Goal: Task Accomplishment & Management: Use online tool/utility

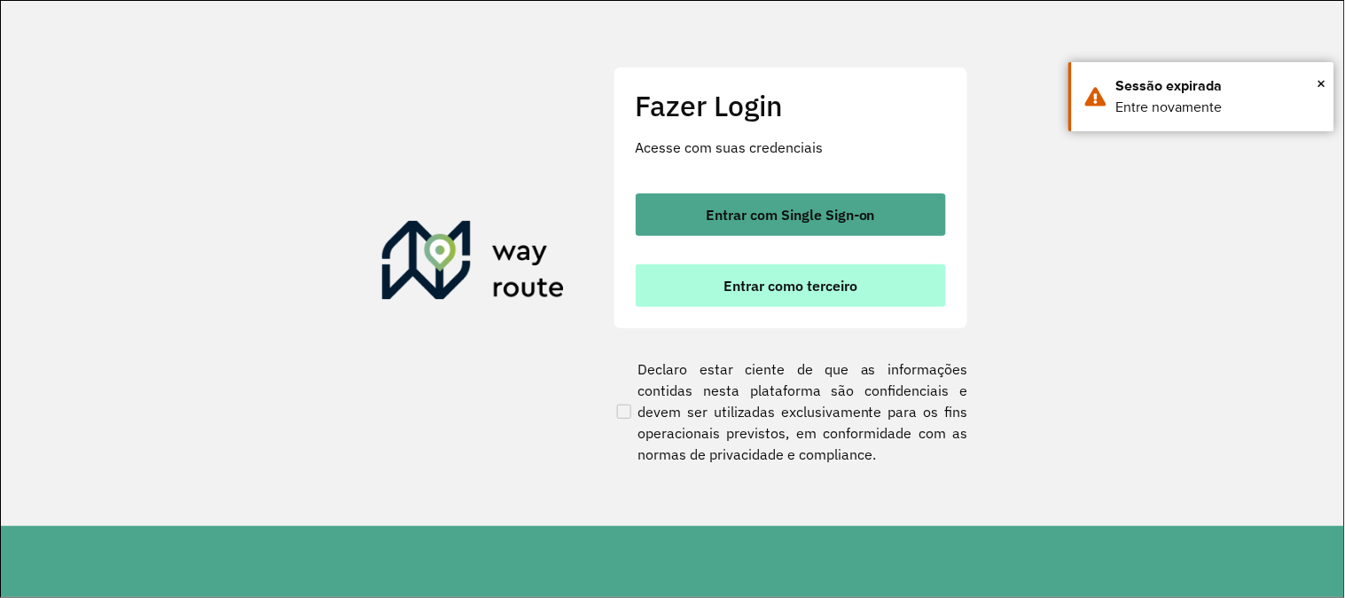
click at [715, 281] on button "Entrar como terceiro" at bounding box center [791, 285] width 310 height 43
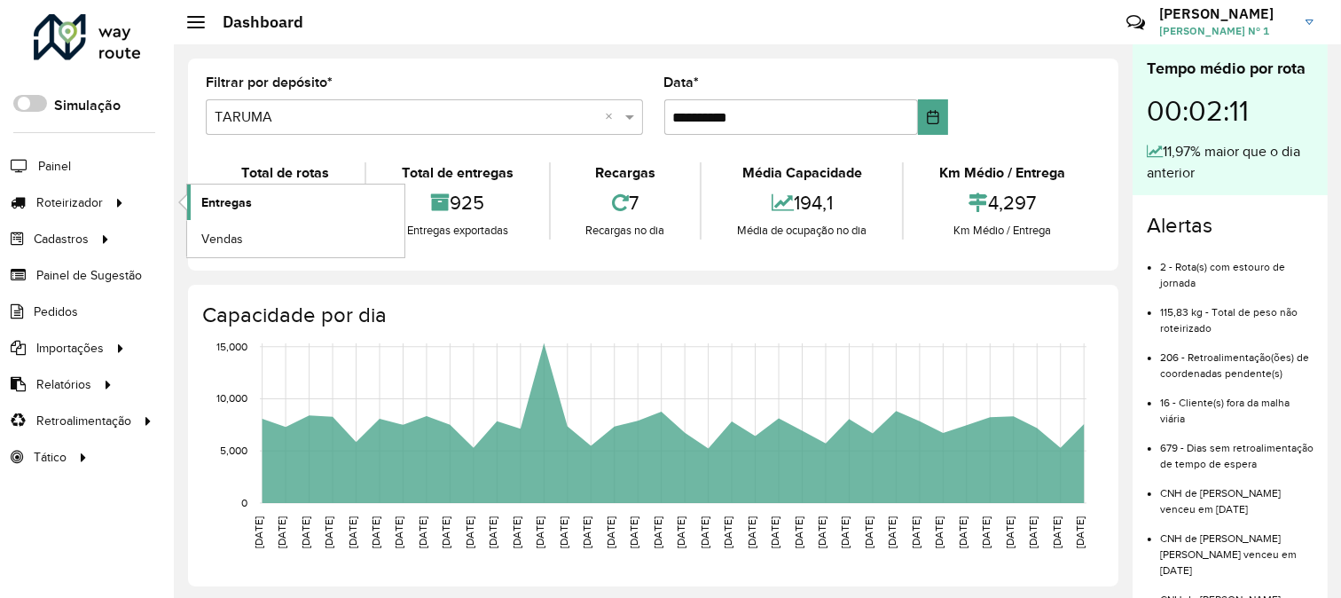
click at [215, 197] on span "Entregas" at bounding box center [226, 202] width 51 height 19
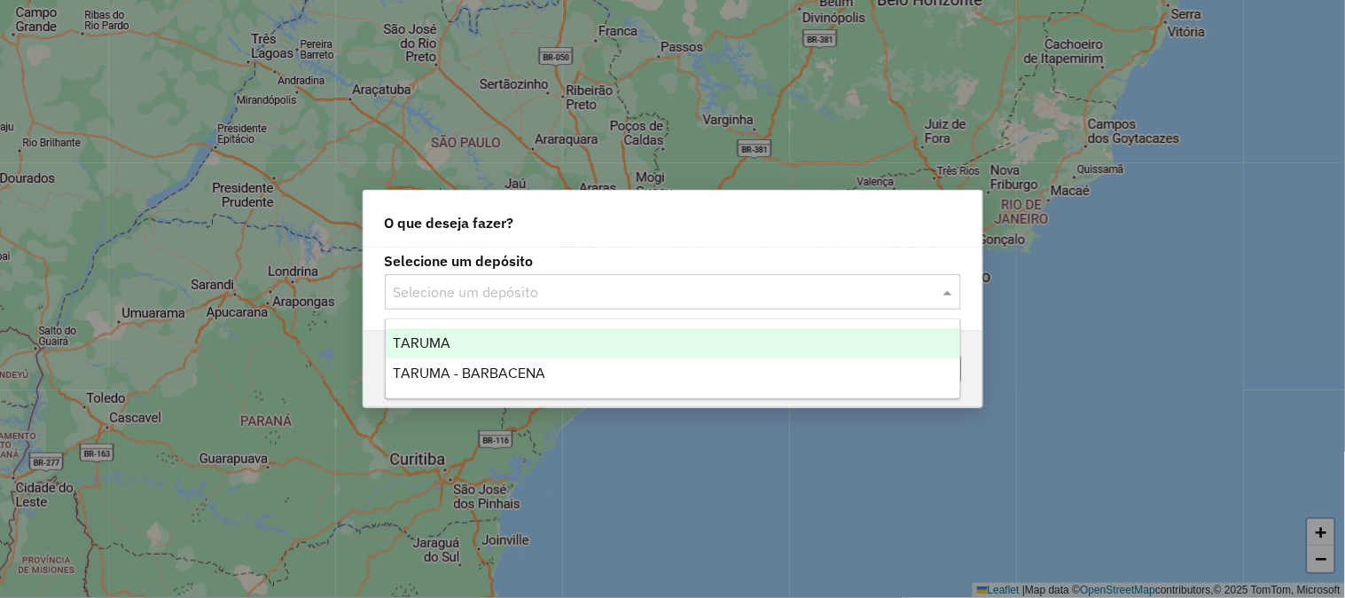
click at [849, 291] on input "text" at bounding box center [655, 292] width 523 height 21
click at [756, 326] on ng-dropdown-panel "TARUMA TARUMA - BARBACENA" at bounding box center [673, 358] width 576 height 81
click at [765, 337] on div "TARUMA" at bounding box center [673, 343] width 575 height 30
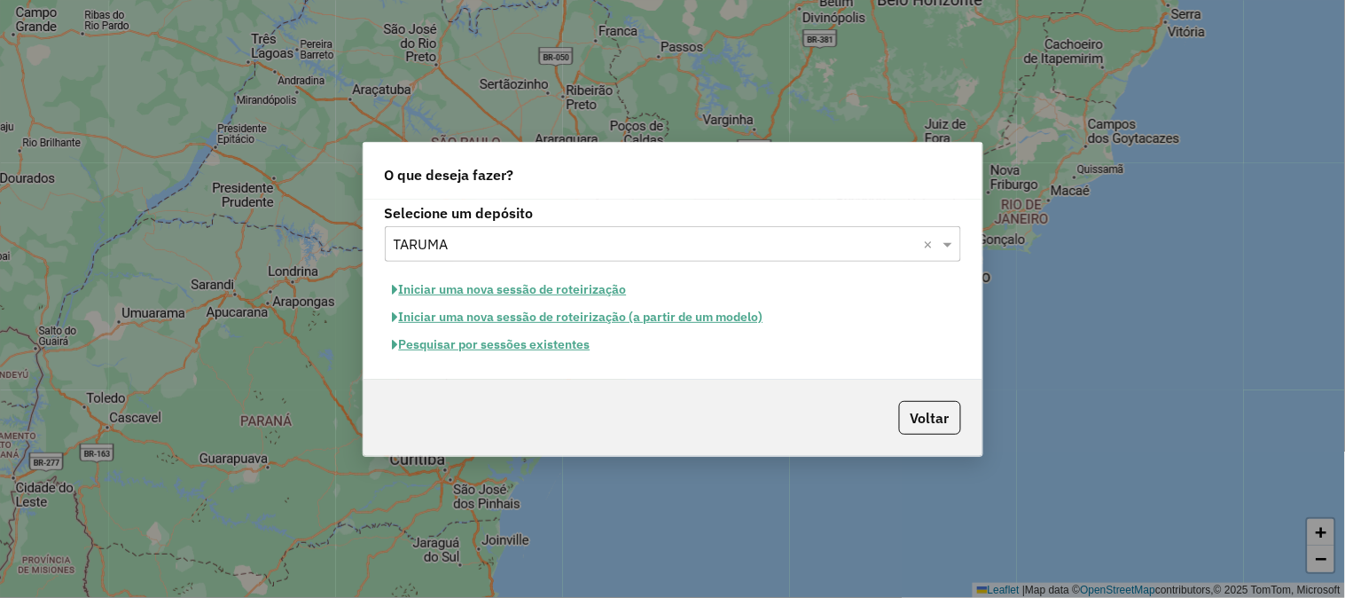
click at [567, 349] on button "Pesquisar por sessões existentes" at bounding box center [492, 344] width 214 height 27
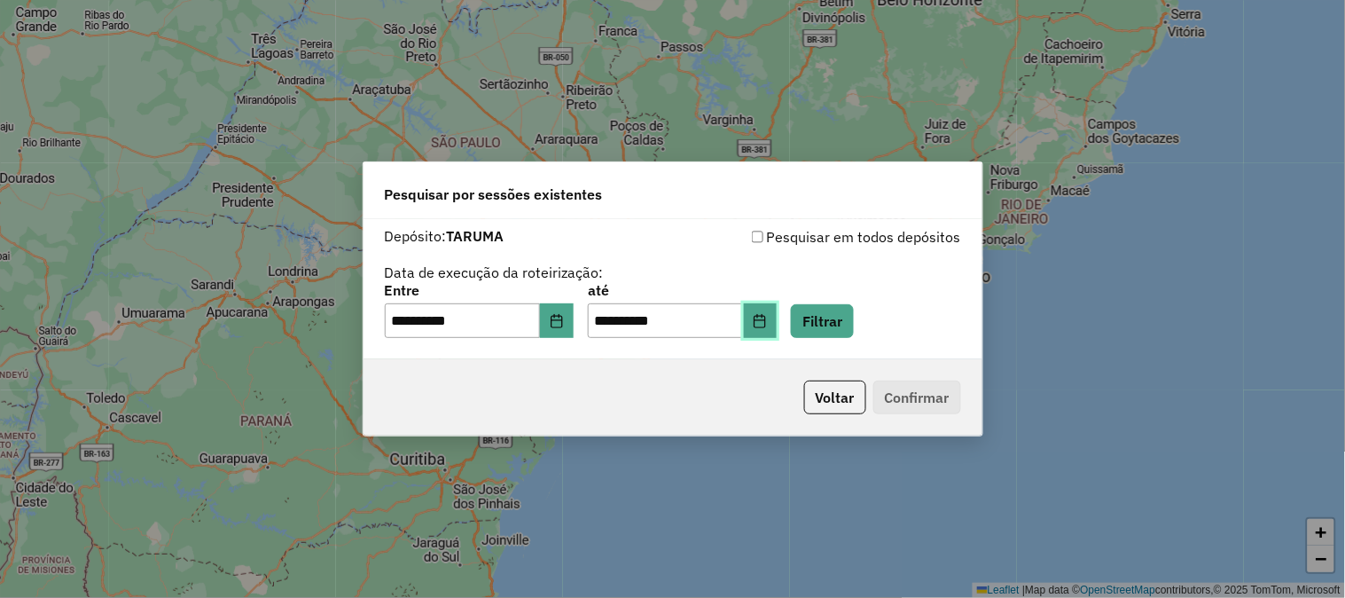
click at [767, 322] on icon "Choose Date" at bounding box center [760, 321] width 14 height 14
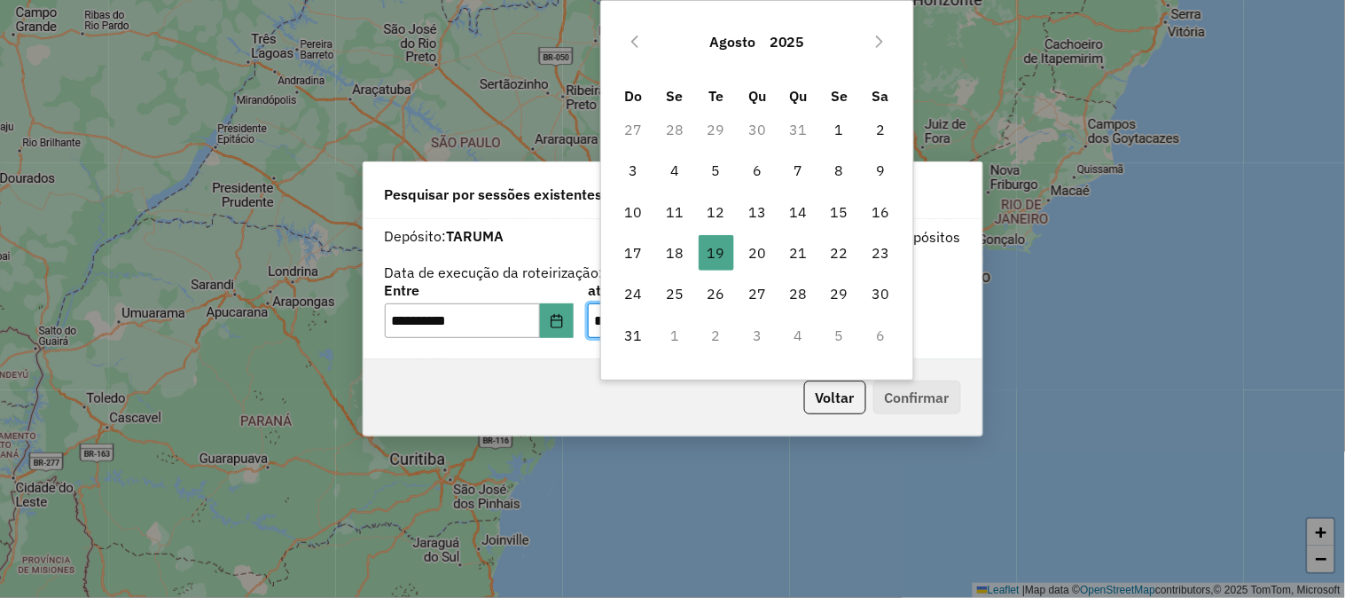
click at [623, 373] on div "Agosto 2025 Do Se Te Qu Qu Se Sa 27 28 29 30 31 1 2 3 4 5 6 7 8 9 10 11 12 13 1…" at bounding box center [757, 190] width 314 height 380
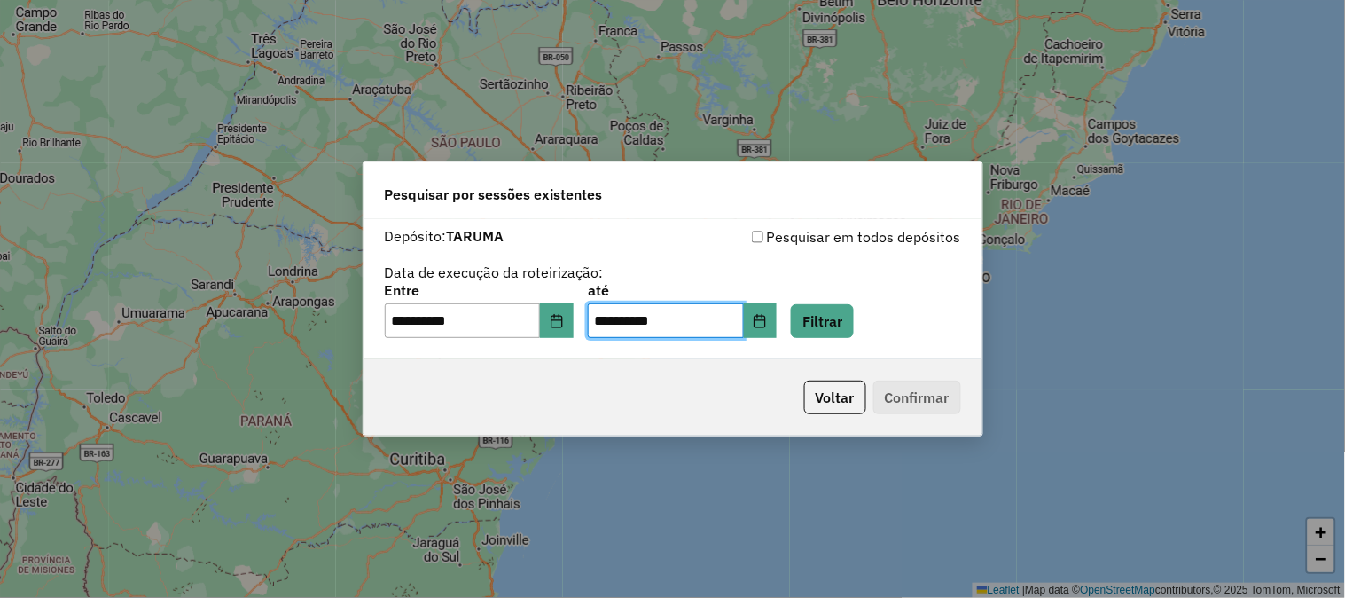
click at [575, 384] on div "Voltar Confirmar" at bounding box center [673, 397] width 619 height 76
click at [840, 332] on button "Filtrar" at bounding box center [822, 321] width 63 height 34
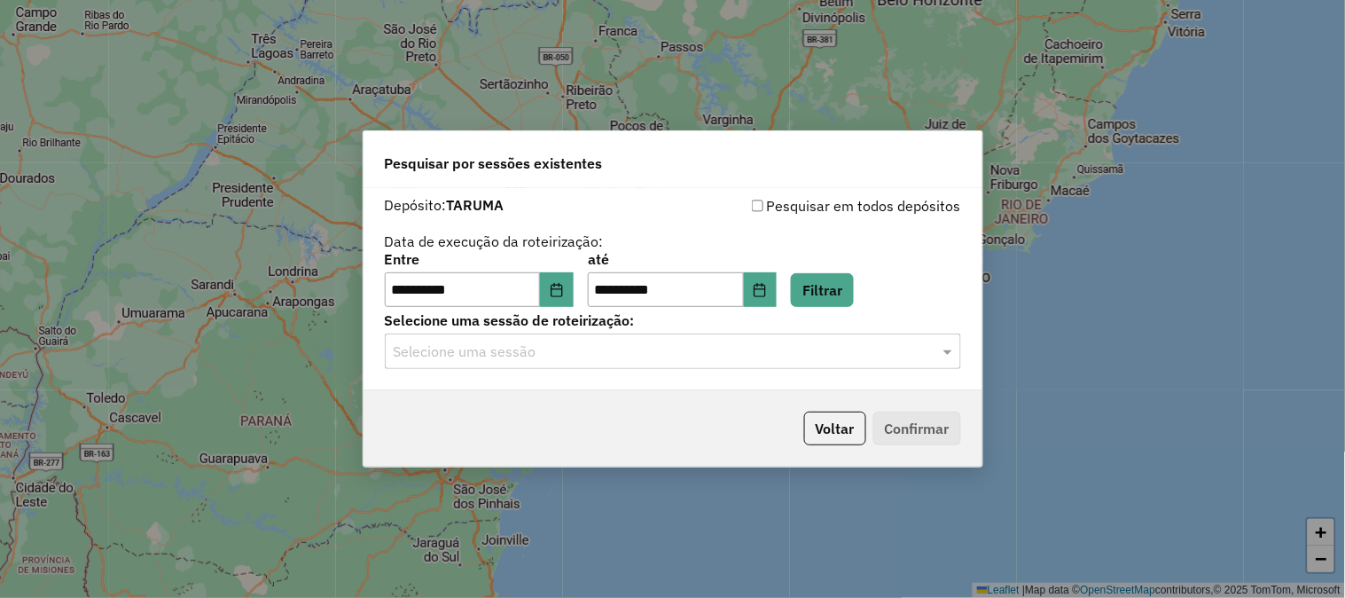
click at [668, 352] on input "text" at bounding box center [655, 351] width 523 height 21
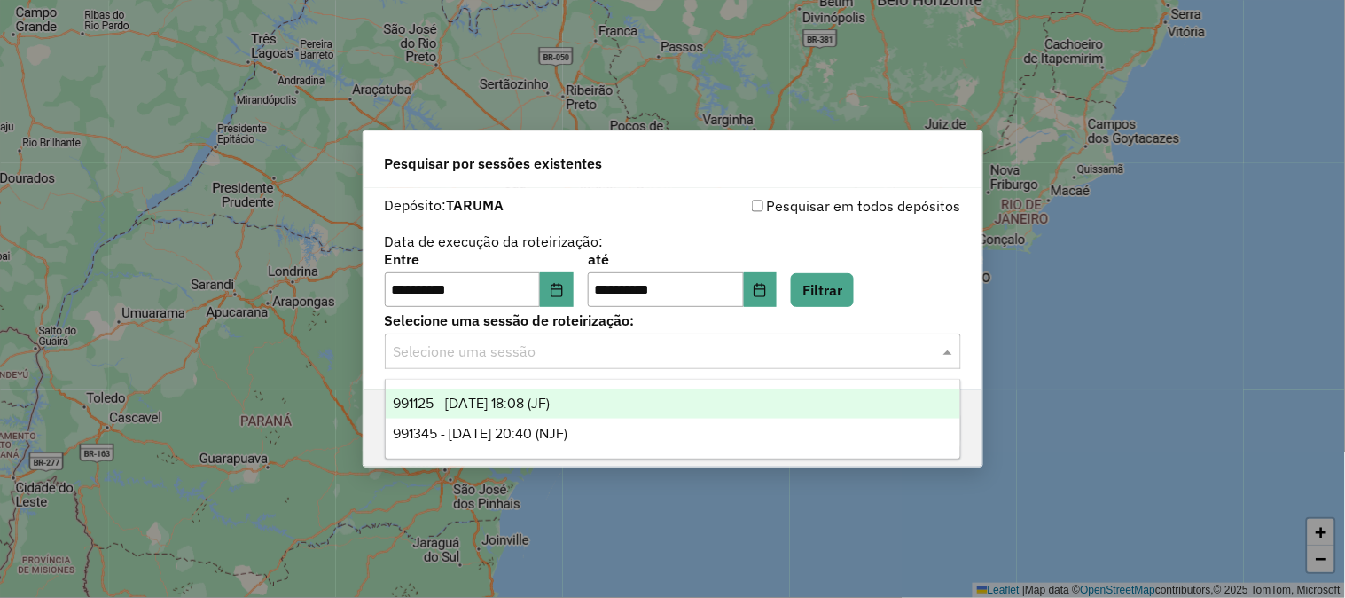
click at [662, 409] on div "991125 - 19/08/2025 18:08 (JF)" at bounding box center [673, 403] width 575 height 30
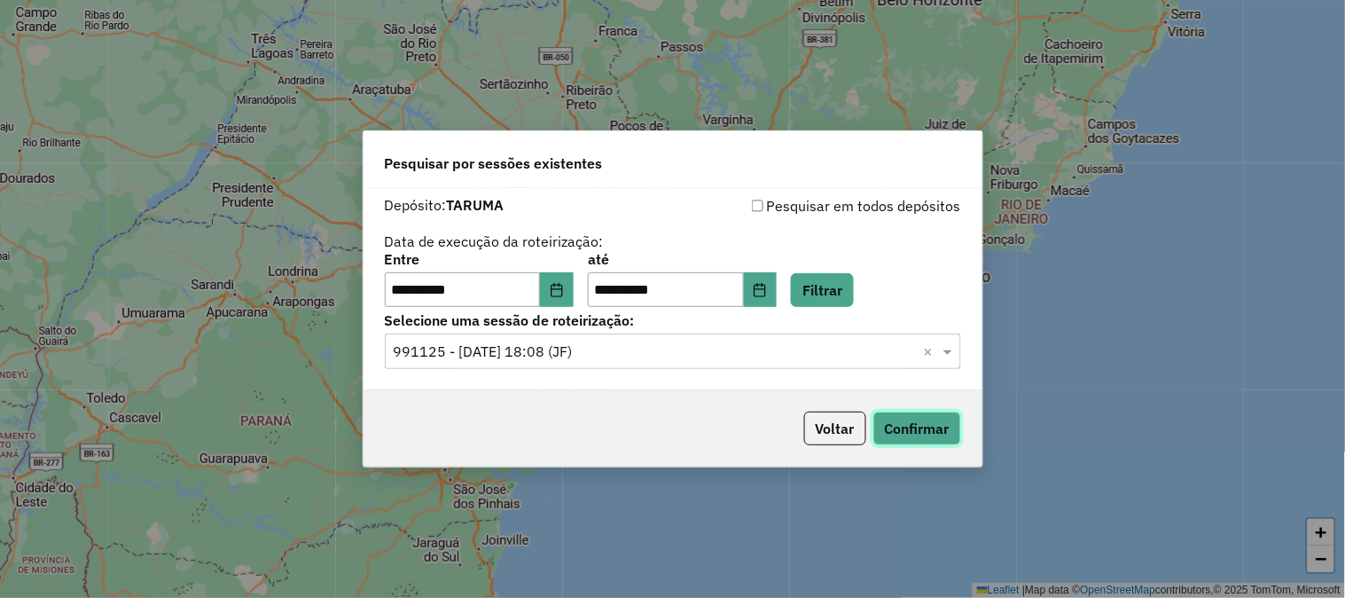
click at [920, 428] on button "Confirmar" at bounding box center [917, 428] width 88 height 34
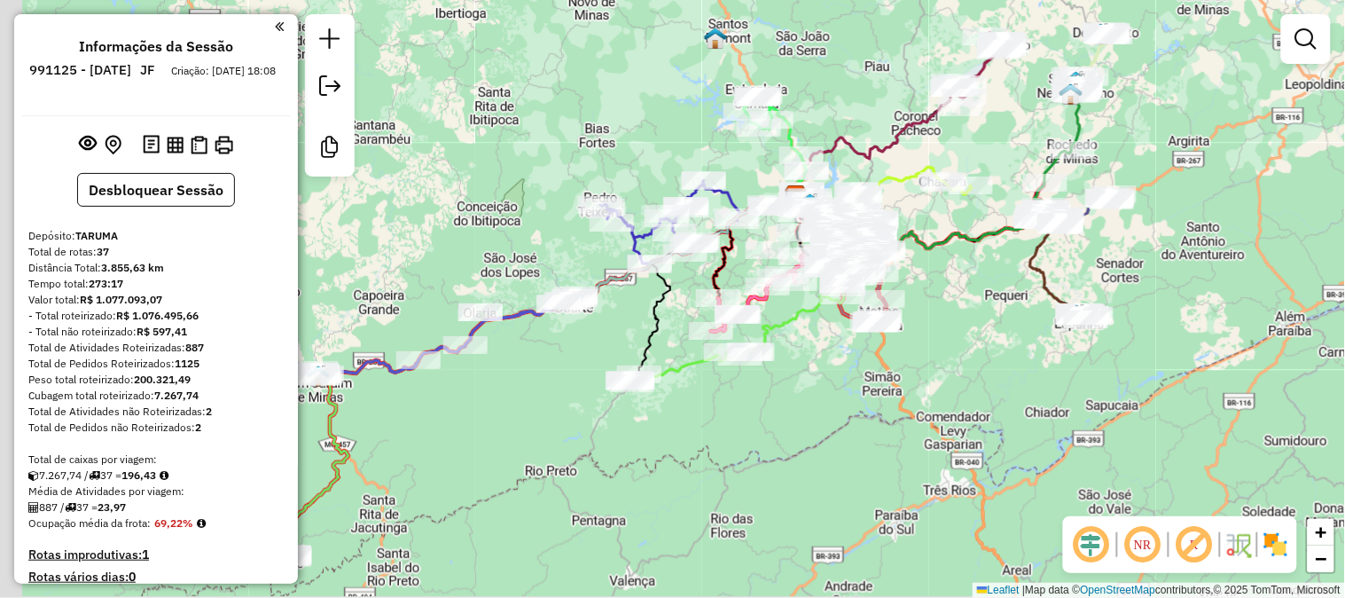
drag, startPoint x: 855, startPoint y: 441, endPoint x: 1034, endPoint y: 215, distance: 287.7
click at [1034, 229] on div "Janela de atendimento Grade de atendimento Capacidade Transportadoras Veículos …" at bounding box center [672, 299] width 1345 height 598
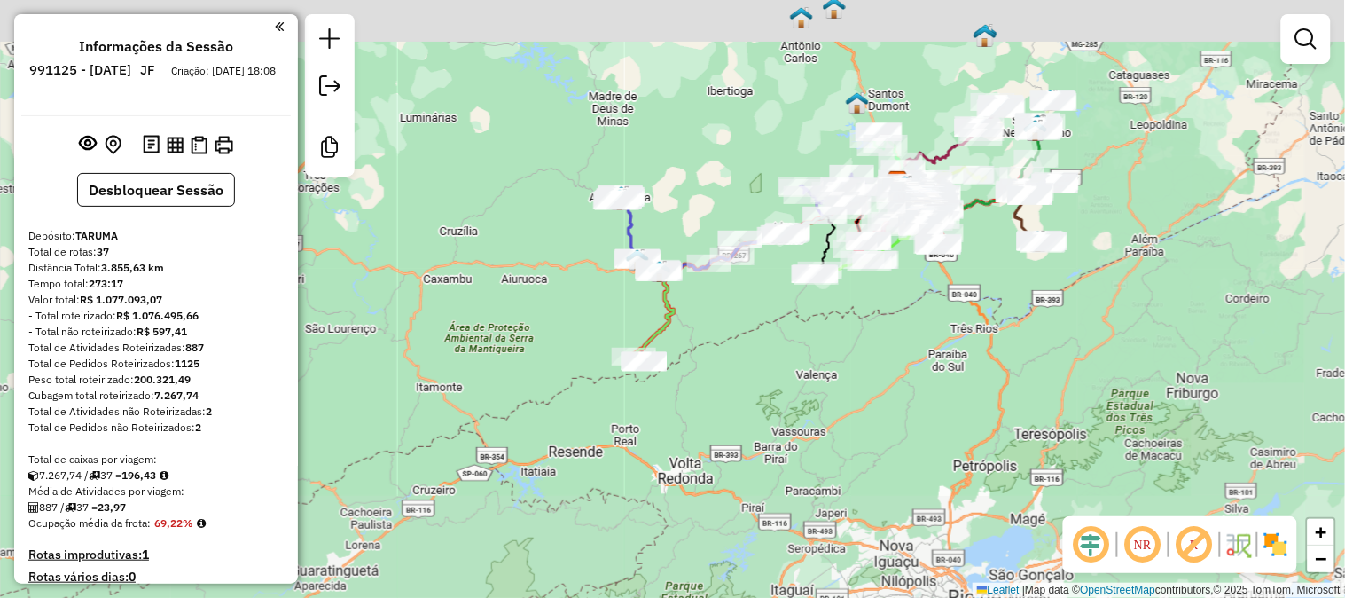
drag, startPoint x: 938, startPoint y: 296, endPoint x: 925, endPoint y: 340, distance: 46.3
click at [925, 340] on div "Janela de atendimento Grade de atendimento Capacidade Transportadoras Veículos …" at bounding box center [672, 299] width 1345 height 598
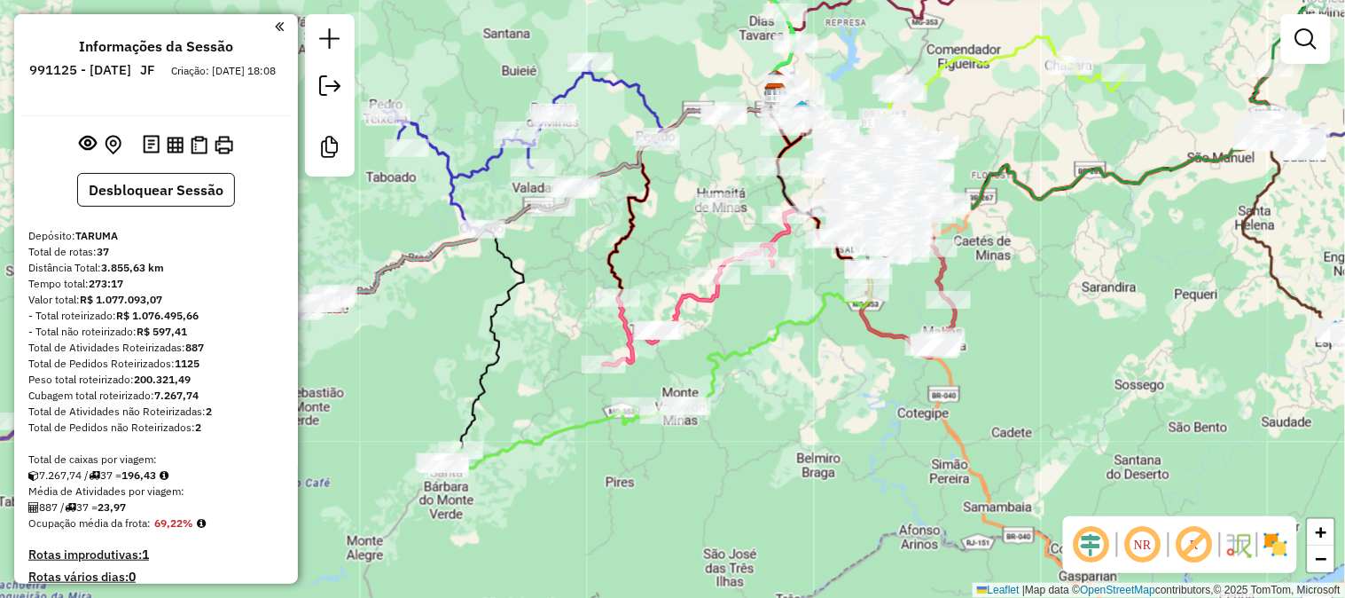
click at [834, 406] on div "Janela de atendimento Grade de atendimento Capacidade Transportadoras Veículos …" at bounding box center [672, 299] width 1345 height 598
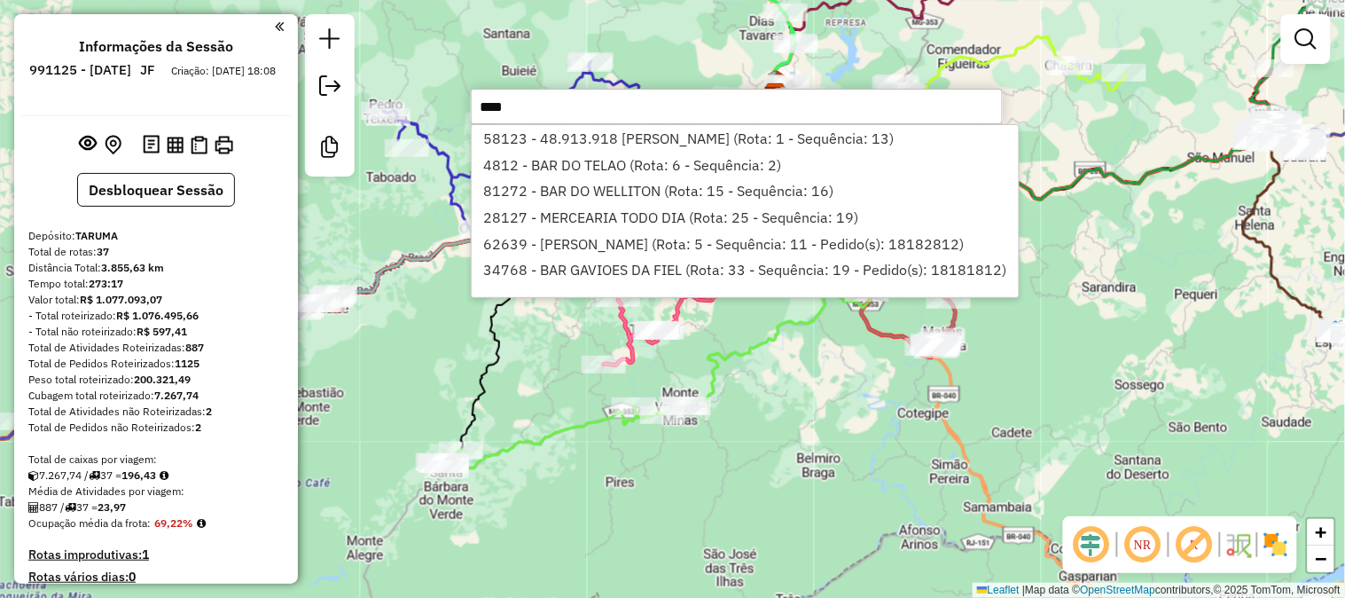
type input "*****"
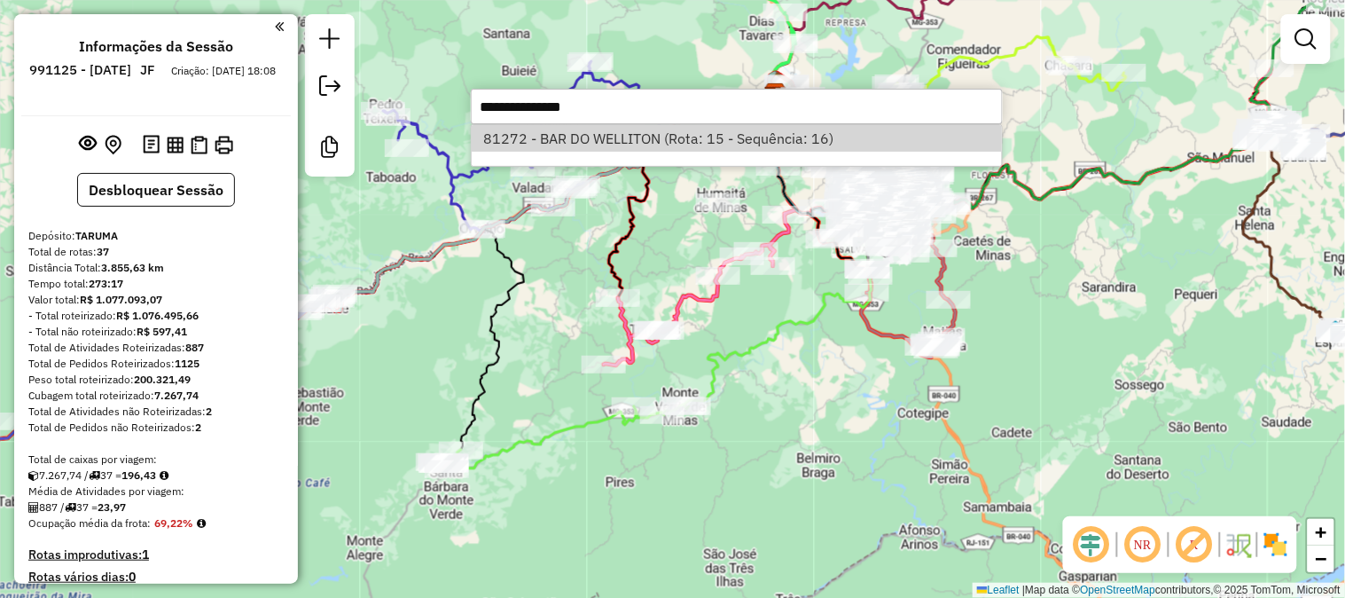
select select "**********"
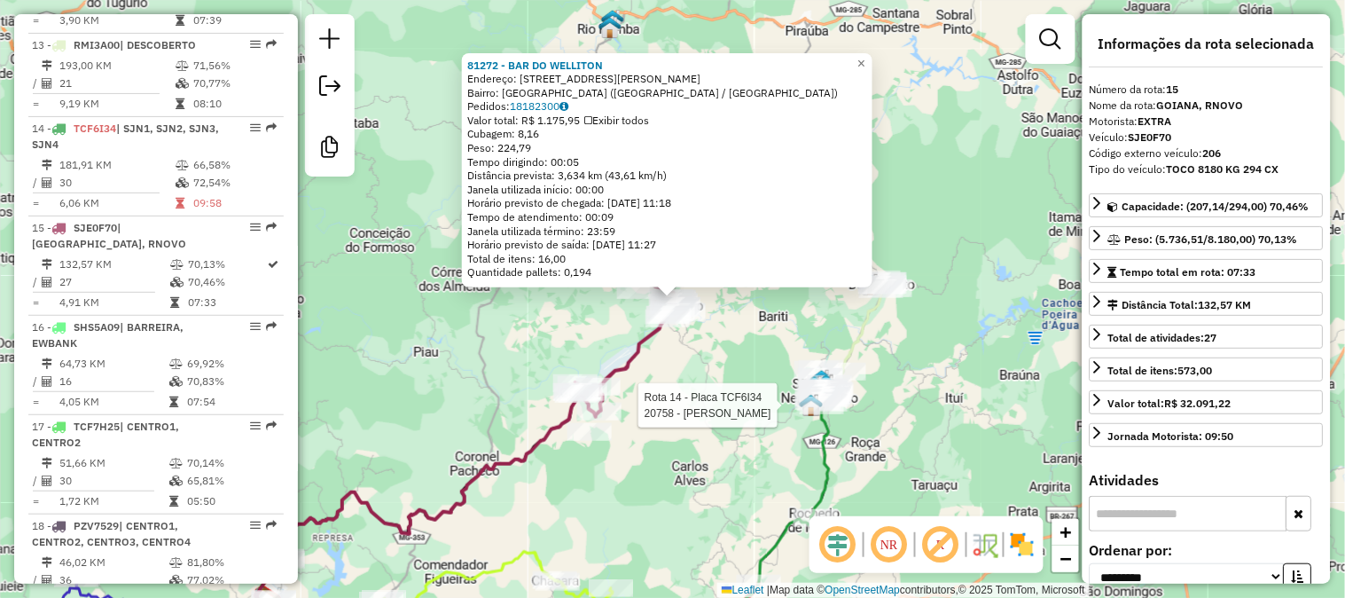
scroll to position [1998, 0]
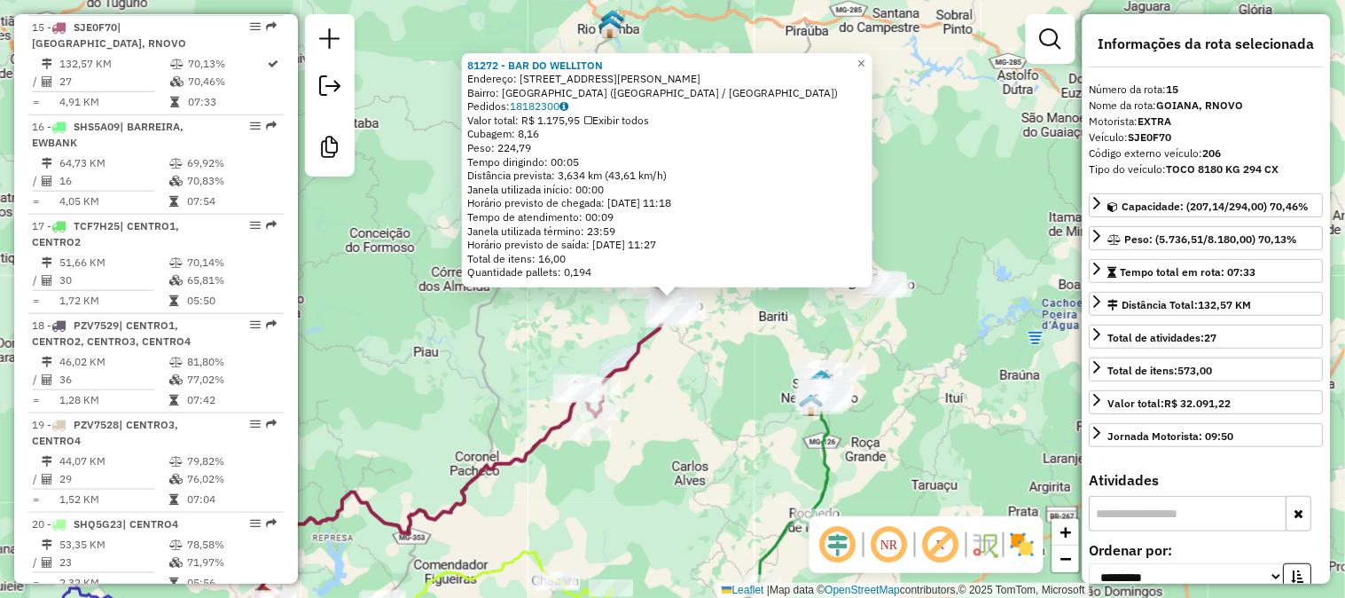
click at [630, 486] on div "81272 - BAR DO WELLITON Endereço: DR MARIO HUGO LADEIRA 440 Bairro: VILA FRANCA…" at bounding box center [672, 299] width 1345 height 598
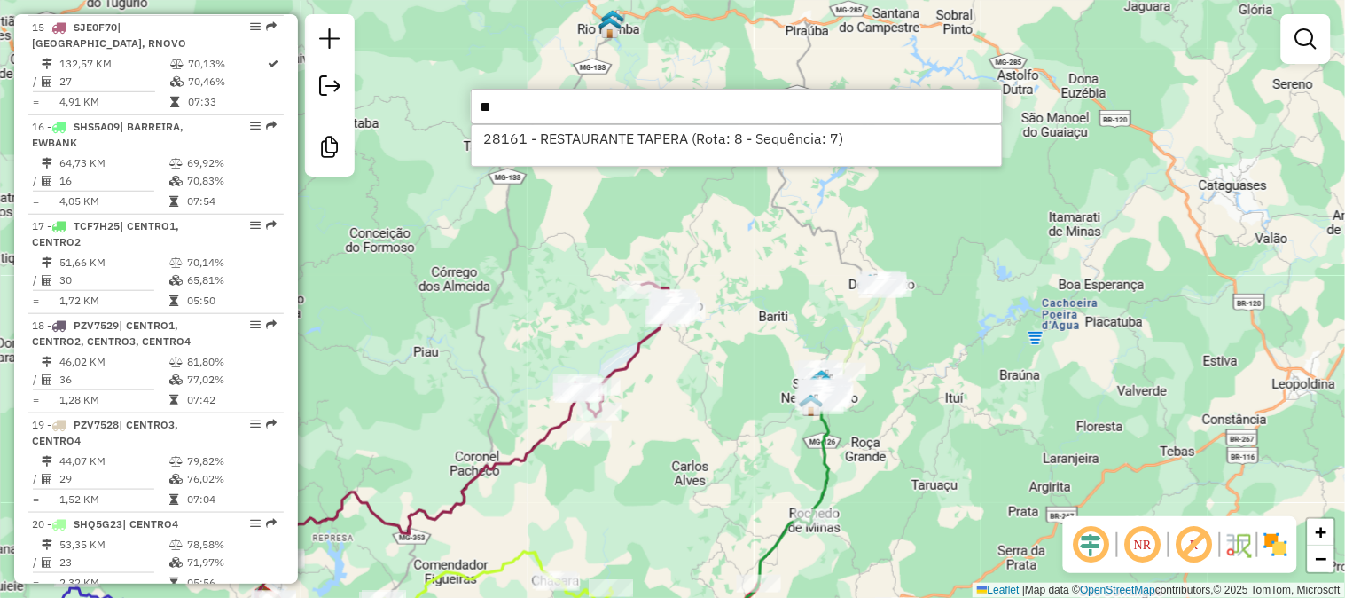
type input "*"
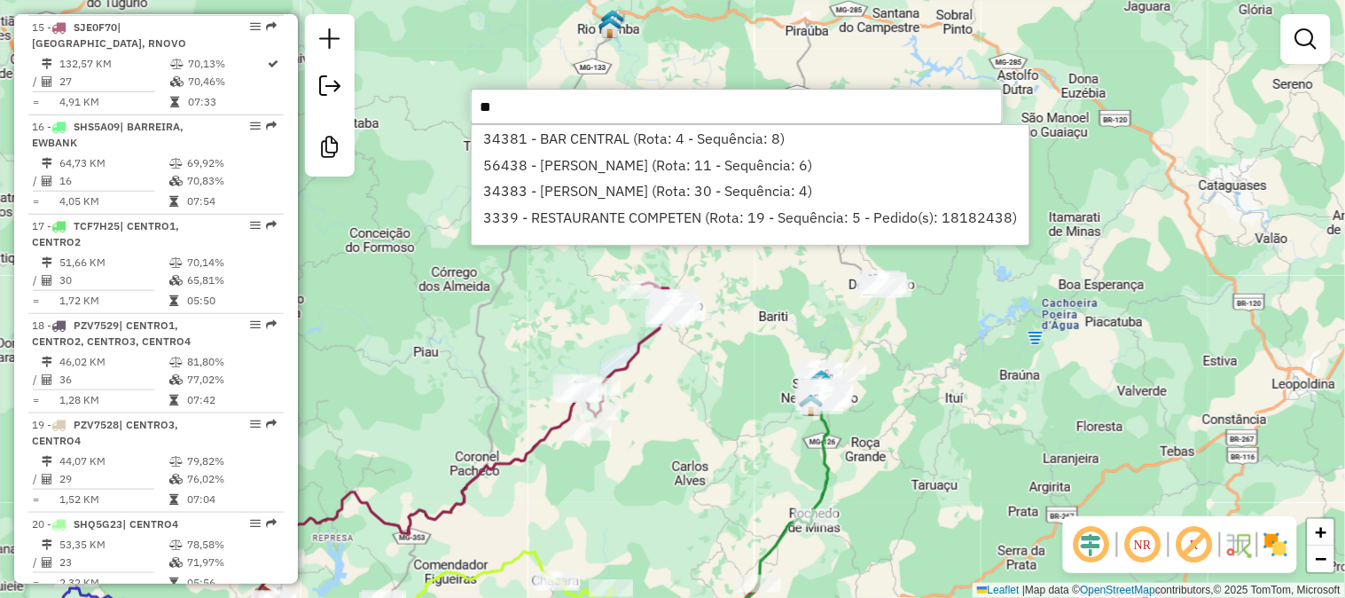
type input "*"
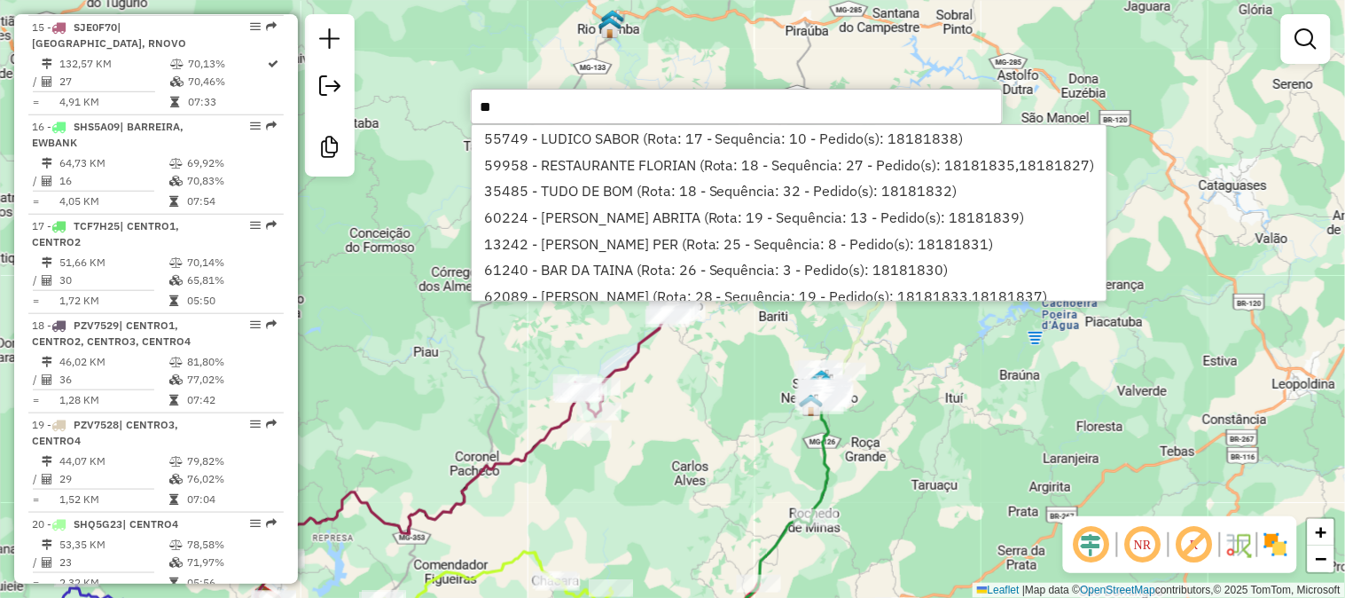
type input "*"
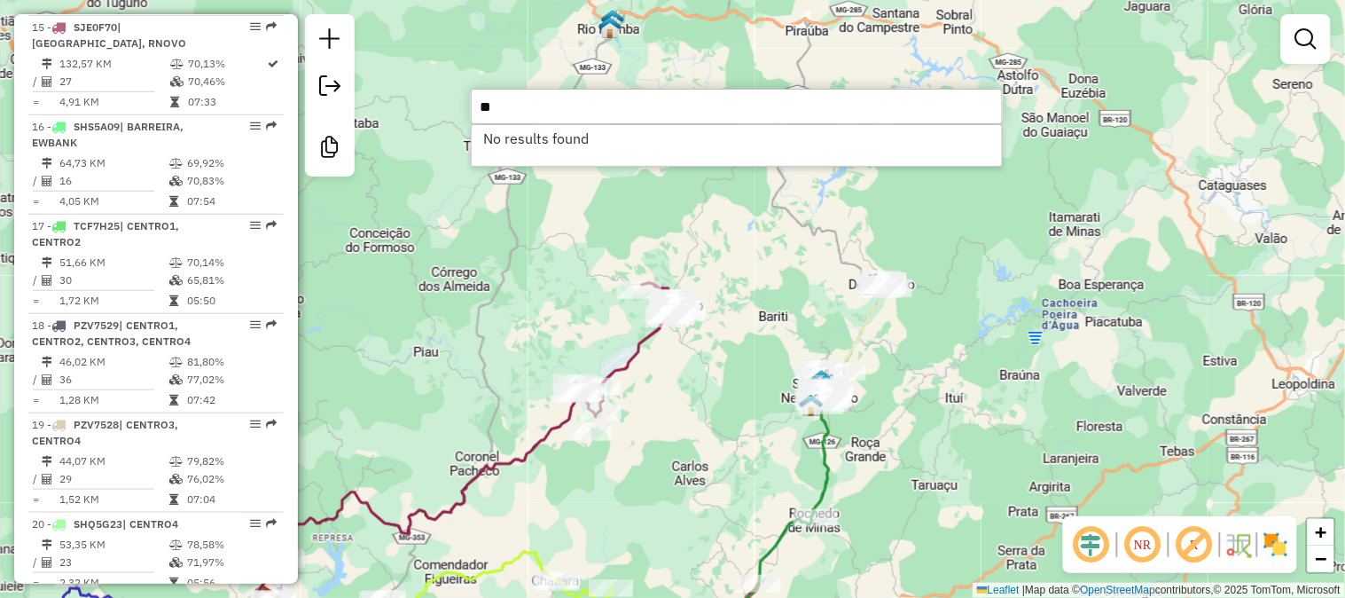
type input "*"
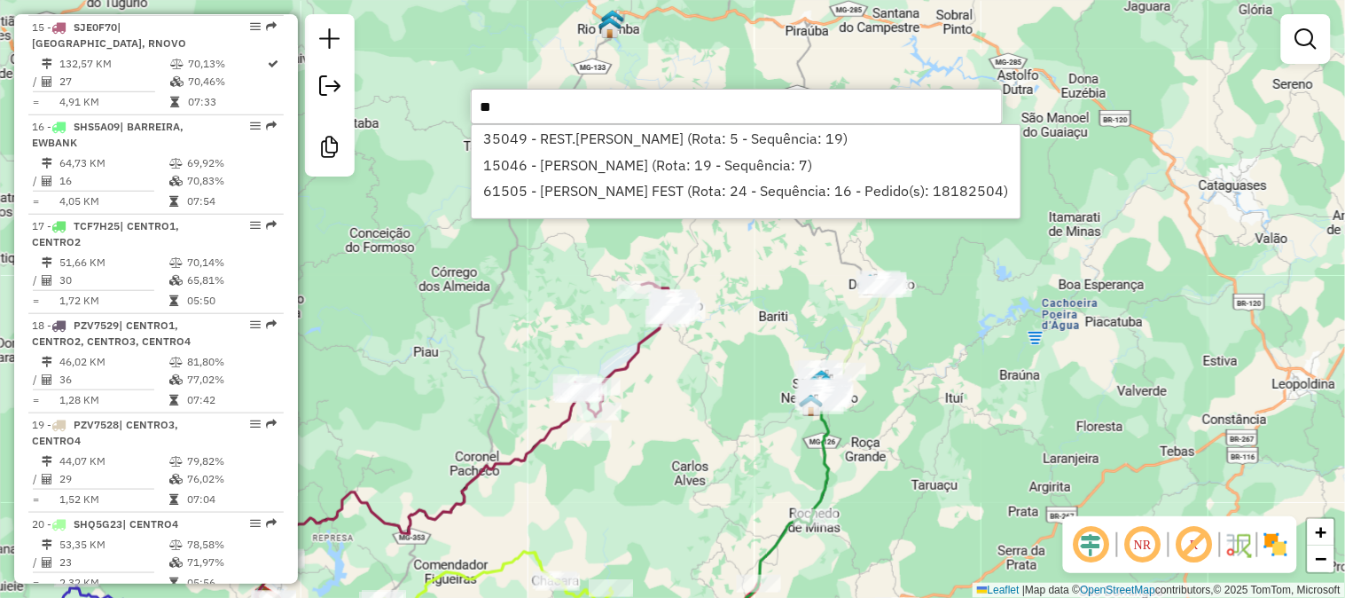
type input "*"
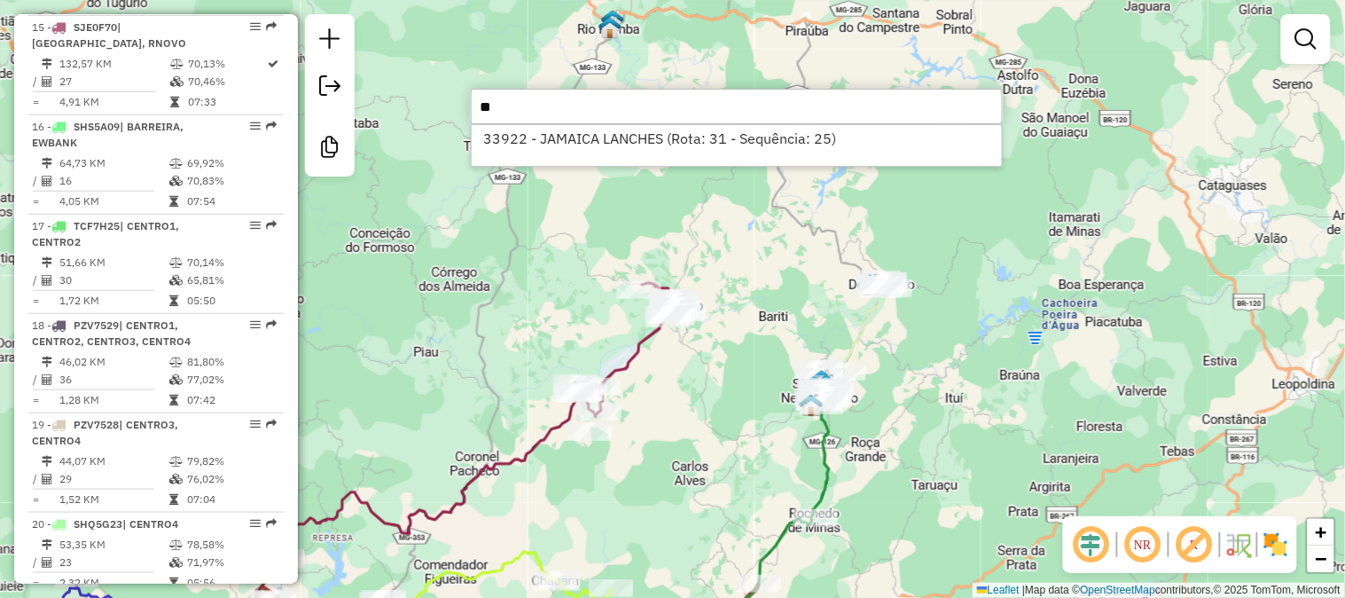
type input "*"
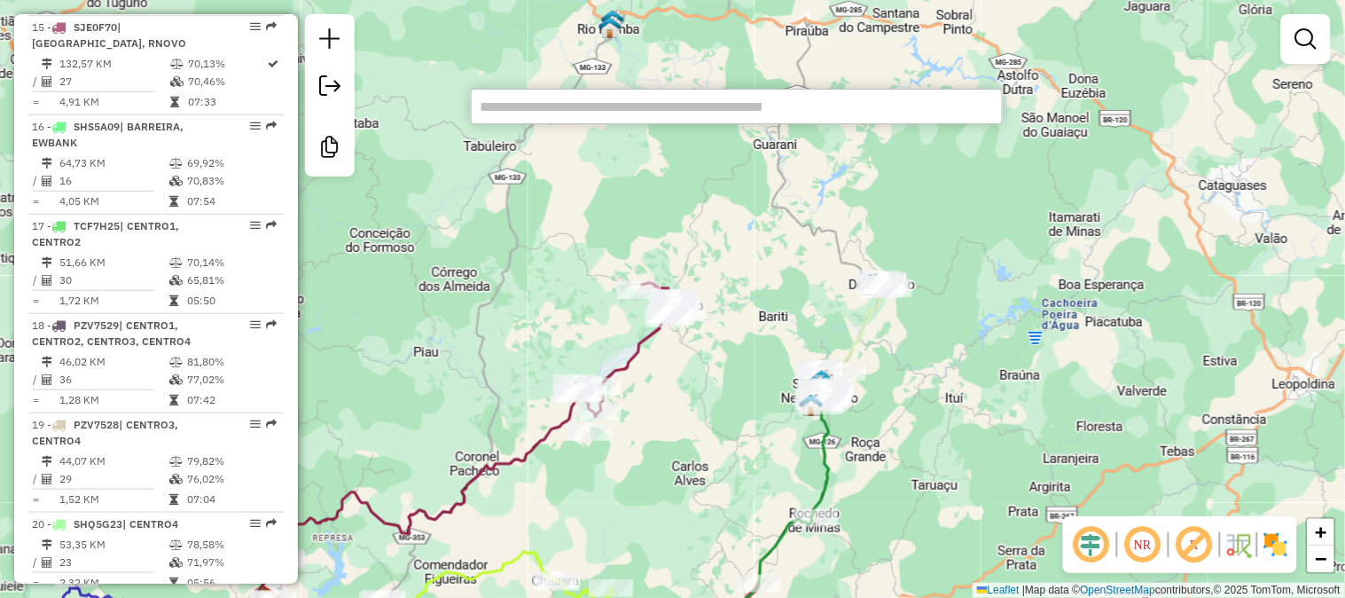
type input "*"
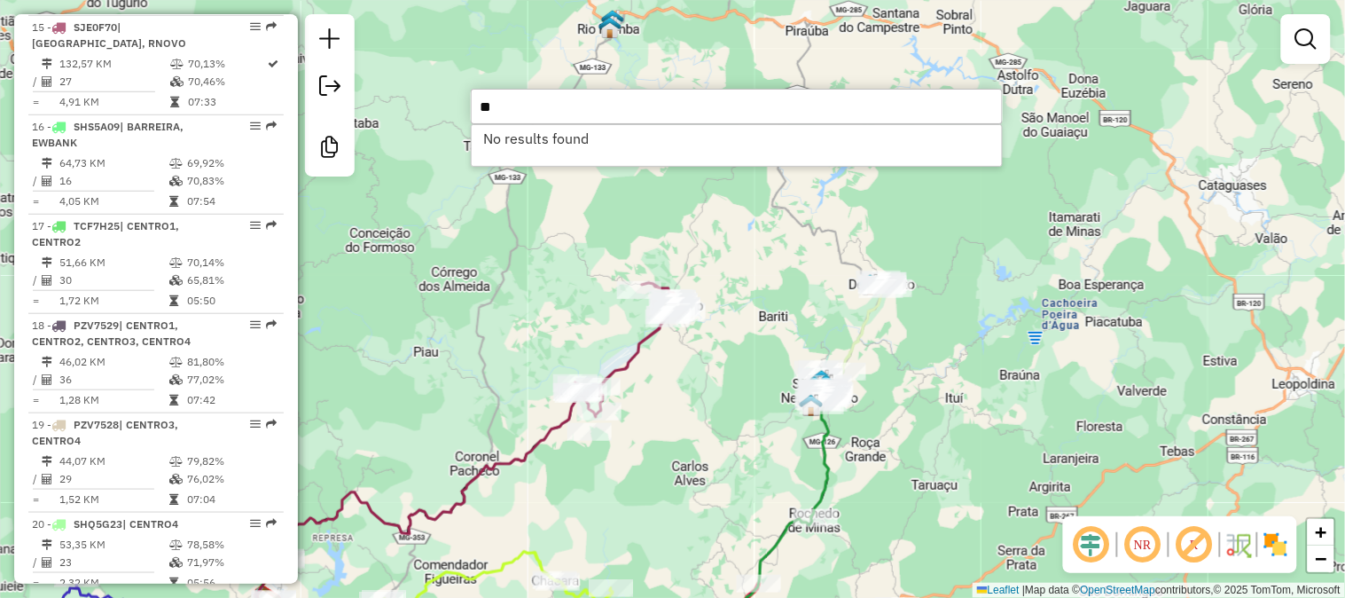
type input "*"
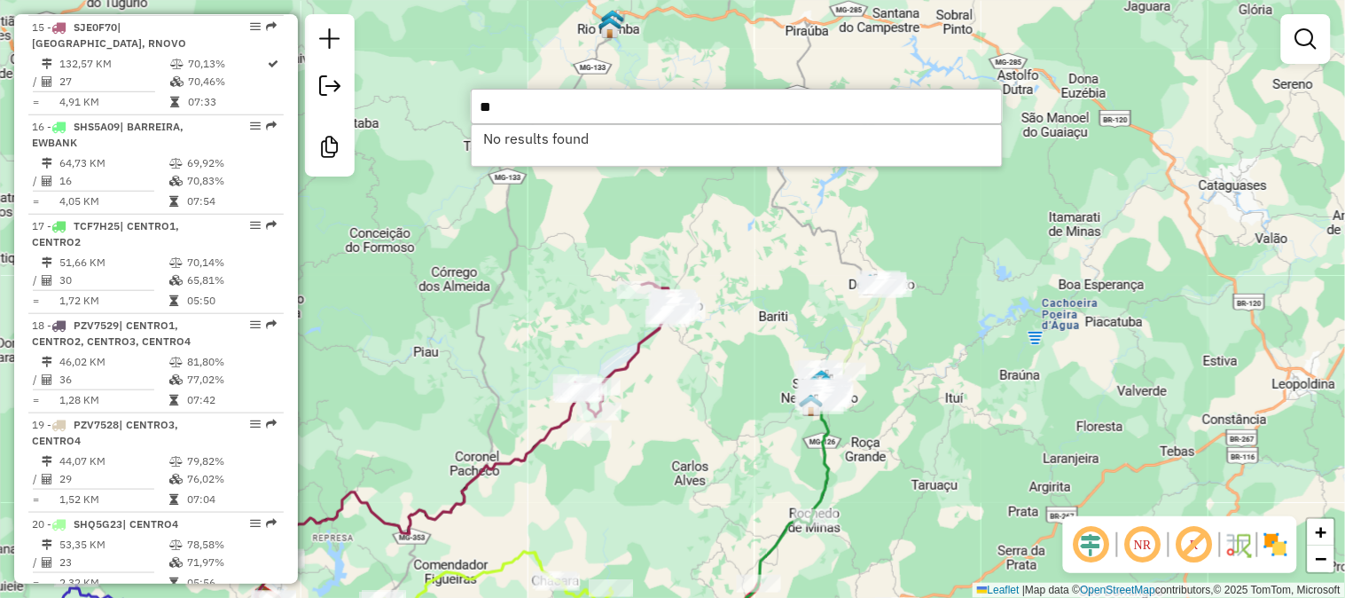
type input "*"
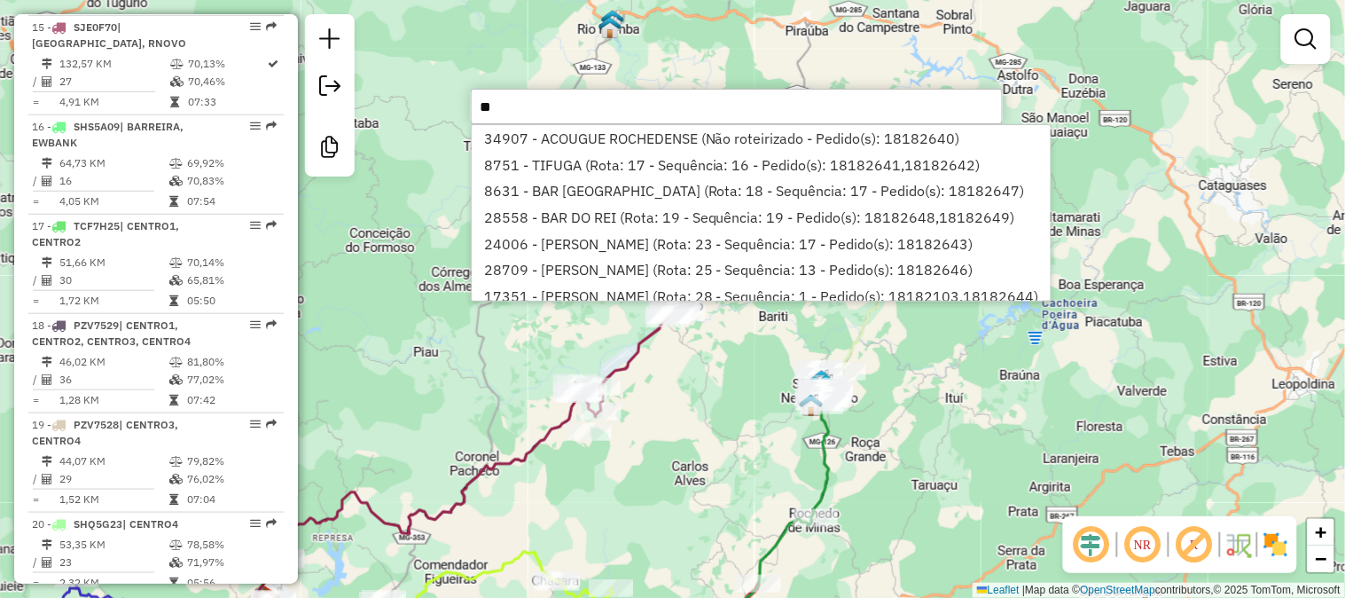
type input "*"
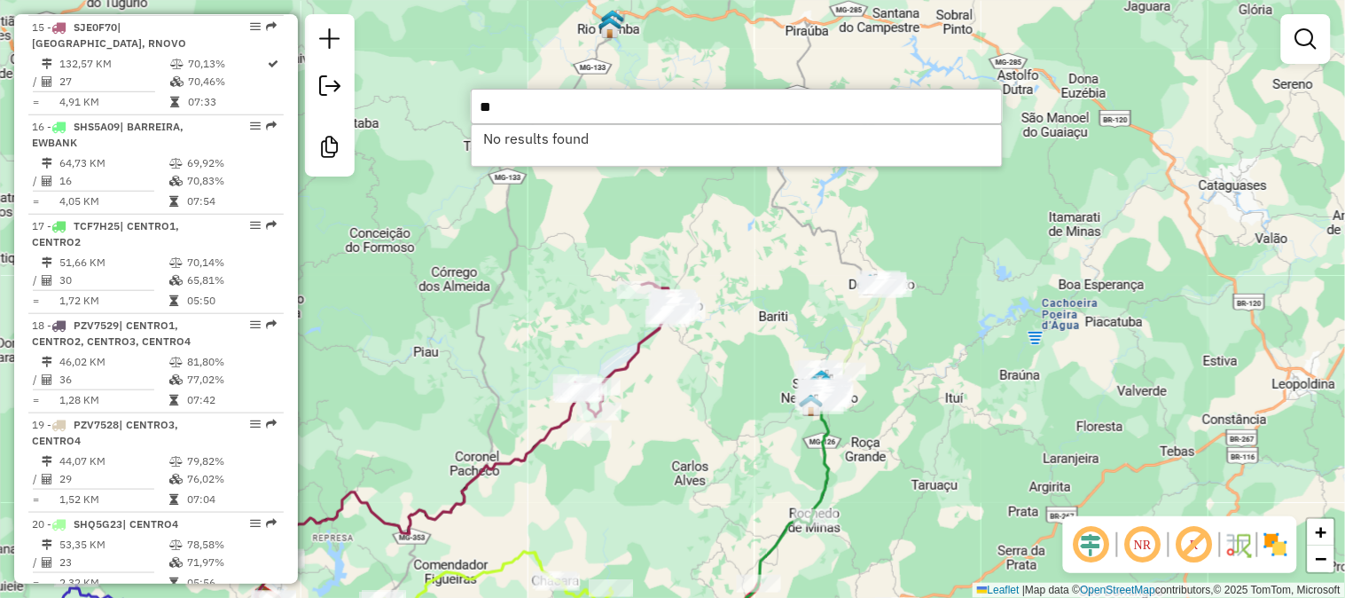
type input "*"
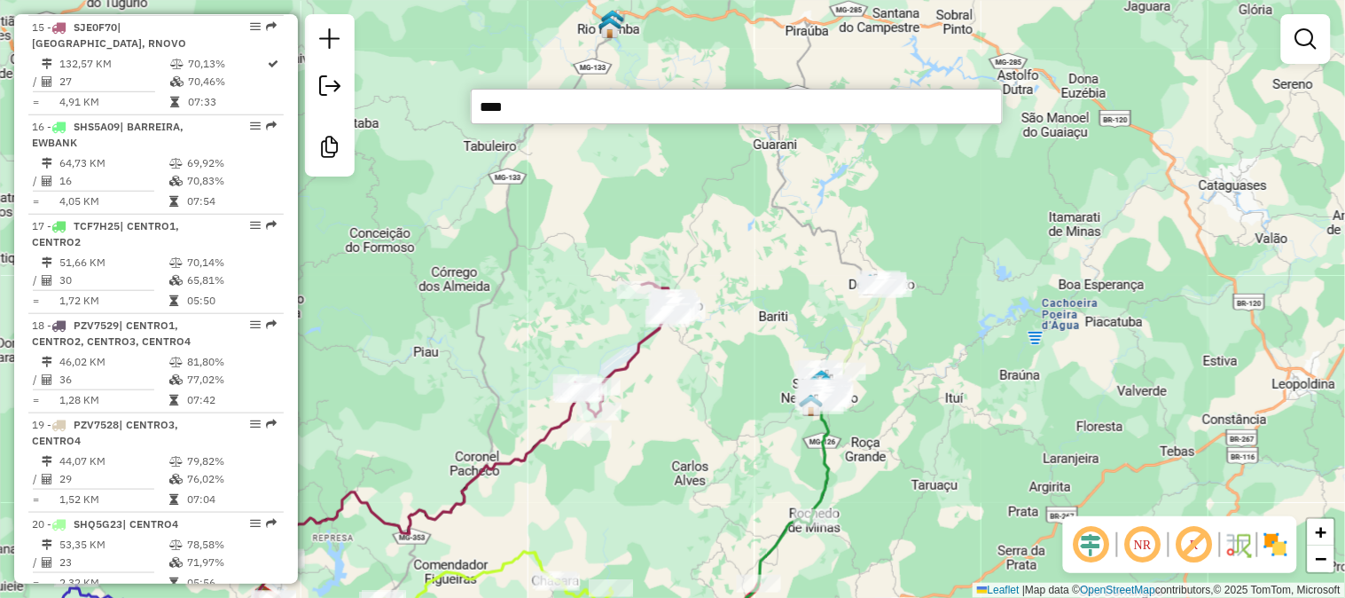
type input "*****"
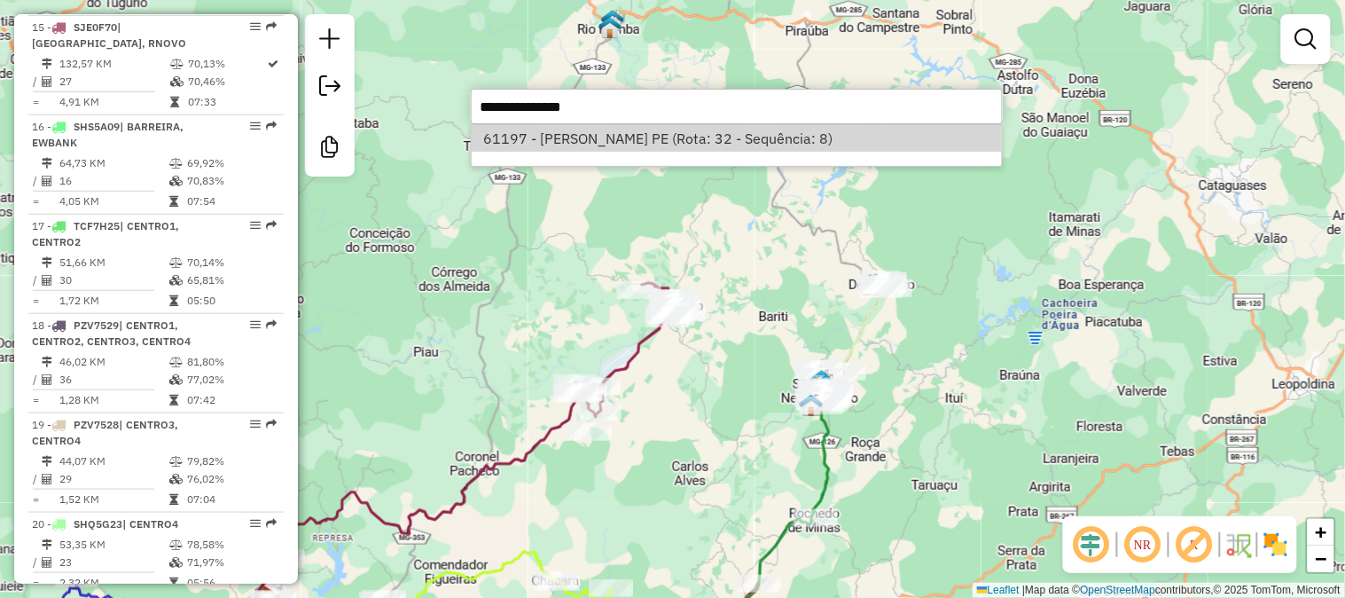
select select "**********"
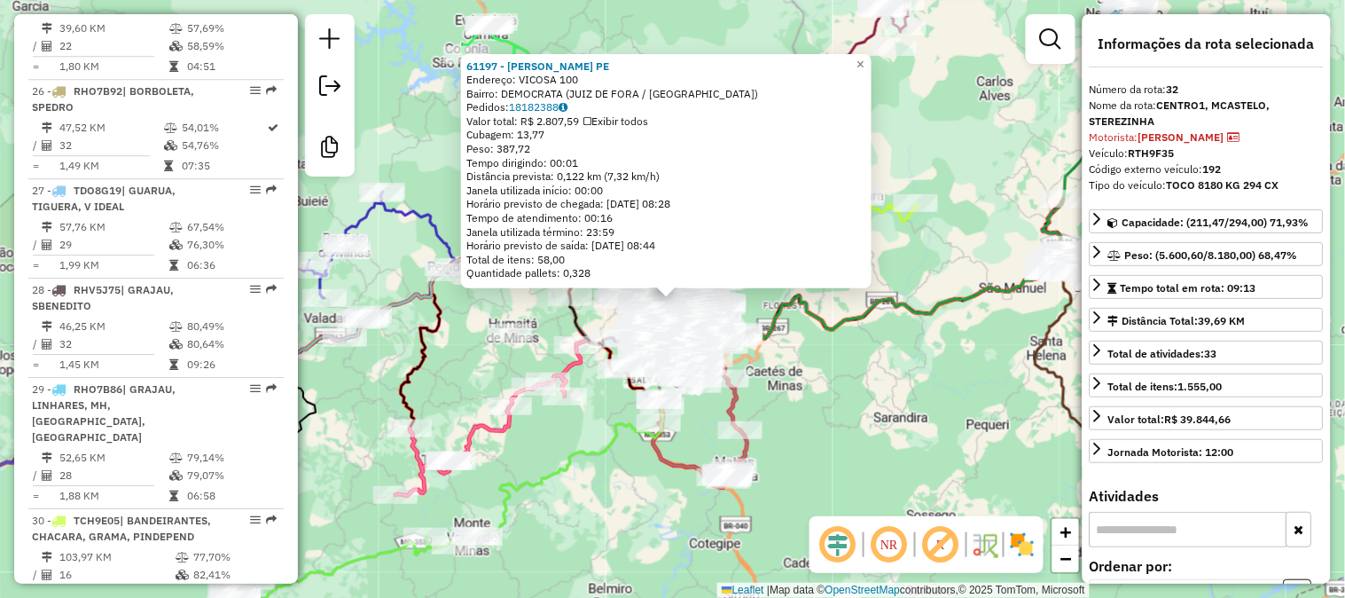
scroll to position [3684, 0]
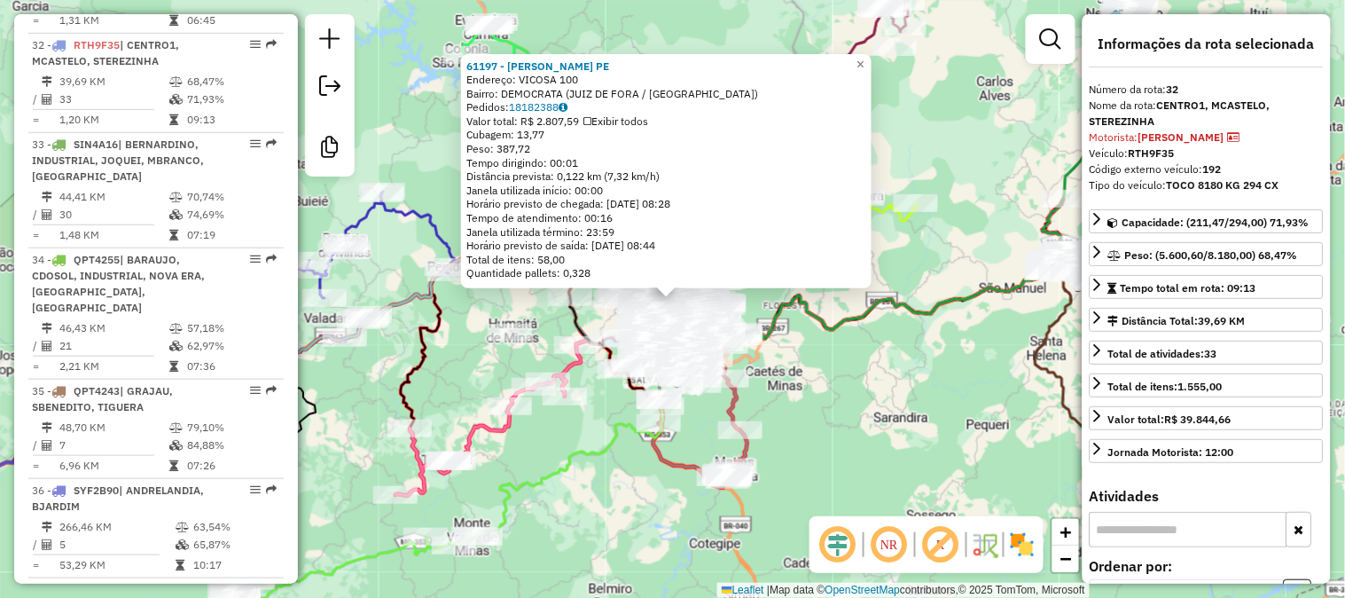
click at [631, 486] on div "61197 - VICTOR GUIMARaES PE Endereço: VICOSA 100 Bairro: DEMOCRATA (JUIZ DE FOR…" at bounding box center [672, 299] width 1345 height 598
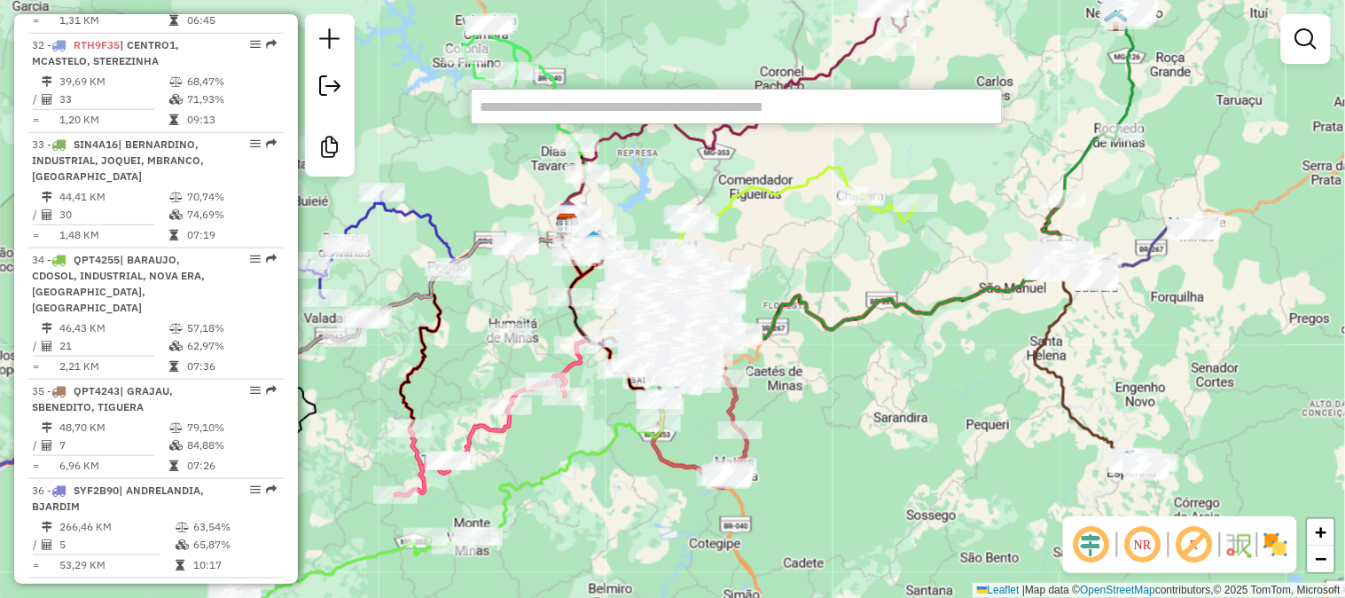
click at [711, 115] on input "text" at bounding box center [737, 106] width 532 height 35
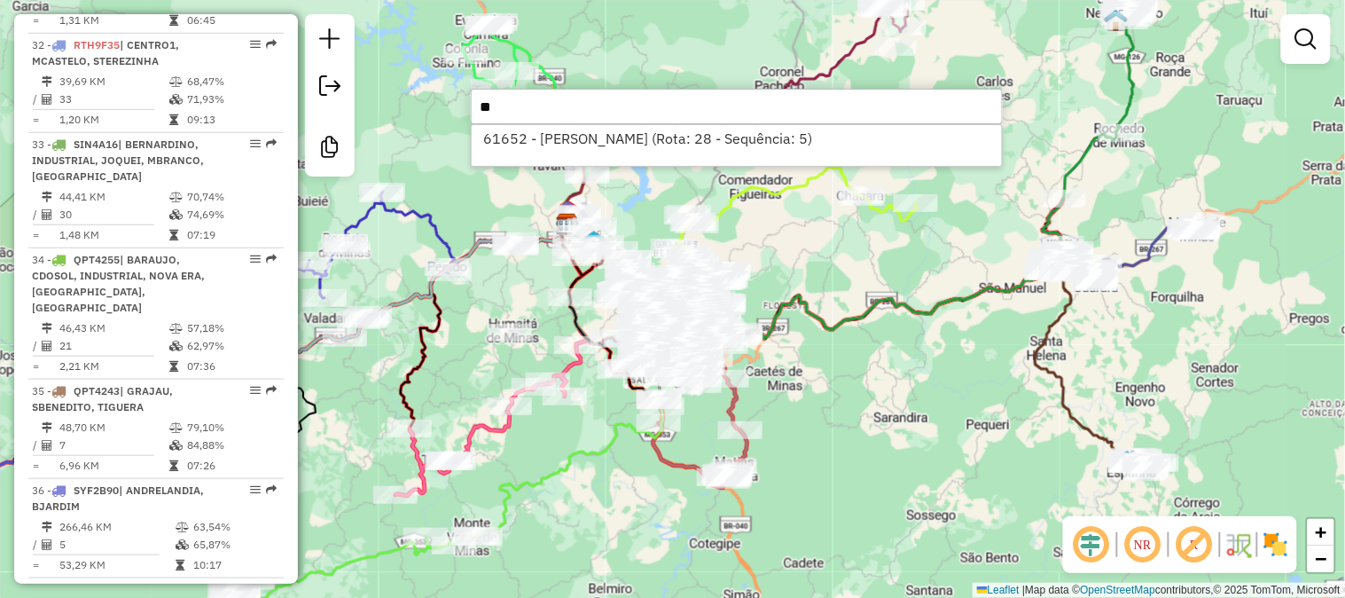
type input "*"
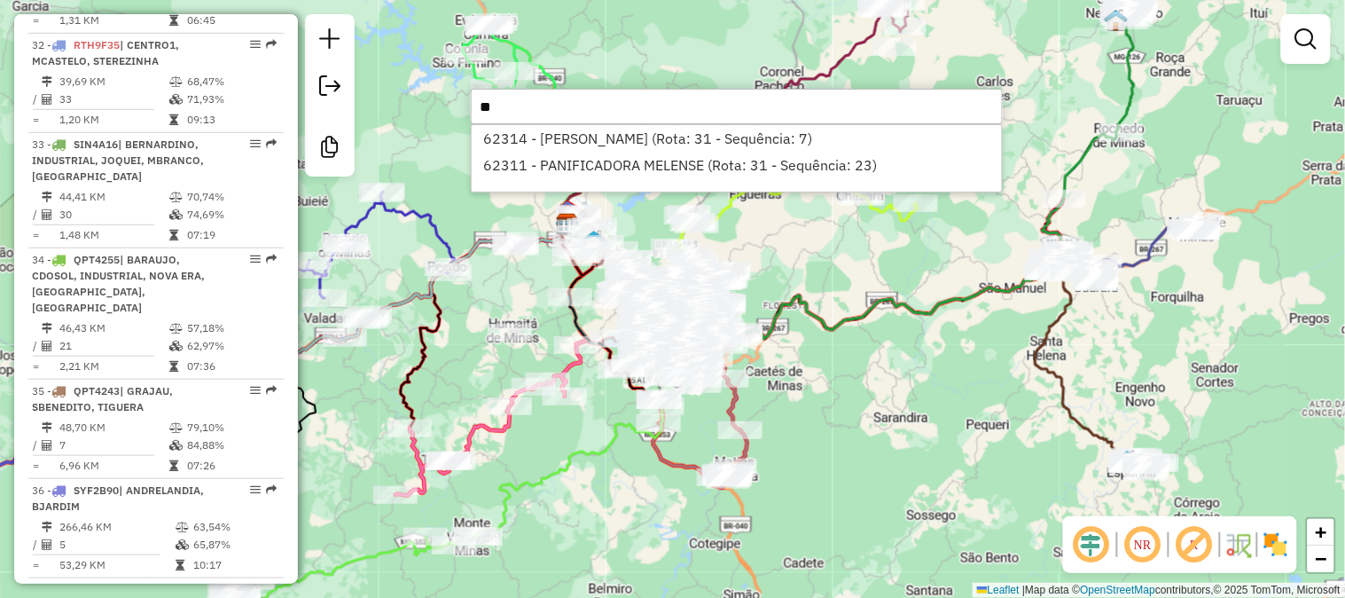
type input "*"
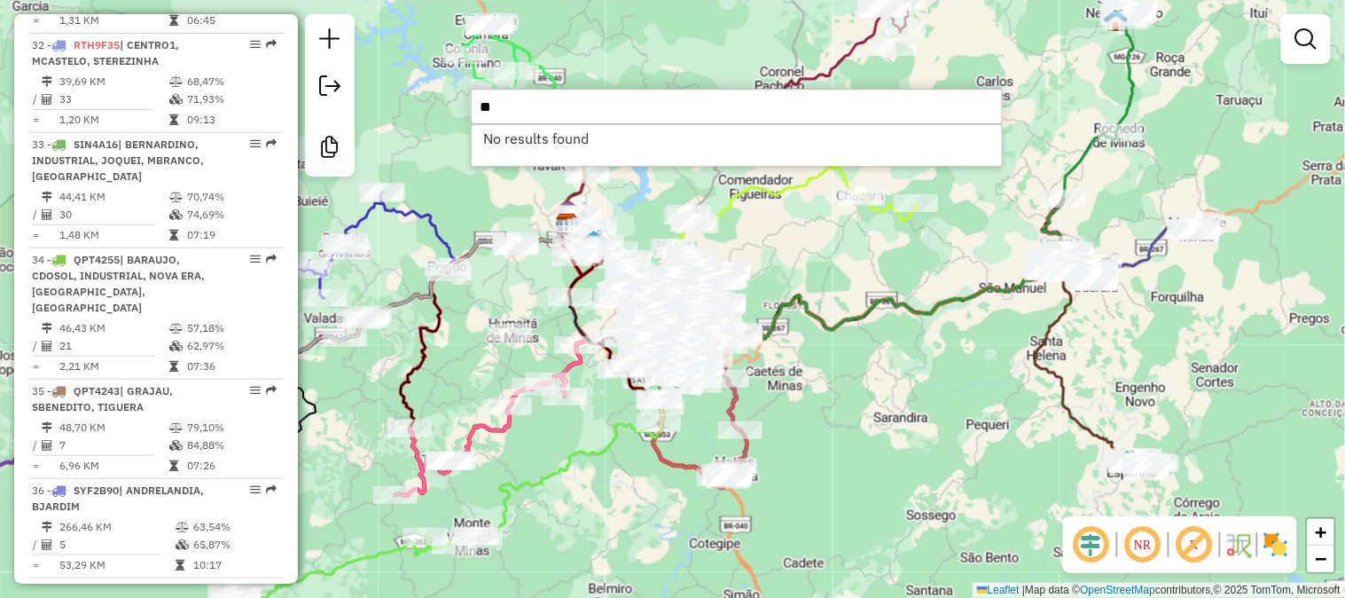
type input "*"
type input "****"
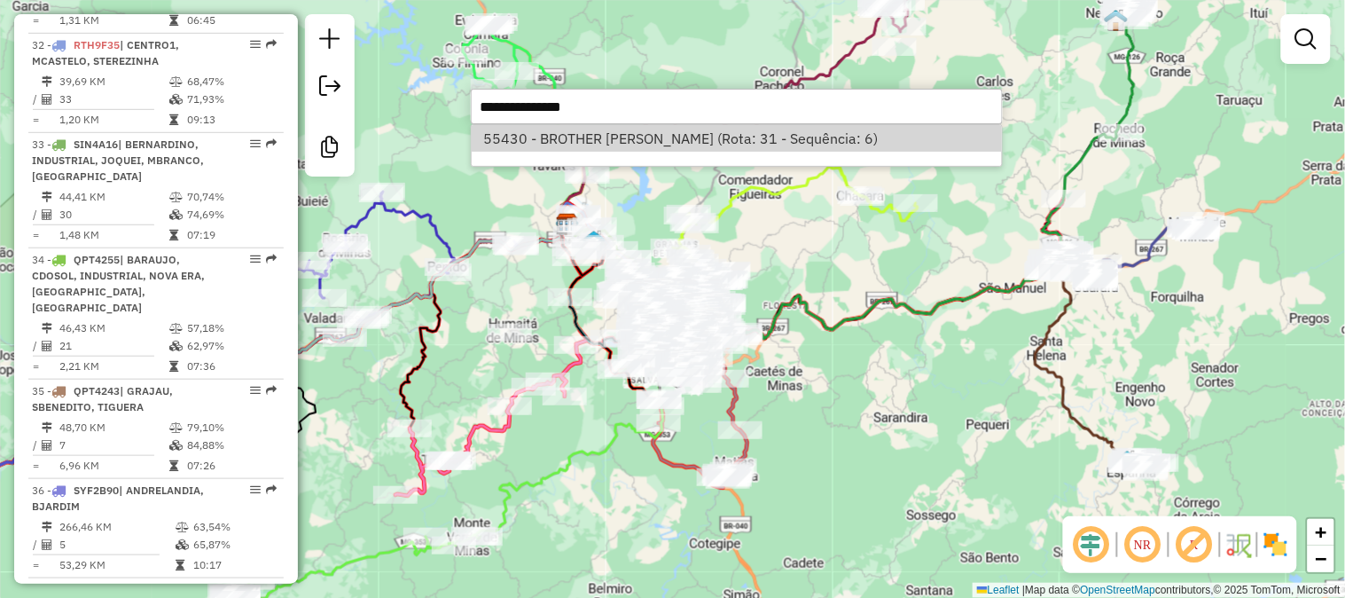
select select "**********"
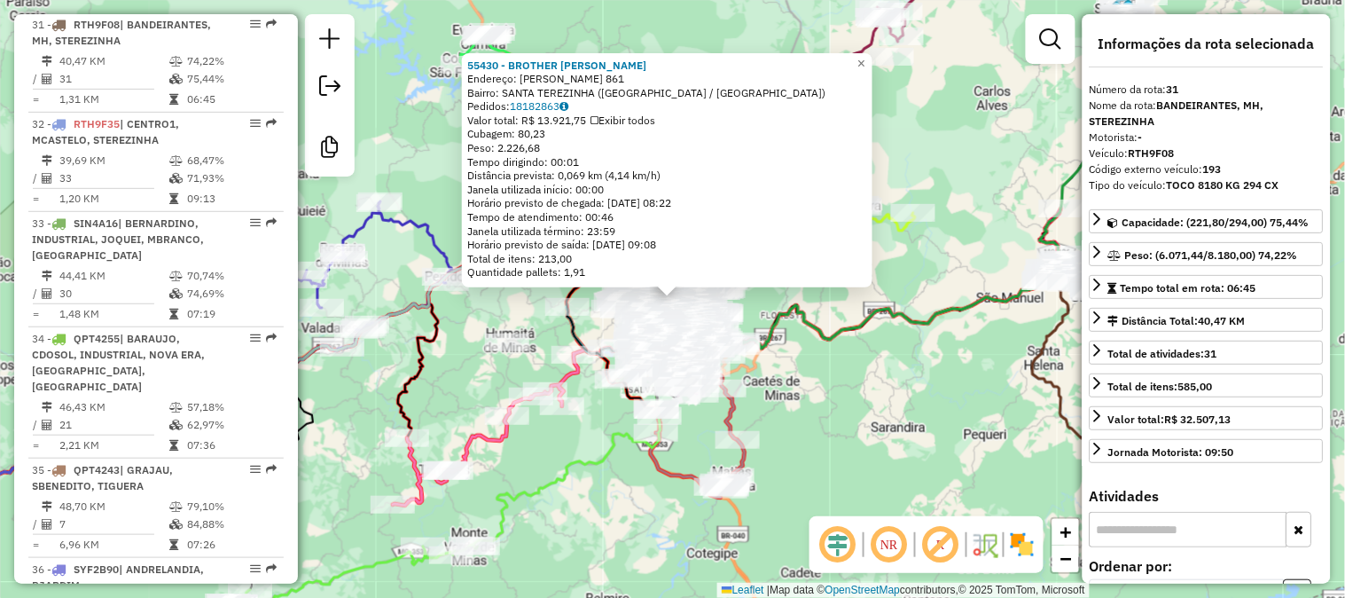
scroll to position [3585, 0]
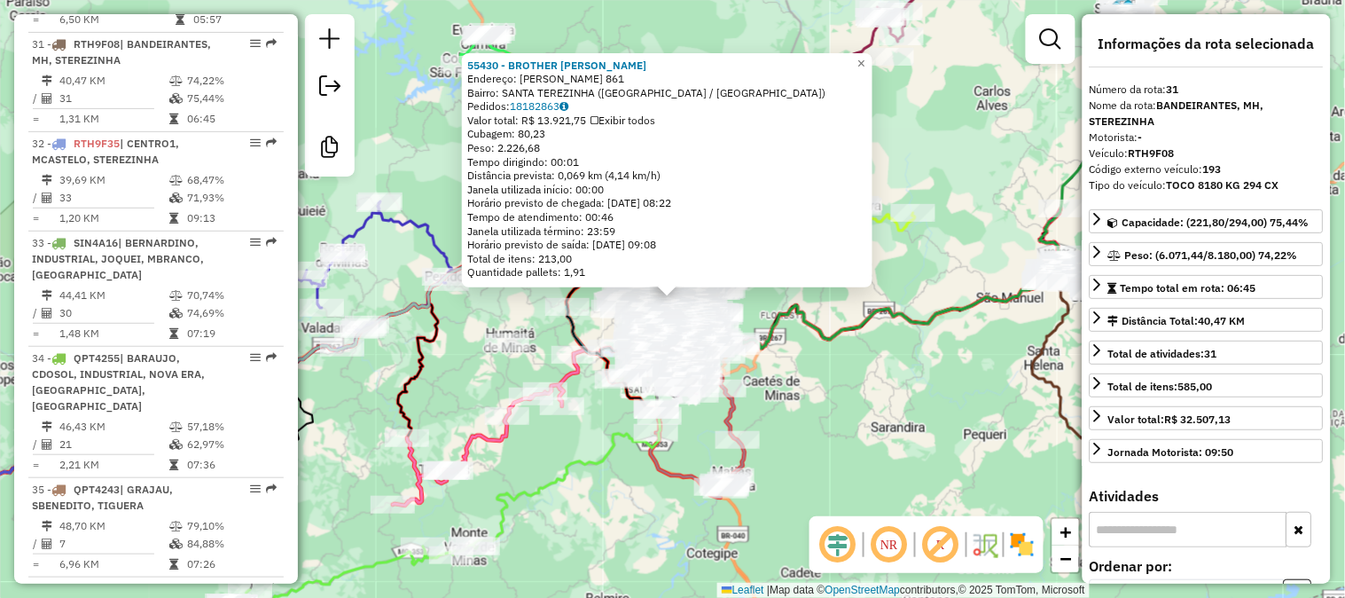
click at [871, 426] on div "55430 - BROTHER S BEER Endereço: RUI BARBOSA 861 Bairro: SANTA TEREZINHA (JUIZ …" at bounding box center [672, 299] width 1345 height 598
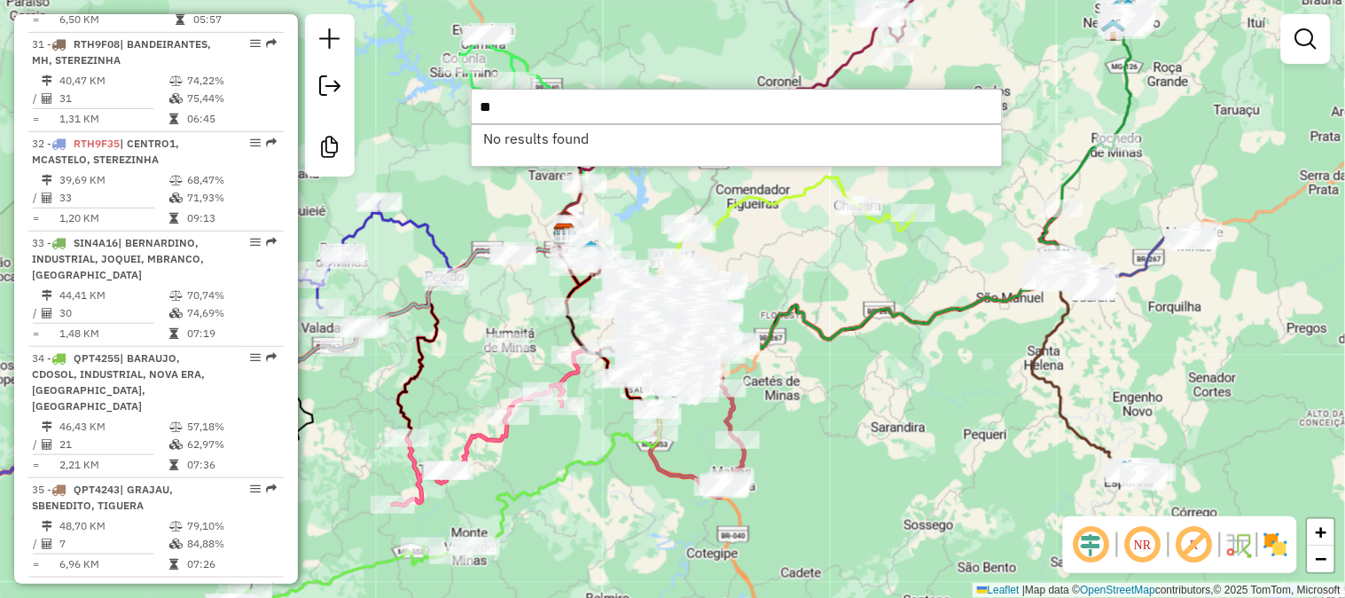
type input "*"
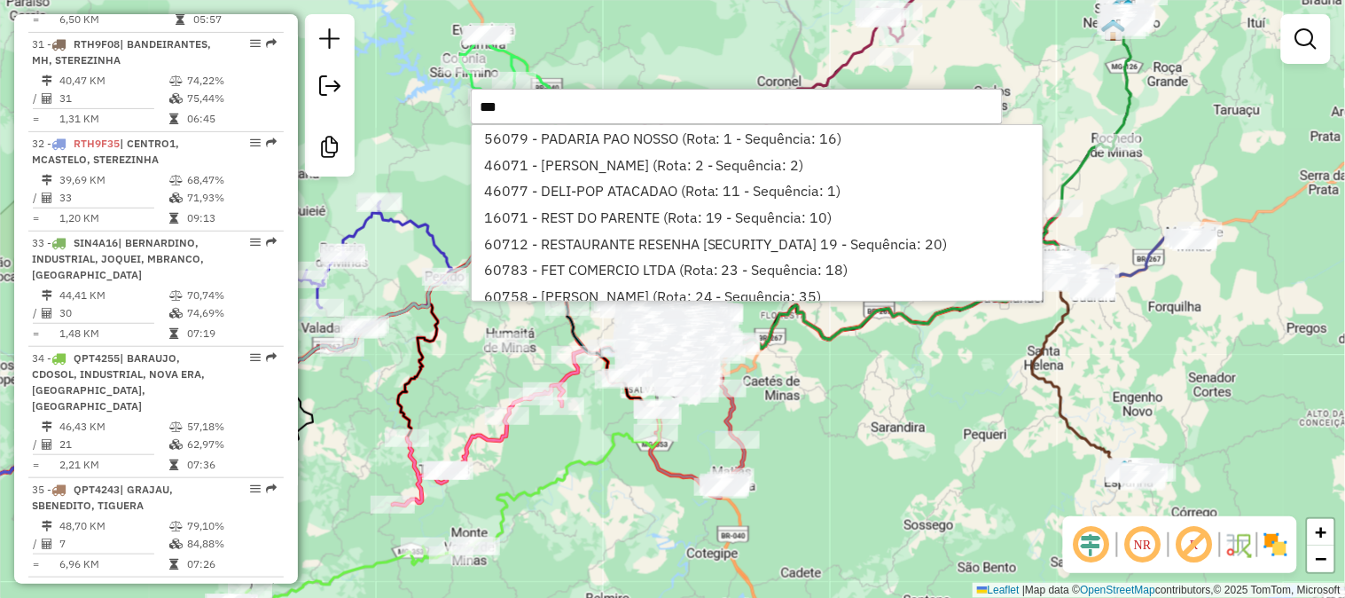
click at [731, 106] on input "***" at bounding box center [737, 106] width 532 height 35
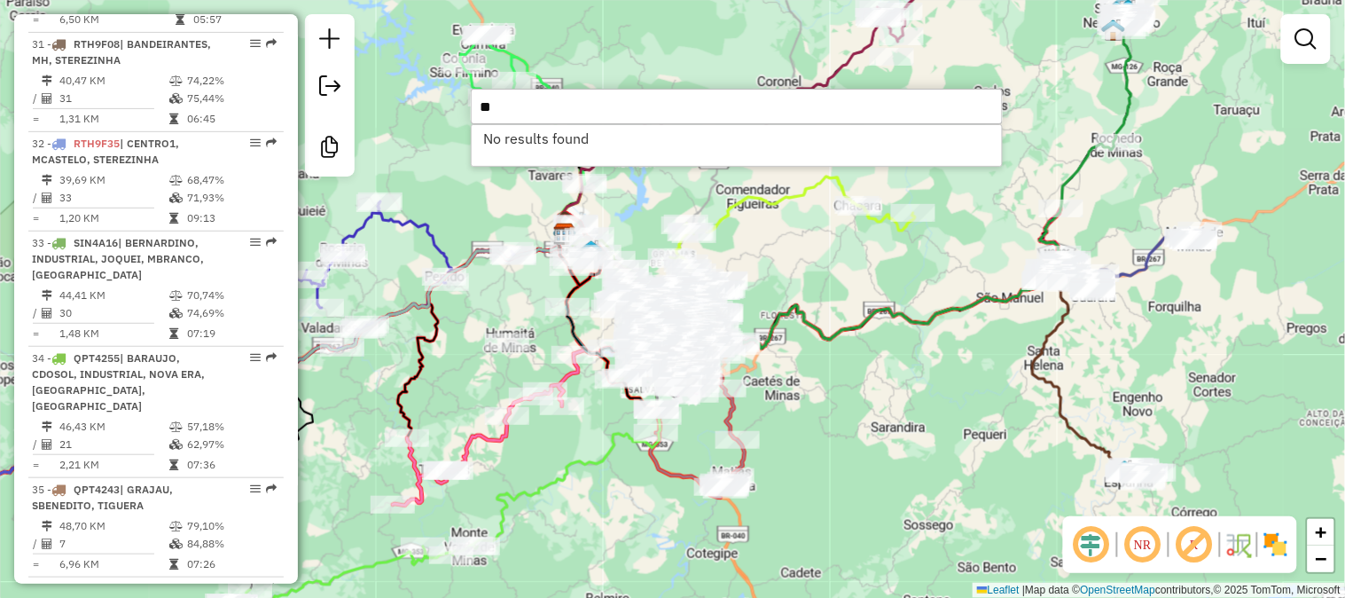
type input "*"
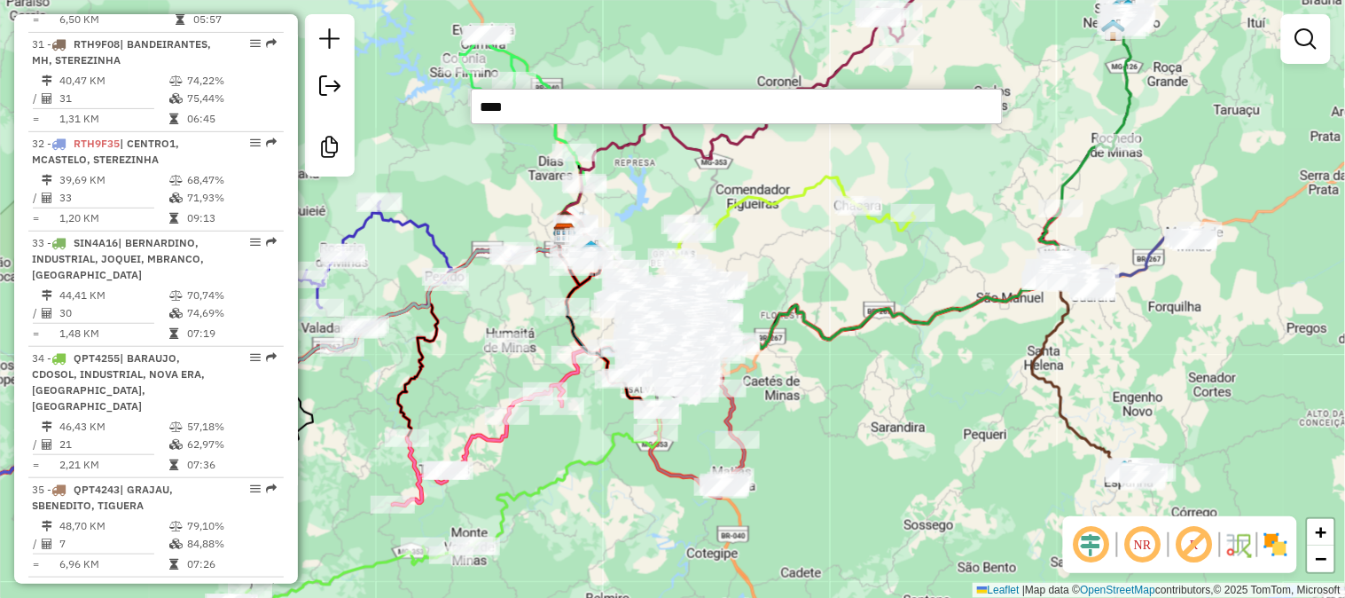
type input "*****"
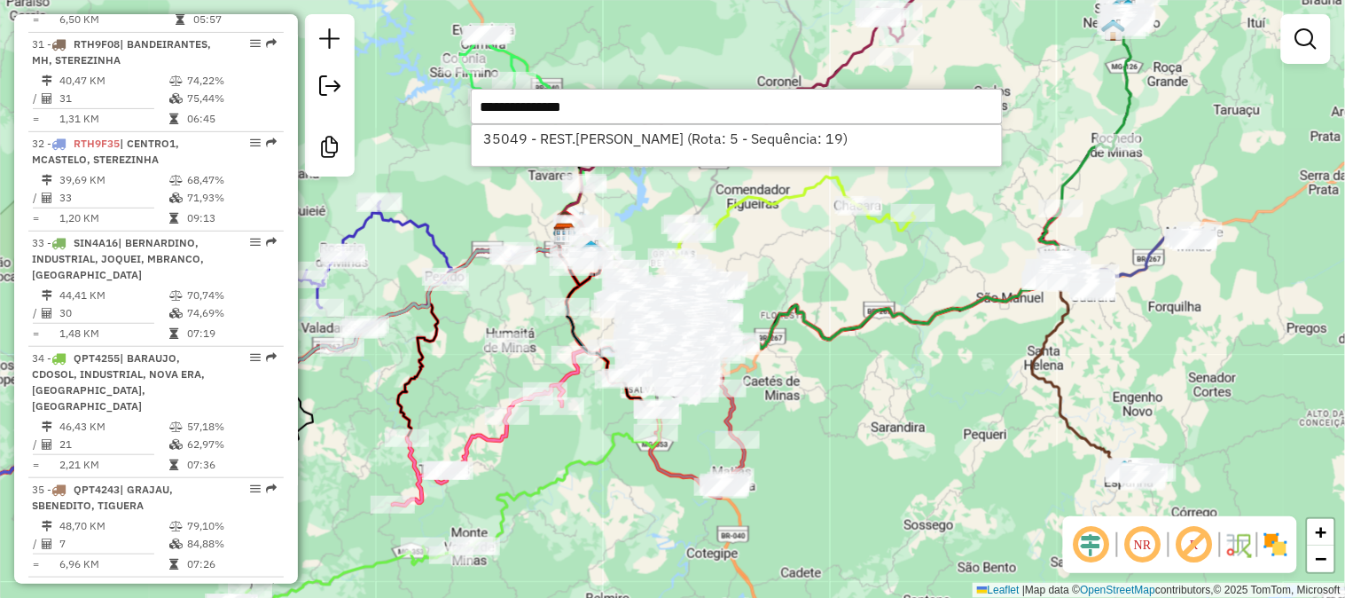
select select "**********"
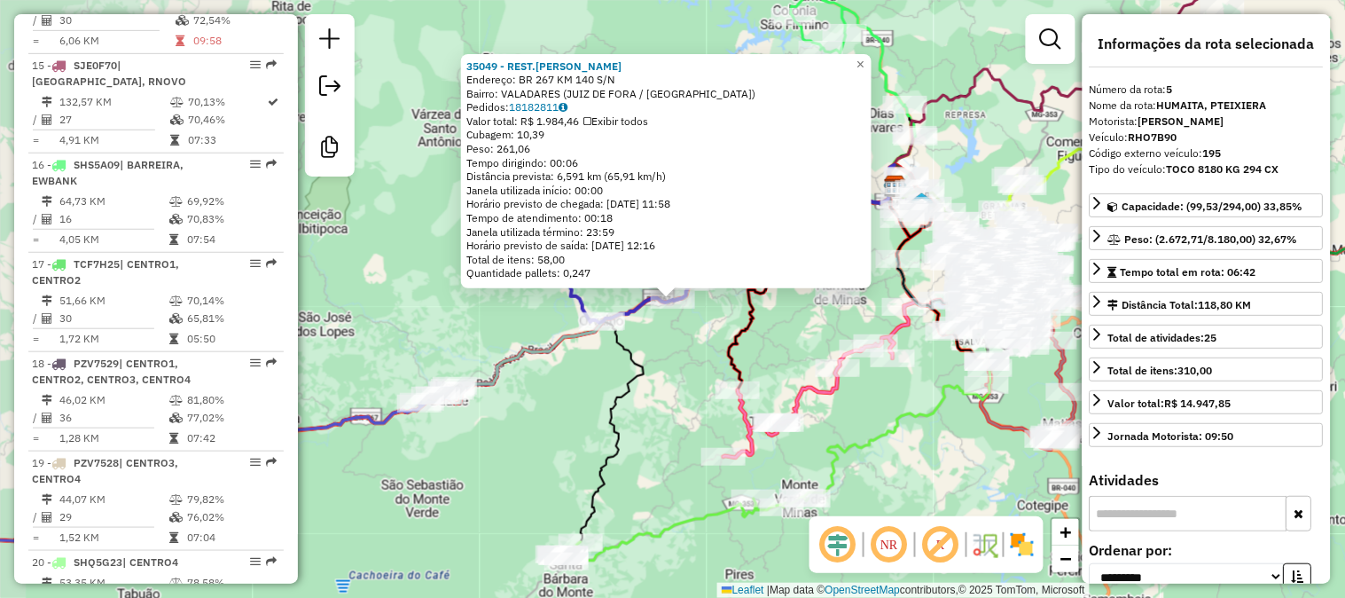
scroll to position [1085, 0]
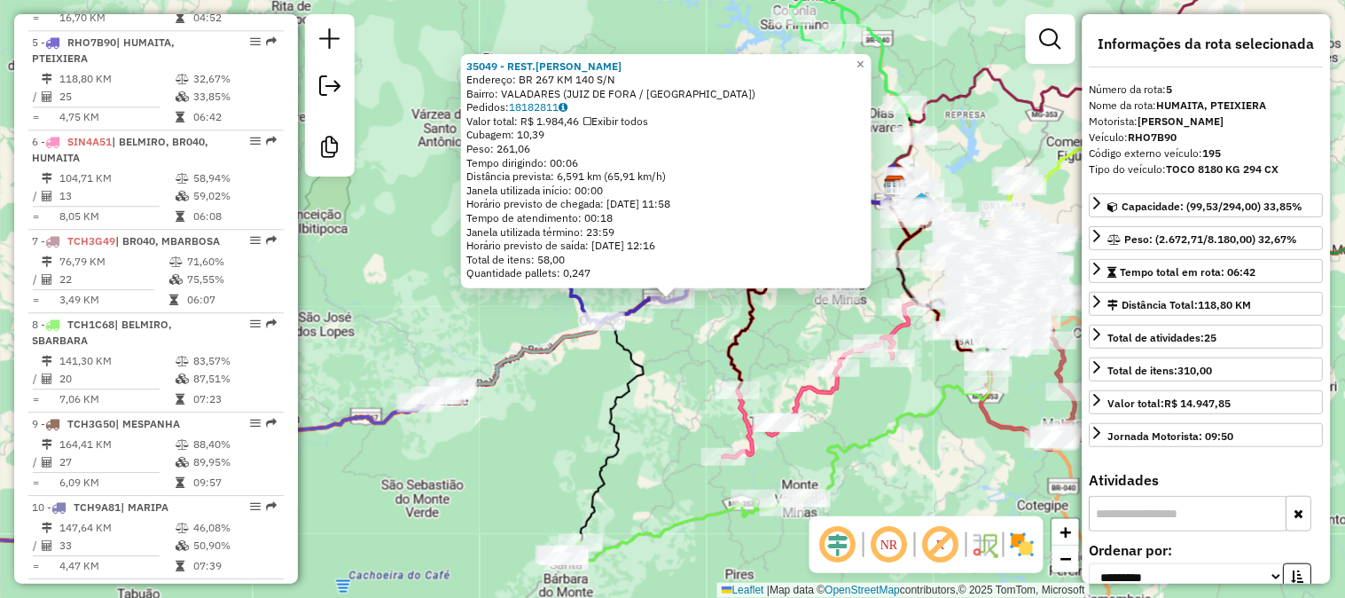
click at [578, 377] on div "35049 - REST.FRANGO FRITO Endereço: BR 267 KM 140 S/N Bairro: VALADARES (JUIZ D…" at bounding box center [672, 299] width 1345 height 598
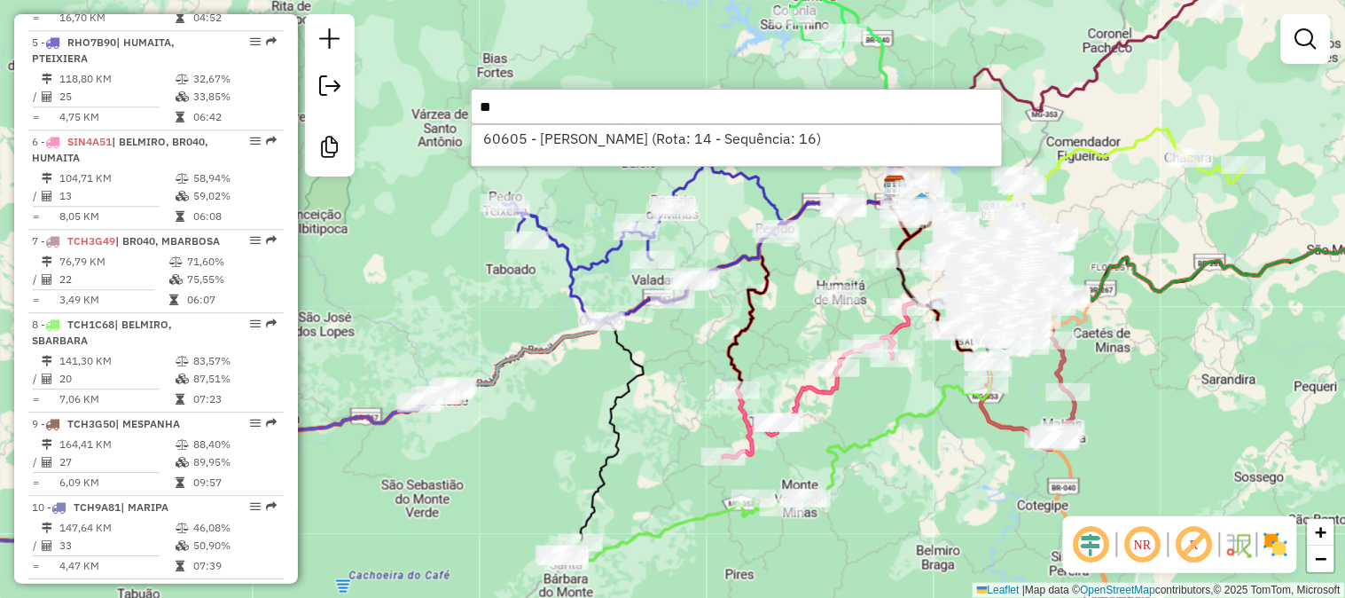
type input "*"
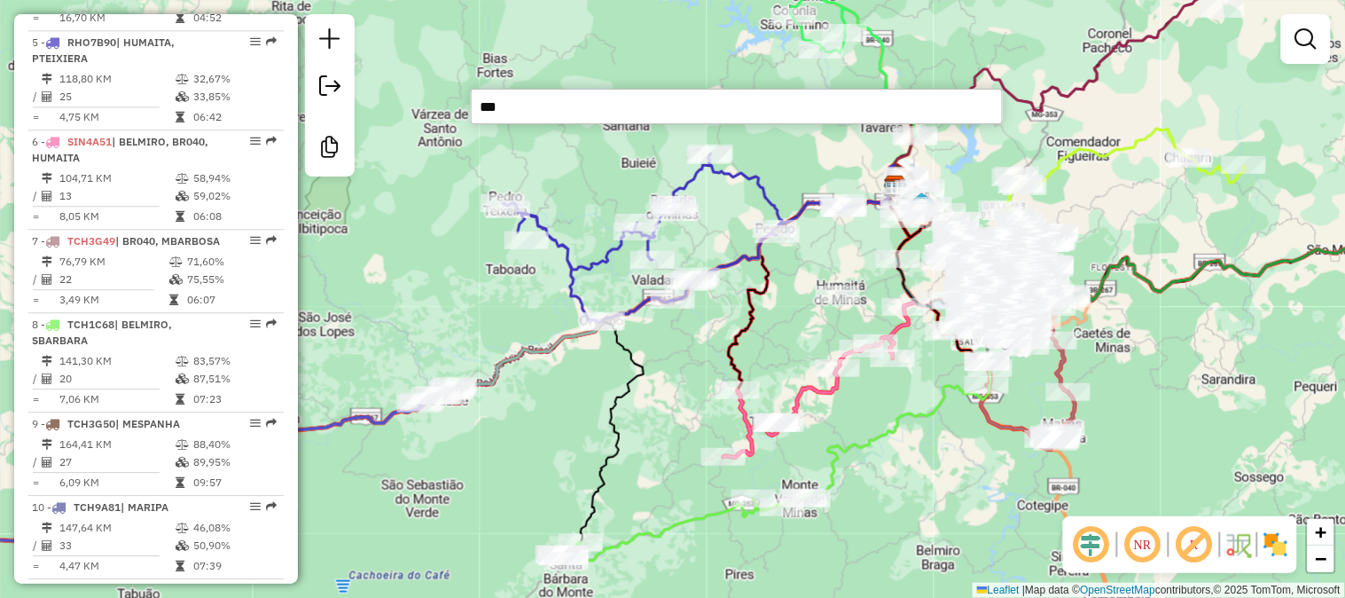
type input "****"
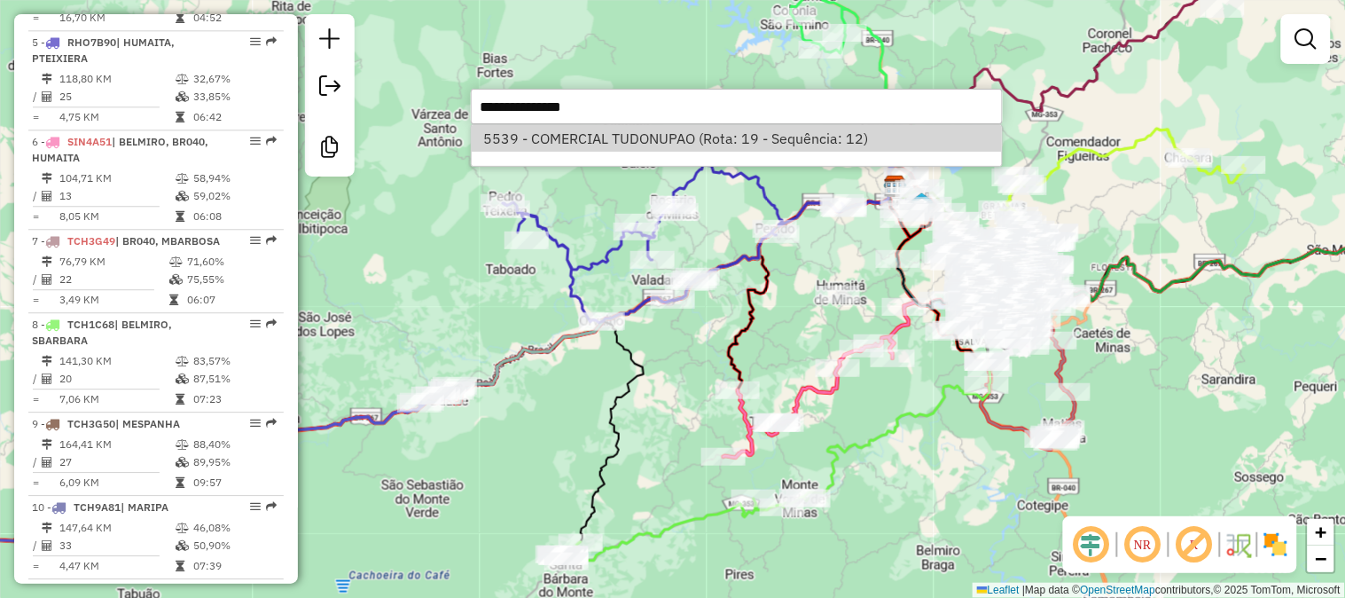
select select "**********"
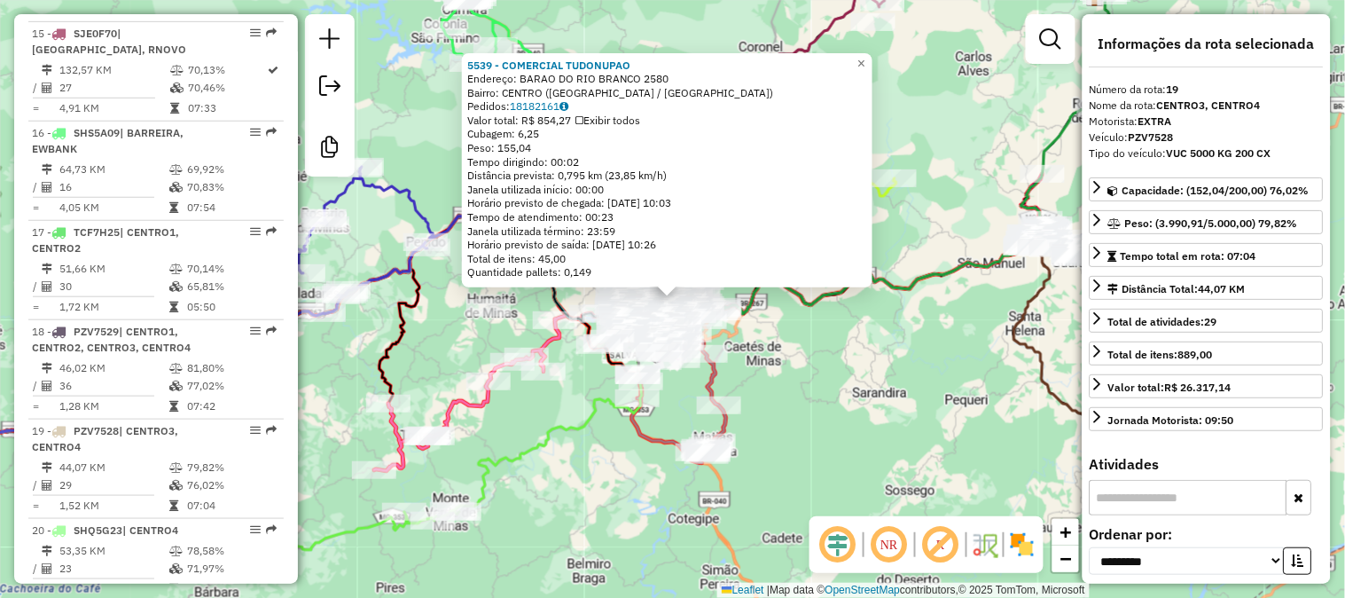
scroll to position [2379, 0]
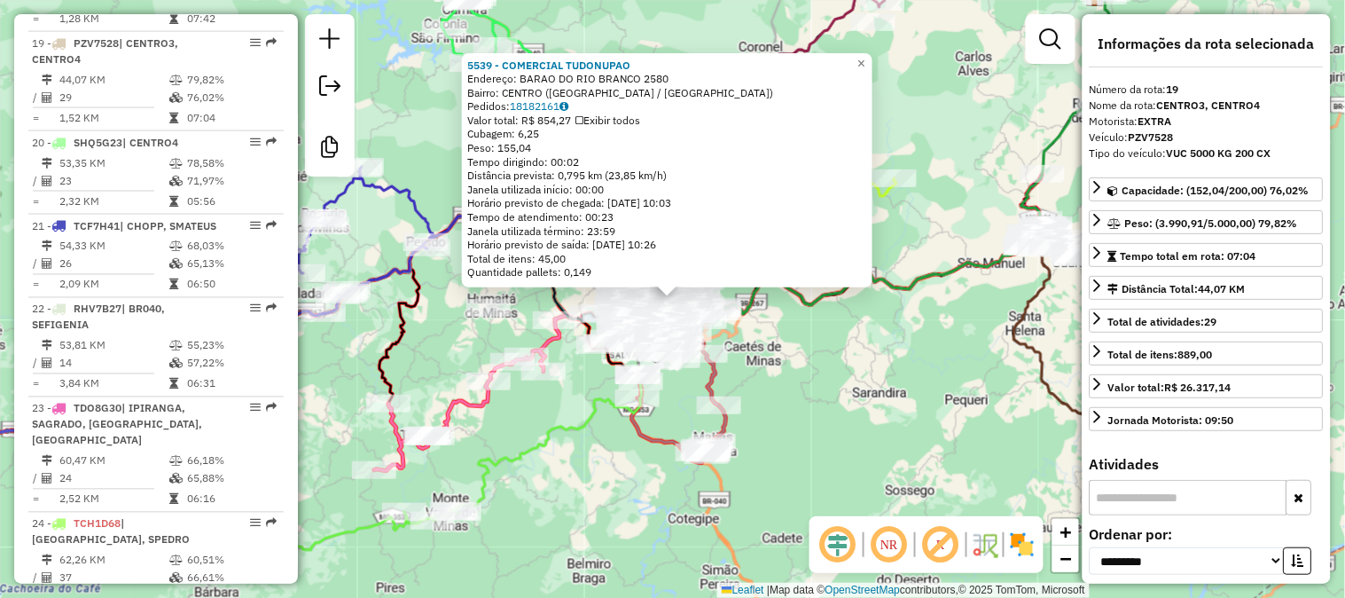
click at [606, 486] on div "5539 - COMERCIAL TUDONUPAO Endereço: BARAO DO RIO BRANCO 2580 Bairro: CENTRO (J…" at bounding box center [672, 299] width 1345 height 598
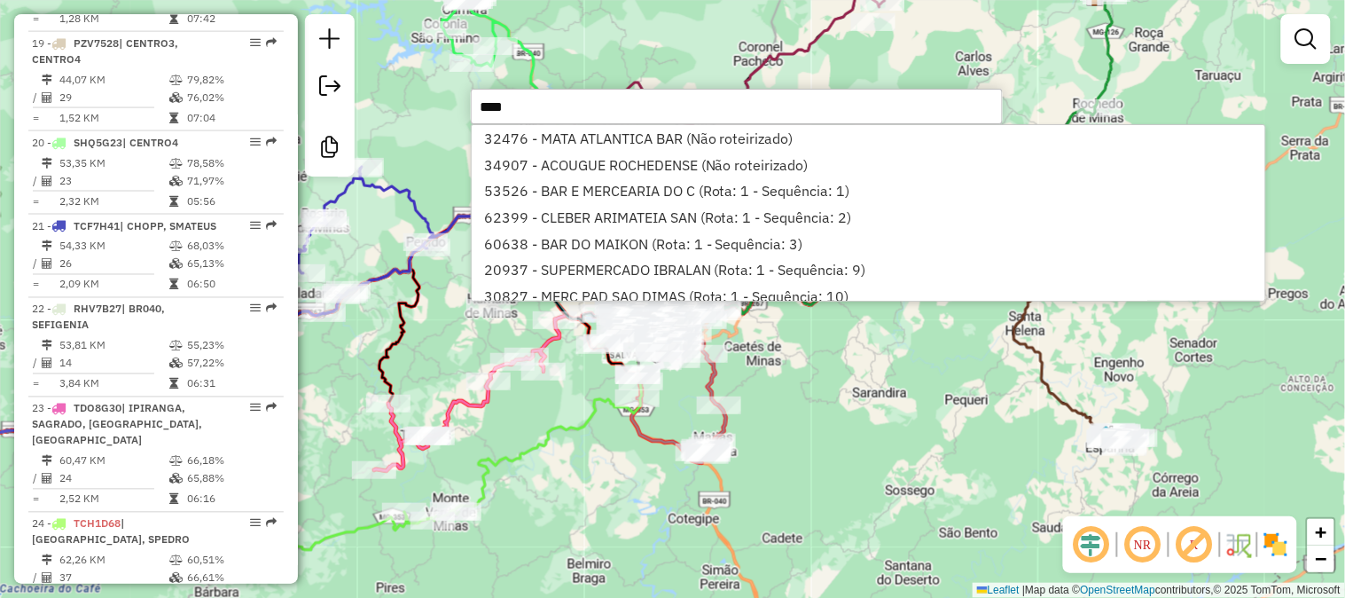
type input "*****"
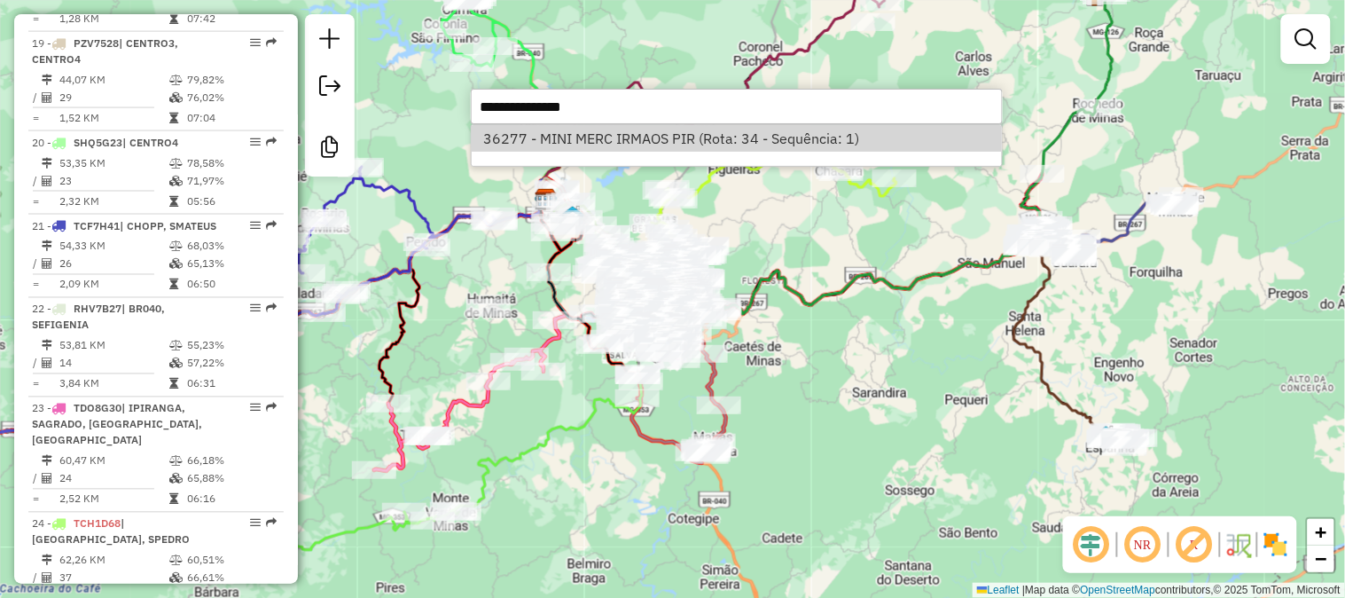
select select "**********"
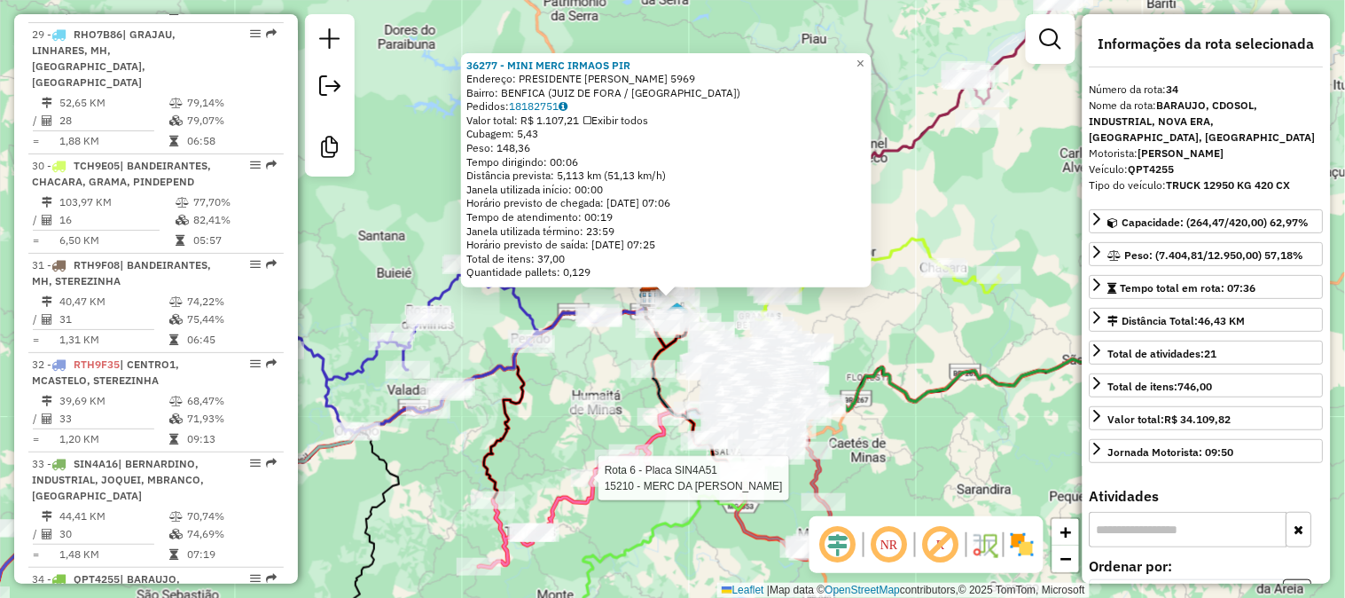
scroll to position [3898, 0]
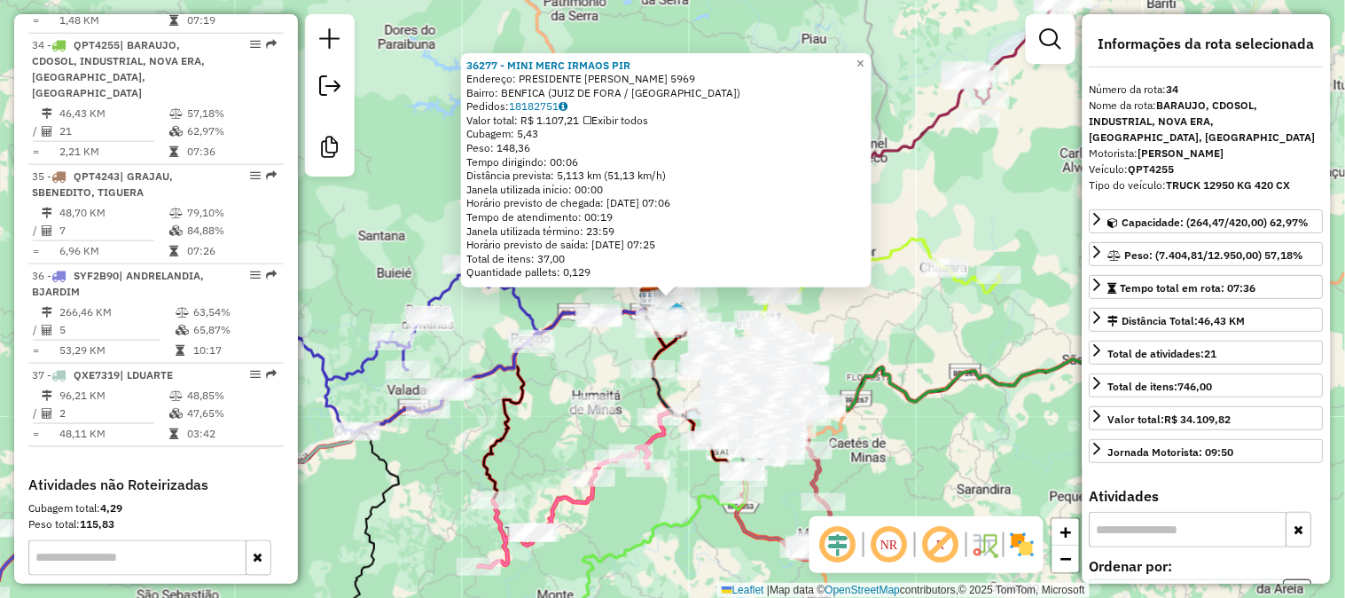
click at [564, 439] on div "36277 - MINI MERC IRMAOS PIR Endereço: PRESIDENTE JUSCELINO KUBITSCHE 5969 Bair…" at bounding box center [672, 299] width 1345 height 598
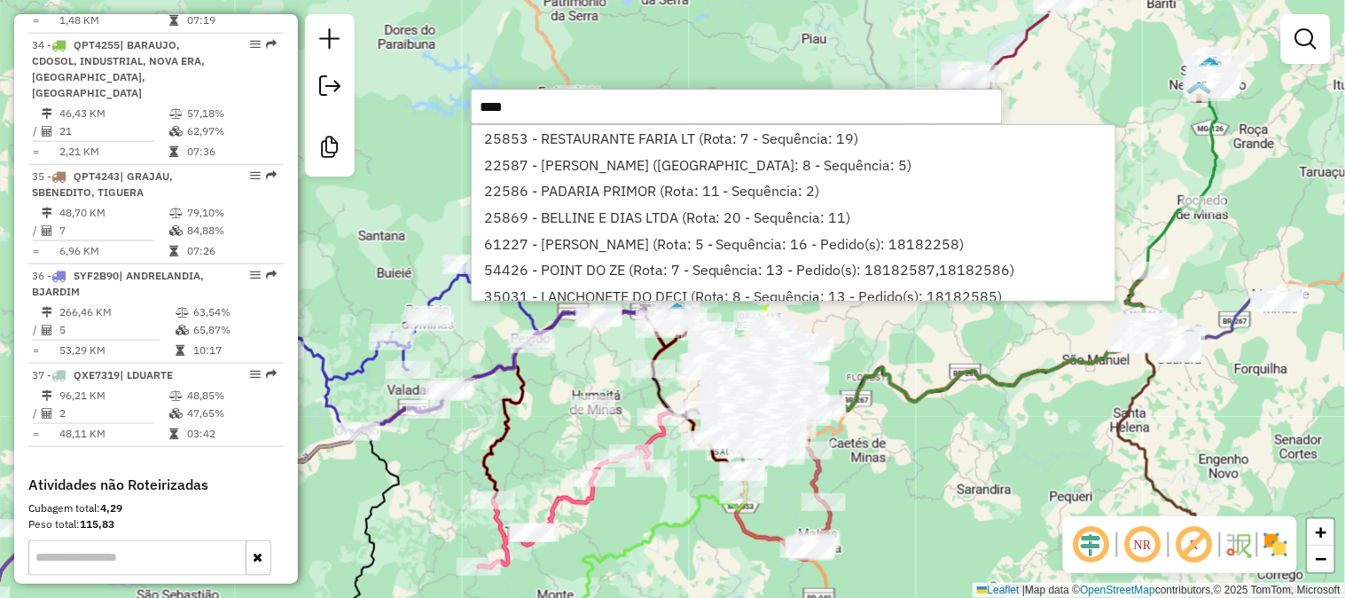
type input "*****"
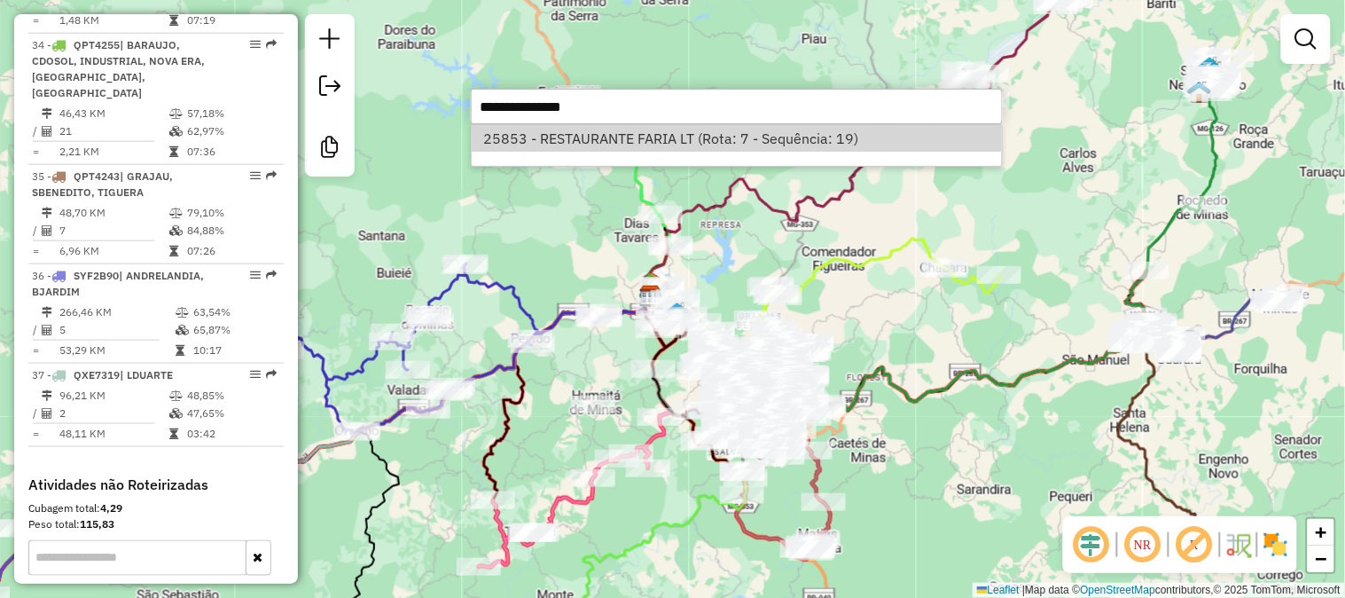
select select "**********"
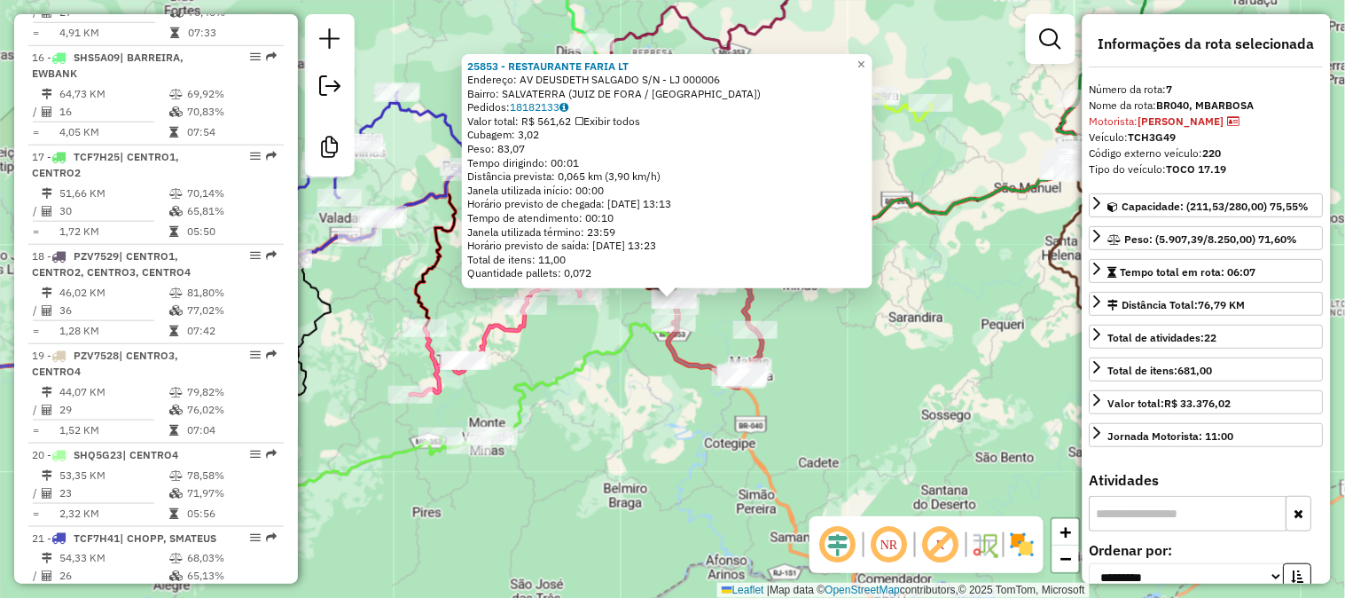
scroll to position [1283, 0]
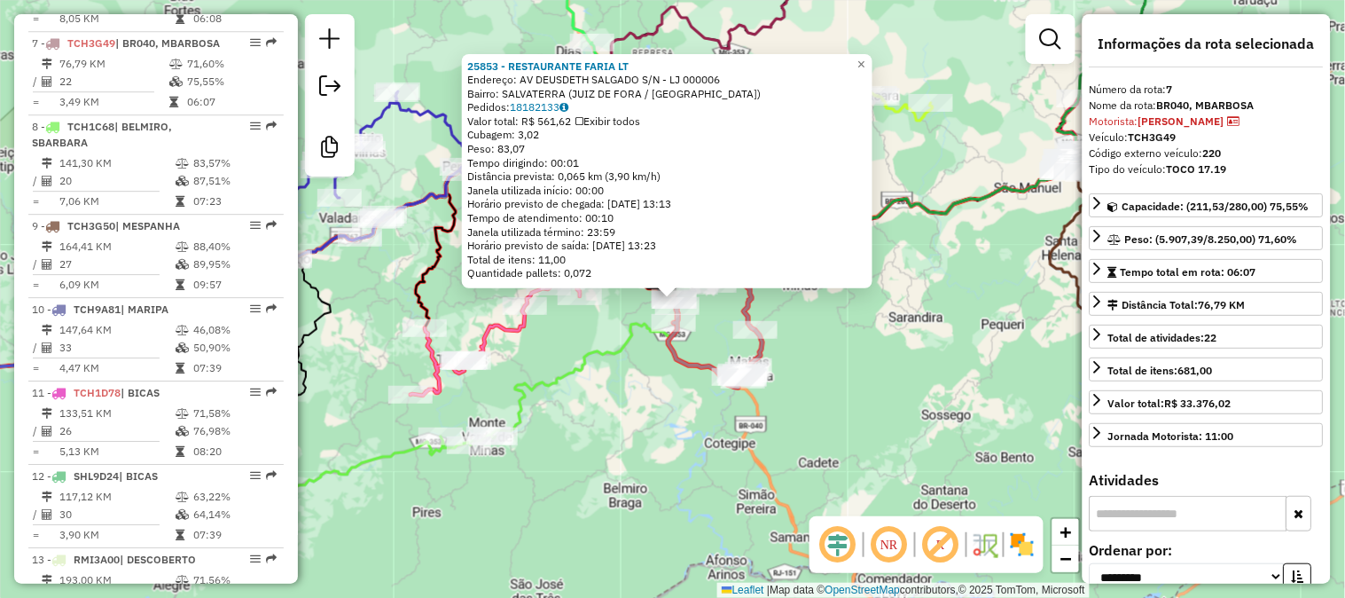
click at [594, 449] on div "25853 - RESTAURANTE FARIA LT Endereço: AV DEUSDETH SALGADO S/N - LJ 000006 Bair…" at bounding box center [672, 299] width 1345 height 598
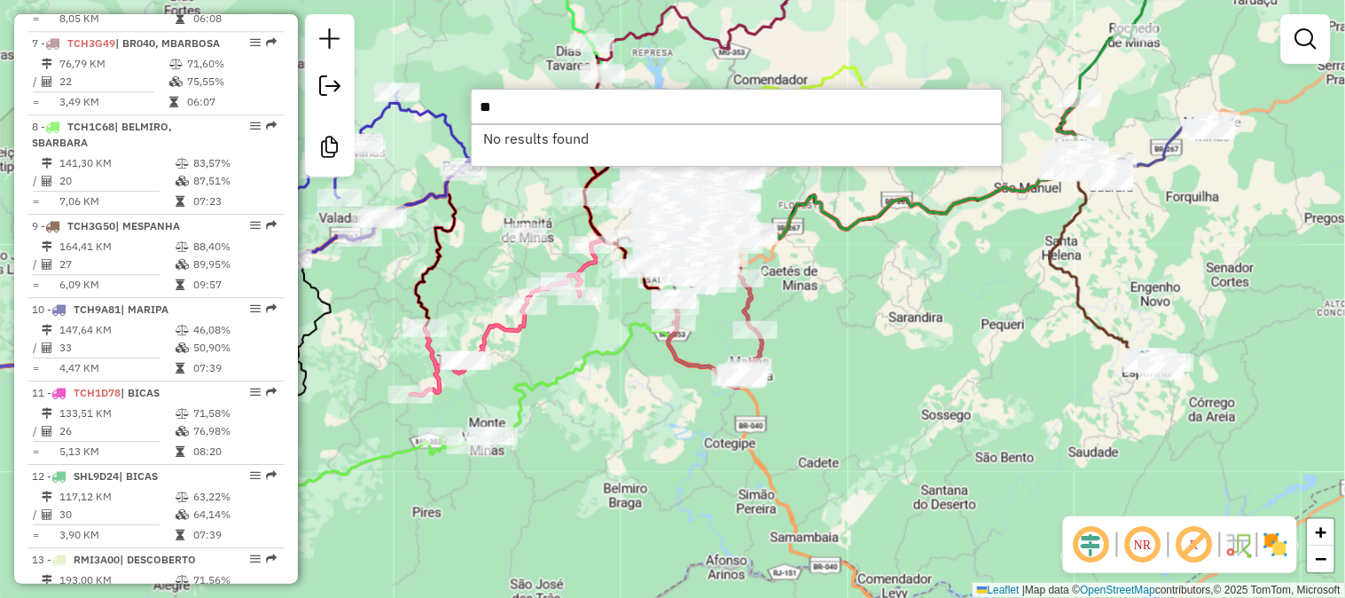
type input "*"
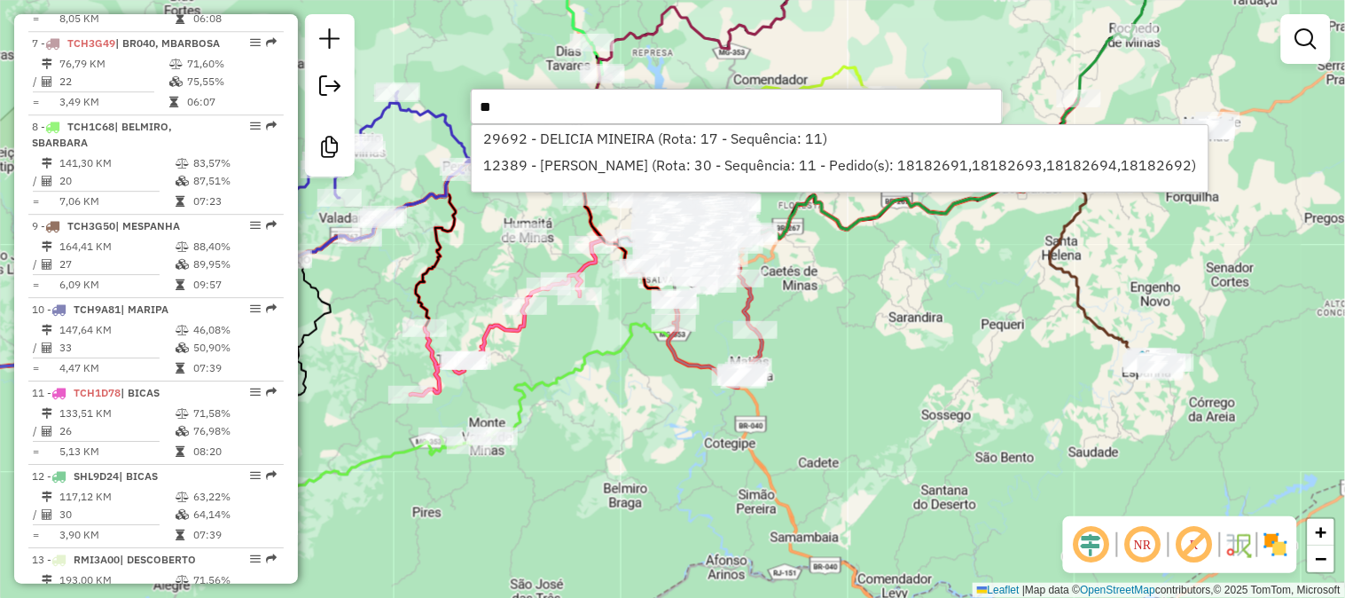
type input "*"
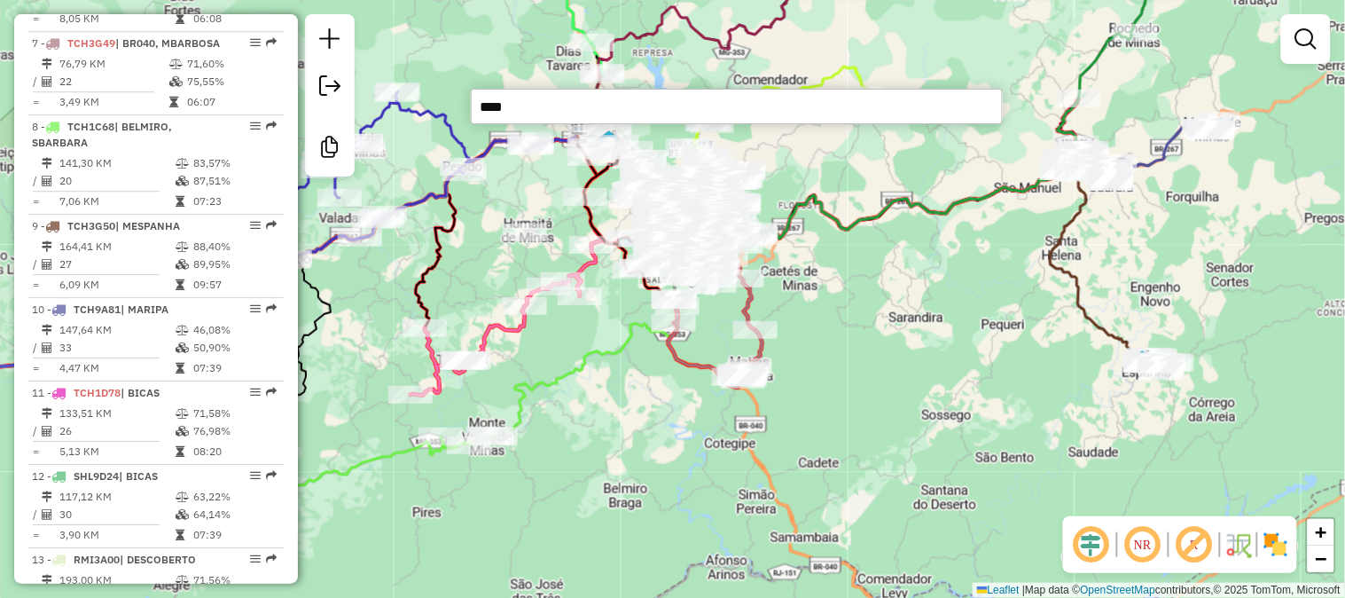
type input "*****"
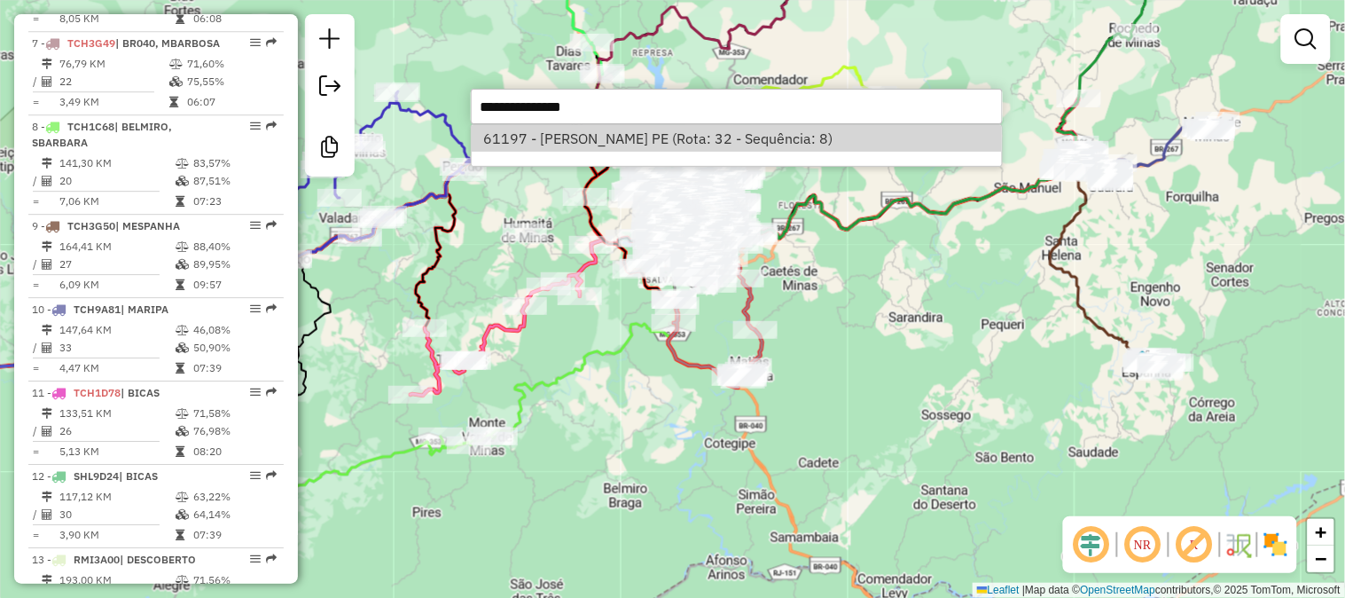
select select "**********"
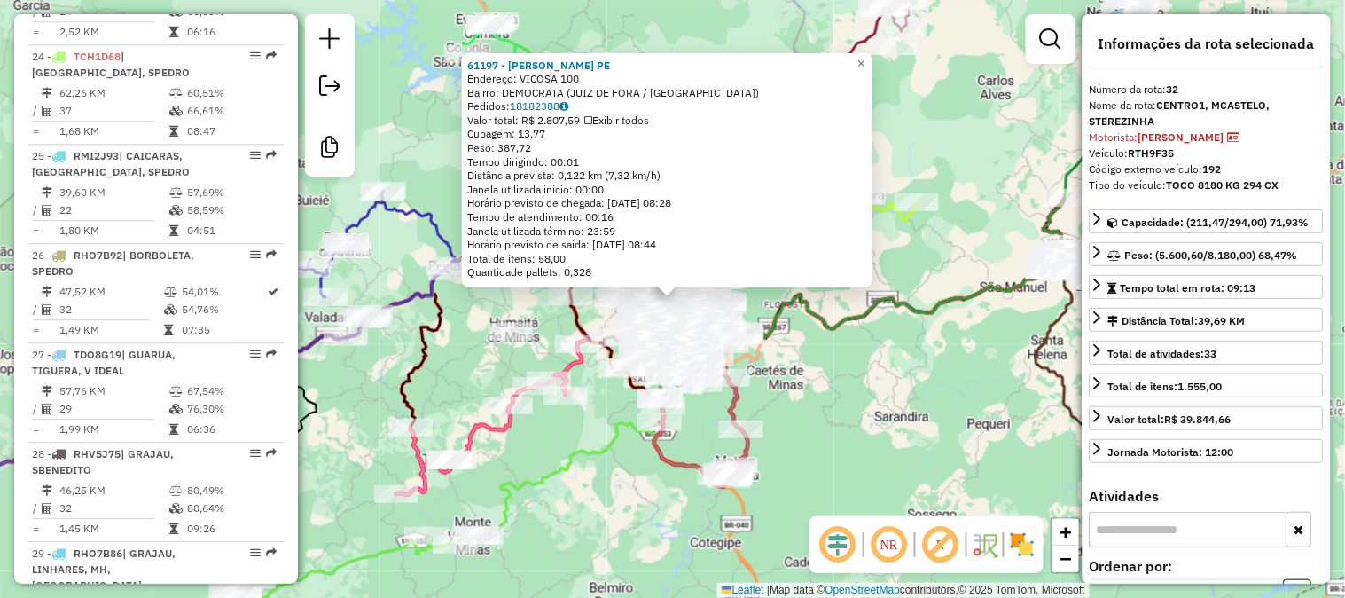
scroll to position [3684, 0]
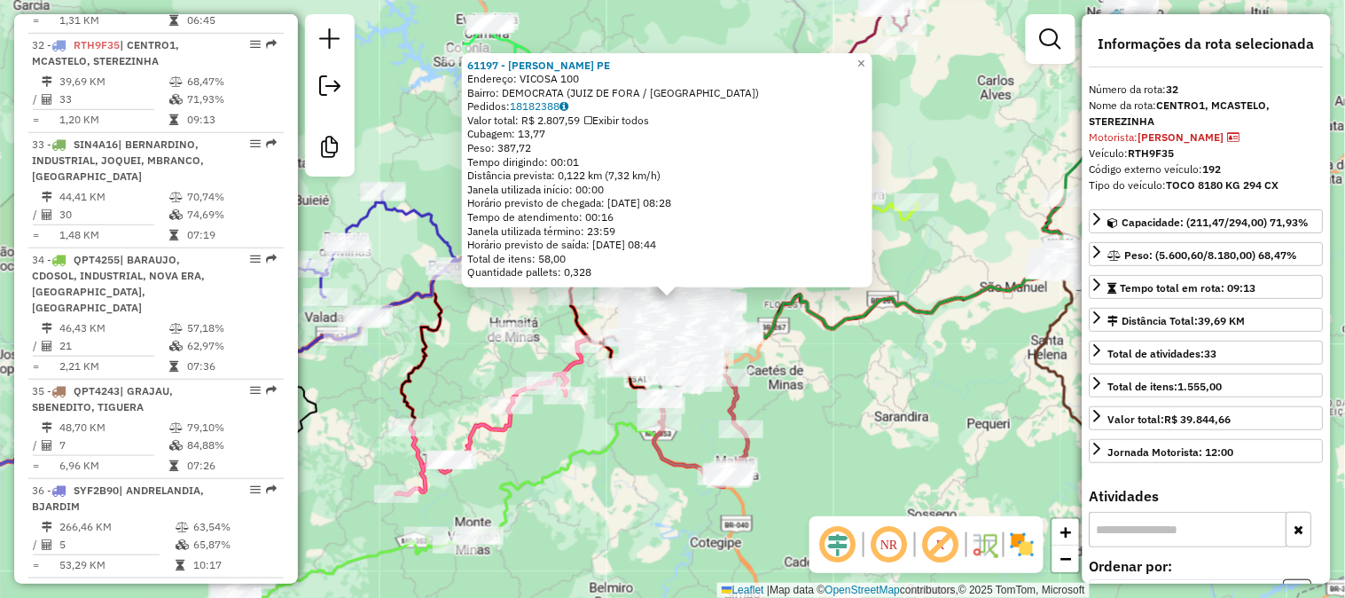
click at [592, 424] on div "61197 - VICTOR GUIMARaES PE Endereço: VICOSA 100 Bairro: DEMOCRATA (JUIZ DE FOR…" at bounding box center [672, 299] width 1345 height 598
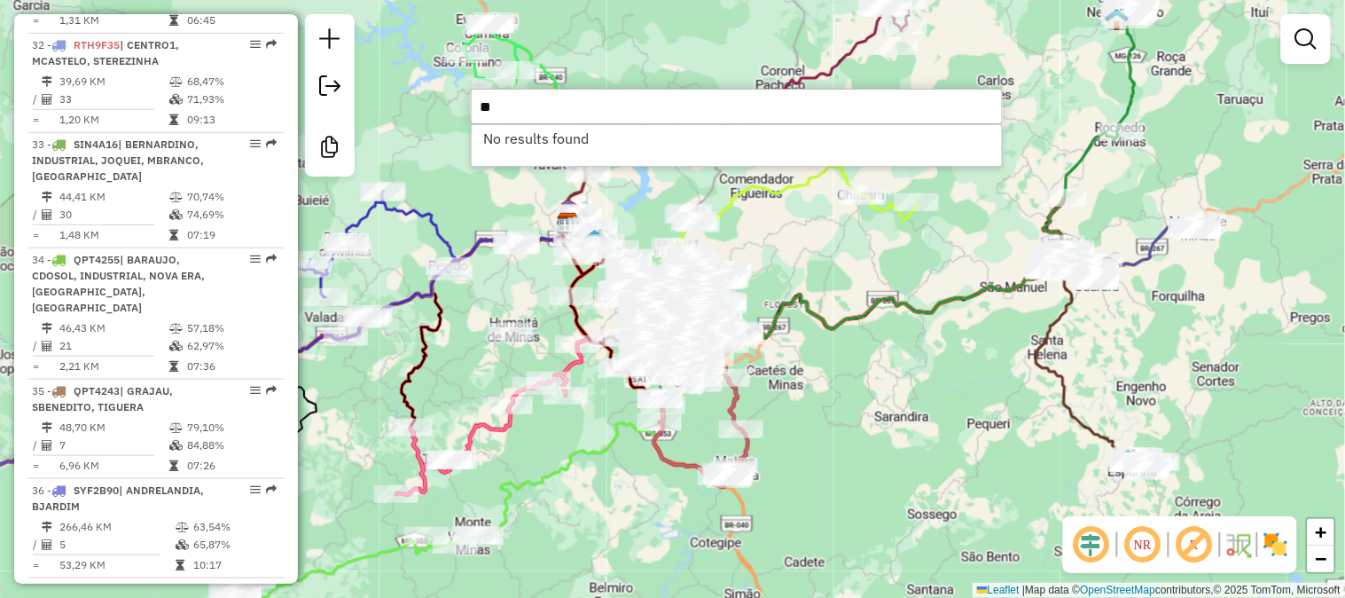
type input "*"
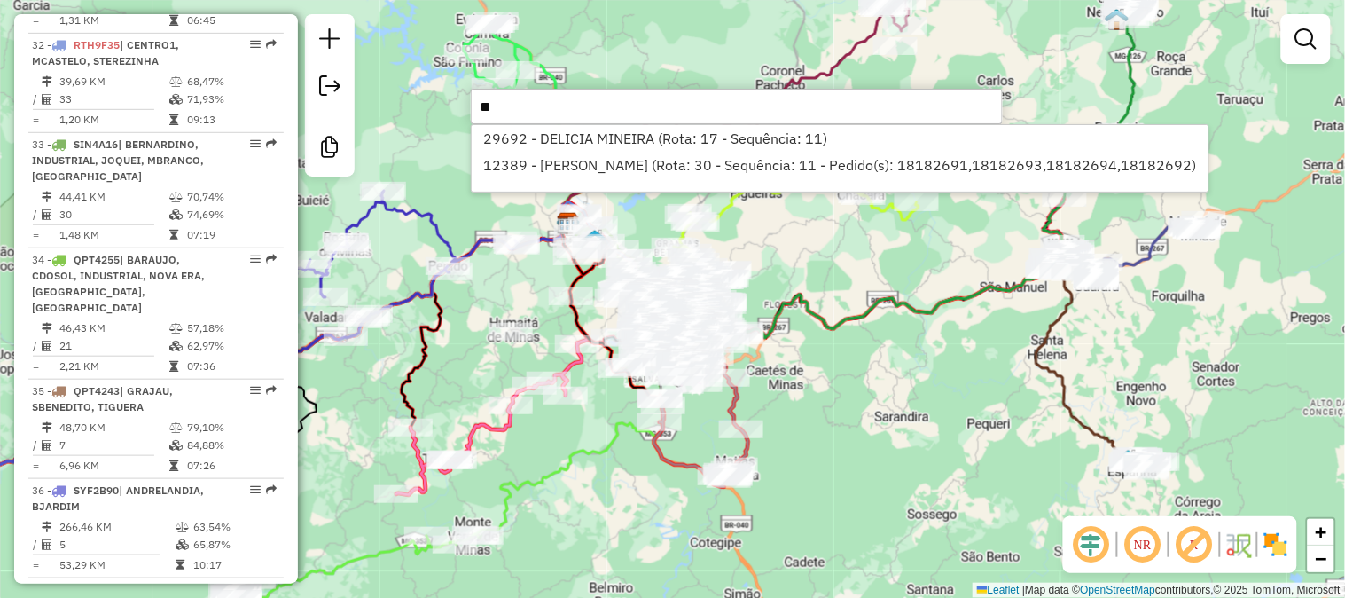
type input "*"
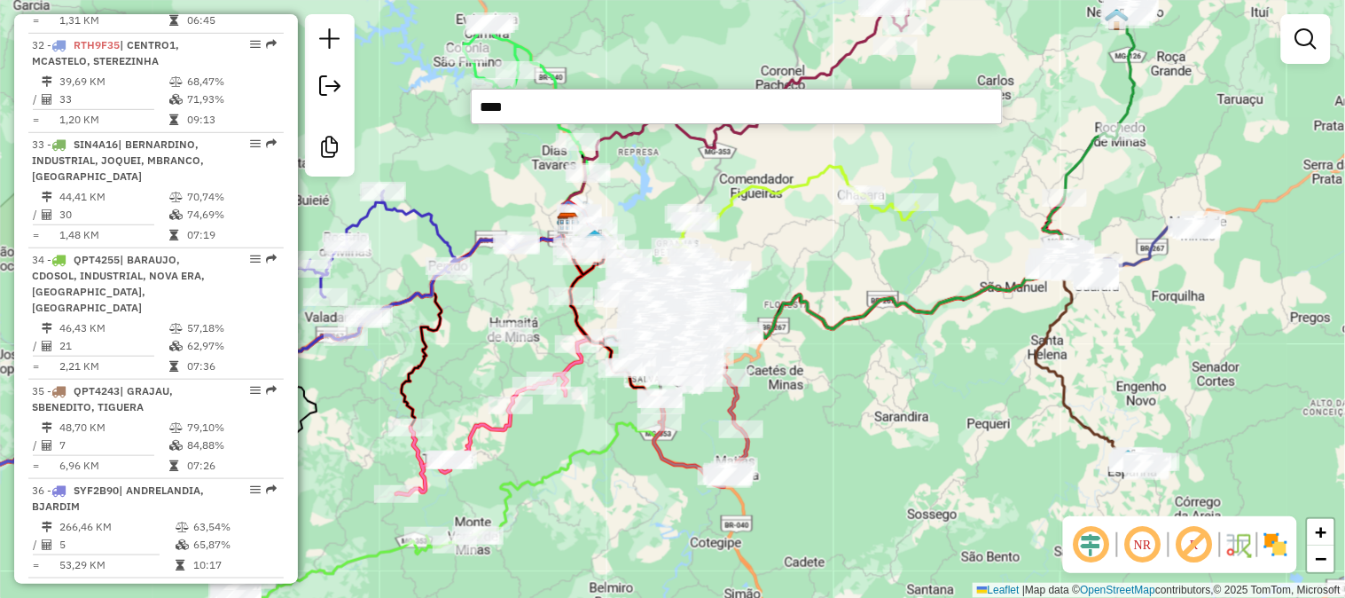
type input "*****"
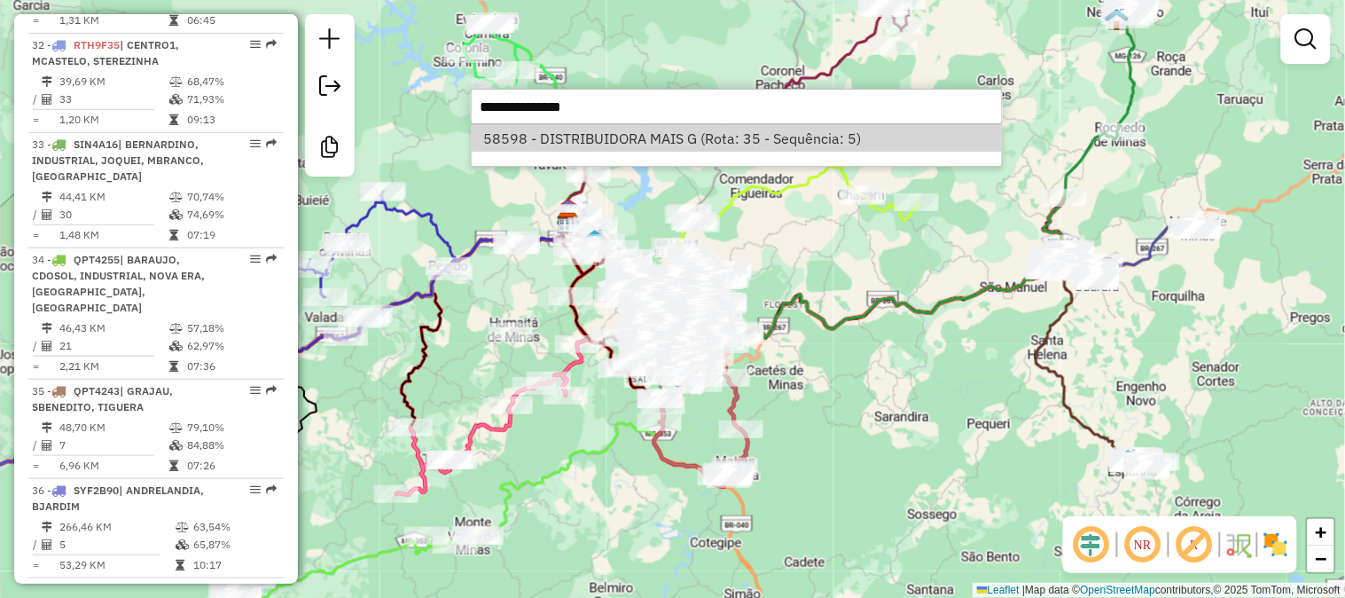
select select "**********"
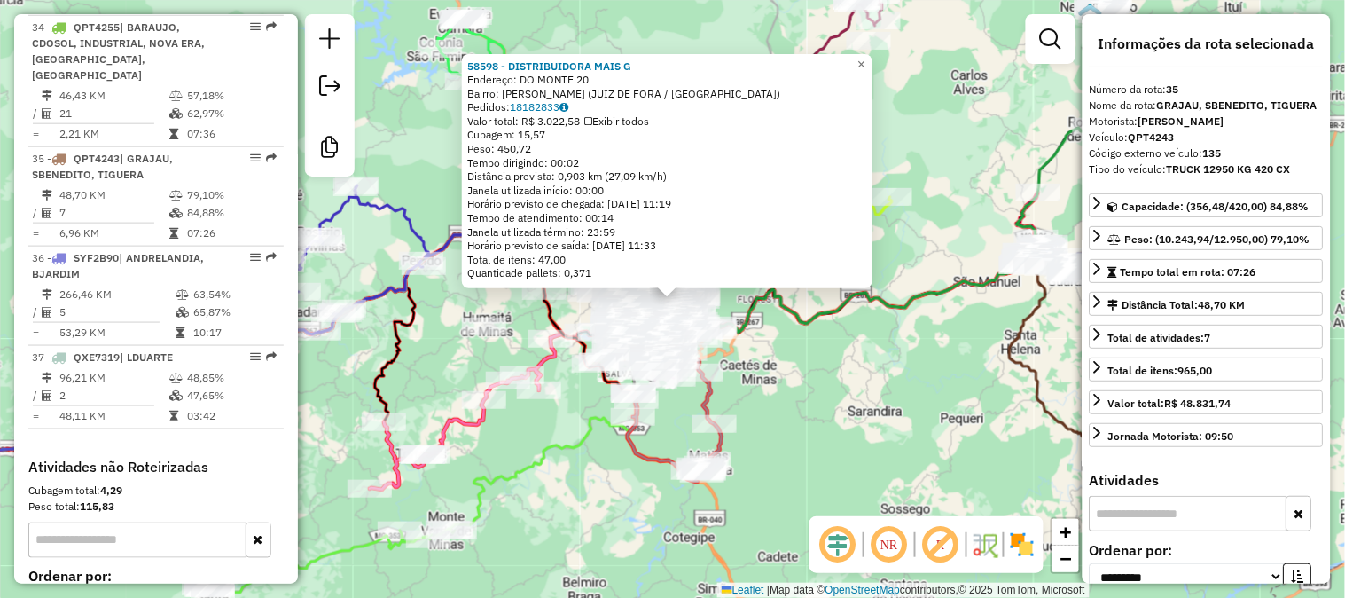
scroll to position [4014, 0]
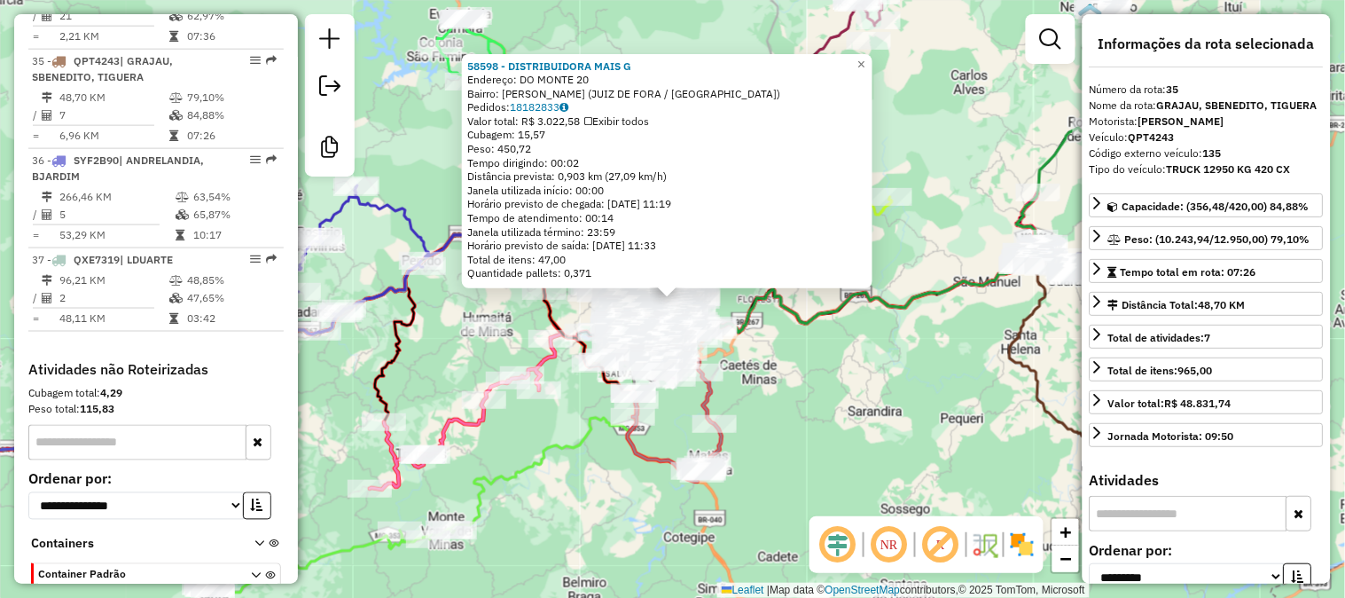
click at [805, 384] on div "58598 - DISTRIBUIDORA MAIS G Endereço: DO MONTE 20 Bairro: VITORINO BRAGA (JUIZ…" at bounding box center [672, 299] width 1345 height 598
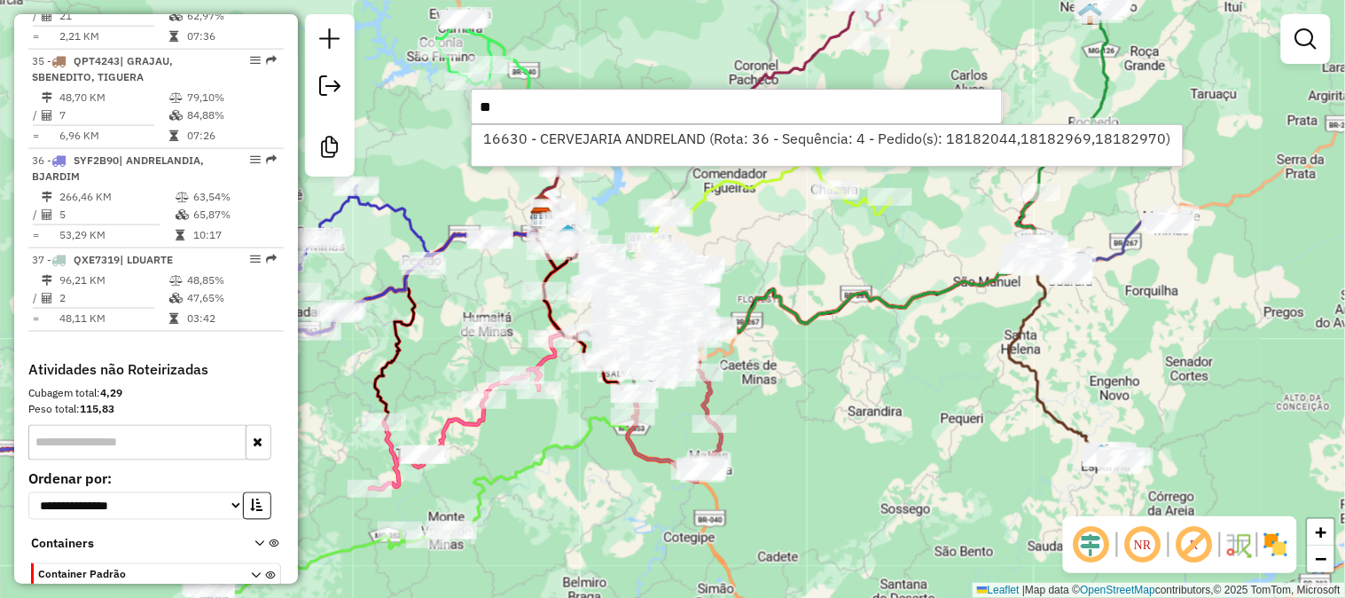
type input "*"
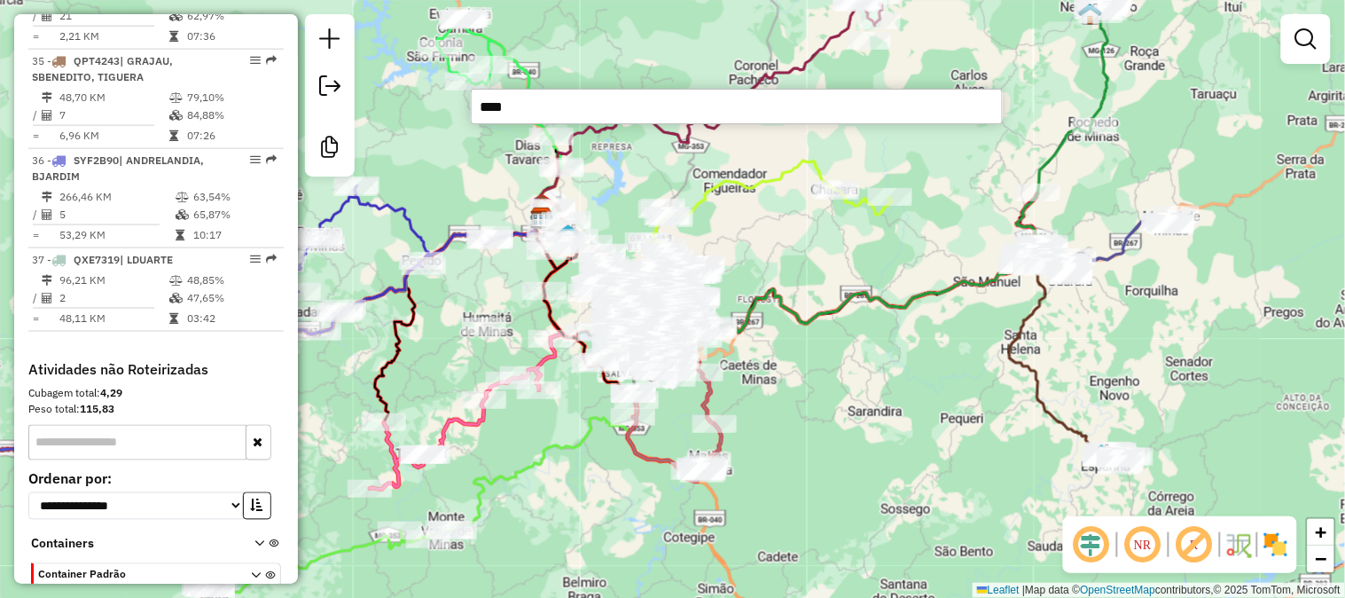
type input "*****"
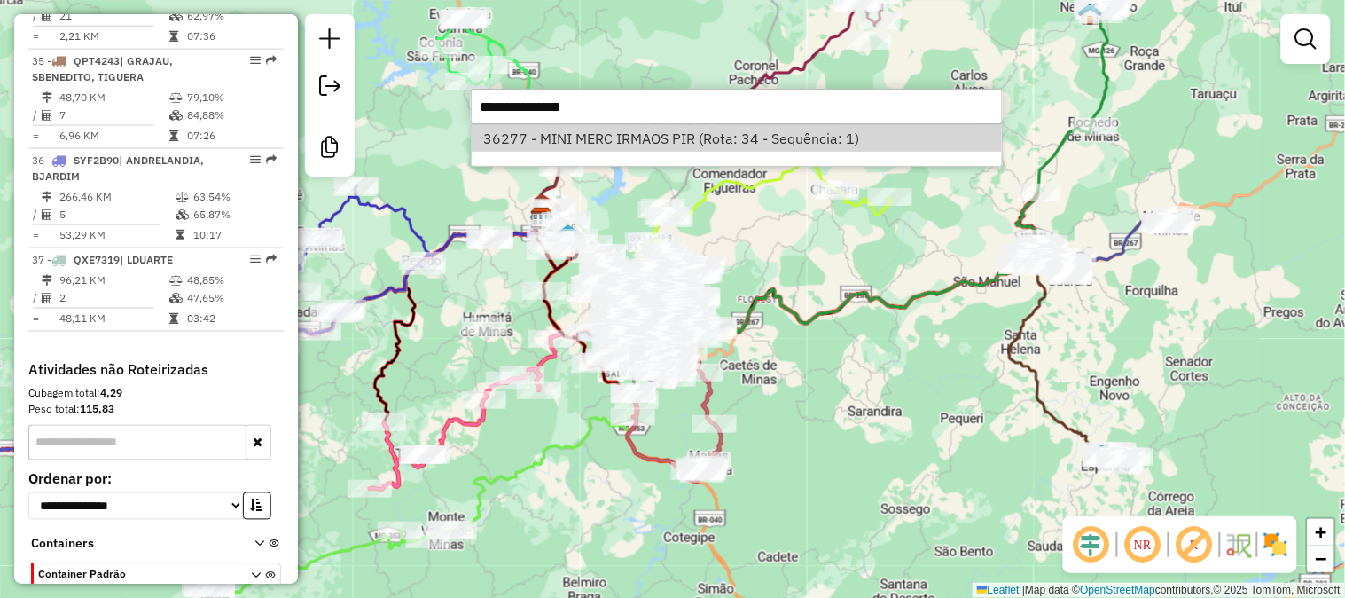
select select "**********"
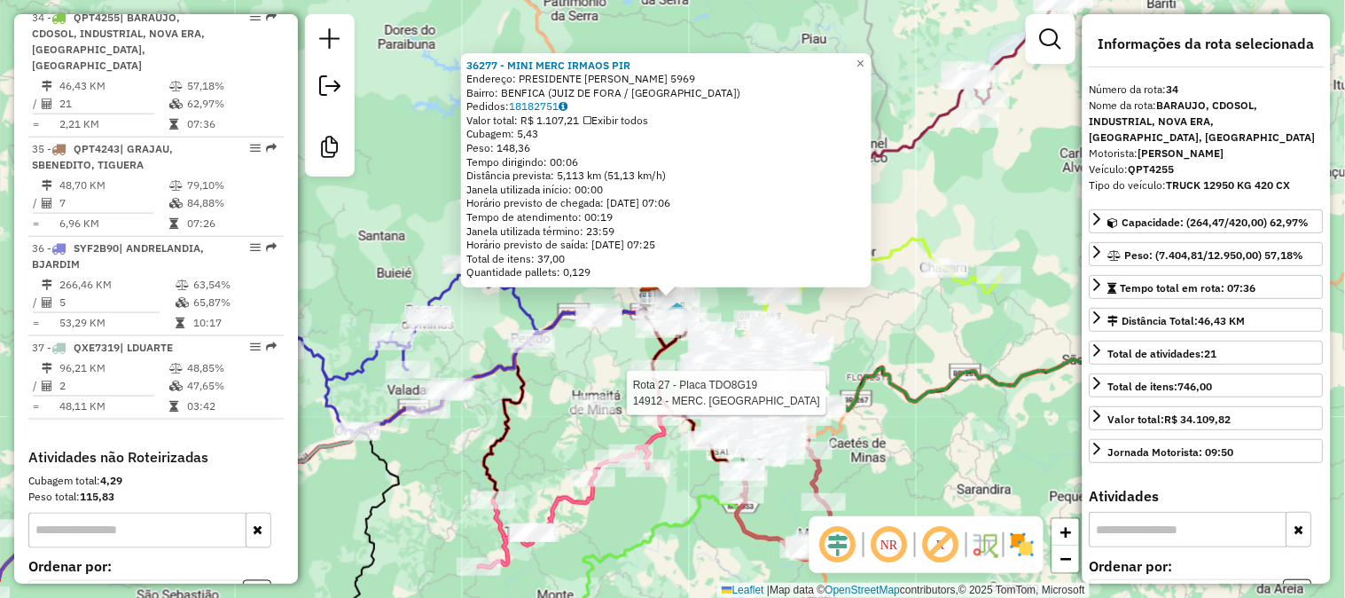
scroll to position [3898, 0]
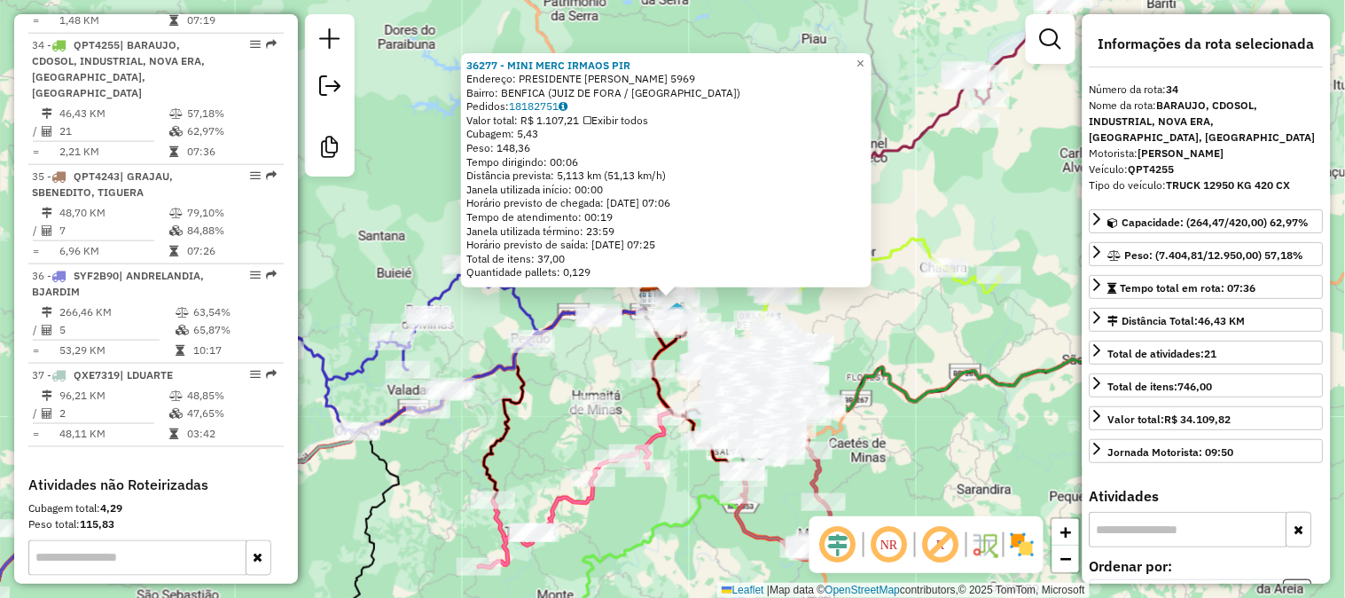
click at [537, 450] on div "36277 - MINI MERC IRMAOS PIR Endereço: PRESIDENTE JUSCELINO KUBITSCHE 5969 Bair…" at bounding box center [672, 299] width 1345 height 598
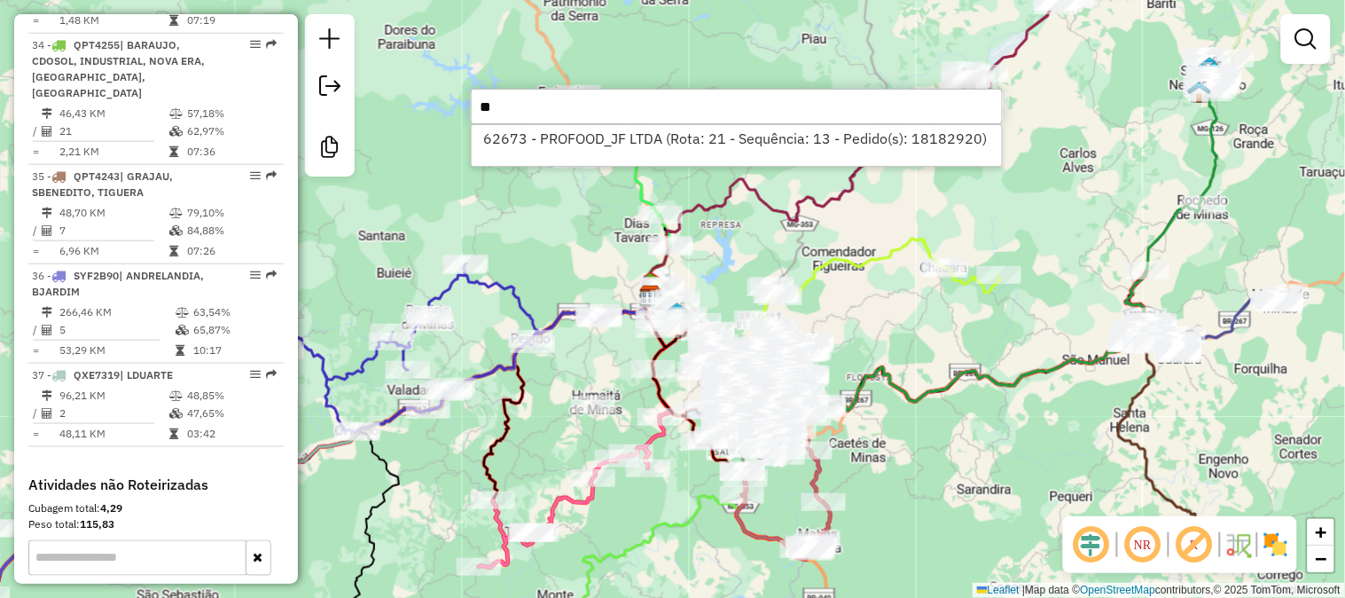
type input "*"
type input "****"
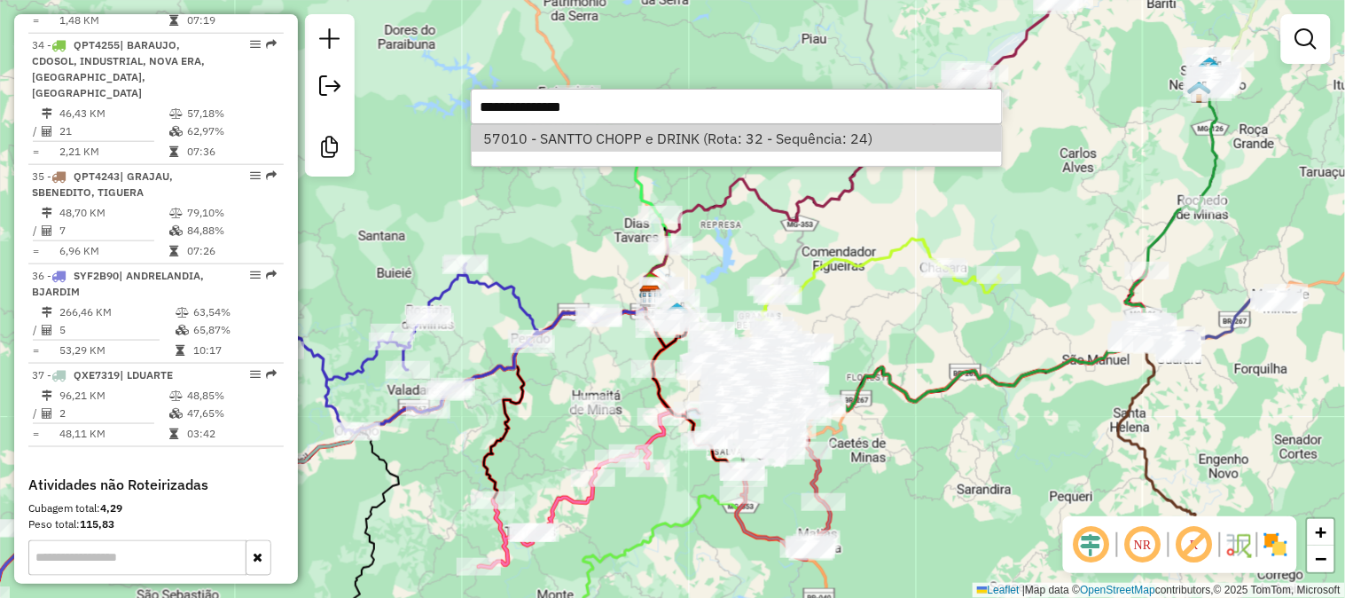
select select "**********"
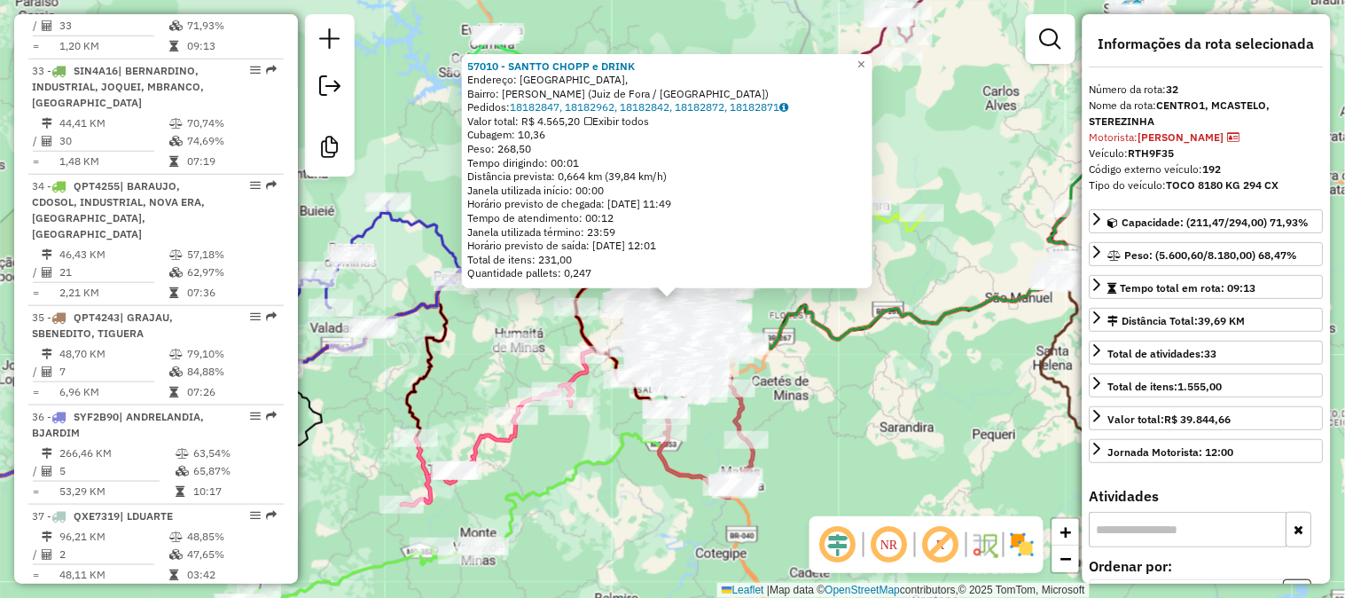
scroll to position [3684, 0]
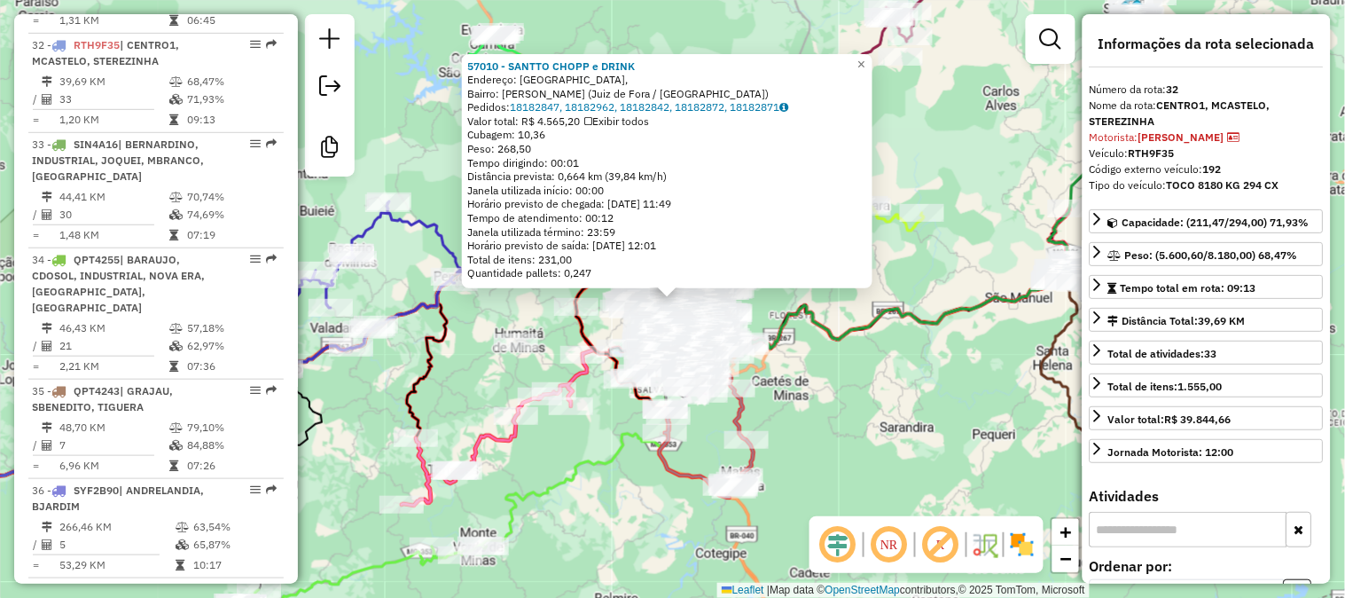
click at [583, 514] on div "57010 - SANTTO CHOPP e DRINK Endereço: Avenida Brasil, Bairro: Mariano Procópio…" at bounding box center [672, 299] width 1345 height 598
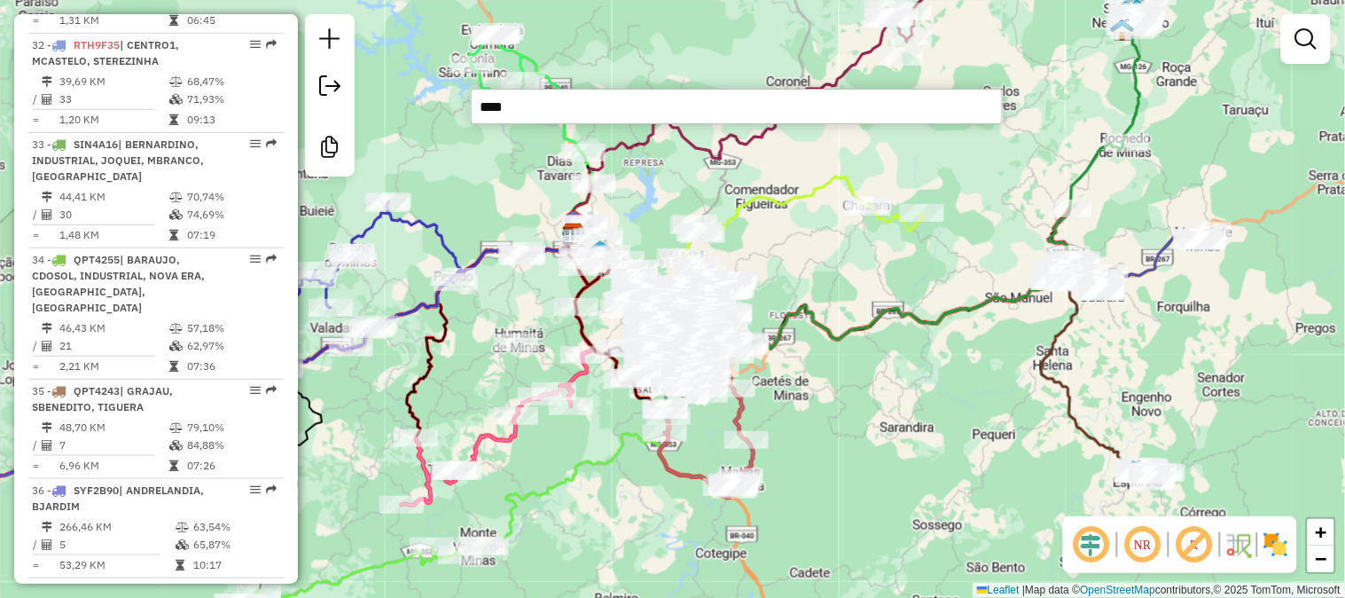
type input "*****"
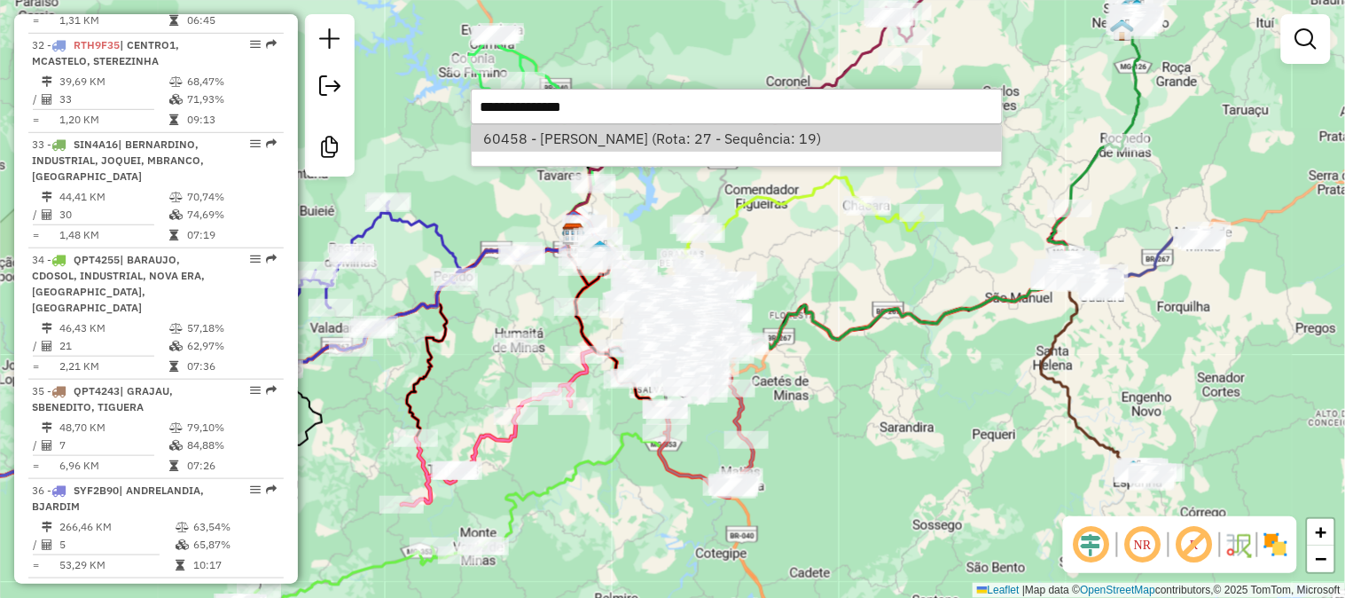
select select "**********"
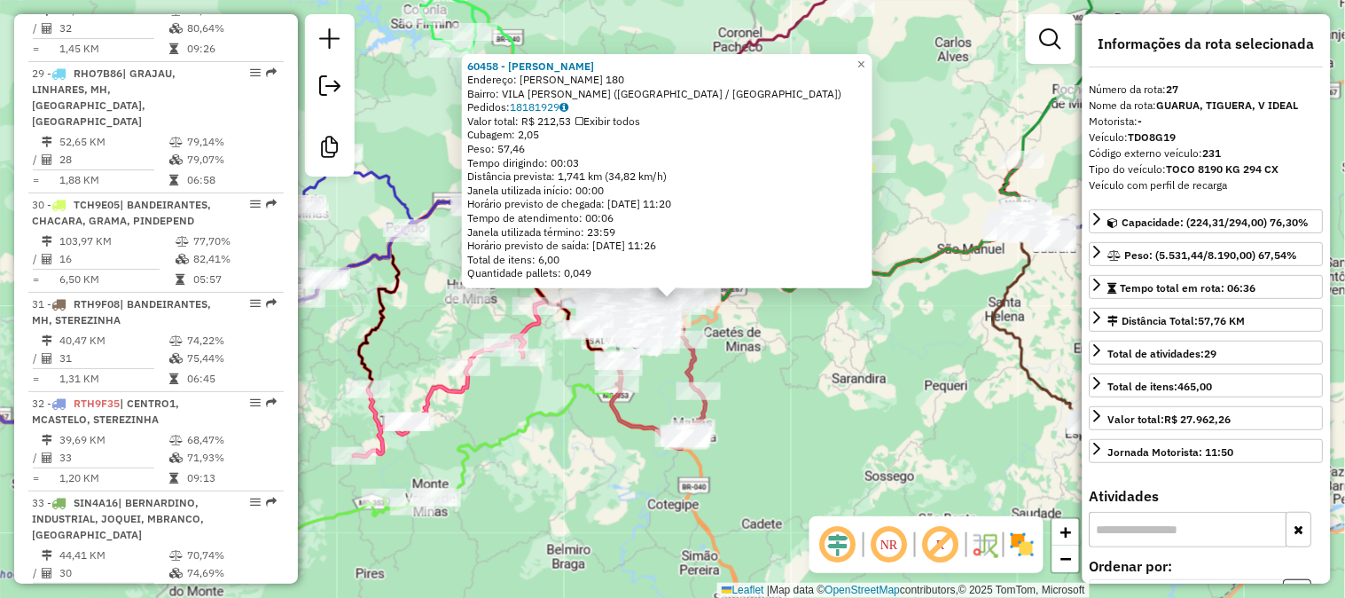
scroll to position [3172, 0]
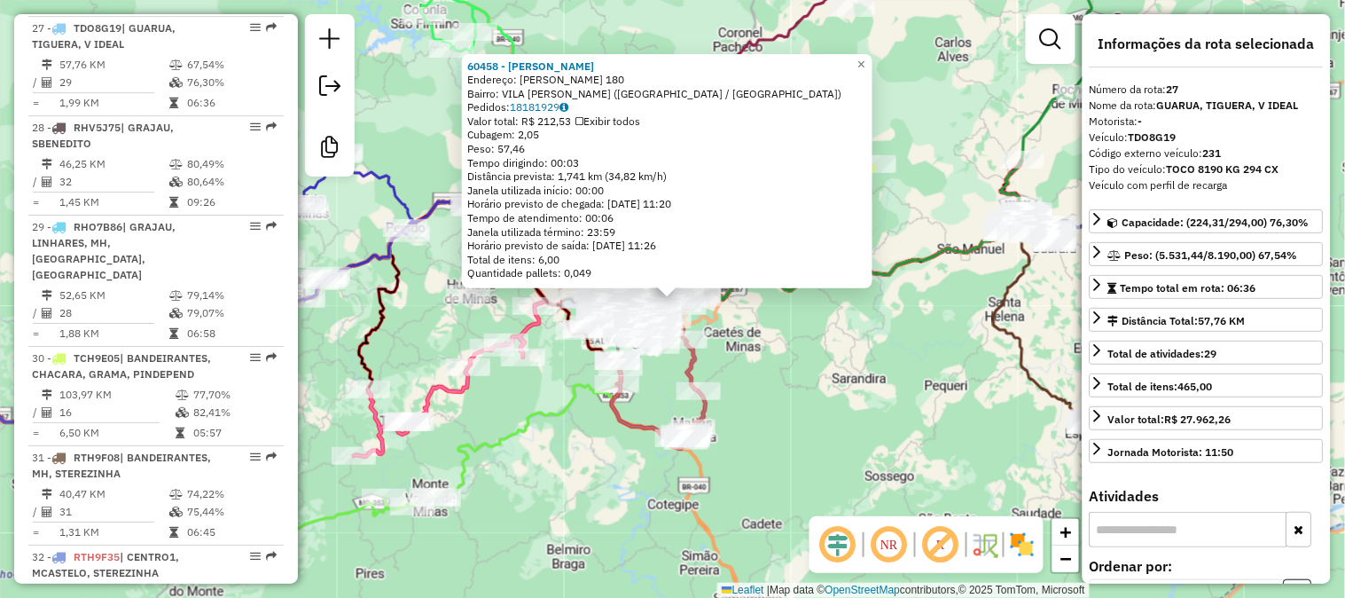
click at [533, 541] on div "60458 - YNDYARA GOMES Endereço: JACINTO MARCELINO 180 Bairro: VILA OLAVO COSTA …" at bounding box center [672, 299] width 1345 height 598
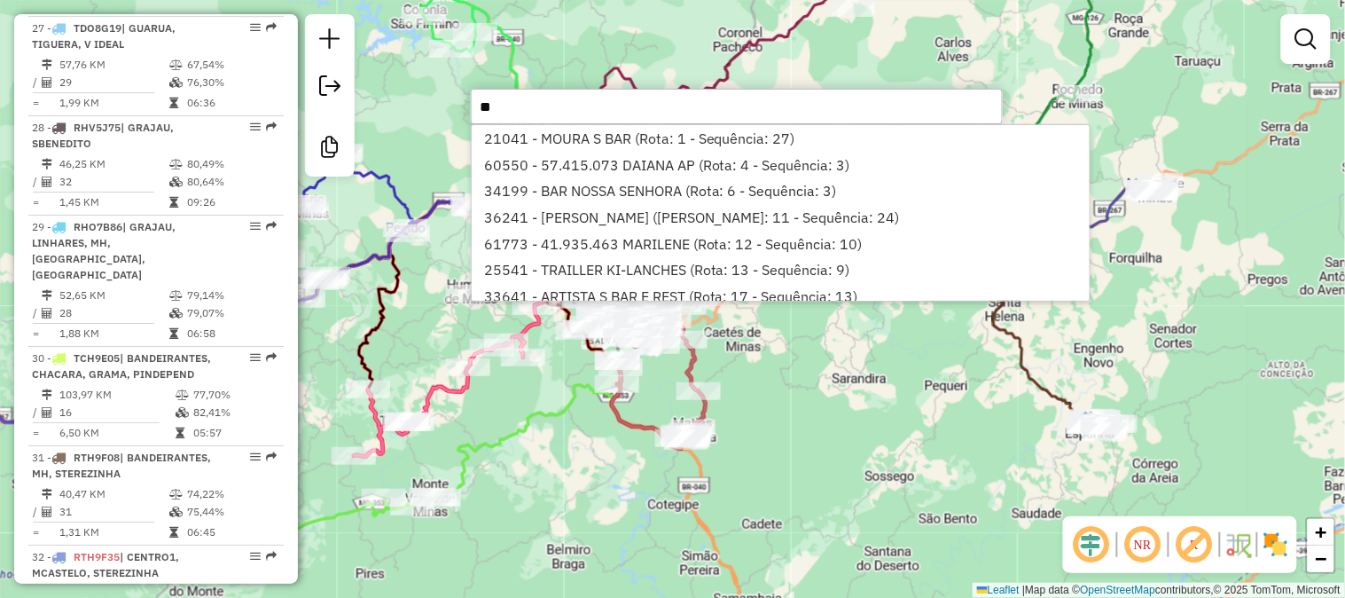
type input "*"
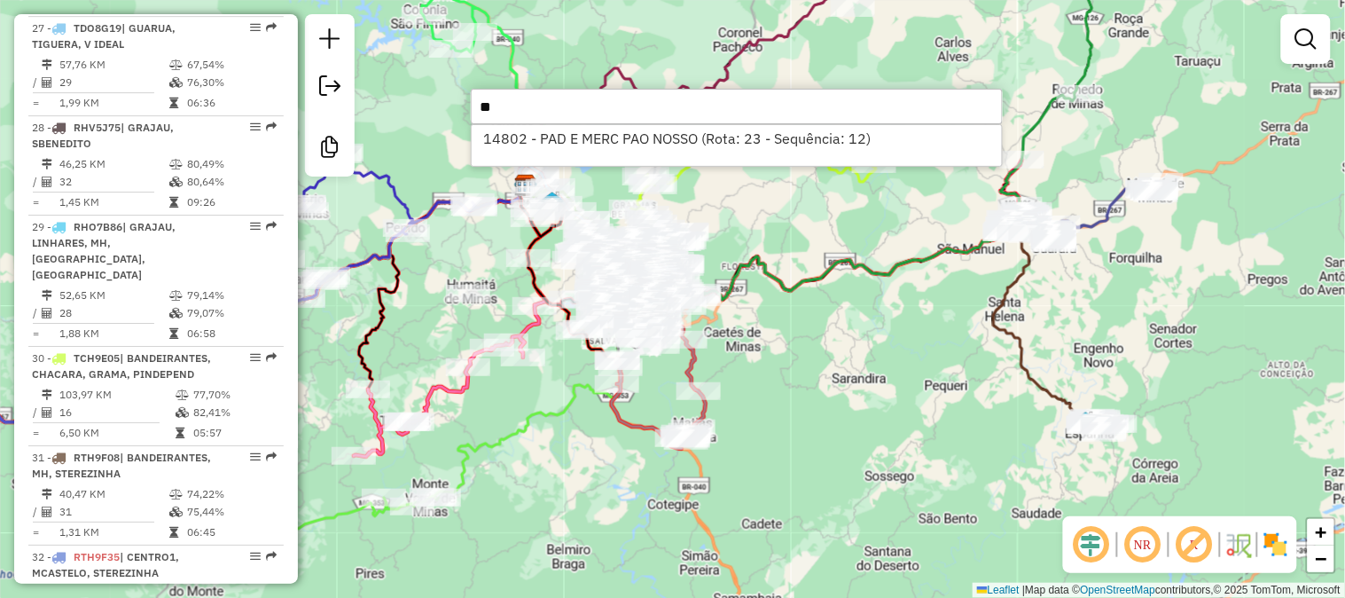
type input "*"
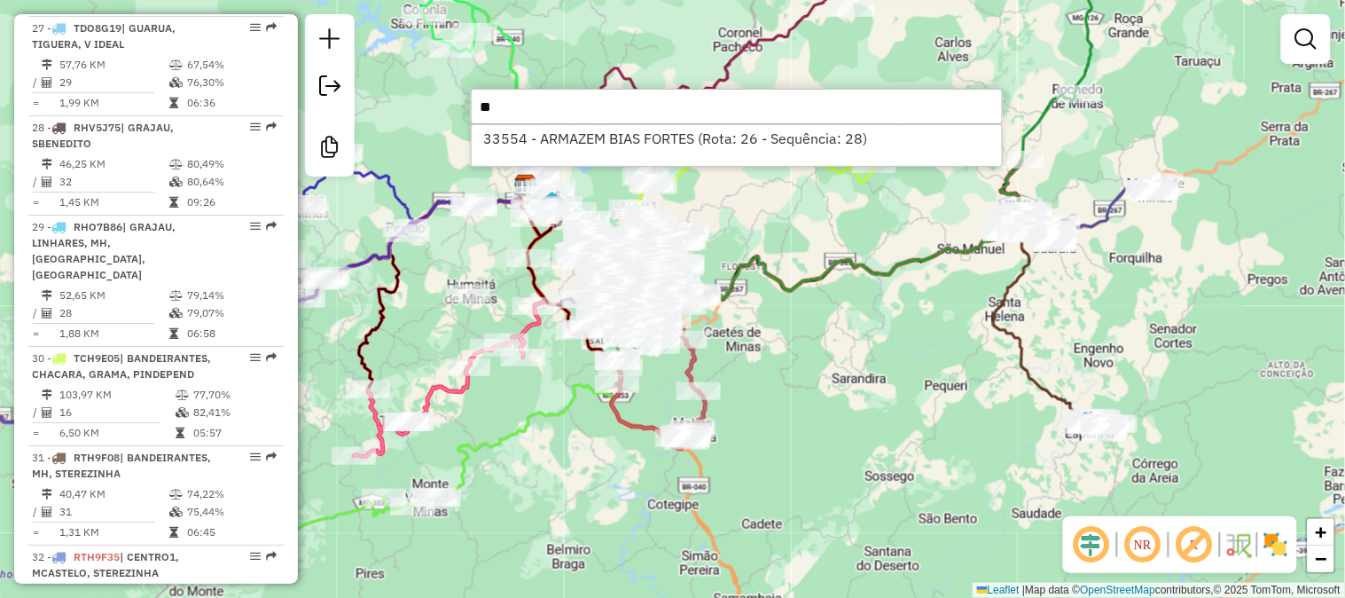
type input "*"
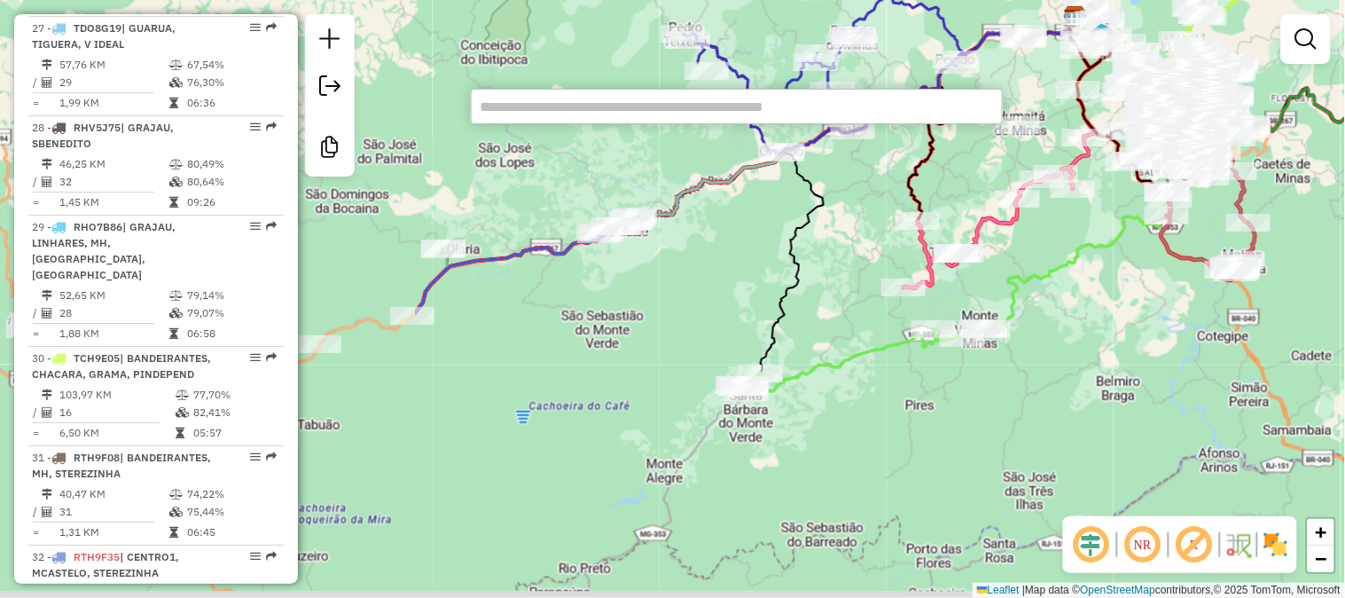
drag, startPoint x: 579, startPoint y: 307, endPoint x: 1088, endPoint y: 128, distance: 539.5
click at [1046, 155] on div "Janela de atendimento Grade de atendimento Capacidade Transportadoras Veículos …" at bounding box center [672, 299] width 1345 height 598
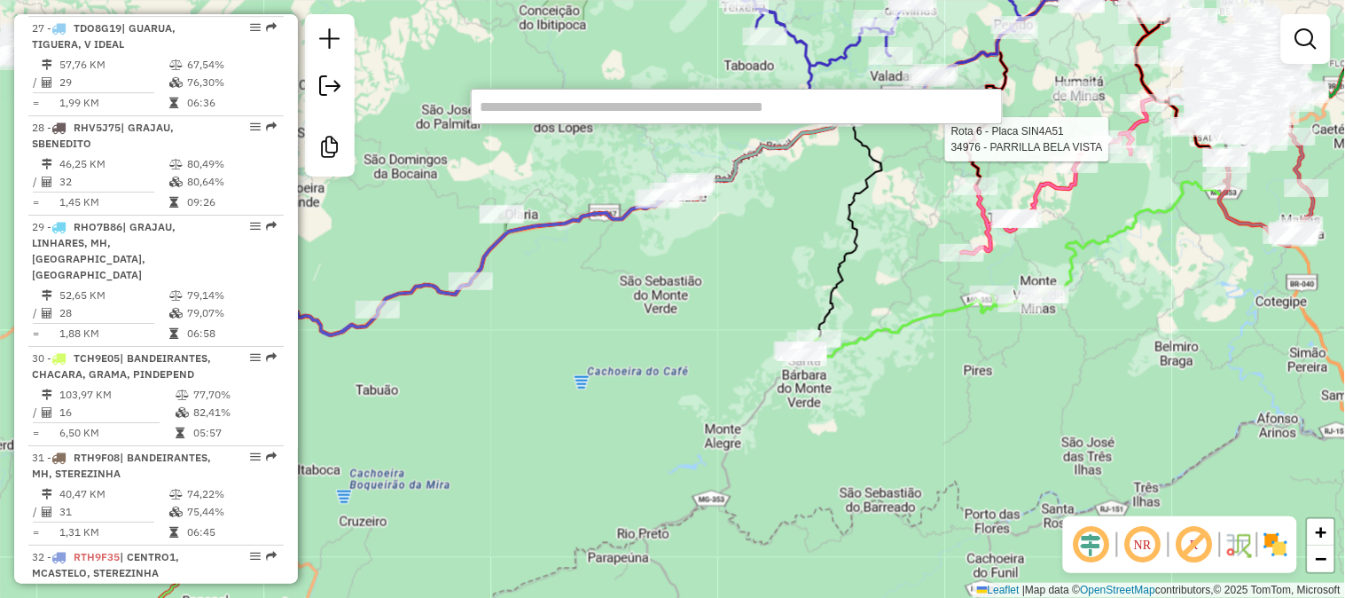
click at [484, 263] on icon at bounding box center [343, 190] width 636 height 293
select select "**********"
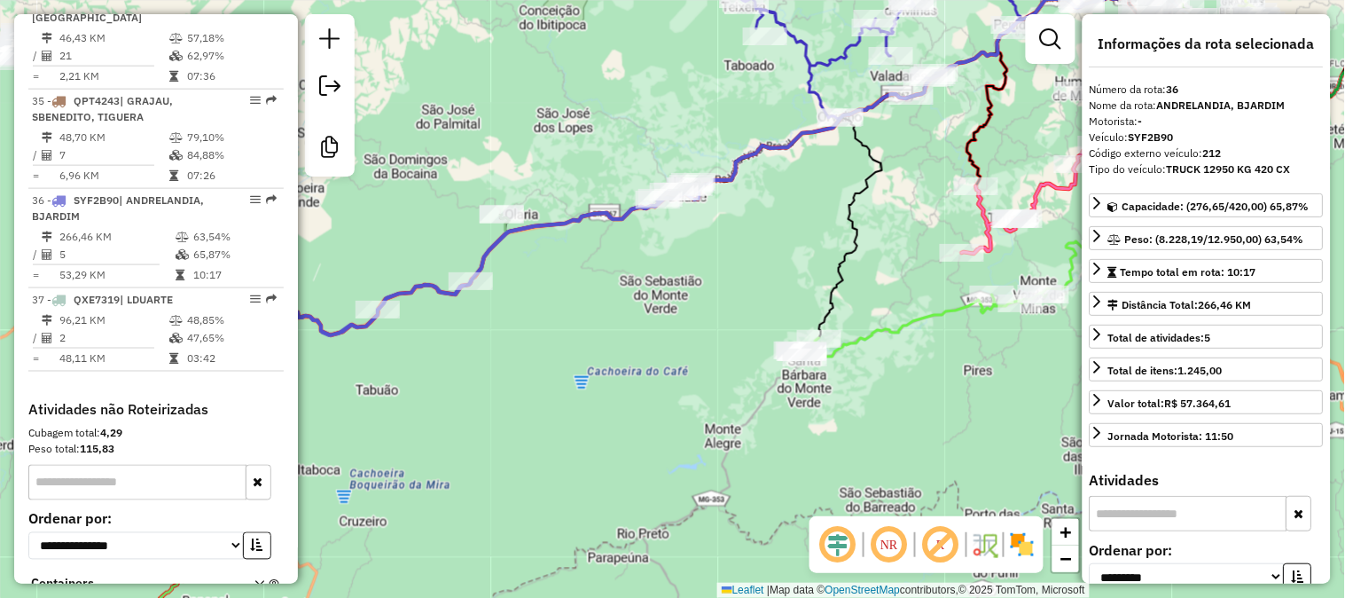
scroll to position [4036, 0]
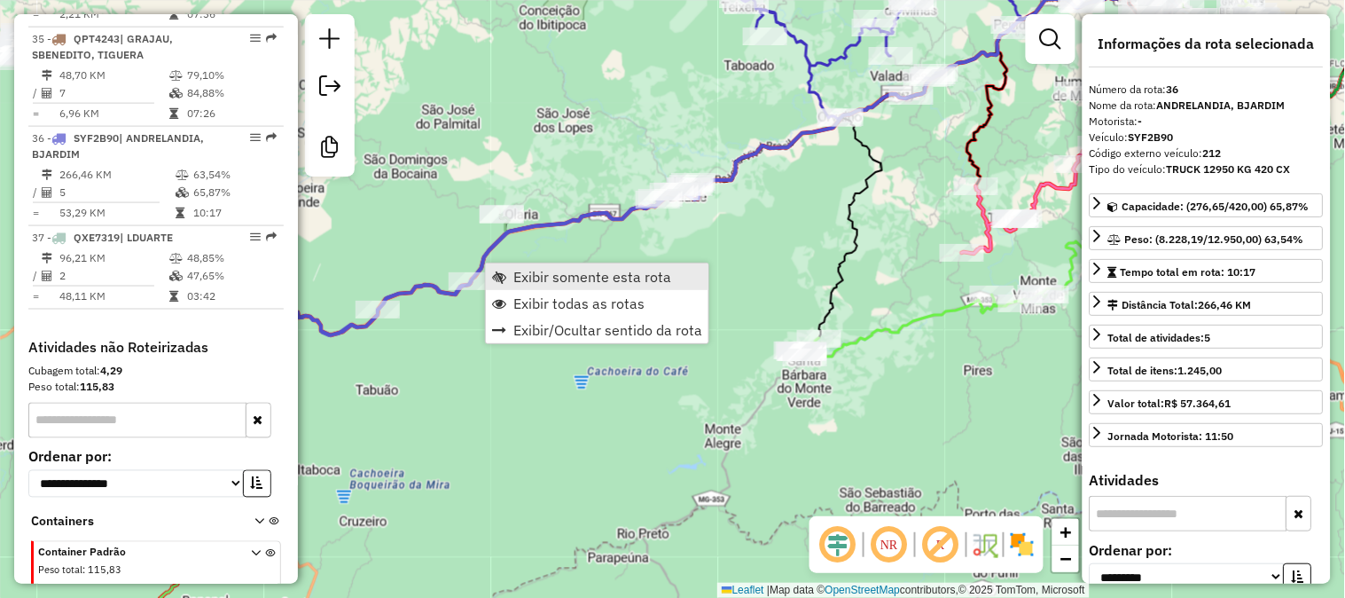
click at [538, 273] on span "Exibir somente esta rota" at bounding box center [592, 277] width 158 height 14
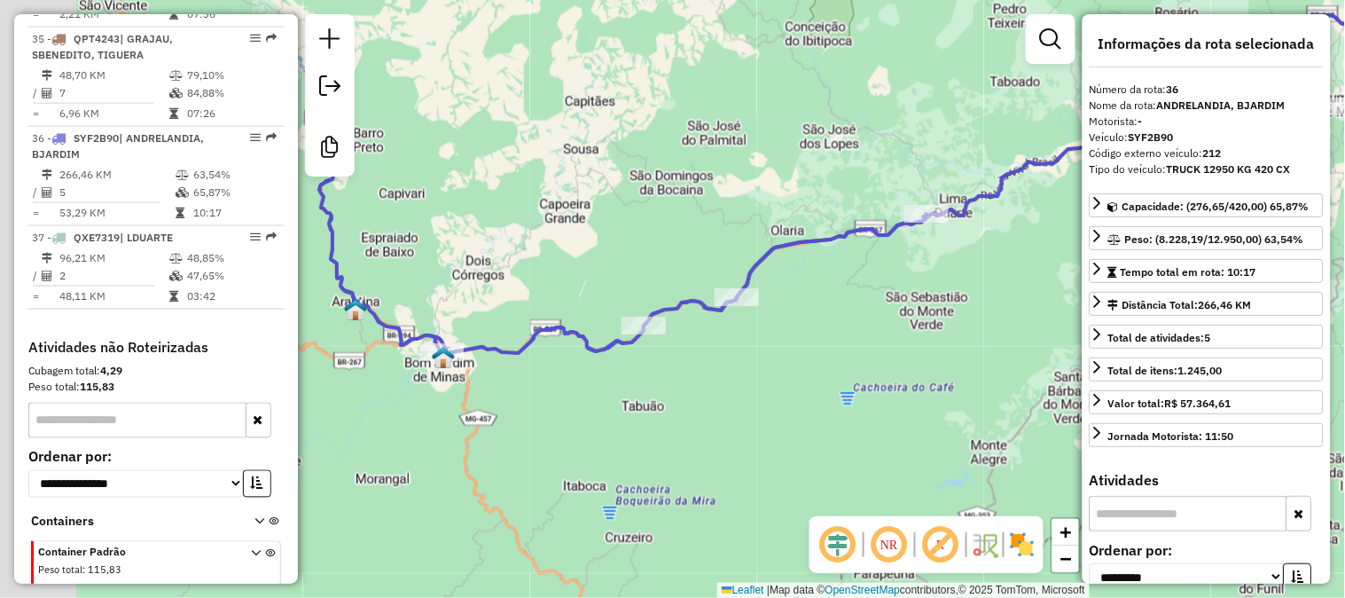
drag, startPoint x: 554, startPoint y: 365, endPoint x: 807, endPoint y: 191, distance: 307.2
click at [771, 219] on div "Janela de atendimento Grade de atendimento Capacidade Transportadoras Veículos …" at bounding box center [672, 299] width 1345 height 598
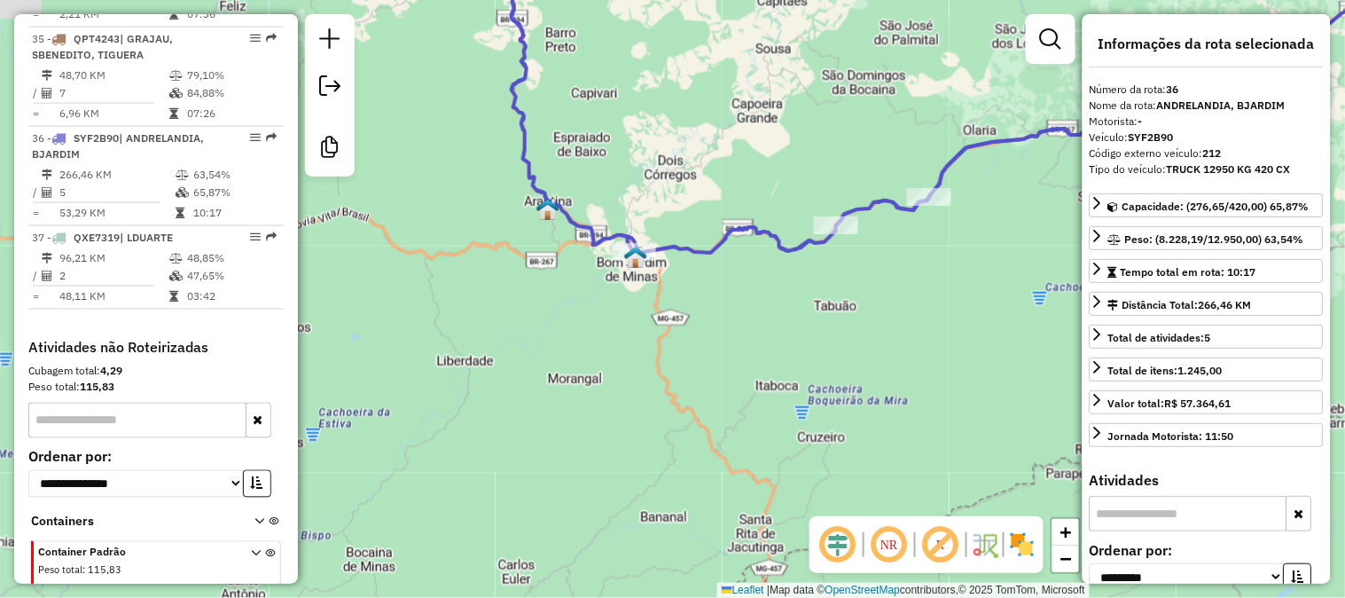
drag, startPoint x: 803, startPoint y: 187, endPoint x: 656, endPoint y: 263, distance: 165.8
click at [656, 263] on div "Janela de atendimento Grade de atendimento Capacidade Transportadoras Veículos …" at bounding box center [672, 299] width 1345 height 598
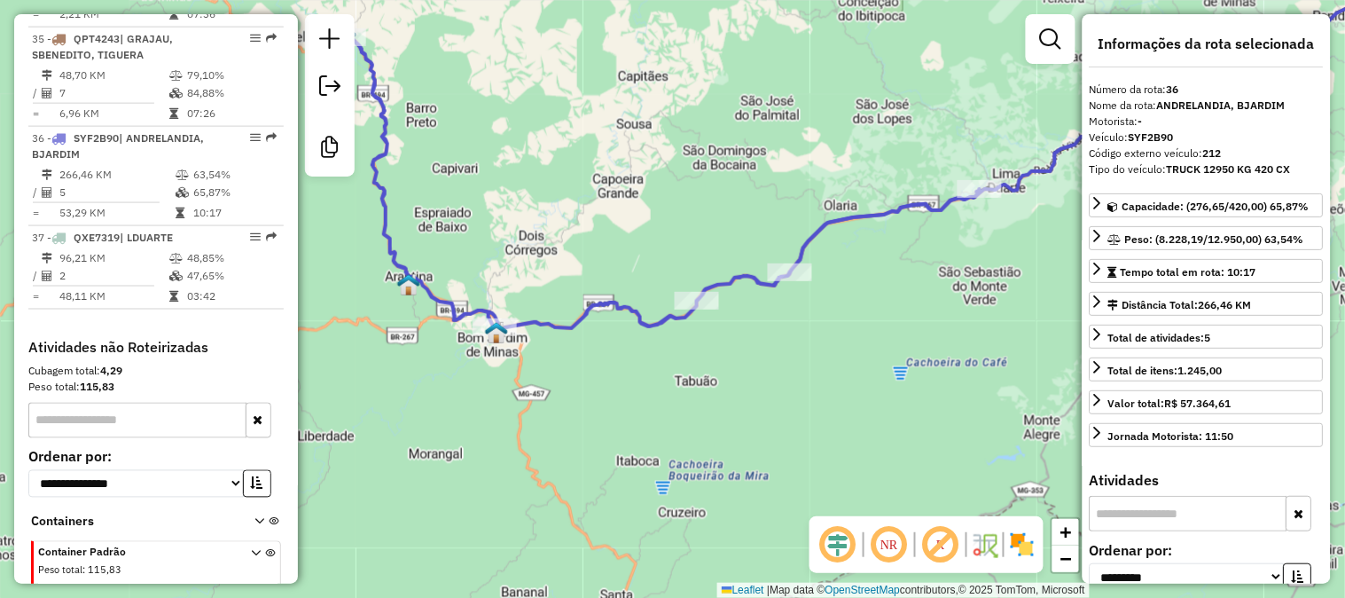
drag, startPoint x: 614, startPoint y: 220, endPoint x: 742, endPoint y: 235, distance: 129.4
click at [742, 235] on div "Janela de atendimento Grade de atendimento Capacidade Transportadoras Veículos …" at bounding box center [672, 299] width 1345 height 598
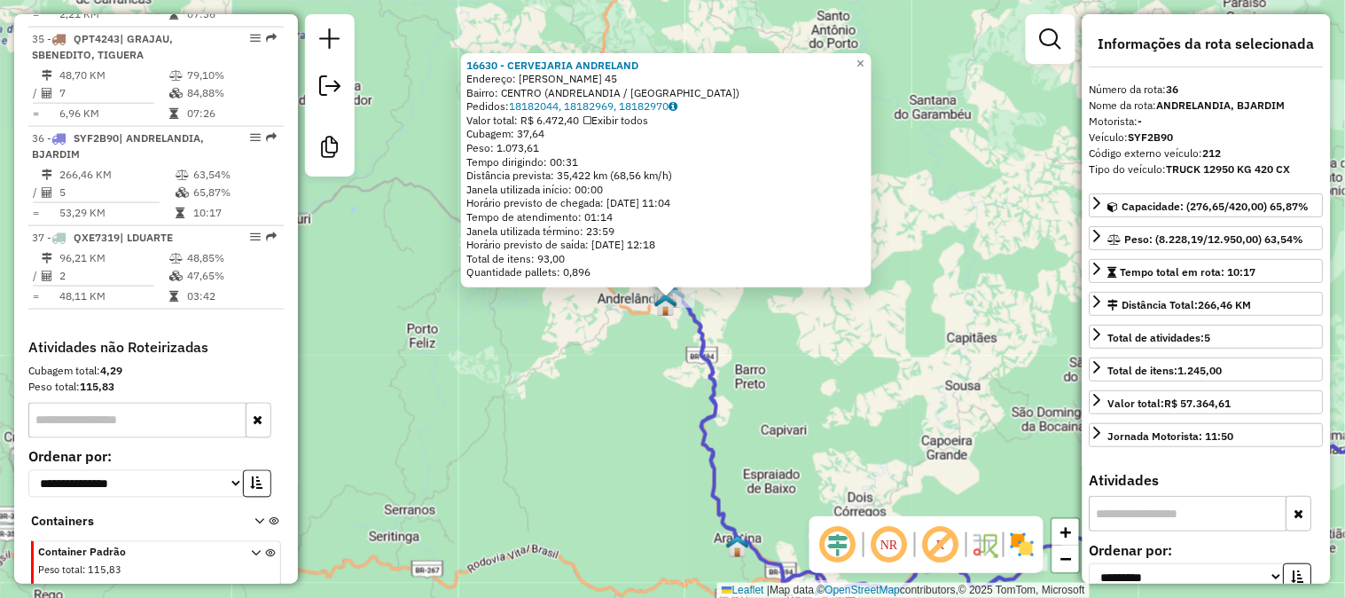
click at [722, 418] on icon at bounding box center [991, 443] width 636 height 293
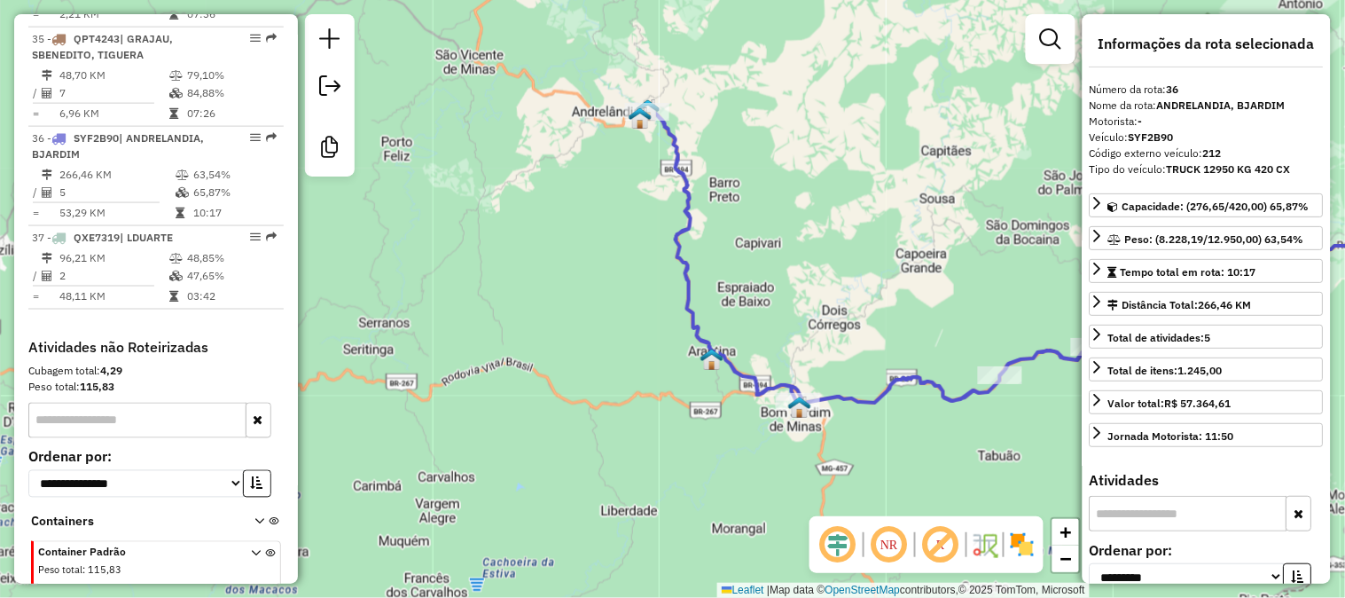
drag, startPoint x: 793, startPoint y: 430, endPoint x: 767, endPoint y: 152, distance: 279.6
click at [767, 153] on div "Janela de atendimento Grade de atendimento Capacidade Transportadoras Veículos …" at bounding box center [672, 299] width 1345 height 598
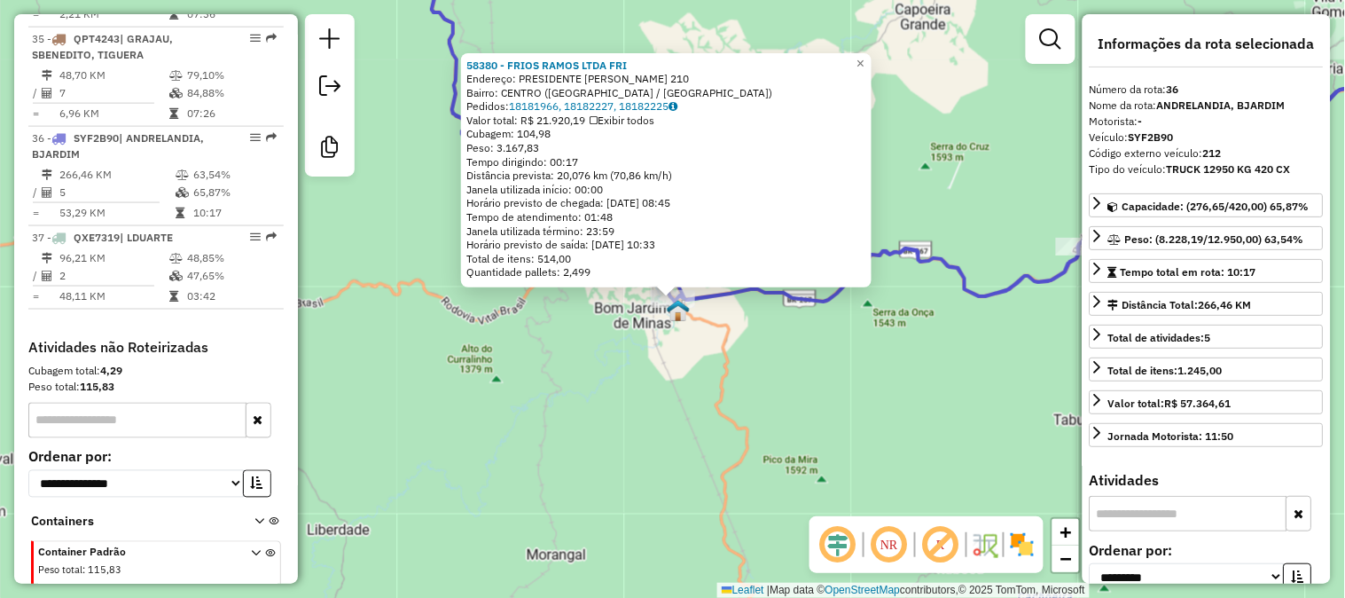
click at [802, 347] on div "58380 - FRIOS RAMOS LTDA FRI Endereço: PRESIDENTE VARGAS 210 Bairro: CENTRO (BO…" at bounding box center [672, 299] width 1345 height 598
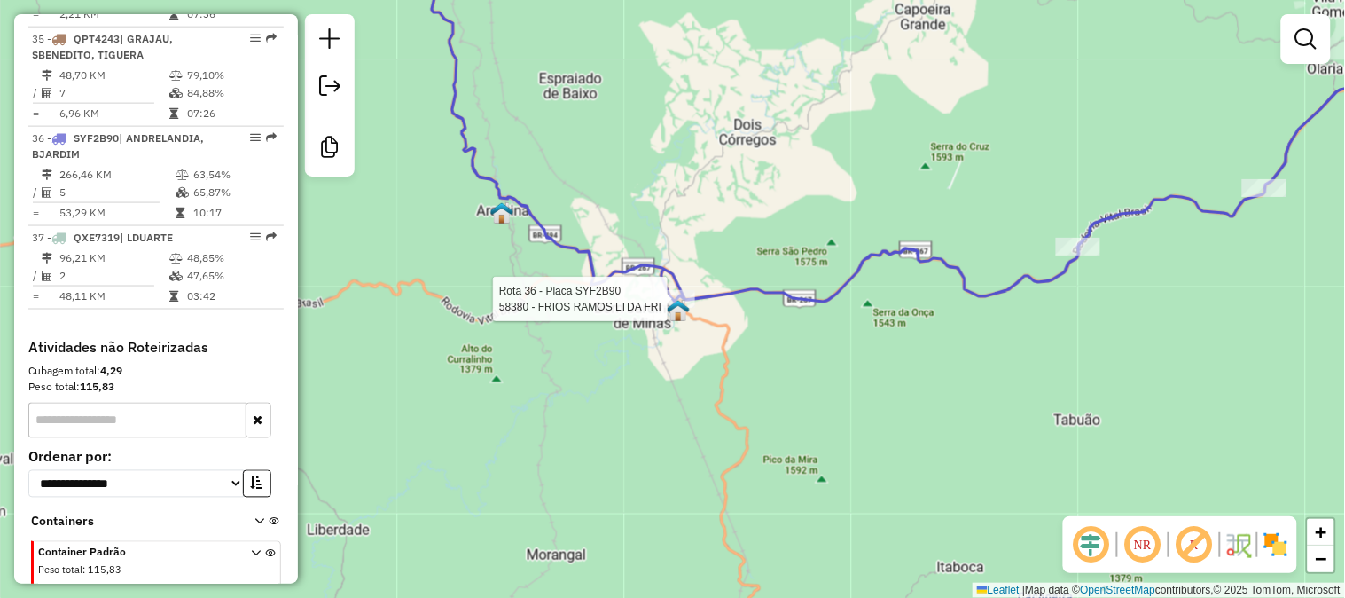
select select "**********"
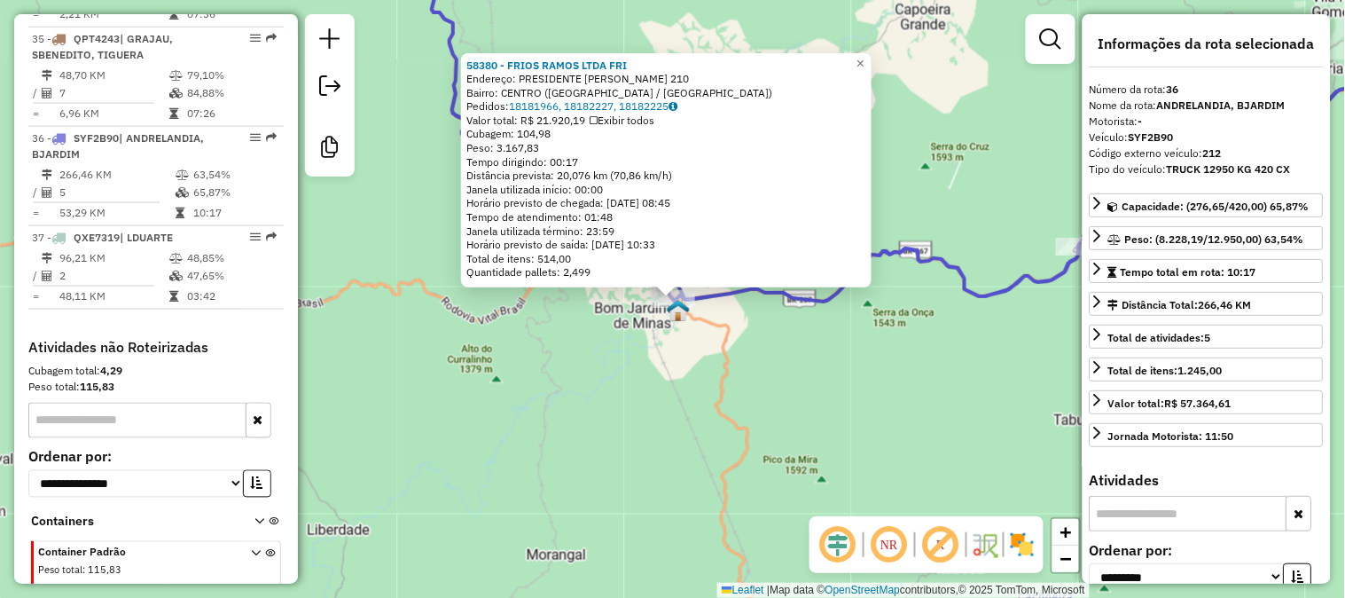
click at [789, 328] on div "58380 - FRIOS RAMOS LTDA FRI Endereço: PRESIDENTE VARGAS 210 Bairro: CENTRO (BO…" at bounding box center [672, 299] width 1345 height 598
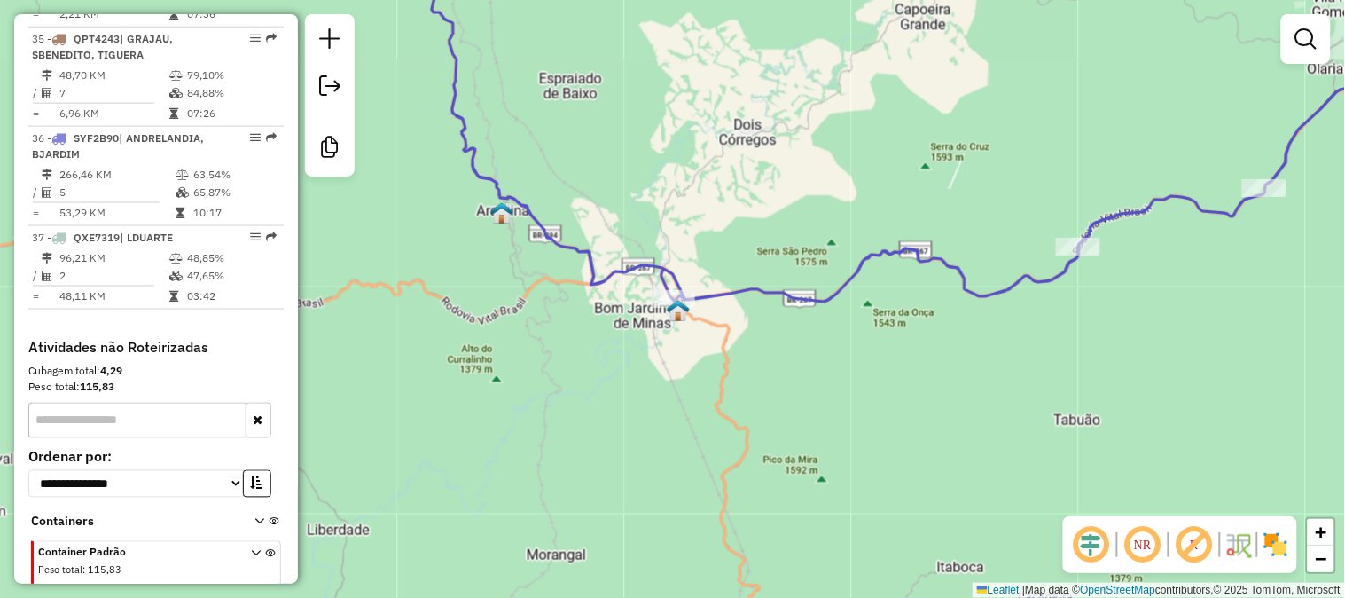
drag, startPoint x: 848, startPoint y: 329, endPoint x: 624, endPoint y: 312, distance: 224.1
click at [631, 313] on div "Janela de atendimento Grade de atendimento Capacidade Transportadoras Veículos …" at bounding box center [672, 299] width 1345 height 598
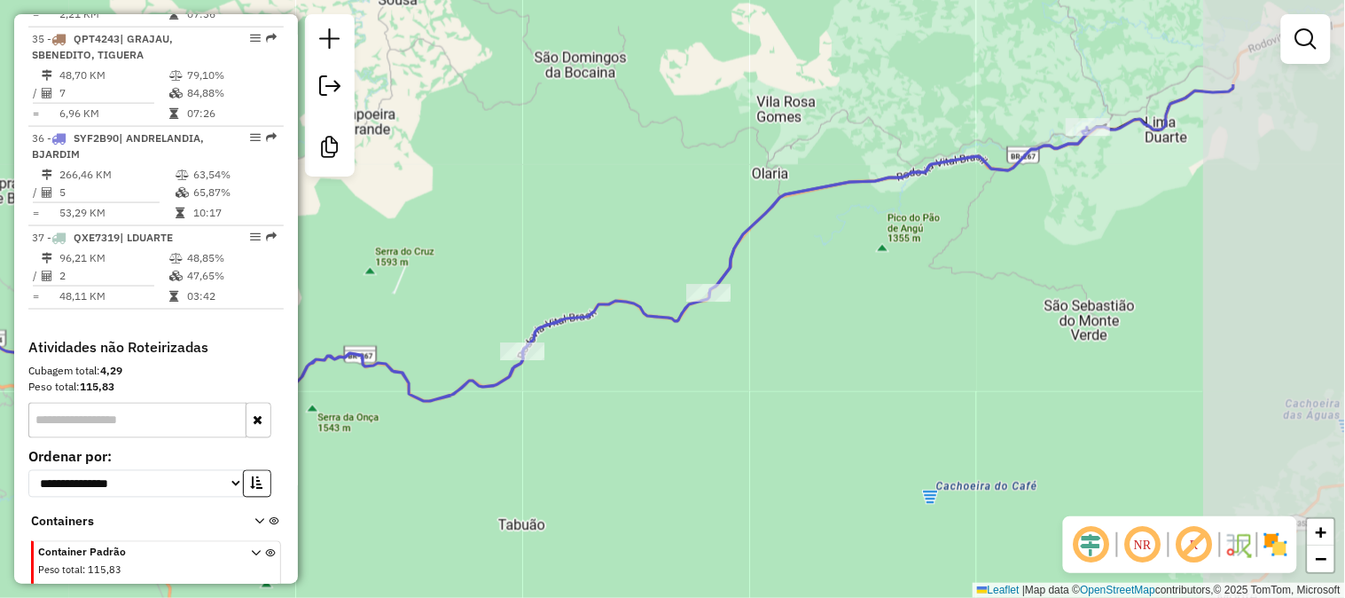
drag, startPoint x: 829, startPoint y: 244, endPoint x: 678, endPoint y: 394, distance: 212.5
click at [678, 394] on div "Janela de atendimento Grade de atendimento Capacidade Transportadoras Veículos …" at bounding box center [672, 299] width 1345 height 598
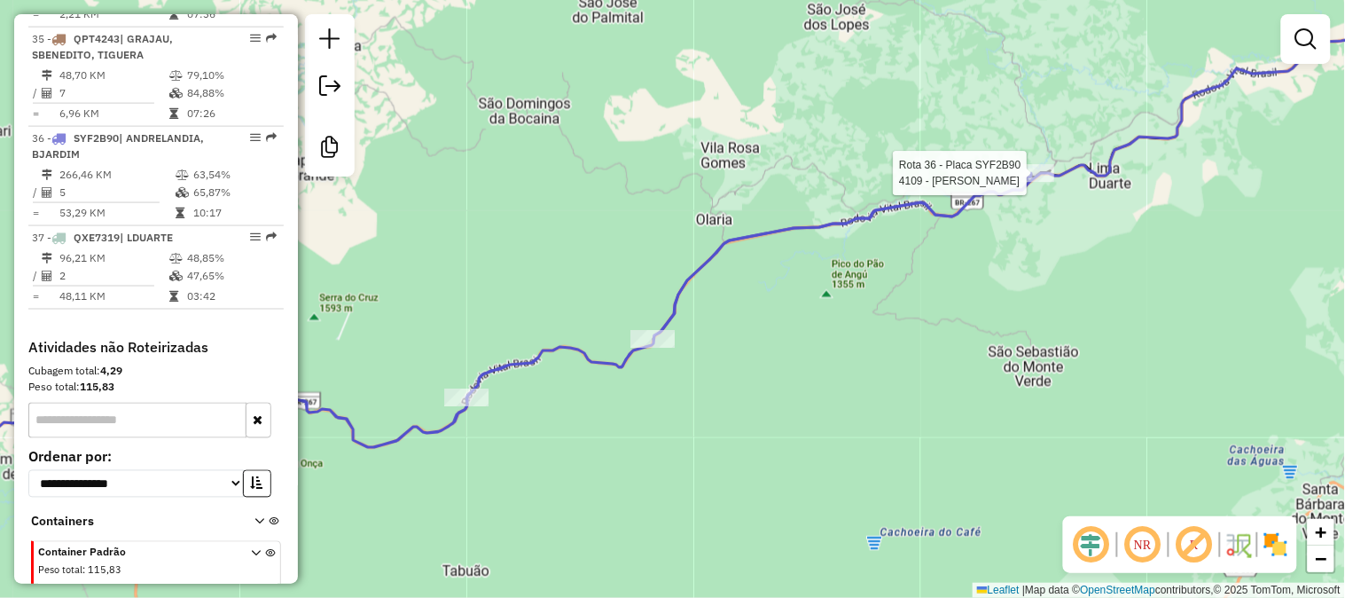
select select "**********"
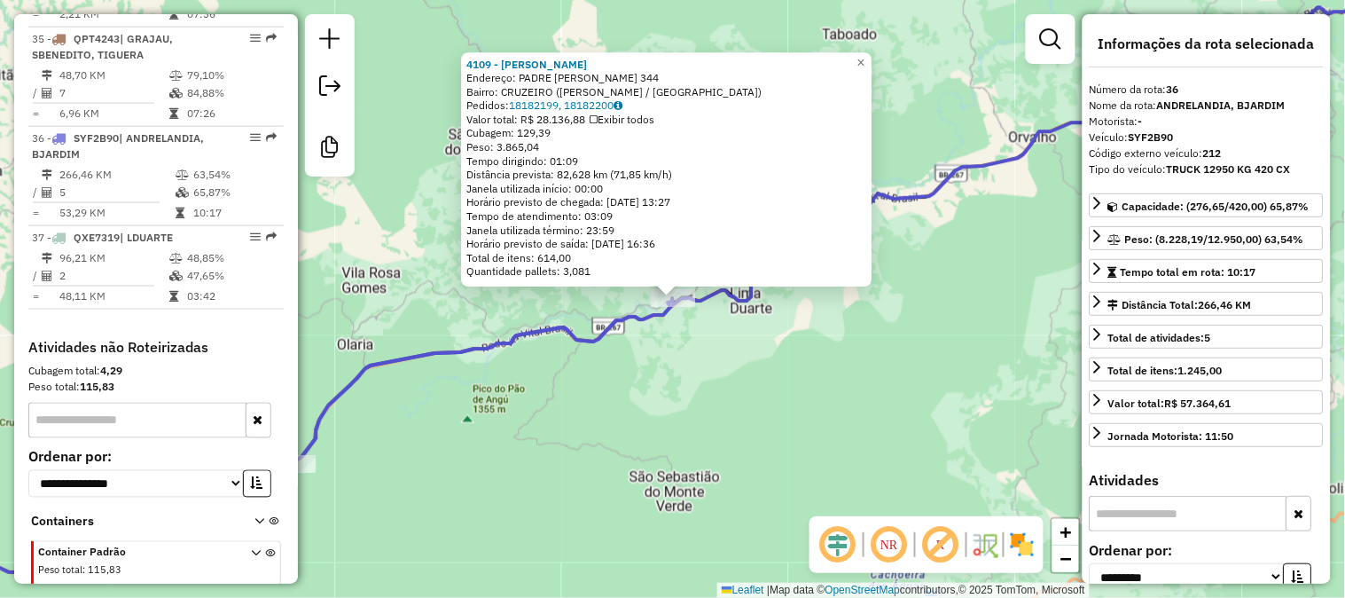
click at [794, 342] on div "4109 - FRIOS RAMOS Endereço: PADRE PEDRO NOGUEIRA 344 Bairro: CRUZEIRO (LIMA DU…" at bounding box center [672, 299] width 1345 height 598
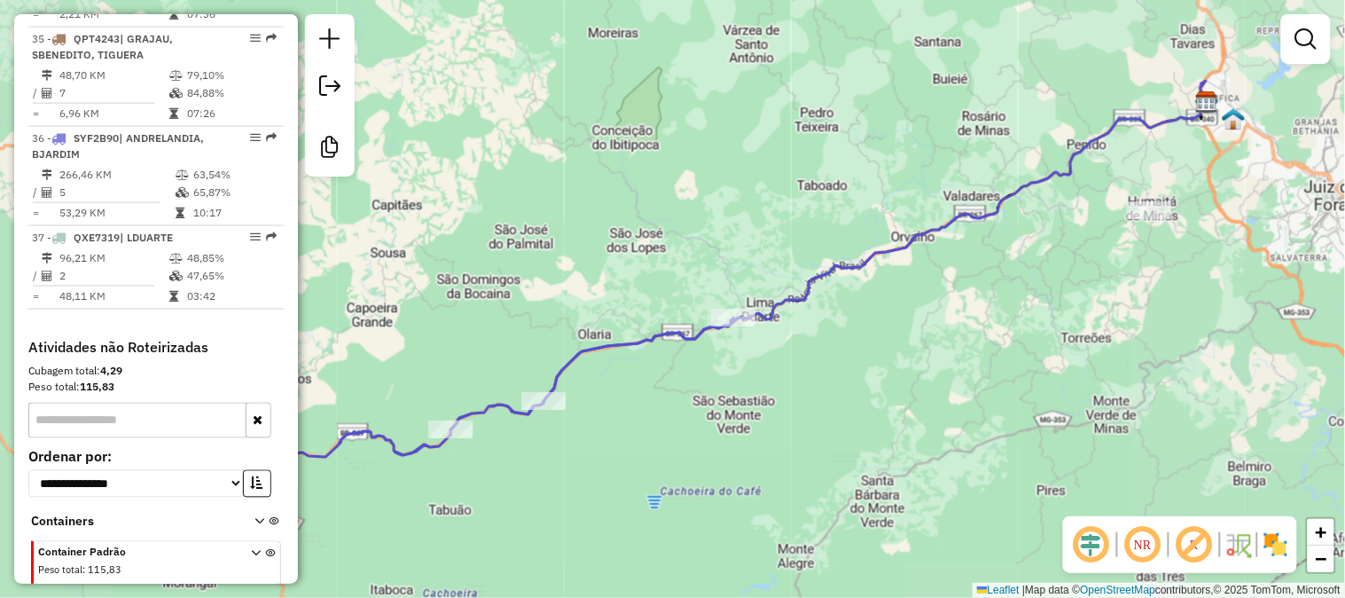
drag, startPoint x: 835, startPoint y: 323, endPoint x: 860, endPoint y: 285, distance: 45.5
click at [856, 289] on div "Janela de atendimento Grade de atendimento Capacidade Transportadoras Veículos …" at bounding box center [672, 299] width 1345 height 598
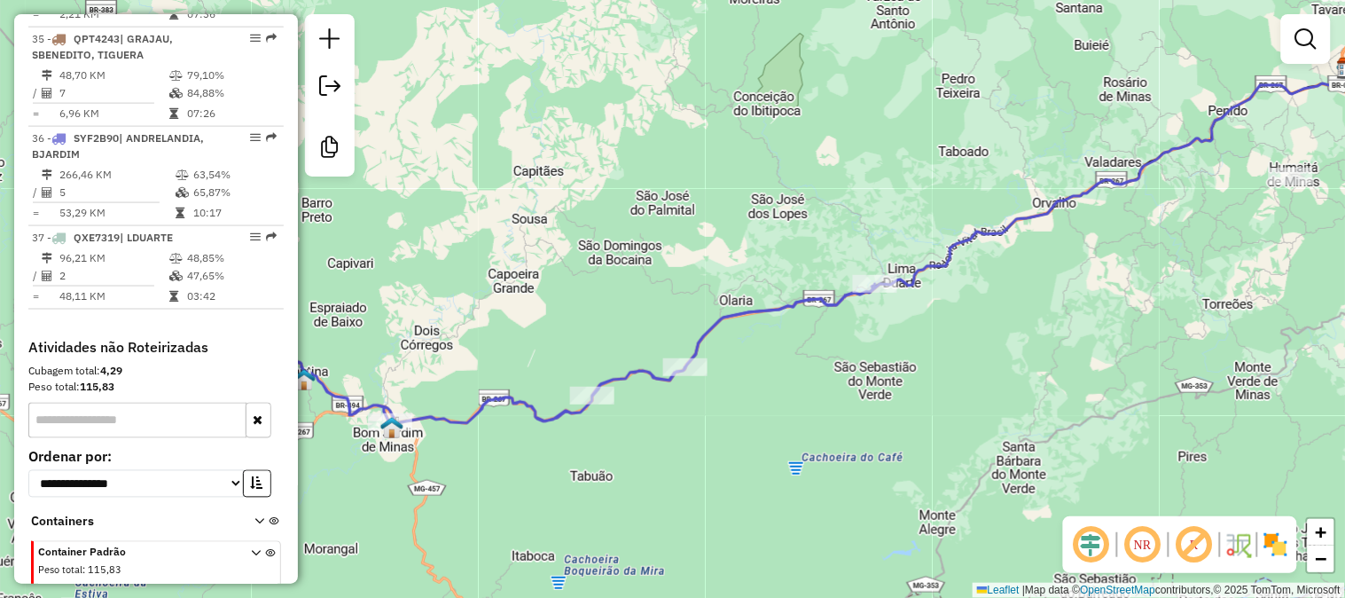
drag, startPoint x: 1044, startPoint y: 240, endPoint x: 880, endPoint y: 108, distance: 209.9
click at [885, 326] on div "Janela de atendimento Grade de atendimento Capacidade Transportadoras Veículos …" at bounding box center [672, 299] width 1345 height 598
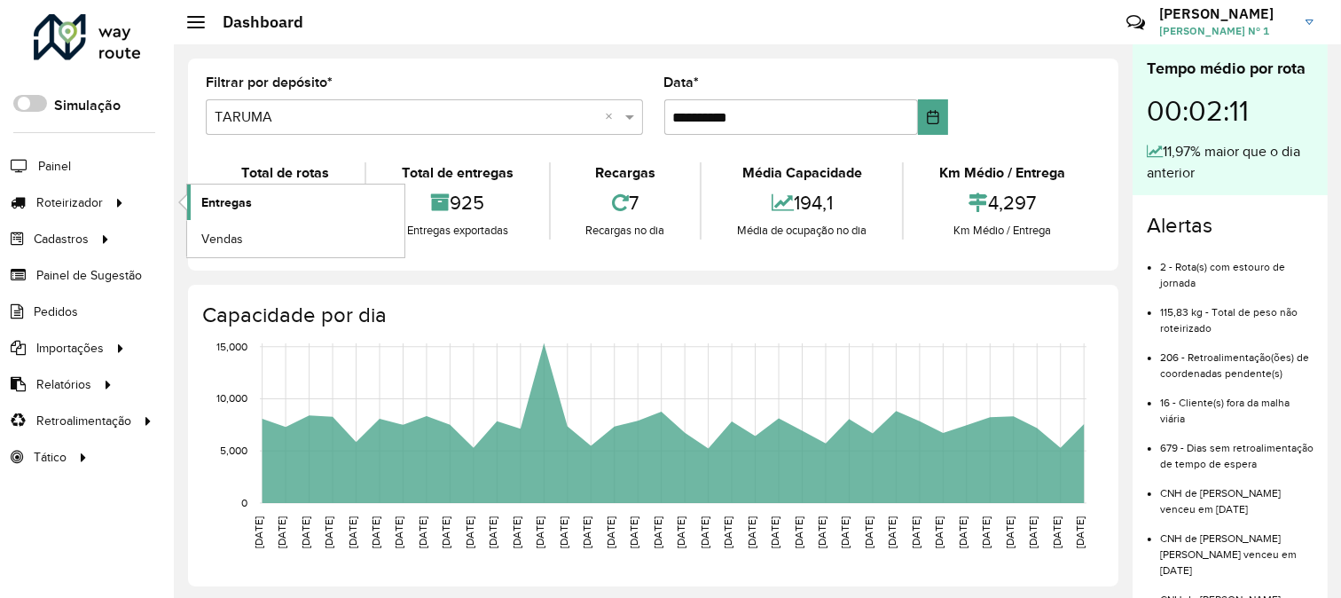
click at [236, 197] on span "Entregas" at bounding box center [226, 202] width 51 height 19
click at [293, 206] on link "Entregas" at bounding box center [295, 201] width 217 height 35
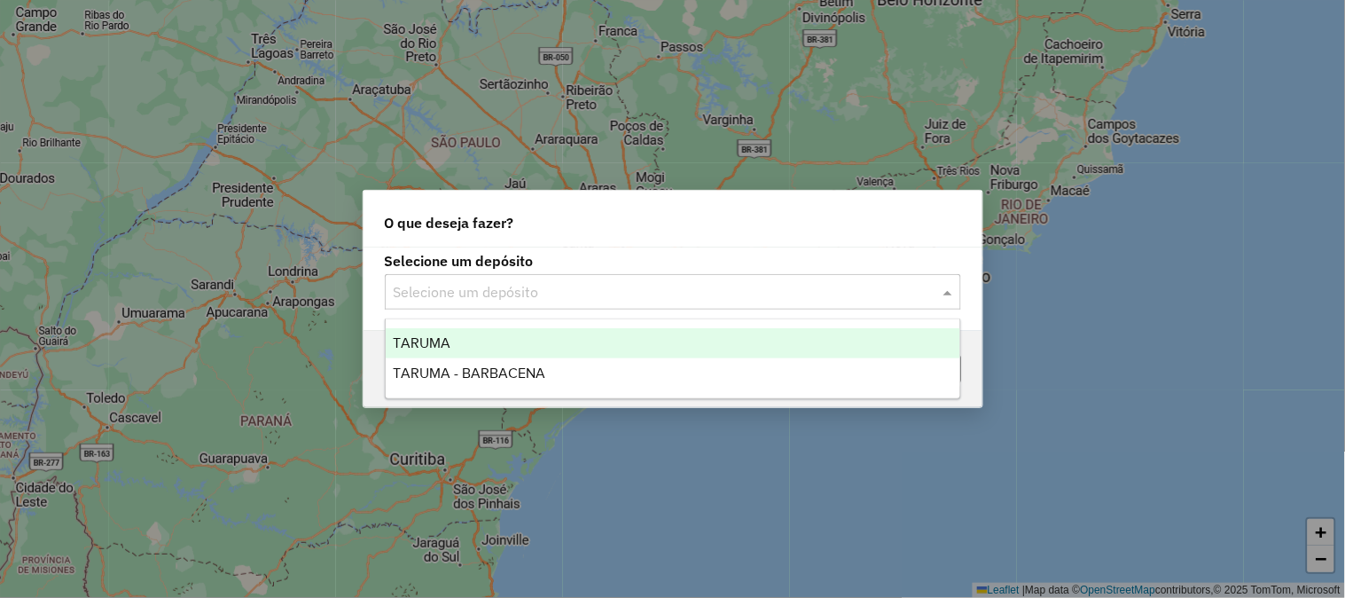
drag, startPoint x: 740, startPoint y: 288, endPoint x: 662, endPoint y: 311, distance: 81.4
click at [739, 288] on input "text" at bounding box center [655, 292] width 523 height 21
click at [534, 344] on div "TARUMA" at bounding box center [673, 343] width 575 height 30
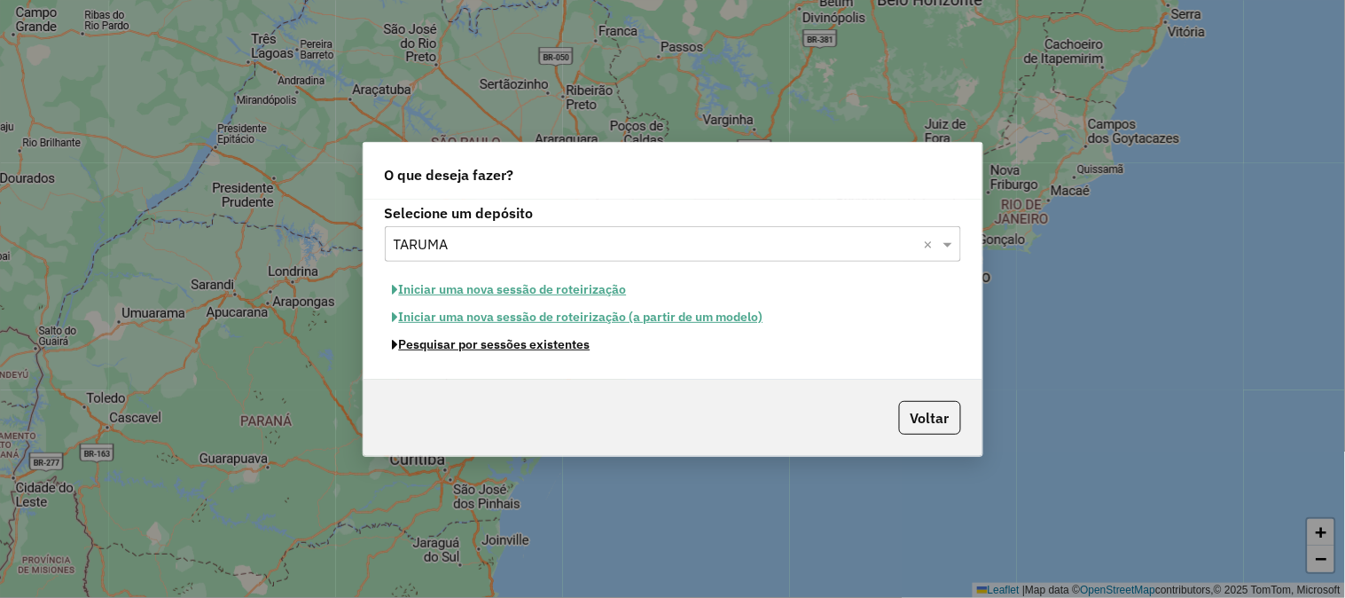
click at [551, 344] on button "Pesquisar por sessões existentes" at bounding box center [492, 344] width 214 height 27
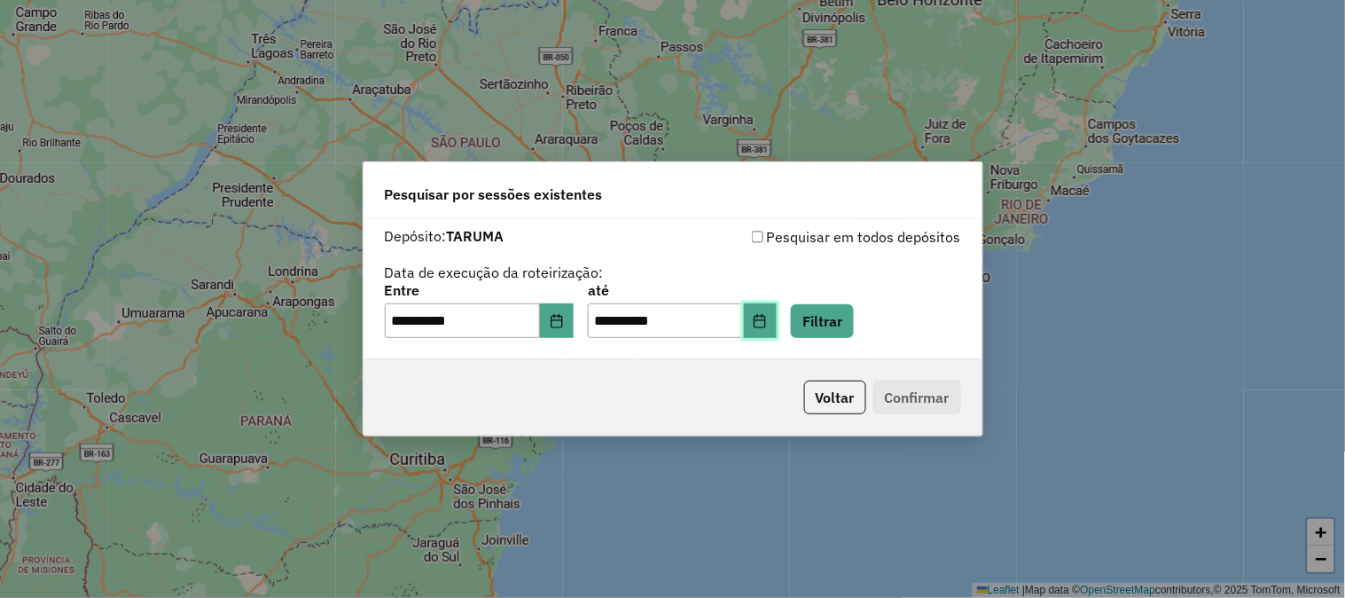
click at [778, 326] on button "Choose Date" at bounding box center [761, 320] width 34 height 35
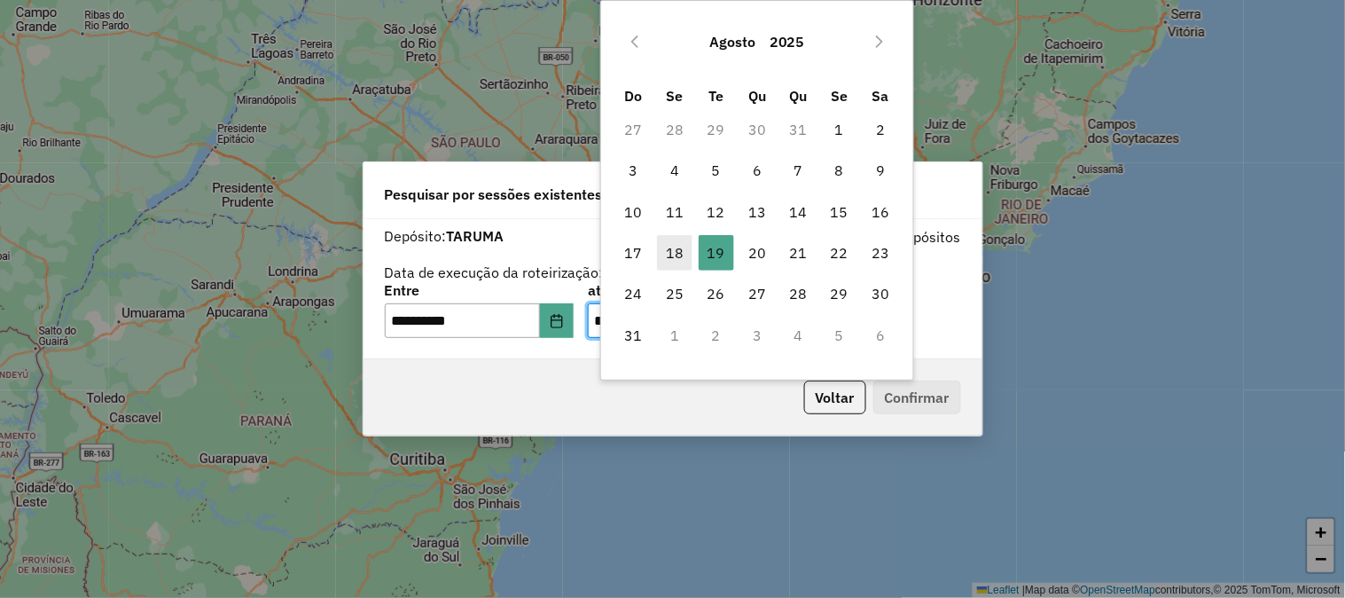
click at [671, 260] on span "18" at bounding box center [674, 252] width 35 height 35
type input "**********"
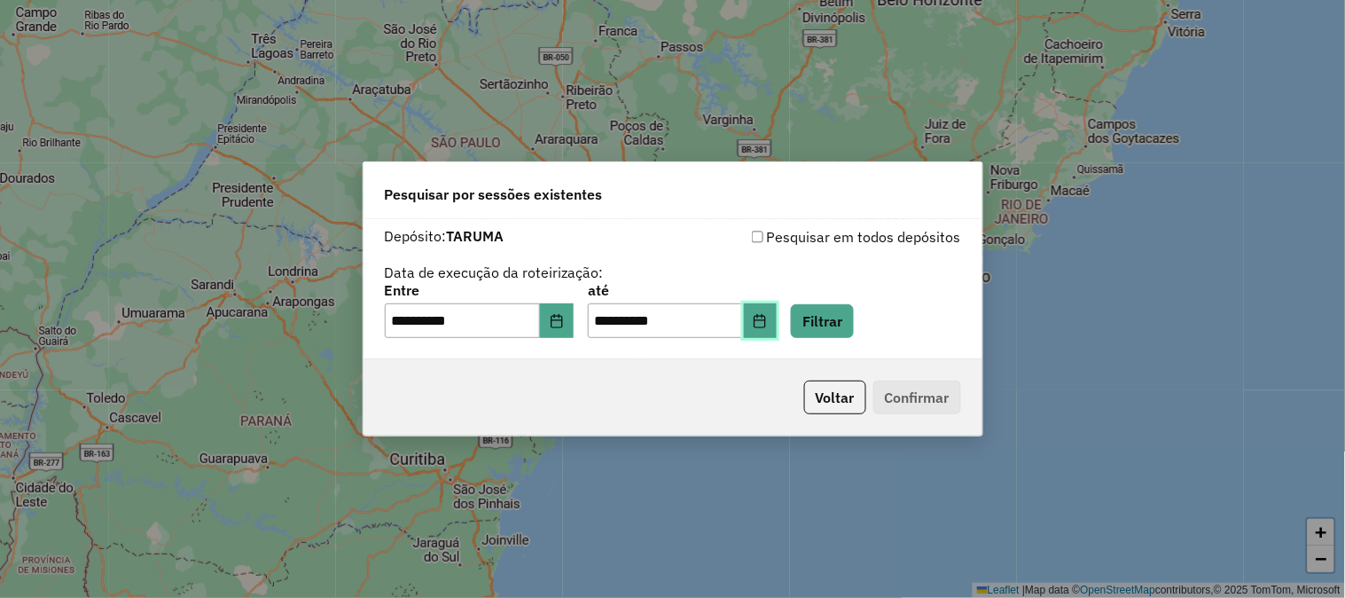
click at [767, 319] on icon "Choose Date" at bounding box center [760, 321] width 14 height 14
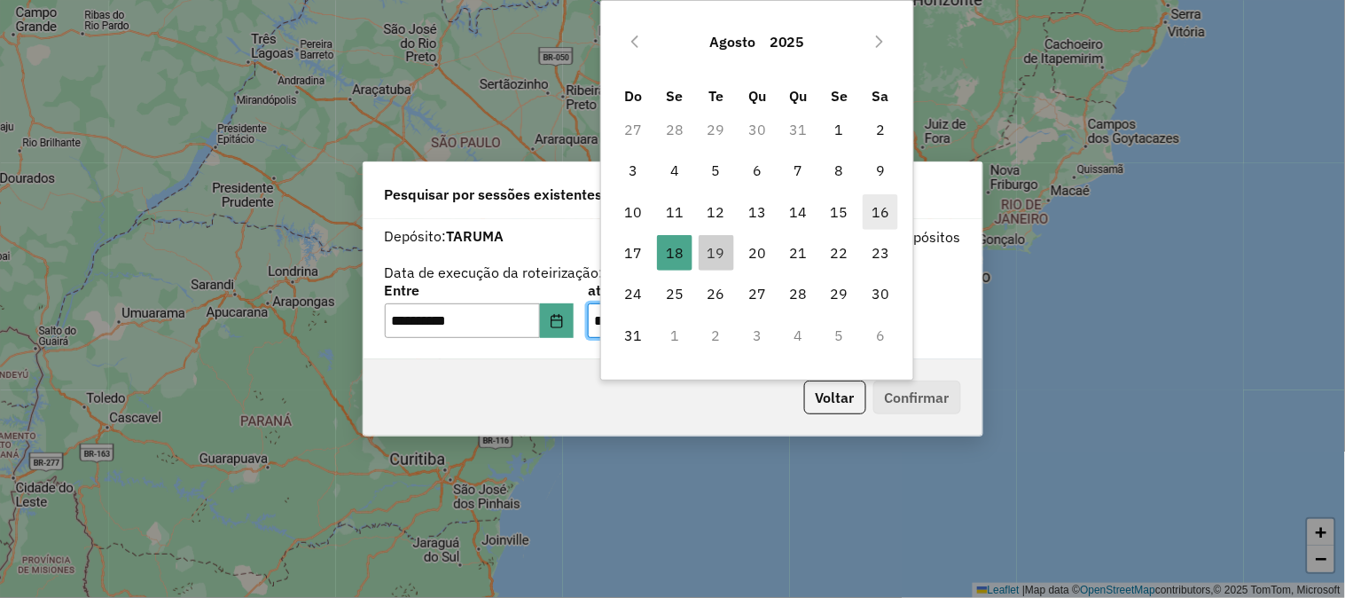
click at [879, 210] on span "16" at bounding box center [880, 211] width 35 height 35
type input "**********"
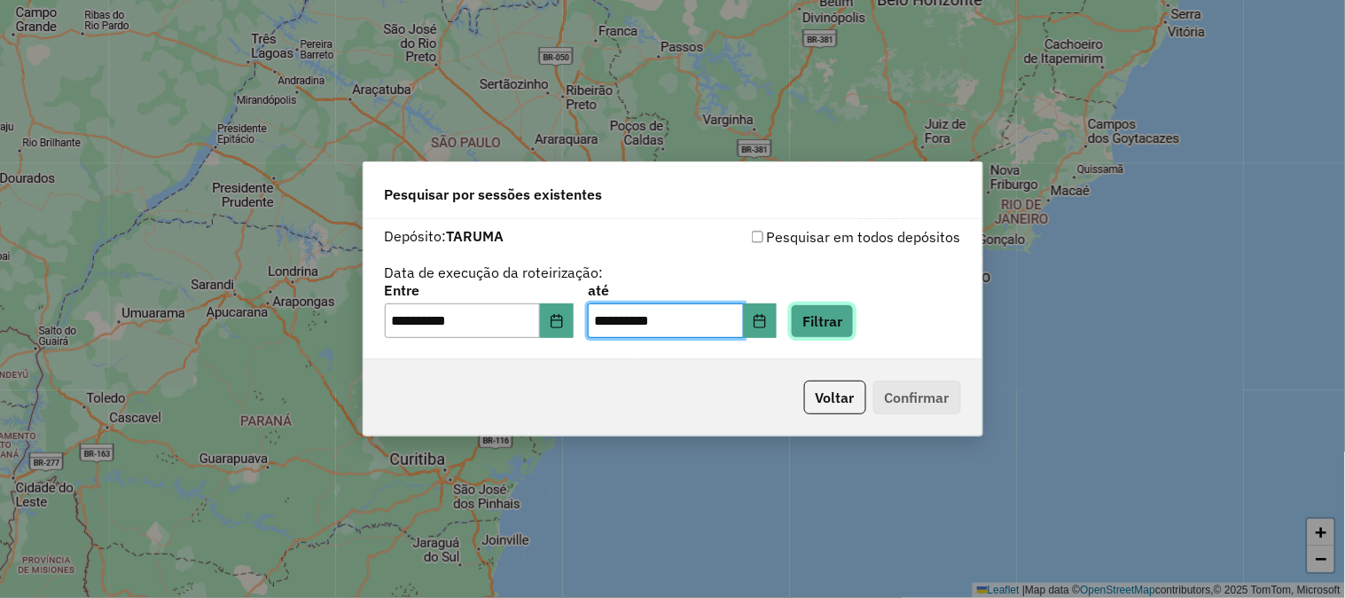
click at [854, 325] on button "Filtrar" at bounding box center [822, 321] width 63 height 34
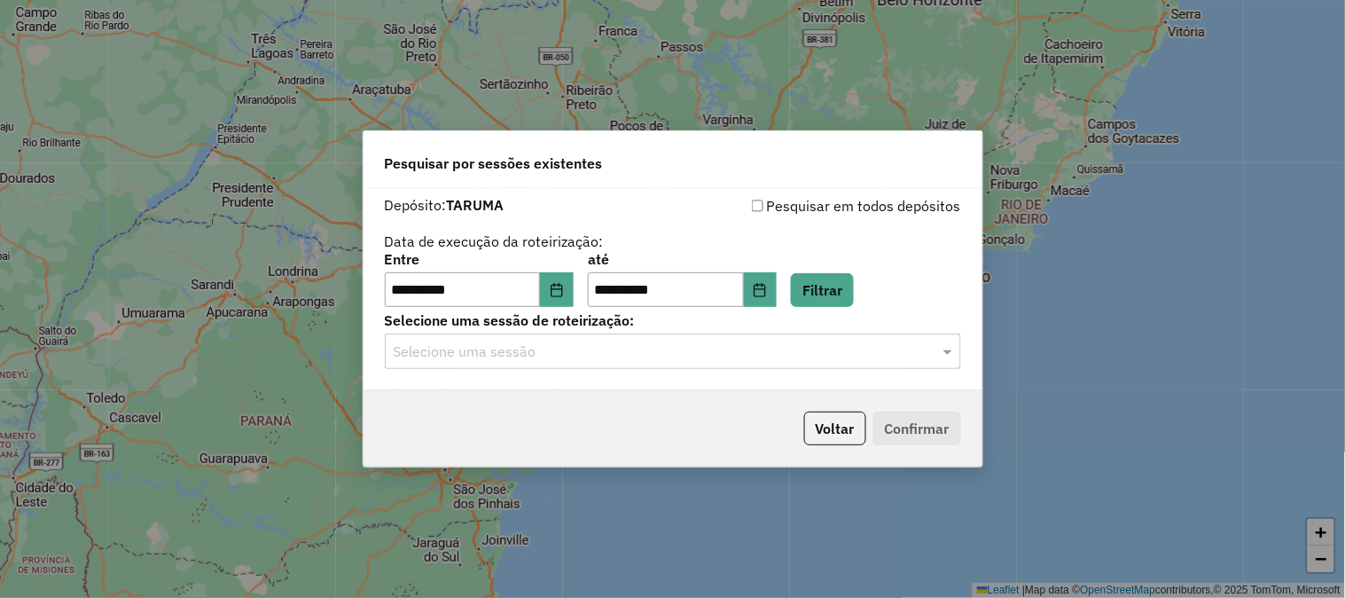
click at [733, 349] on input "text" at bounding box center [655, 351] width 523 height 21
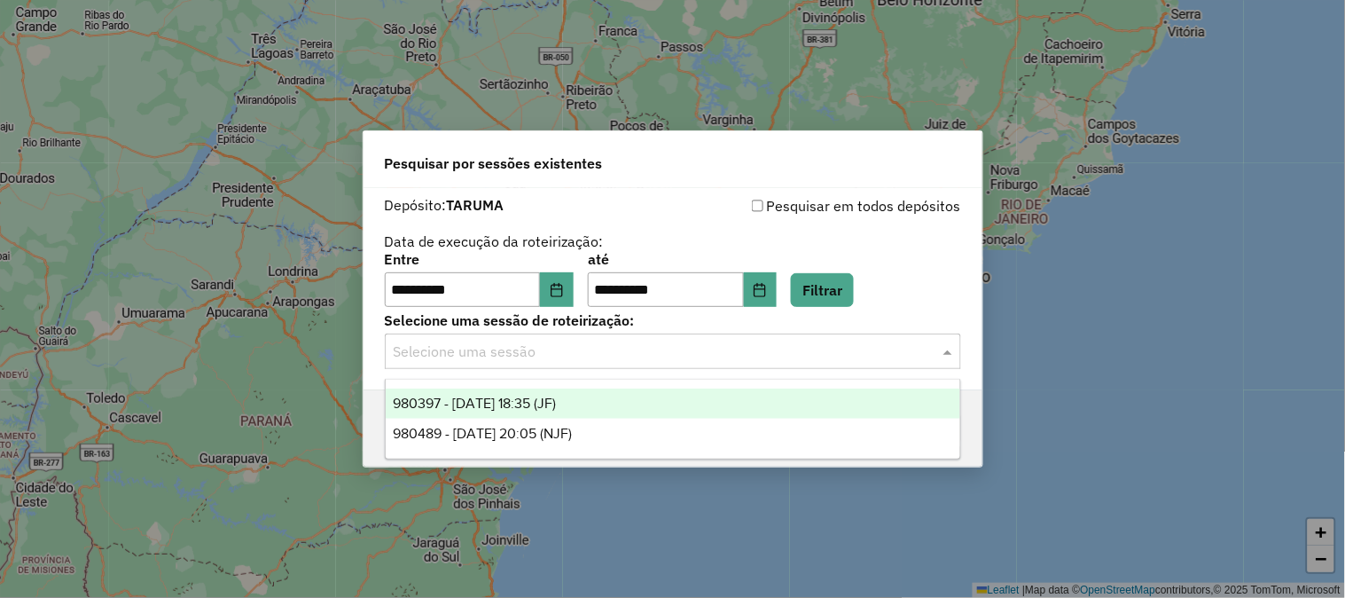
click at [671, 401] on div "980397 - 16/08/2025 18:35 (JF)" at bounding box center [673, 403] width 575 height 30
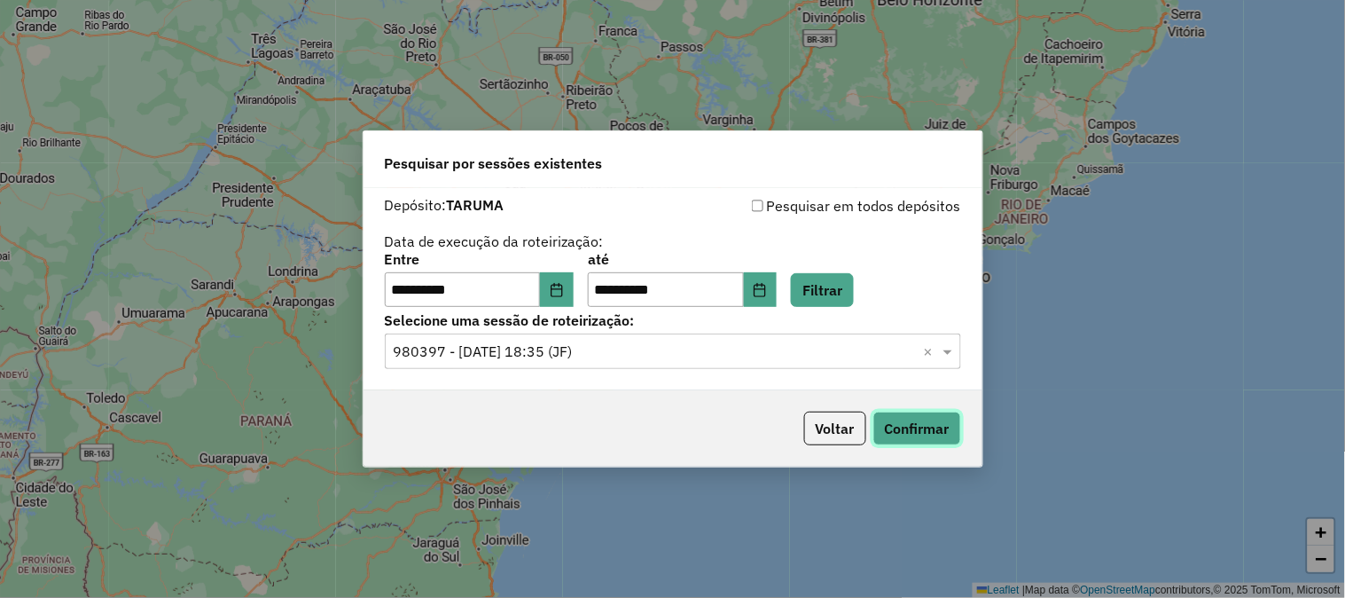
click at [888, 419] on button "Confirmar" at bounding box center [917, 428] width 88 height 34
click at [767, 291] on icon "Choose Date" at bounding box center [760, 290] width 14 height 14
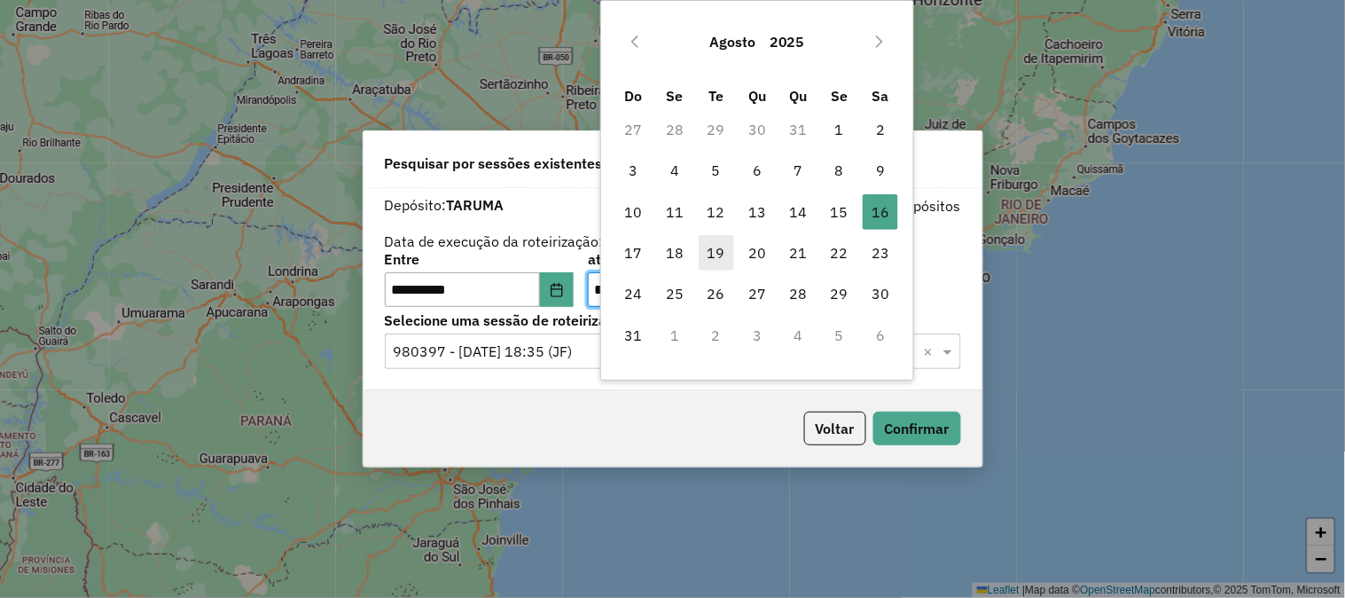
click at [714, 249] on span "19" at bounding box center [716, 252] width 35 height 35
type input "**********"
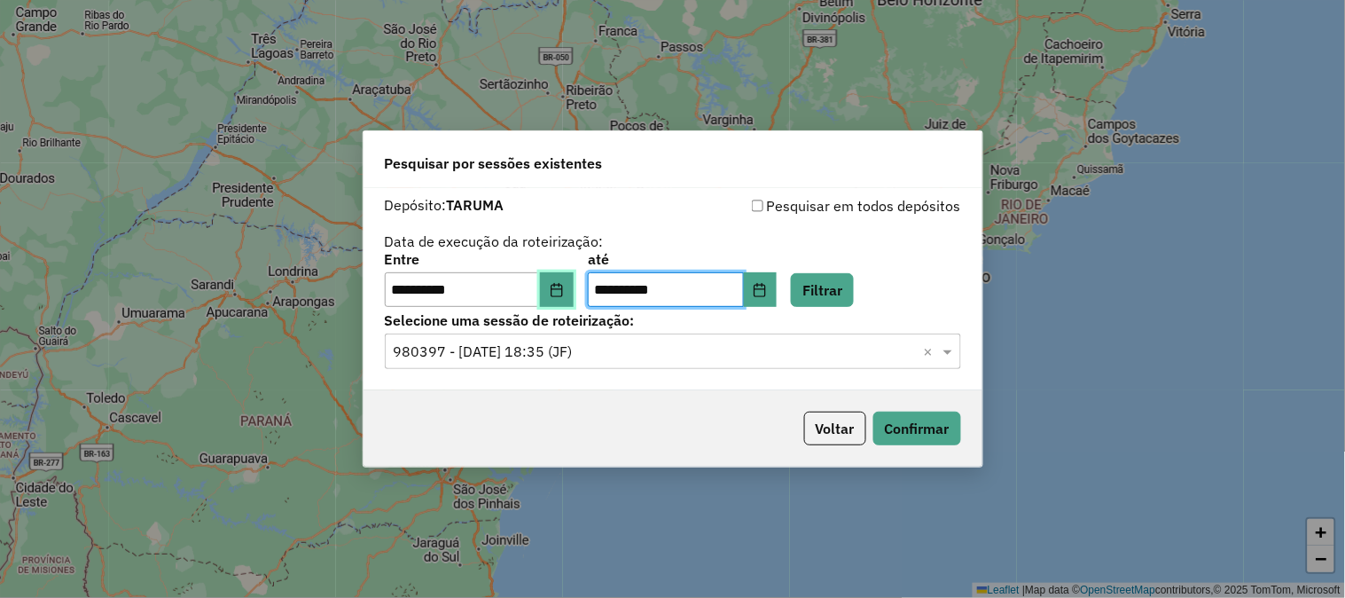
click at [574, 298] on button "Choose Date" at bounding box center [557, 289] width 34 height 35
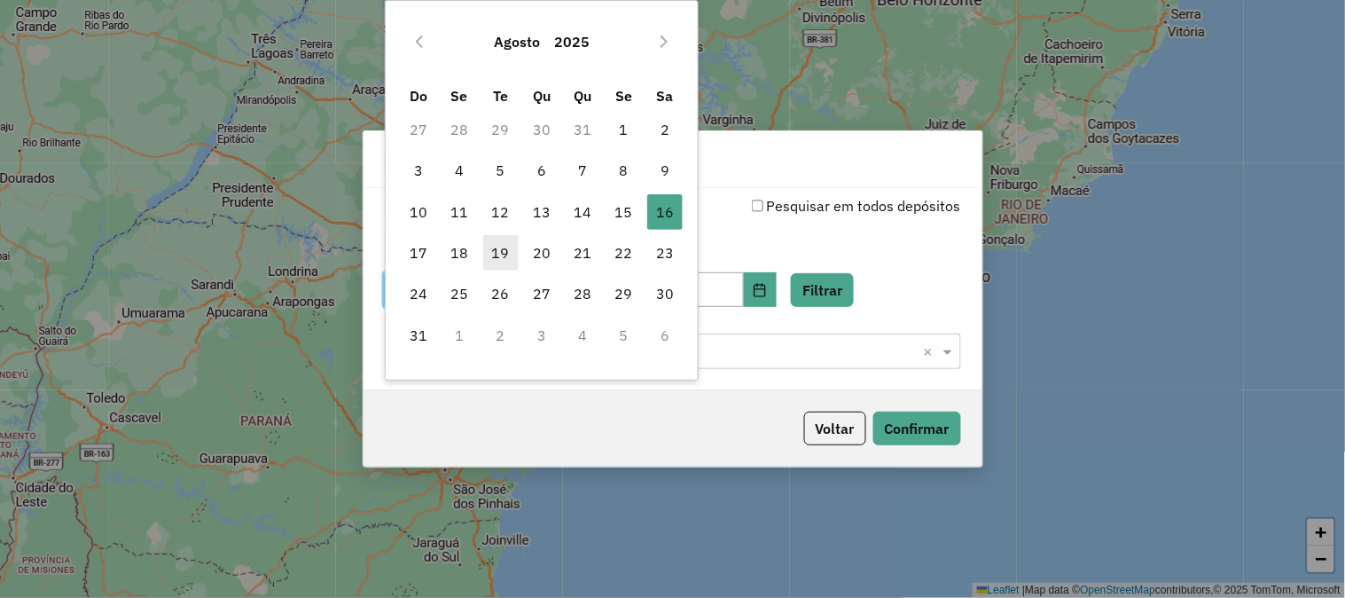
click at [504, 252] on span "19" at bounding box center [500, 252] width 35 height 35
type input "**********"
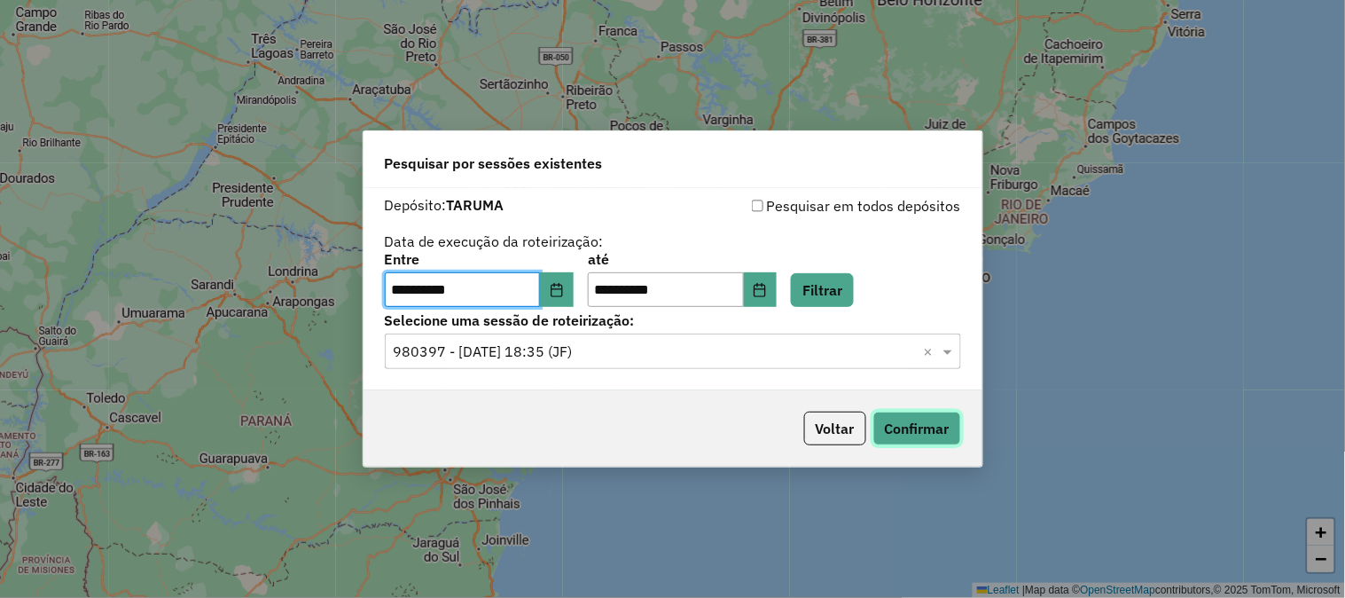
click at [914, 422] on button "Confirmar" at bounding box center [917, 428] width 88 height 34
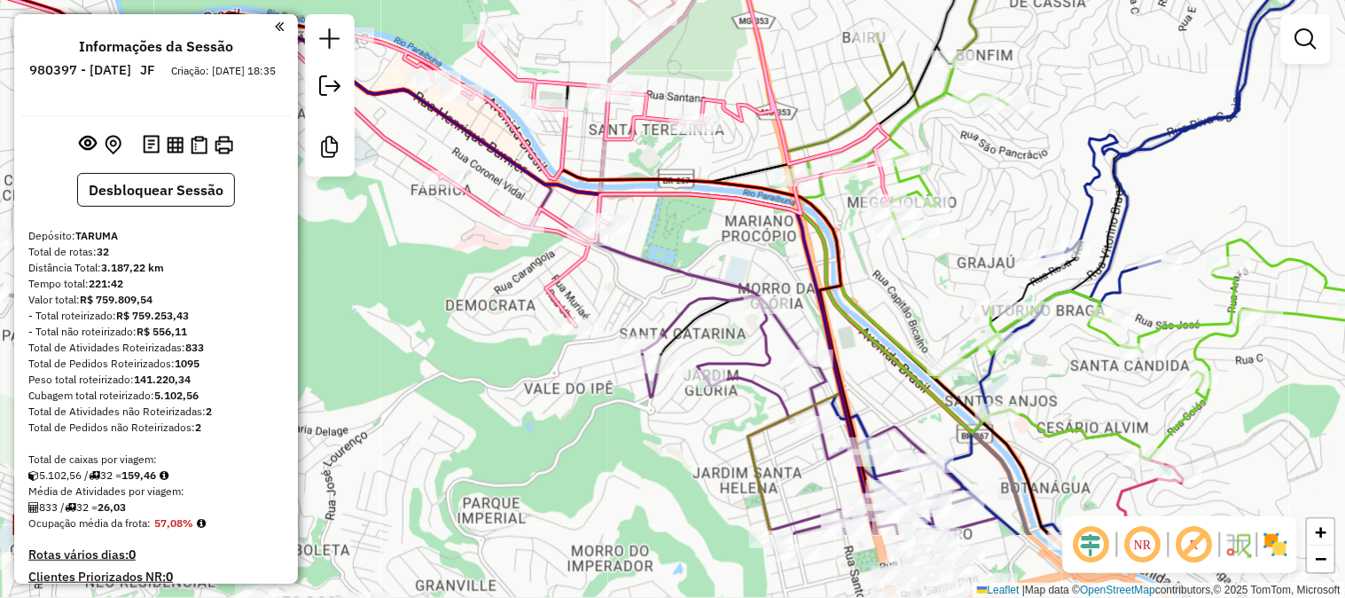
drag, startPoint x: 801, startPoint y: 364, endPoint x: 707, endPoint y: 223, distance: 170.2
click at [715, 237] on div "Janela de atendimento Grade de atendimento Capacidade Transportadoras Veículos …" at bounding box center [672, 299] width 1345 height 598
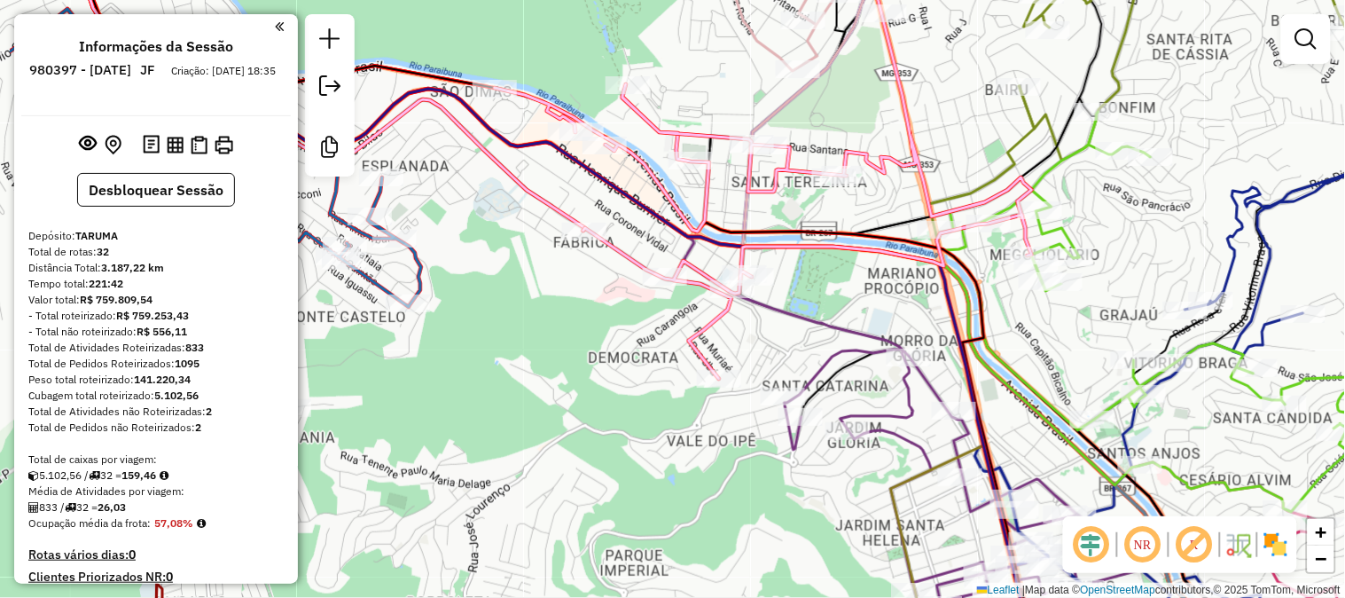
drag, startPoint x: 690, startPoint y: 215, endPoint x: 839, endPoint y: 262, distance: 156.5
click at [839, 269] on div "Janela de atendimento Grade de atendimento Capacidade Transportadoras Veículos …" at bounding box center [672, 299] width 1345 height 598
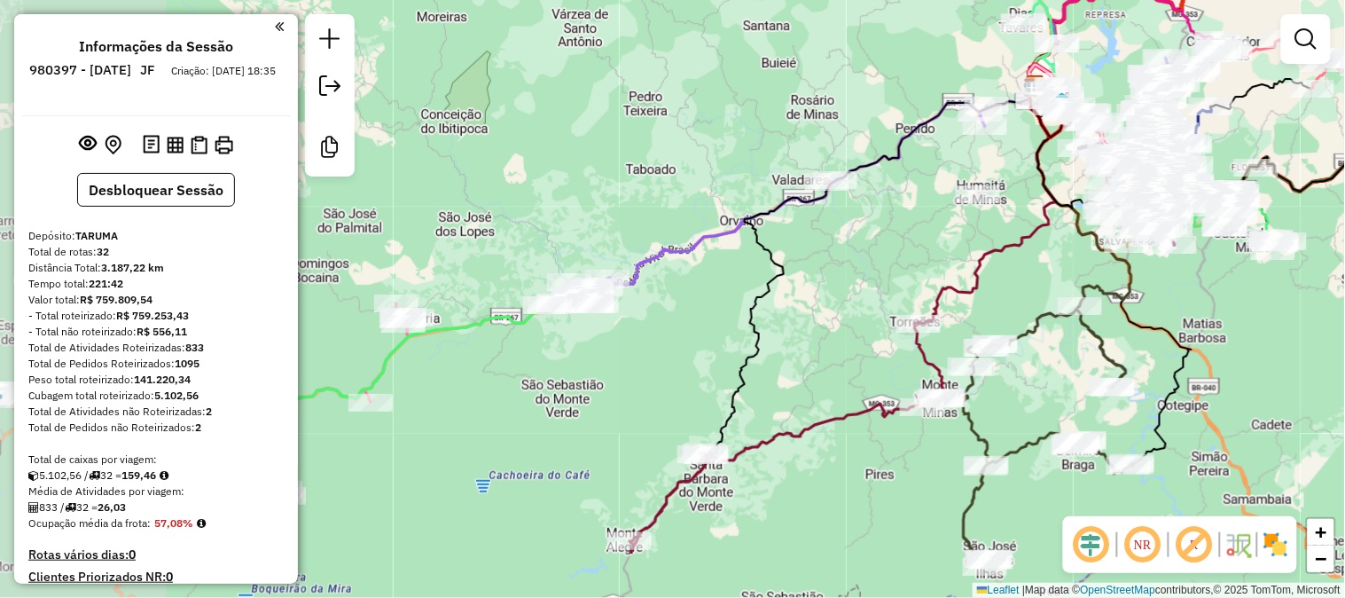
drag, startPoint x: 642, startPoint y: 314, endPoint x: 786, endPoint y: 246, distance: 159.5
click at [883, 199] on div "Janela de atendimento Grade de atendimento Capacidade Transportadoras Veículos …" at bounding box center [672, 299] width 1345 height 598
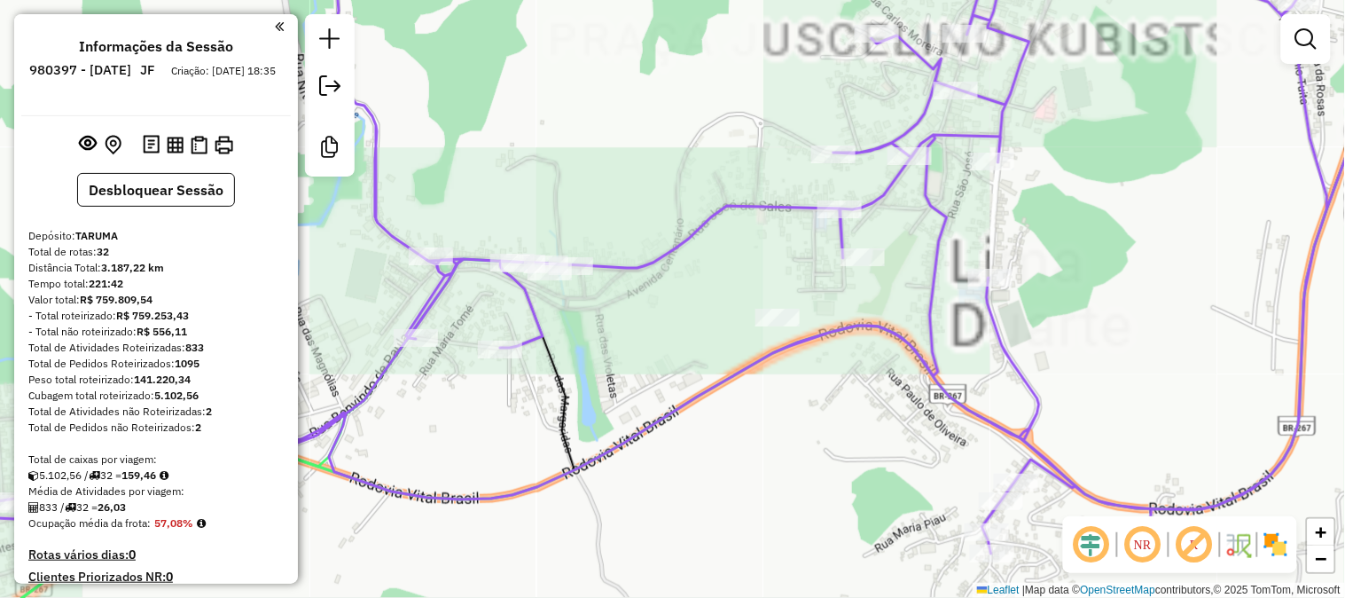
drag, startPoint x: 835, startPoint y: 252, endPoint x: 703, endPoint y: 335, distance: 156.2
click at [704, 335] on icon at bounding box center [639, 290] width 1615 height 650
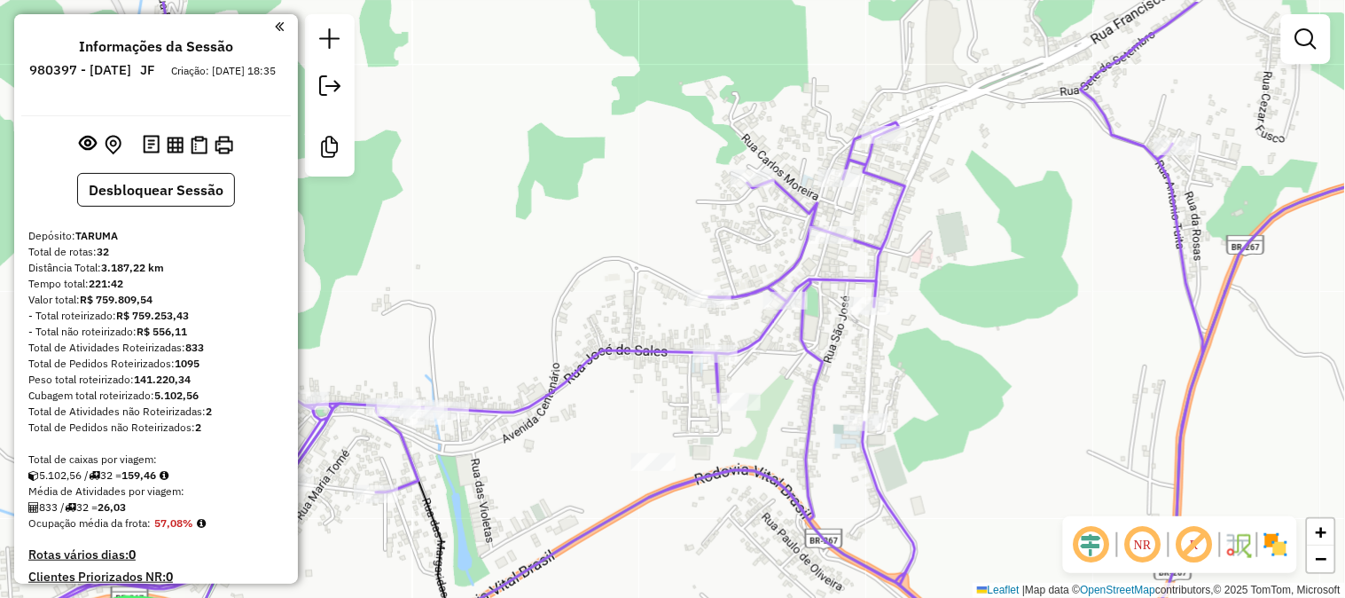
drag, startPoint x: 913, startPoint y: 155, endPoint x: 889, endPoint y: 248, distance: 96.1
click at [892, 248] on div "Janela de atendimento Grade de atendimento Capacidade Transportadoras Veículos …" at bounding box center [672, 299] width 1345 height 598
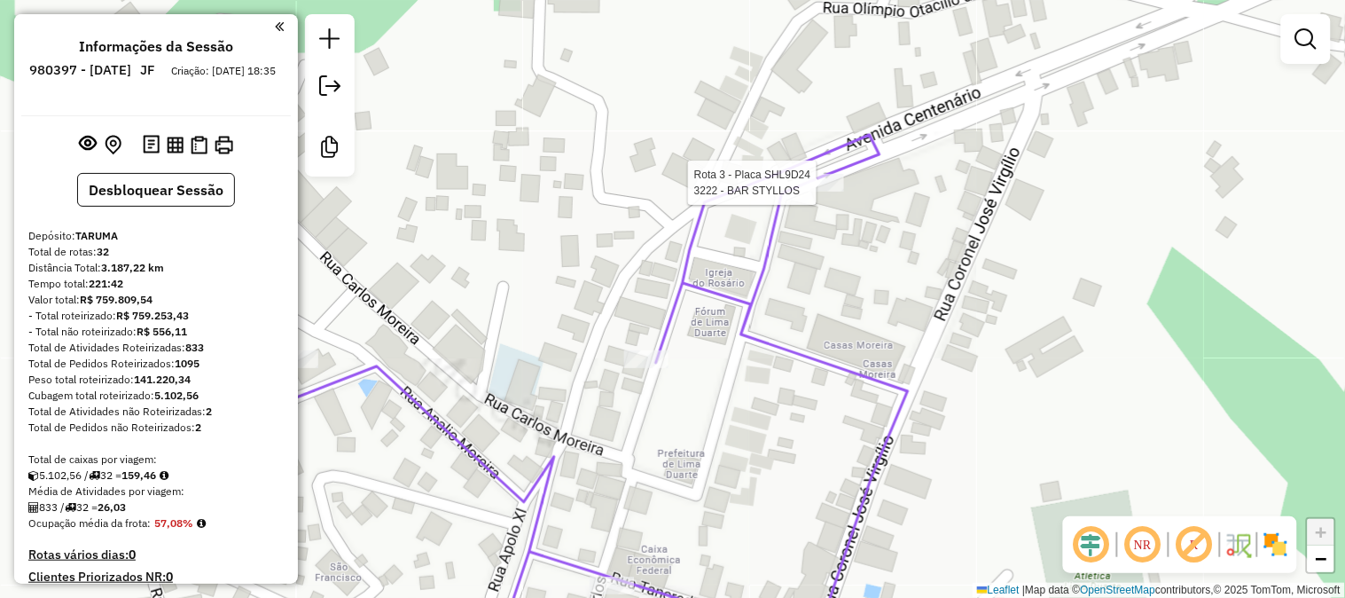
select select "**********"
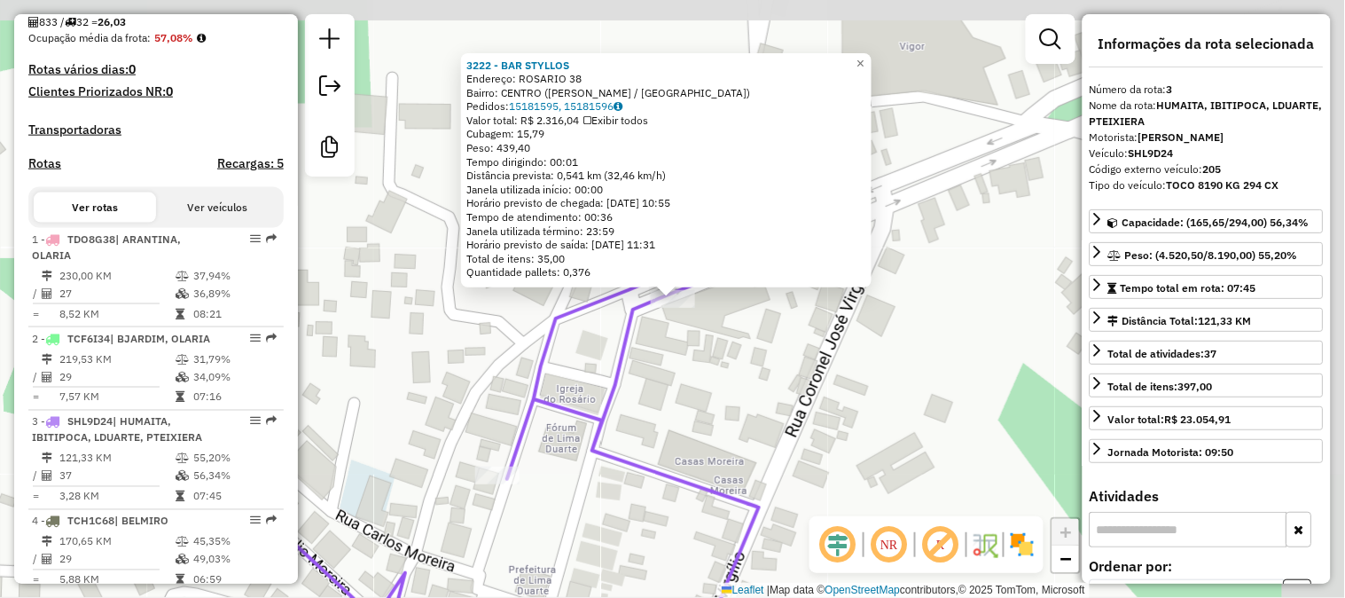
scroll to position [880, 0]
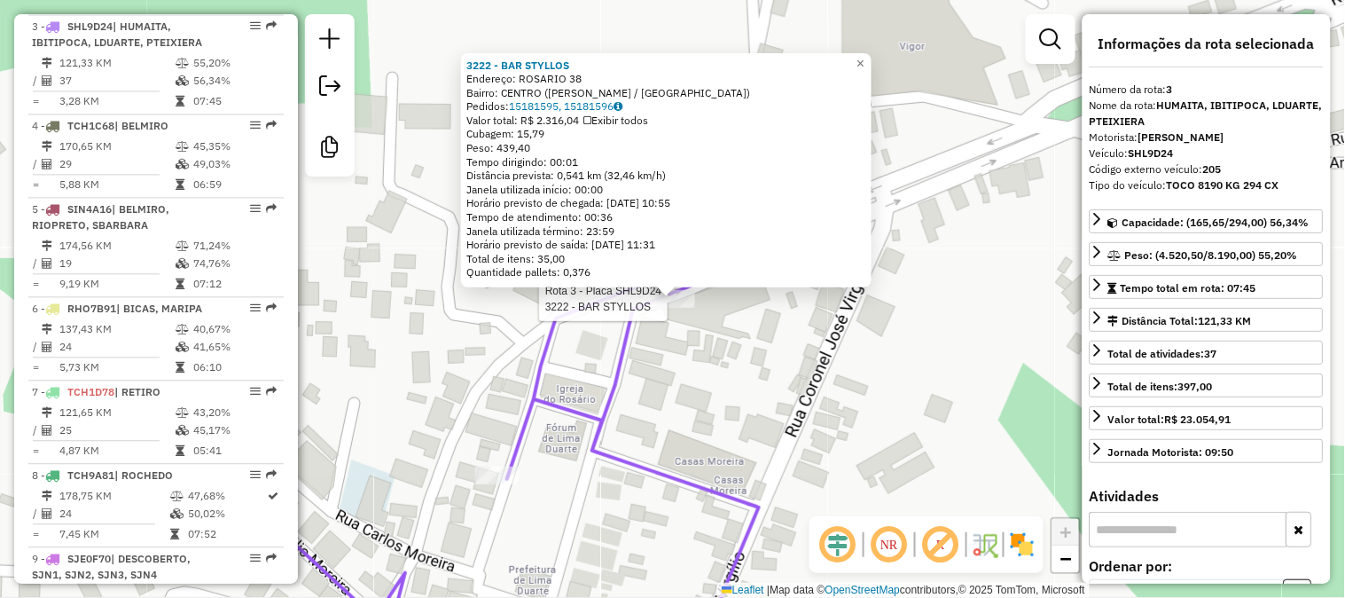
click at [954, 281] on div "Rota 3 - Placa SHL9D24 3222 - BAR STYLLOS 3222 - BAR STYLLOS Endereço: ROSARIO …" at bounding box center [672, 299] width 1345 height 598
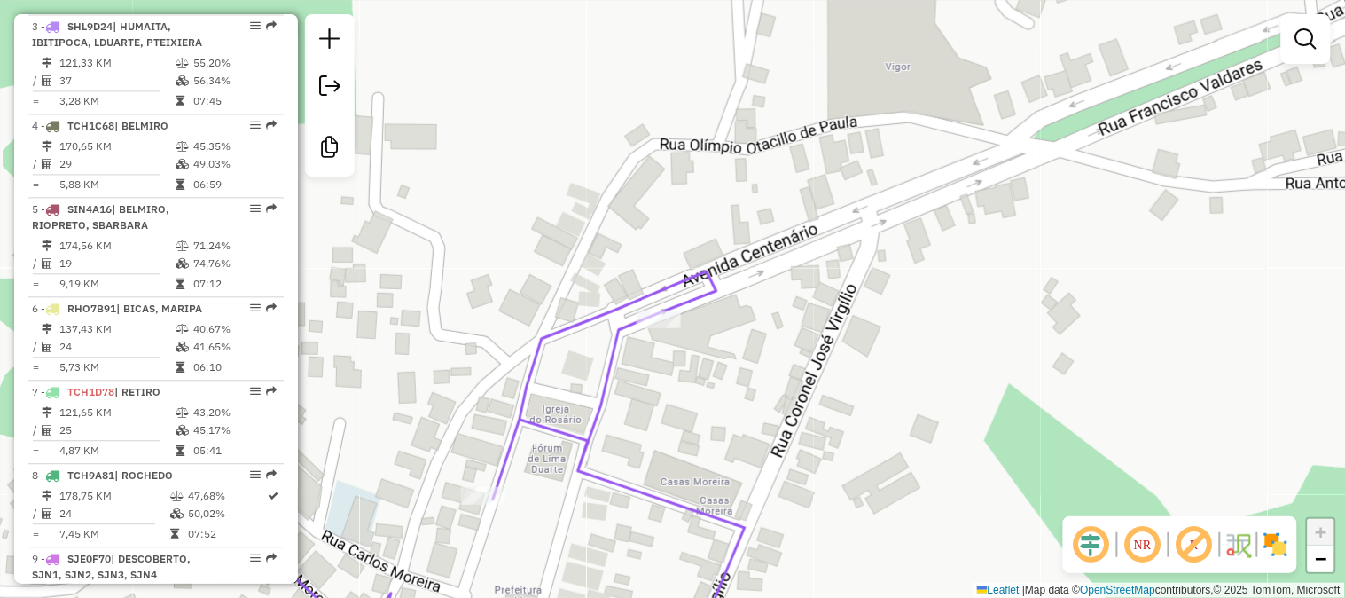
drag, startPoint x: 1073, startPoint y: 184, endPoint x: 728, endPoint y: 368, distance: 390.7
click at [729, 368] on div "Janela de atendimento Grade de atendimento Capacidade Transportadoras Veículos …" at bounding box center [672, 299] width 1345 height 598
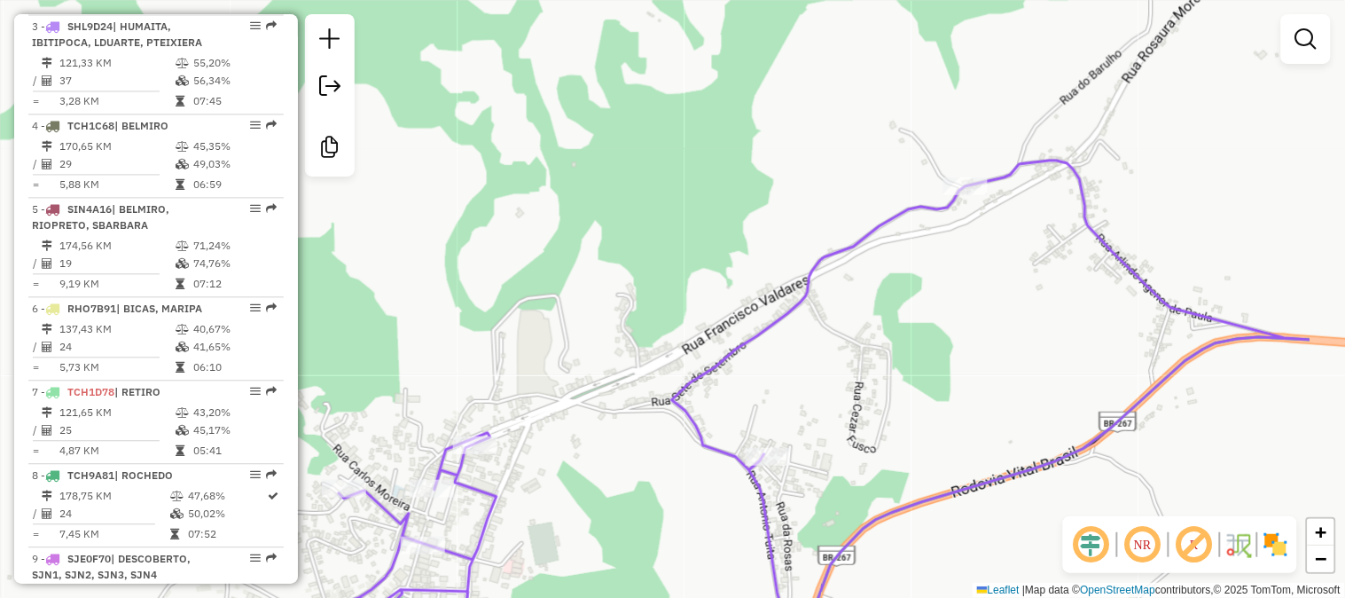
drag, startPoint x: 862, startPoint y: 303, endPoint x: 724, endPoint y: 349, distance: 145.0
click at [675, 381] on icon at bounding box center [532, 444] width 1556 height 568
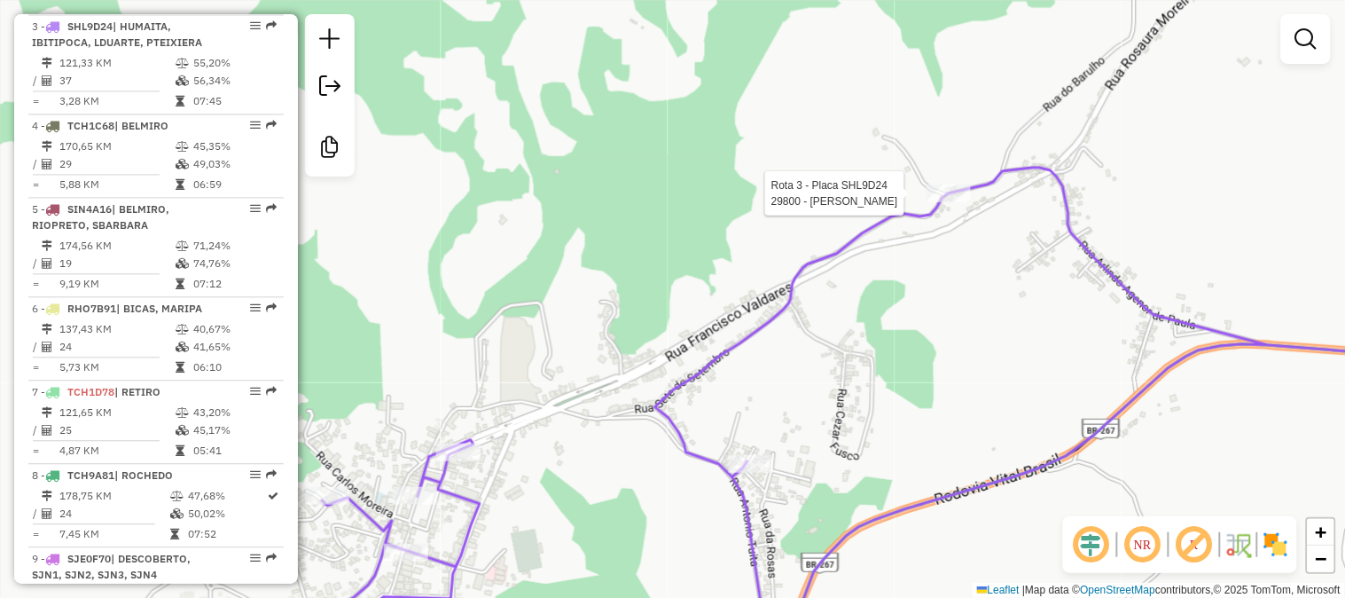
select select "**********"
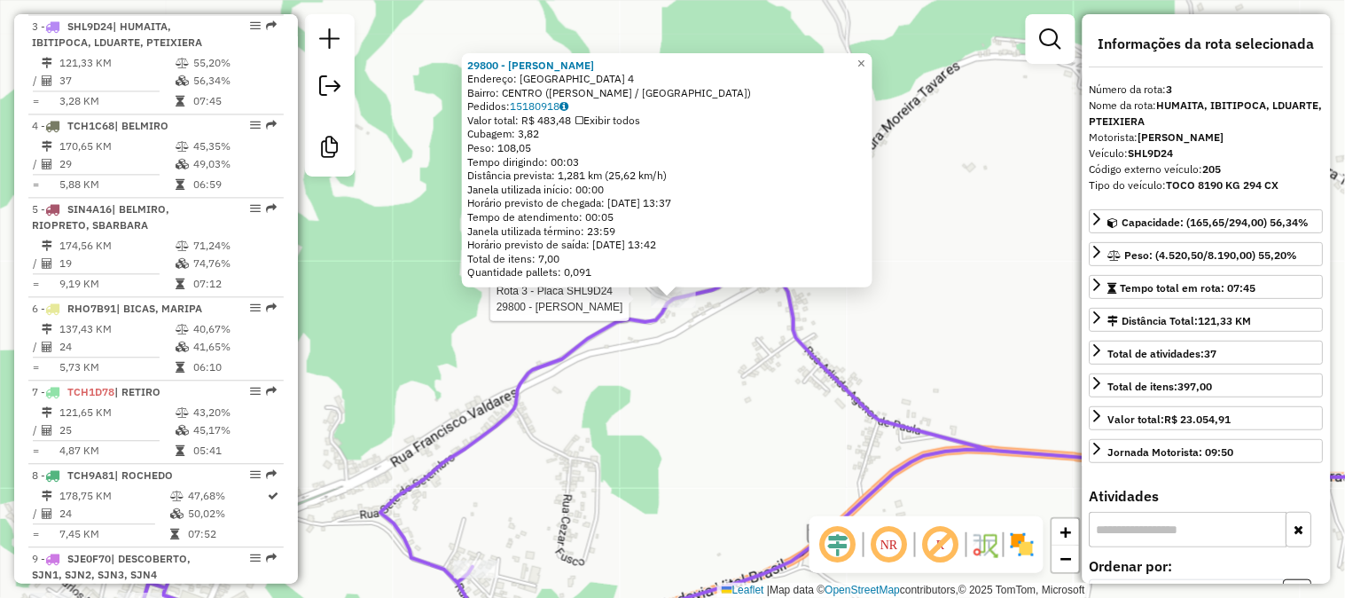
click at [694, 332] on div "Rota 3 - Placa SHL9D24 29800 - PAULO CESAR DE ASSIS 29800 - PAULO CESAR DE ASSI…" at bounding box center [672, 299] width 1345 height 598
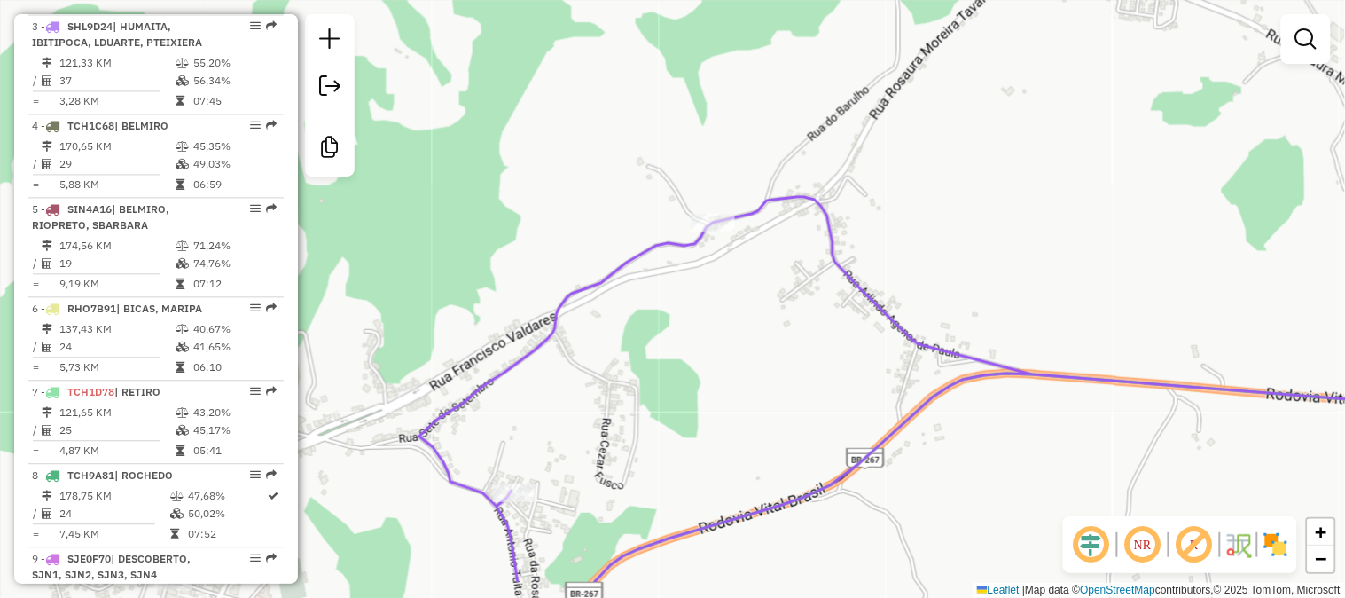
drag, startPoint x: 668, startPoint y: 387, endPoint x: 740, endPoint y: 226, distance: 176.2
click at [738, 231] on div "Janela de atendimento Grade de atendimento Capacidade Transportadoras Veículos …" at bounding box center [672, 299] width 1345 height 598
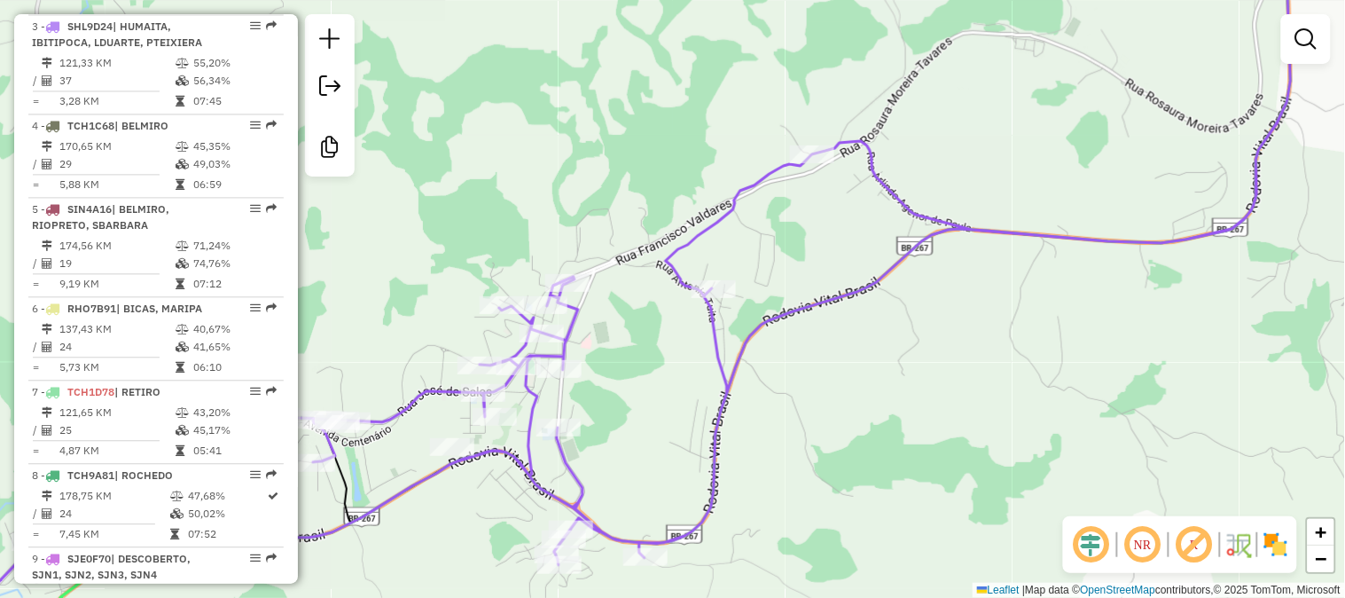
drag, startPoint x: 716, startPoint y: 224, endPoint x: 821, endPoint y: 240, distance: 106.7
click at [862, 233] on div "Janela de atendimento Grade de atendimento Capacidade Transportadoras Veículos …" at bounding box center [672, 299] width 1345 height 598
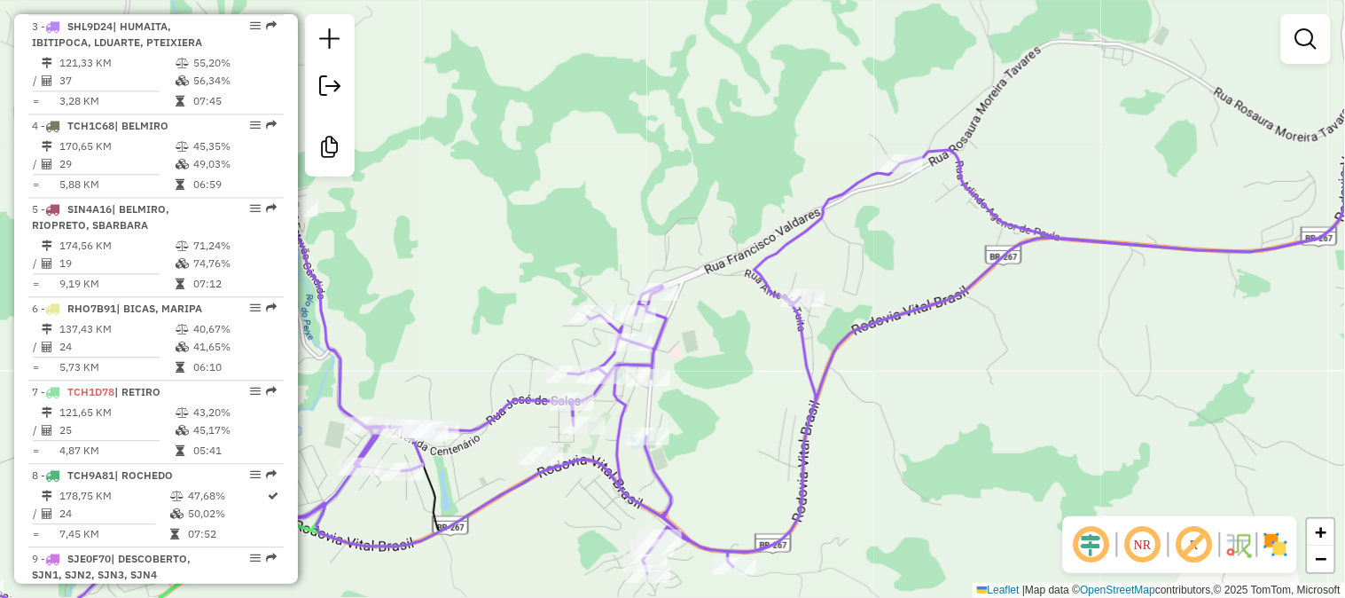
drag, startPoint x: 872, startPoint y: 220, endPoint x: 820, endPoint y: 298, distance: 93.4
click at [820, 298] on div "Janela de atendimento Grade de atendimento Capacidade Transportadoras Veículos …" at bounding box center [672, 299] width 1345 height 598
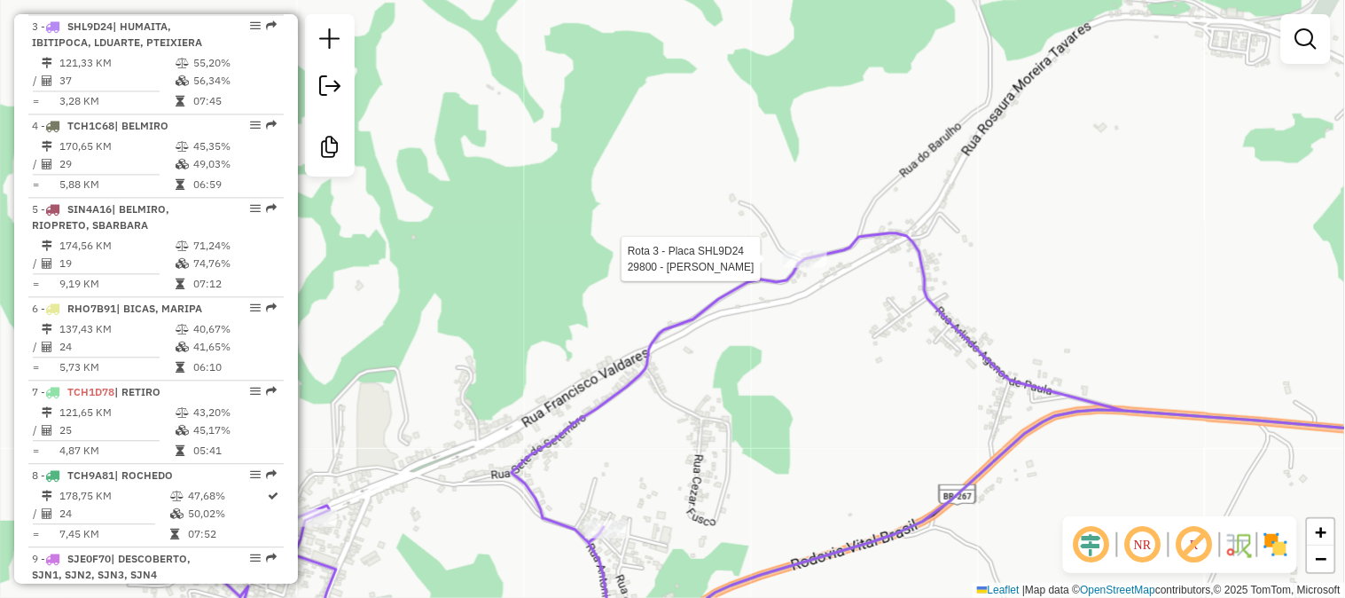
select select "**********"
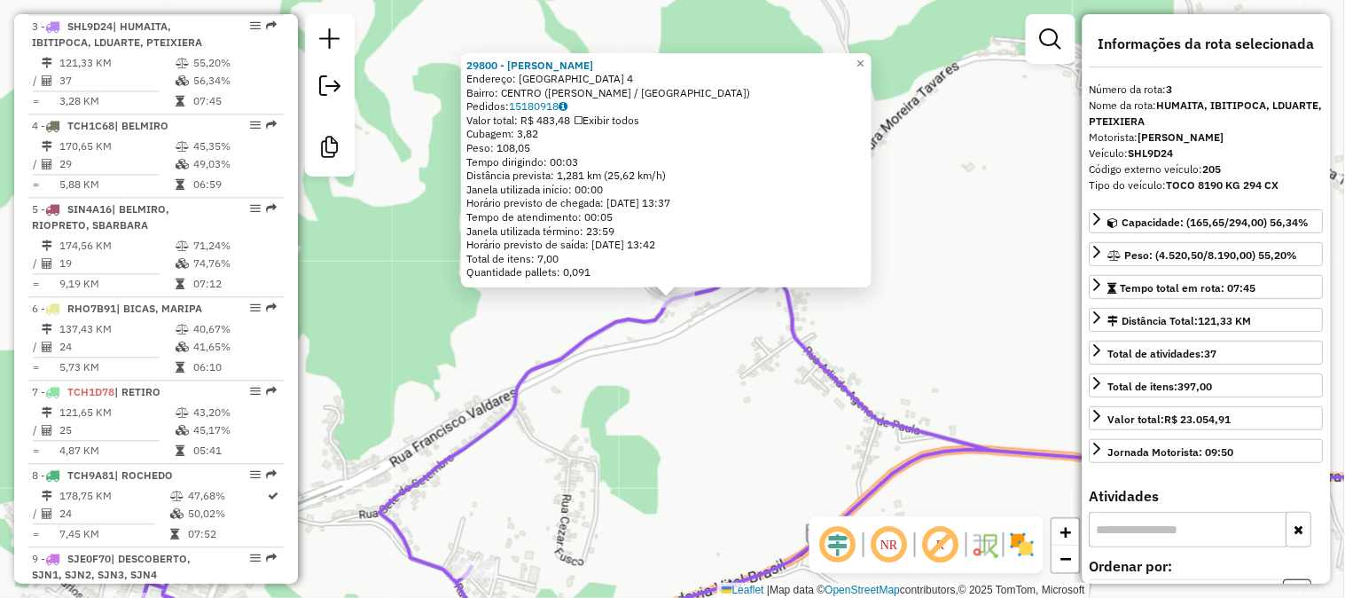
click at [976, 295] on div "Rota 3 - Placa SHL9D24 29800 - PAULO CESAR DE ASSIS 29800 - PAULO CESAR DE ASSI…" at bounding box center [672, 299] width 1345 height 598
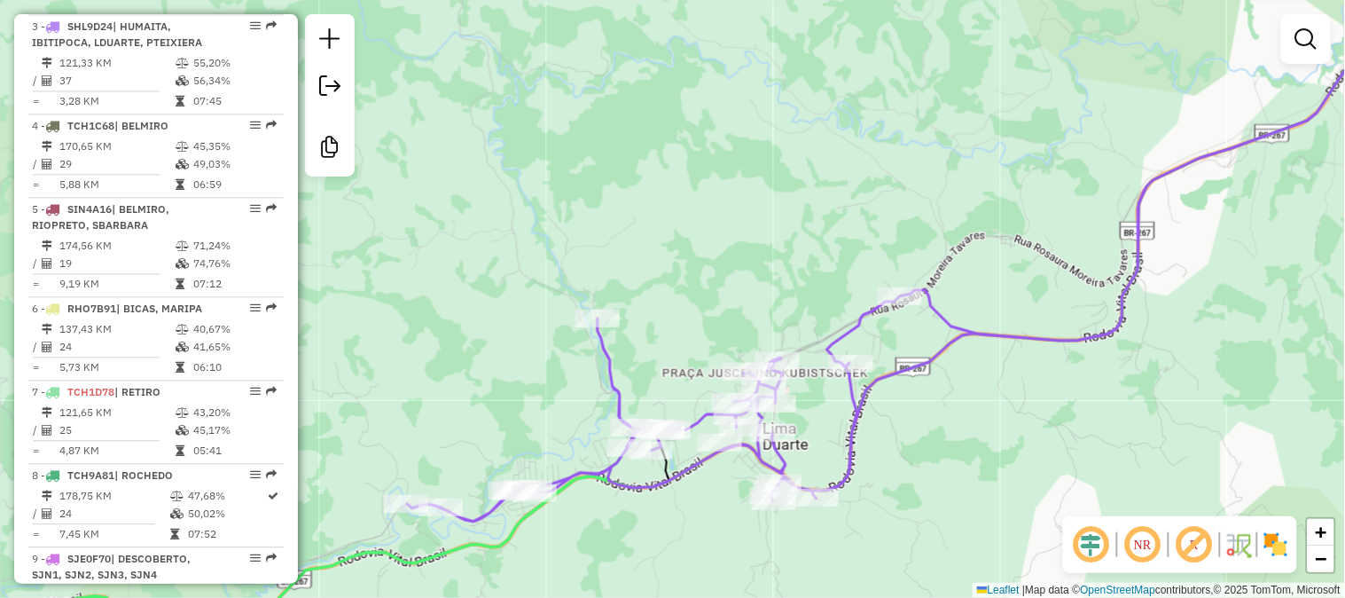
click at [847, 167] on div "Janela de atendimento Grade de atendimento Capacidade Transportadoras Veículos …" at bounding box center [672, 299] width 1345 height 598
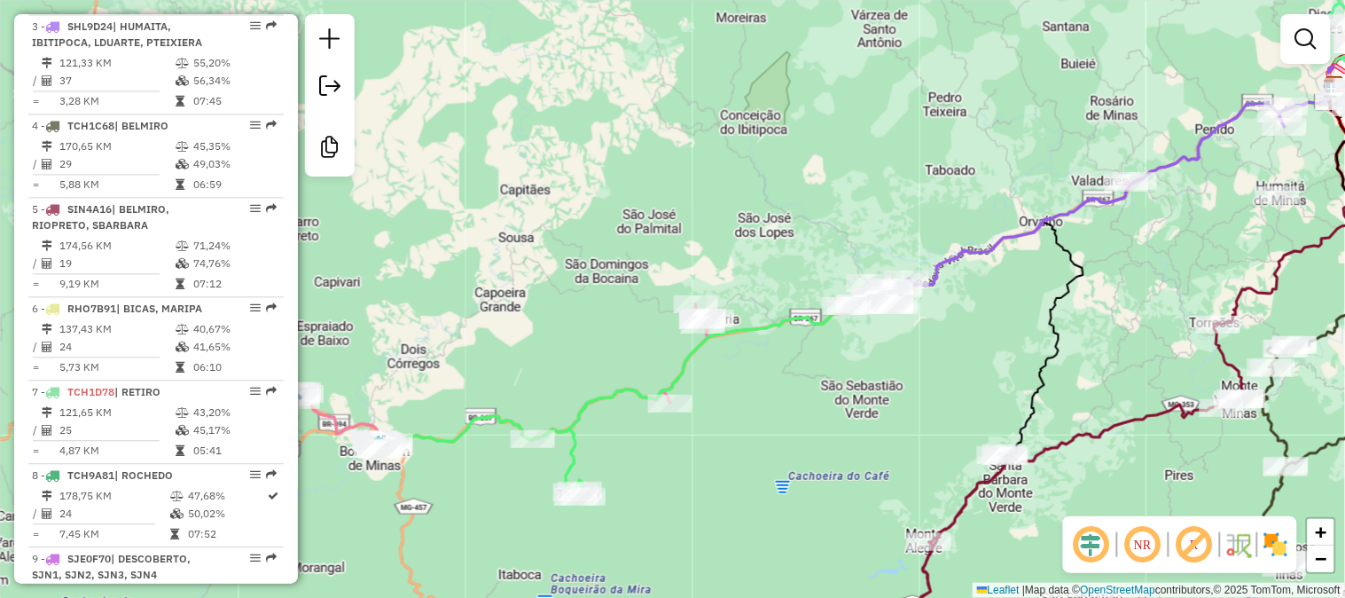
drag, startPoint x: 934, startPoint y: 365, endPoint x: 708, endPoint y: 339, distance: 228.5
click at [755, 357] on div "Janela de atendimento Grade de atendimento Capacidade Transportadoras Veículos …" at bounding box center [672, 299] width 1345 height 598
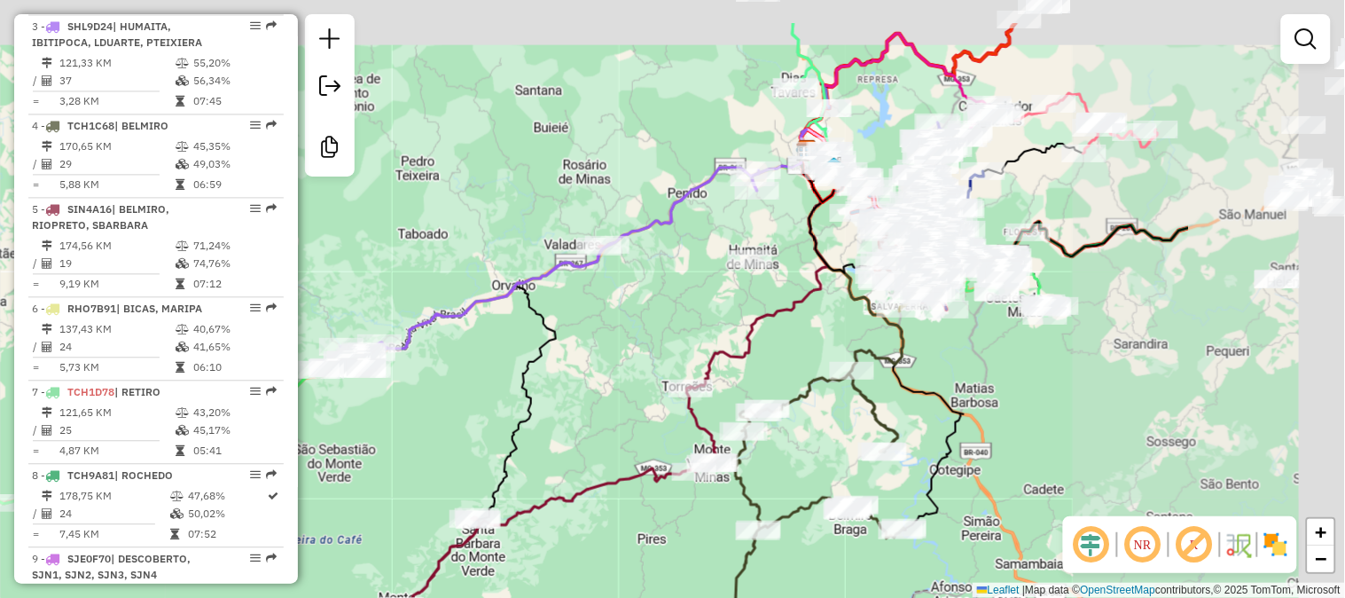
drag, startPoint x: 1268, startPoint y: 281, endPoint x: 935, endPoint y: 370, distance: 344.1
click at [943, 368] on div "Janela de atendimento Grade de atendimento Capacidade Transportadoras Veículos …" at bounding box center [672, 299] width 1345 height 598
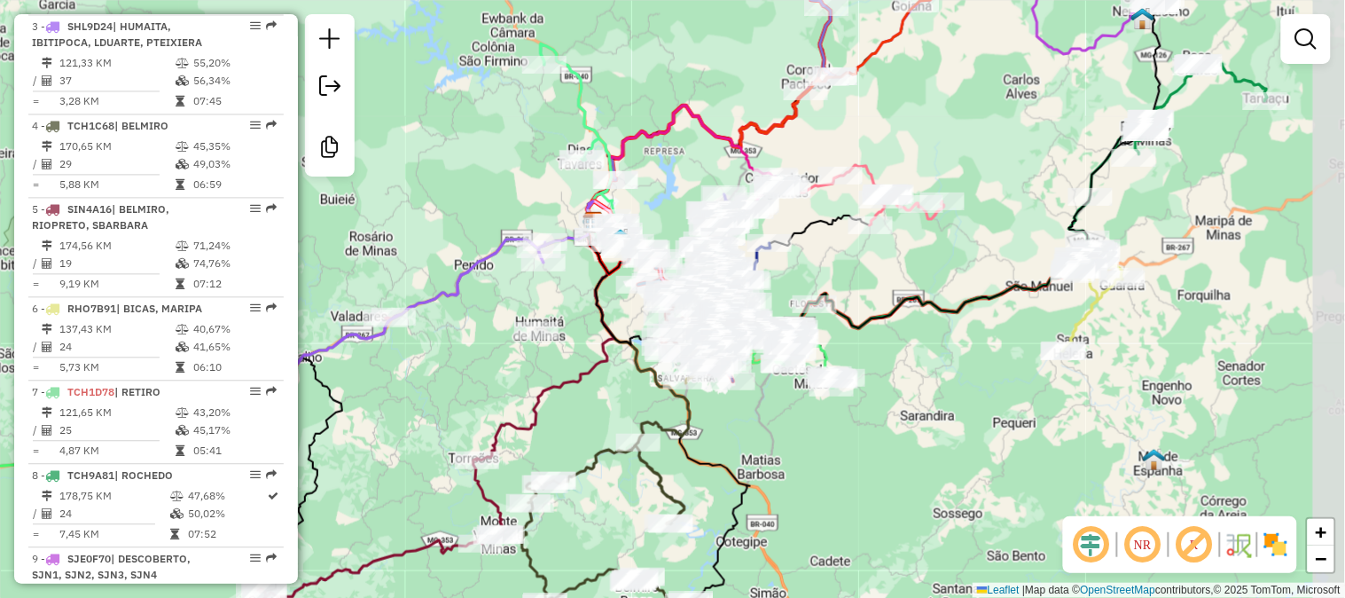
drag, startPoint x: 1171, startPoint y: 284, endPoint x: 956, endPoint y: 371, distance: 232.3
click at [956, 371] on div "Janela de atendimento Grade de atendimento Capacidade Transportadoras Veículos …" at bounding box center [672, 299] width 1345 height 598
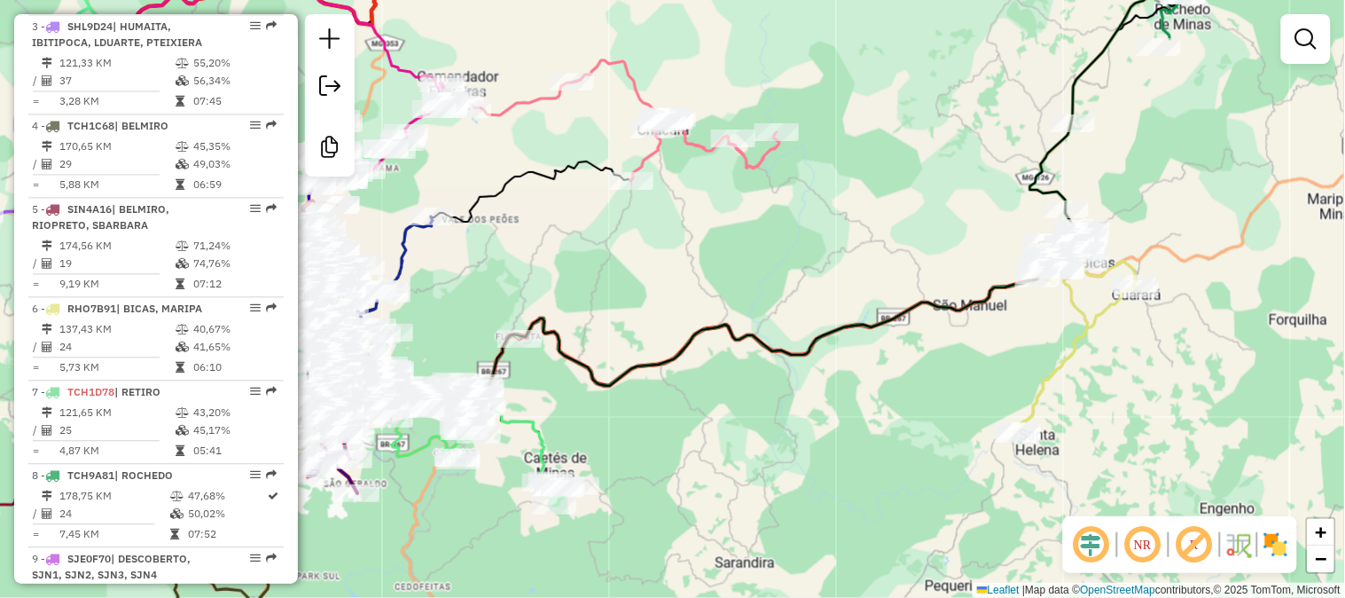
drag, startPoint x: 809, startPoint y: 382, endPoint x: 920, endPoint y: 359, distance: 113.2
click at [919, 359] on div "Janela de atendimento Grade de atendimento Capacidade Transportadoras Veículos …" at bounding box center [672, 299] width 1345 height 598
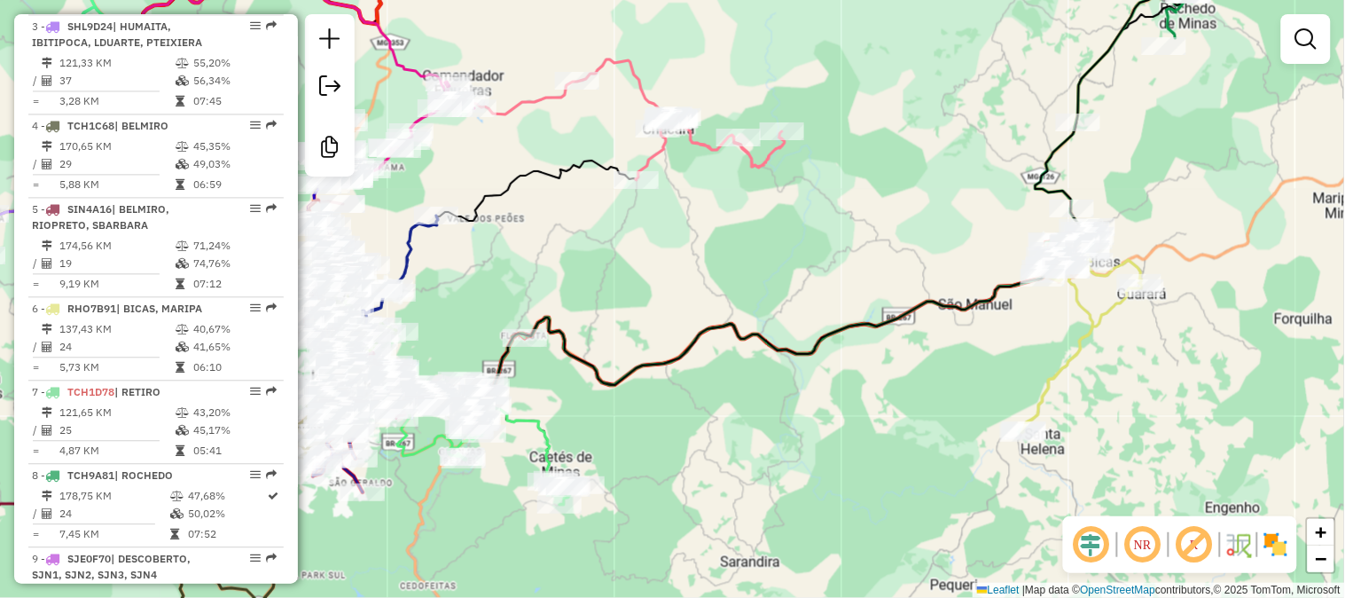
drag, startPoint x: 1012, startPoint y: 303, endPoint x: 919, endPoint y: 104, distance: 219.8
click at [926, 113] on div "Janela de atendimento Grade de atendimento Capacidade Transportadoras Veículos …" at bounding box center [672, 299] width 1345 height 598
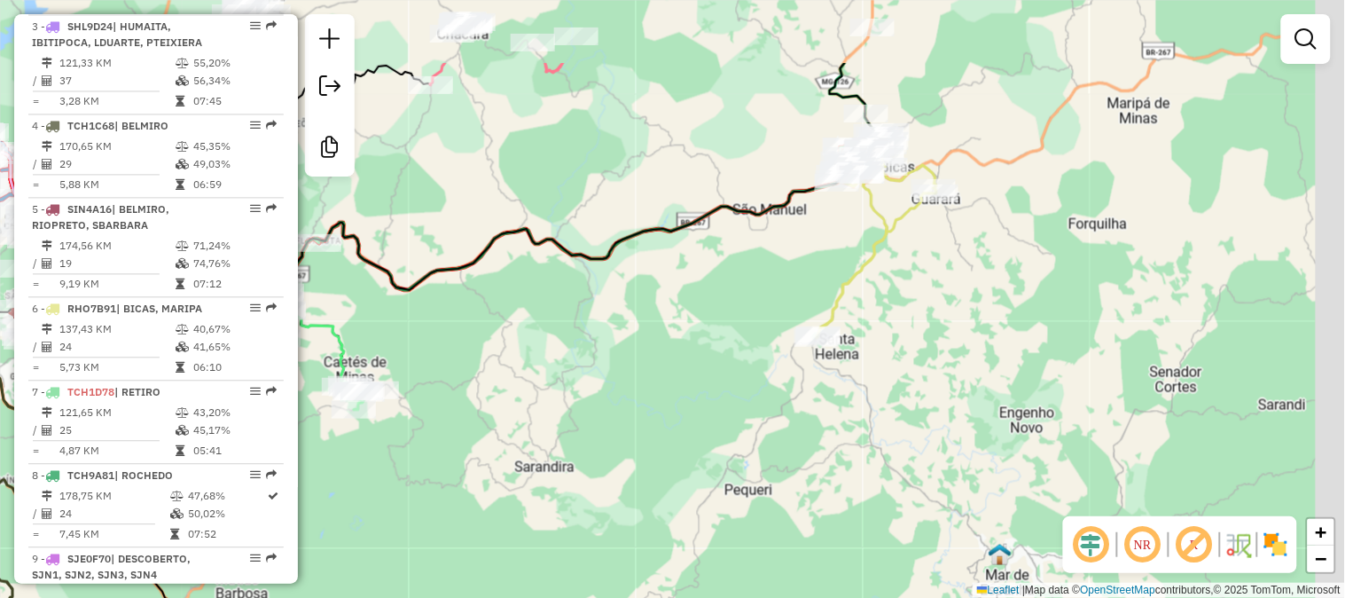
drag, startPoint x: 994, startPoint y: 314, endPoint x: 906, endPoint y: 356, distance: 97.2
click at [907, 356] on div "Janela de atendimento Grade de atendimento Capacidade Transportadoras Veículos …" at bounding box center [672, 299] width 1345 height 598
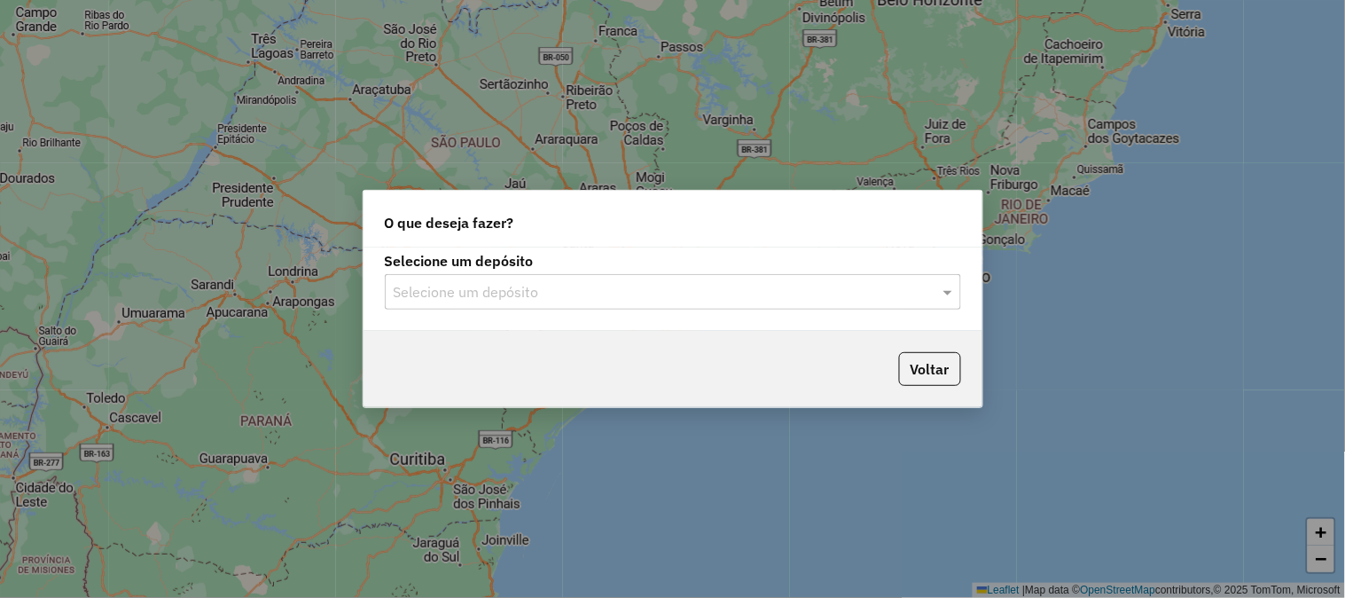
click at [775, 291] on input "text" at bounding box center [655, 292] width 523 height 21
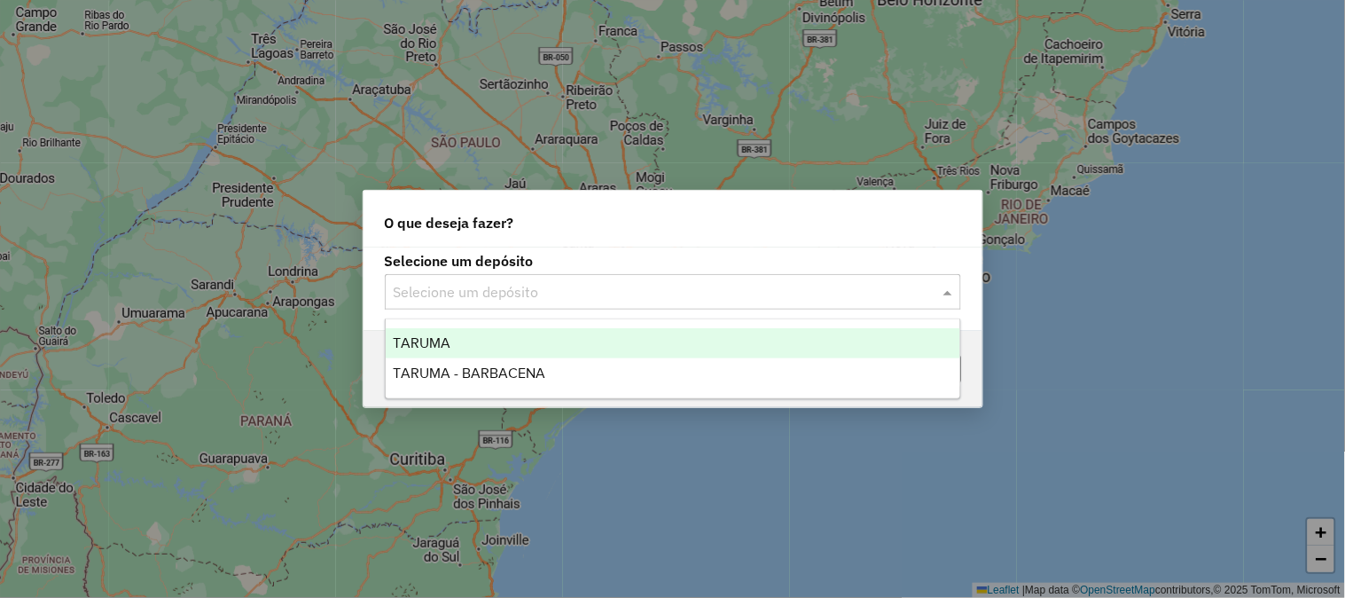
click at [650, 328] on div "TARUMA" at bounding box center [673, 343] width 575 height 30
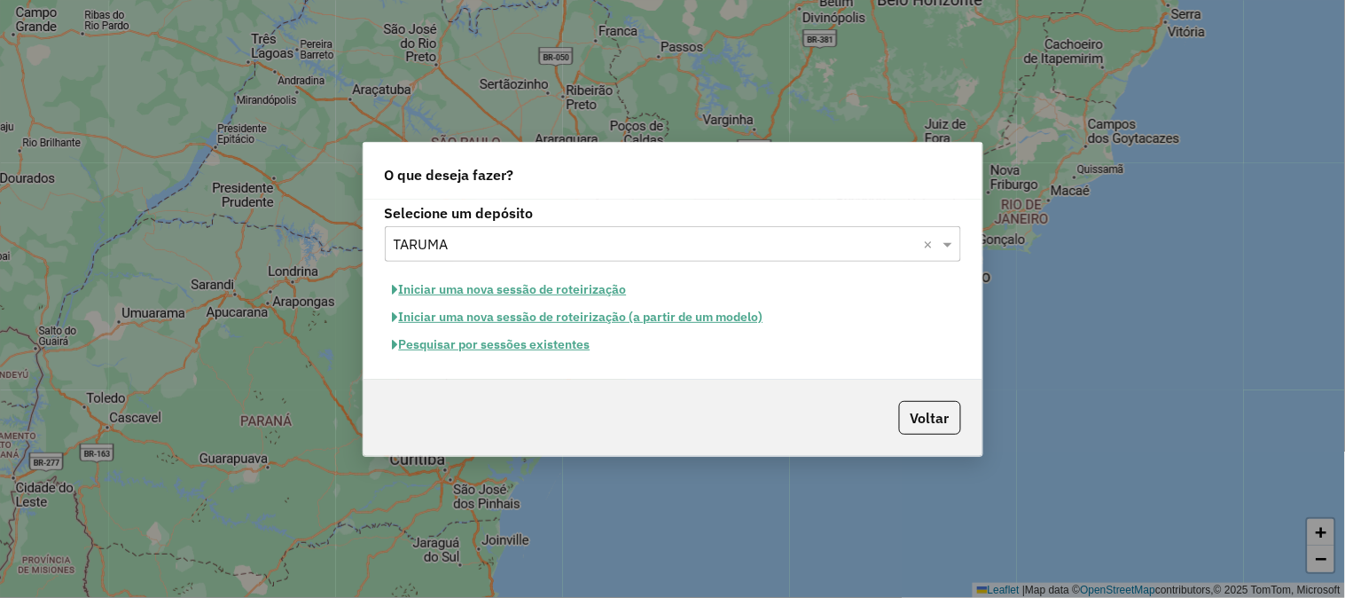
click at [566, 346] on button "Pesquisar por sessões existentes" at bounding box center [492, 344] width 214 height 27
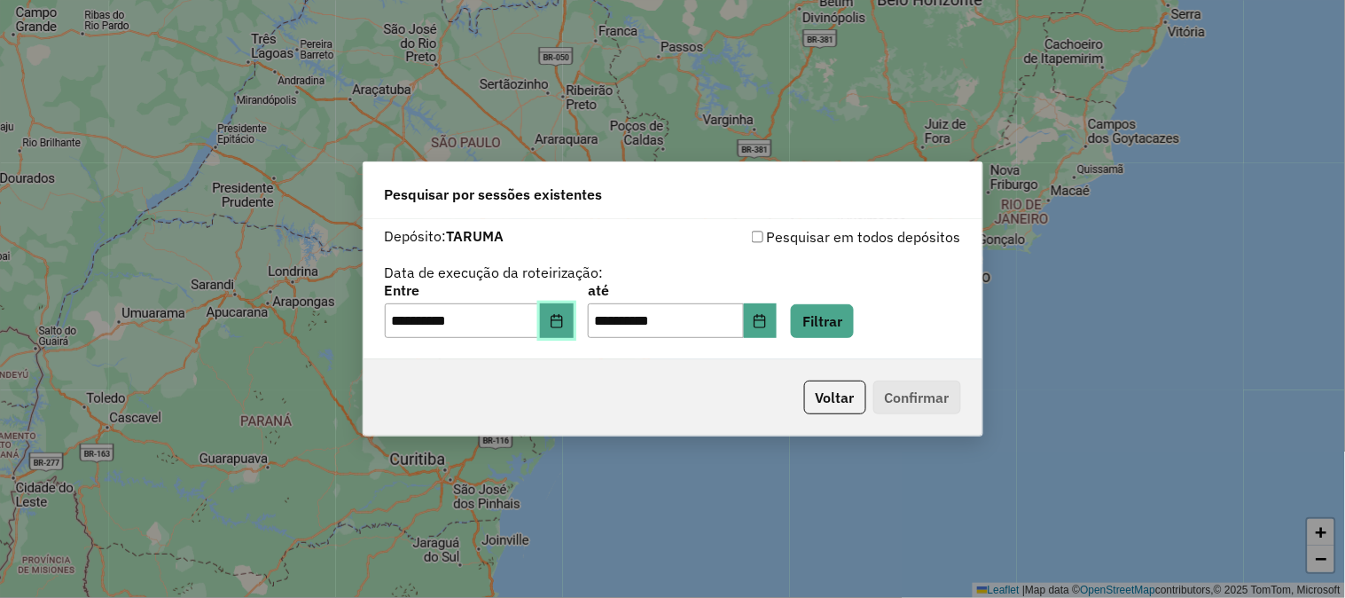
click at [562, 320] on icon "Choose Date" at bounding box center [557, 321] width 12 height 14
drag, startPoint x: 863, startPoint y: 299, endPoint x: 858, endPoint y: 322, distance: 23.5
click at [860, 311] on div "**********" at bounding box center [673, 311] width 576 height 55
click at [854, 322] on button "Filtrar" at bounding box center [822, 321] width 63 height 34
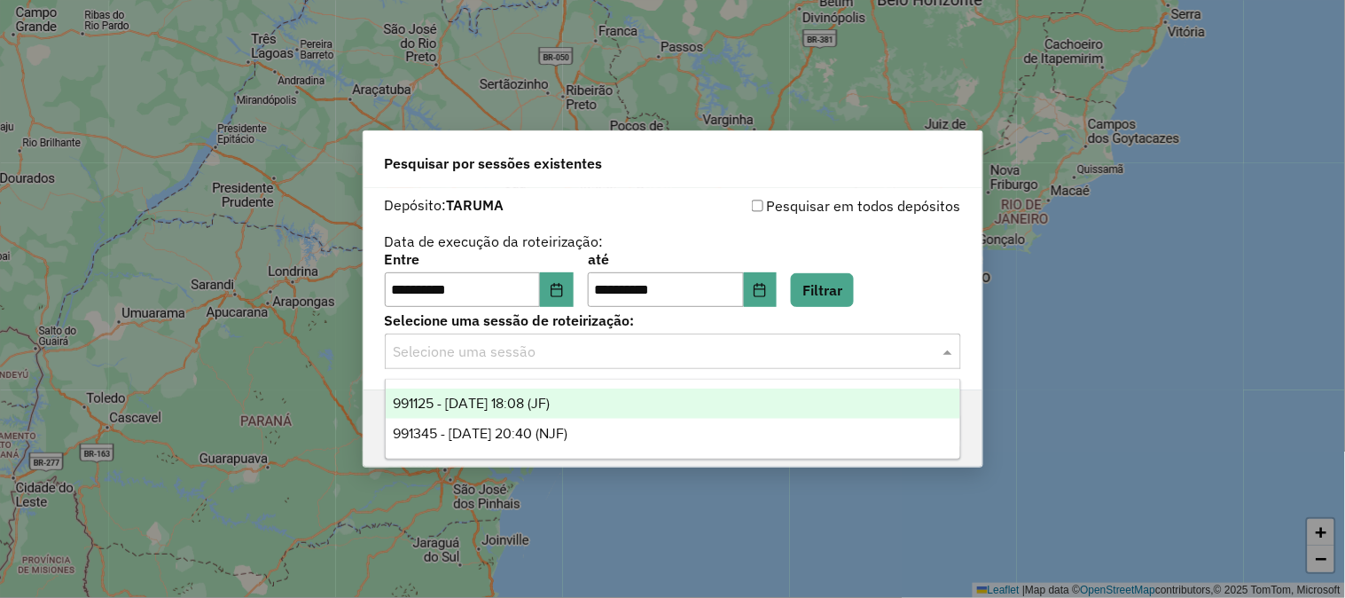
click at [709, 357] on input "text" at bounding box center [655, 351] width 523 height 21
click at [701, 403] on div "991125 - [DATE] 18:08 (JF)" at bounding box center [673, 403] width 575 height 30
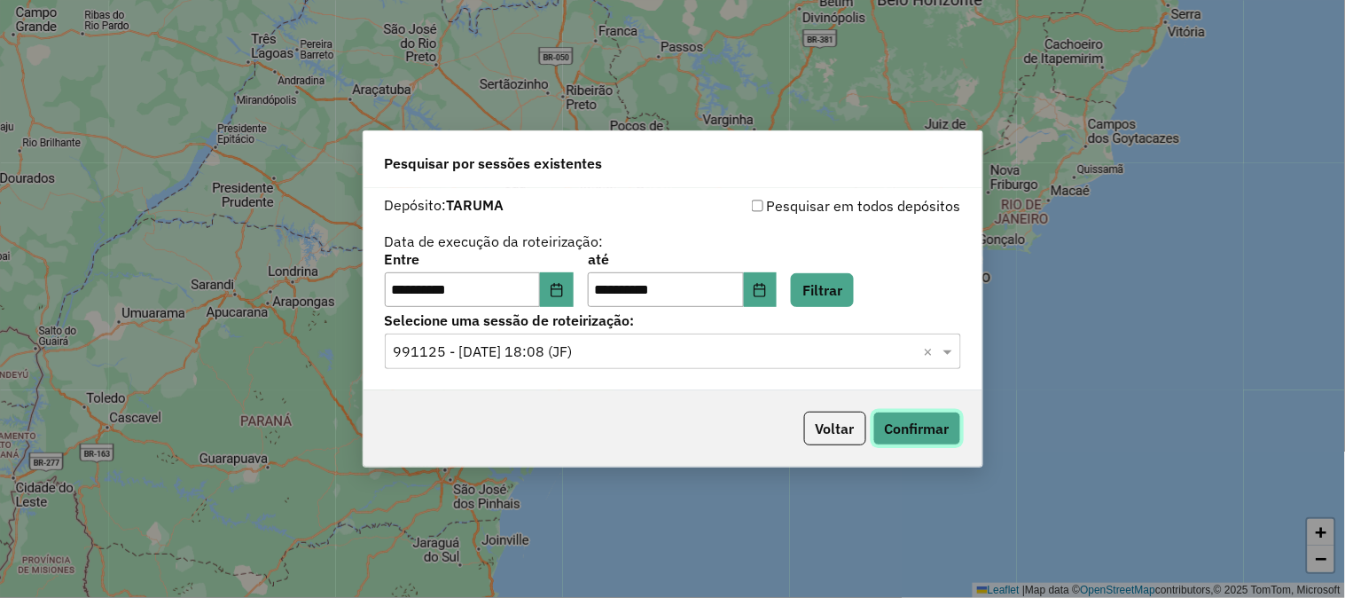
click at [919, 421] on button "Confirmar" at bounding box center [917, 428] width 88 height 34
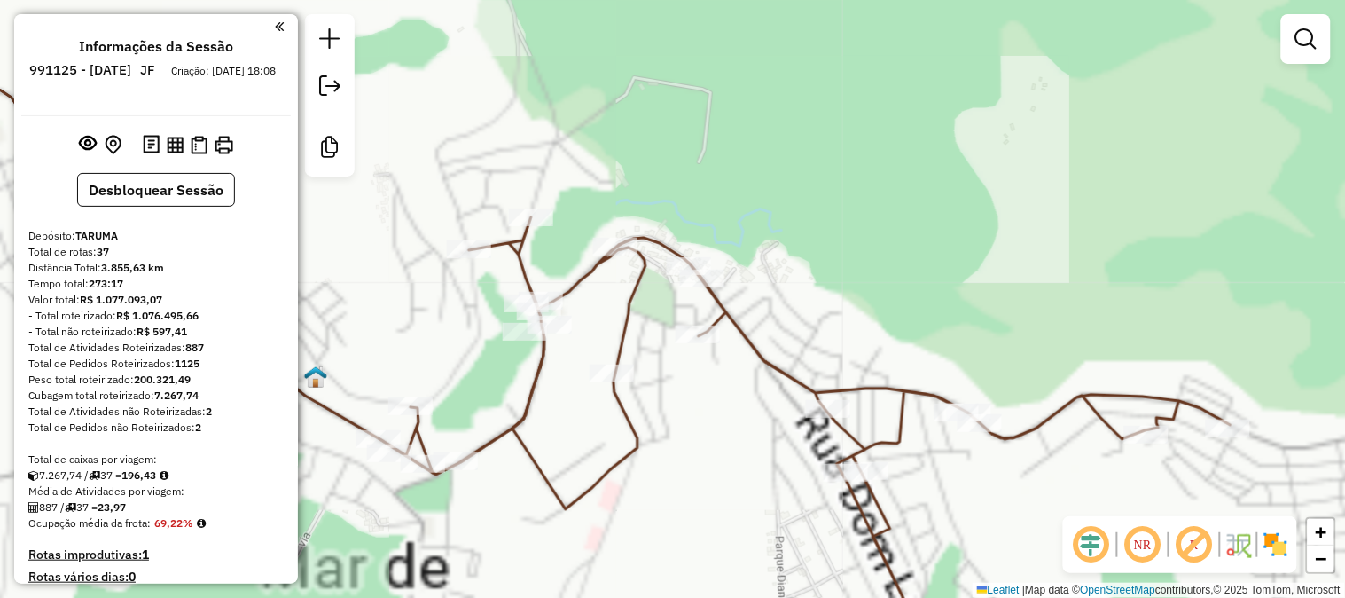
drag, startPoint x: 784, startPoint y: 422, endPoint x: 807, endPoint y: 364, distance: 62.1
click at [805, 369] on div "Janela de atendimento Grade de atendimento Capacidade Transportadoras Veículos …" at bounding box center [672, 299] width 1345 height 598
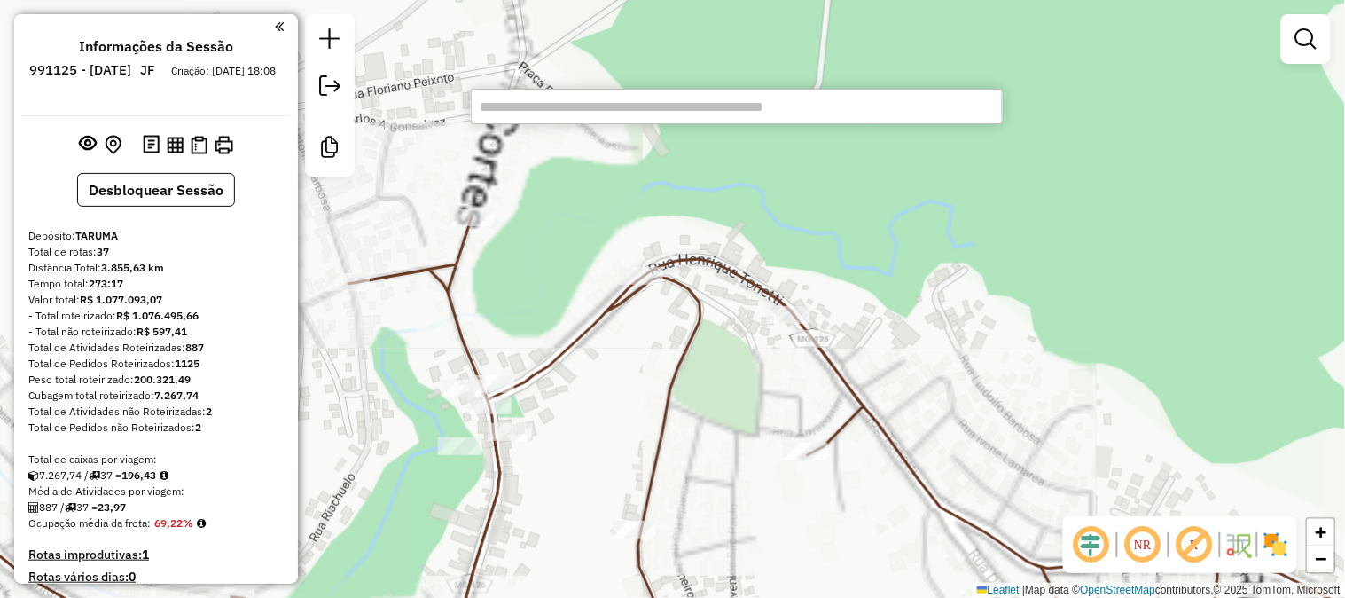
click at [784, 302] on icon at bounding box center [855, 437] width 1249 height 441
select select "**********"
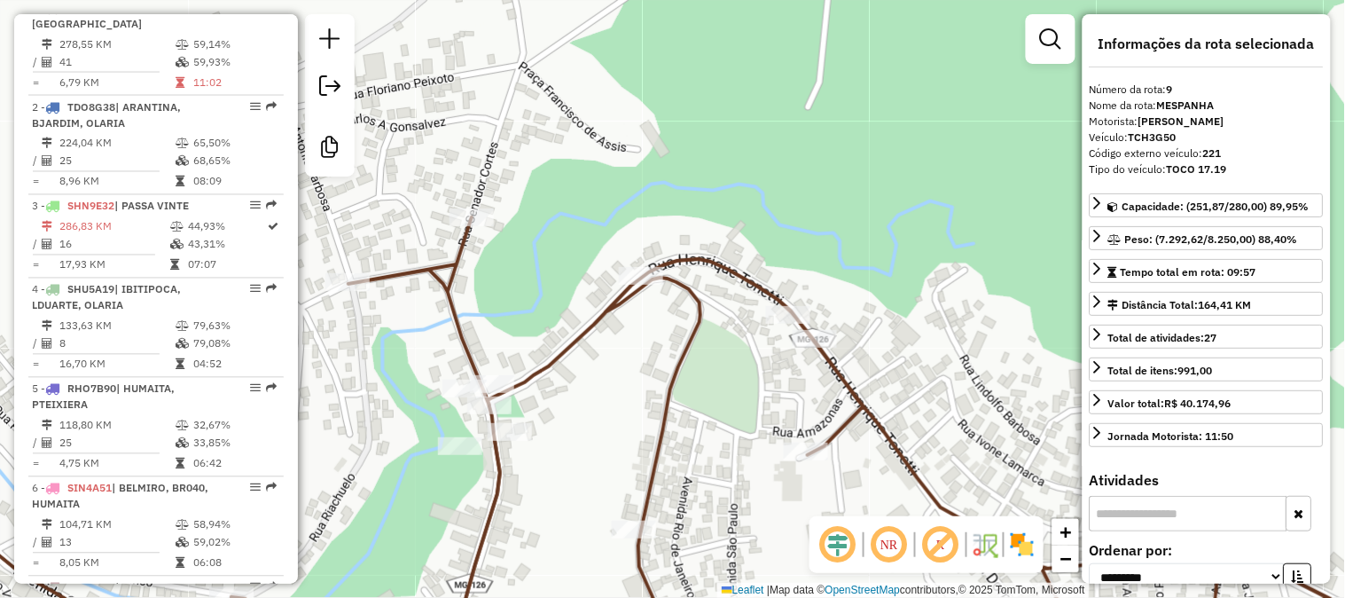
scroll to position [1482, 0]
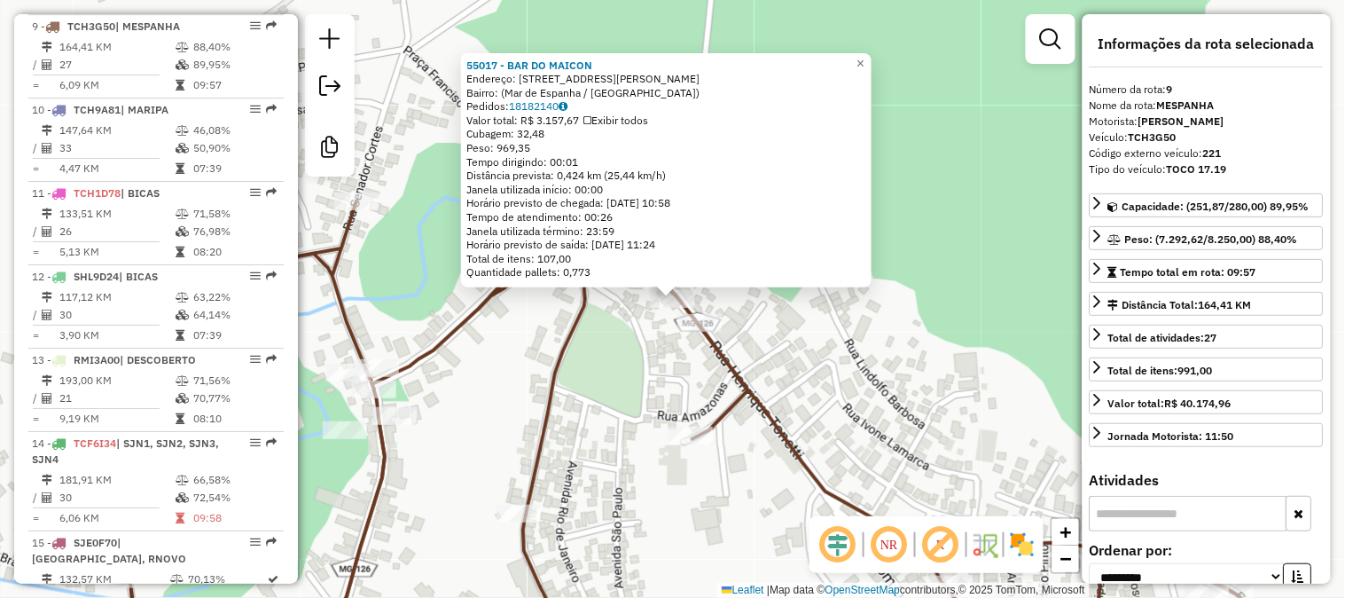
click at [802, 517] on div "Rota 9 - Placa TCH3G50 55017 - BAR DO MAICON 55017 - BAR DO MAICON Endereço: Ru…" at bounding box center [672, 299] width 1345 height 598
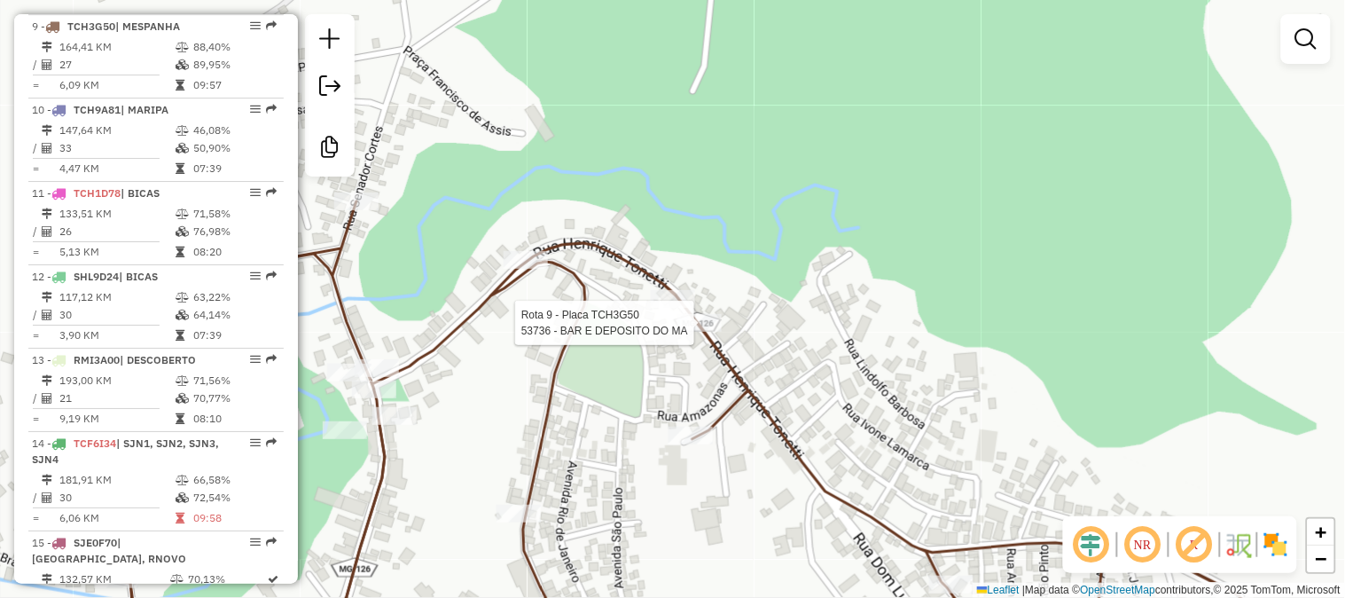
select select "**********"
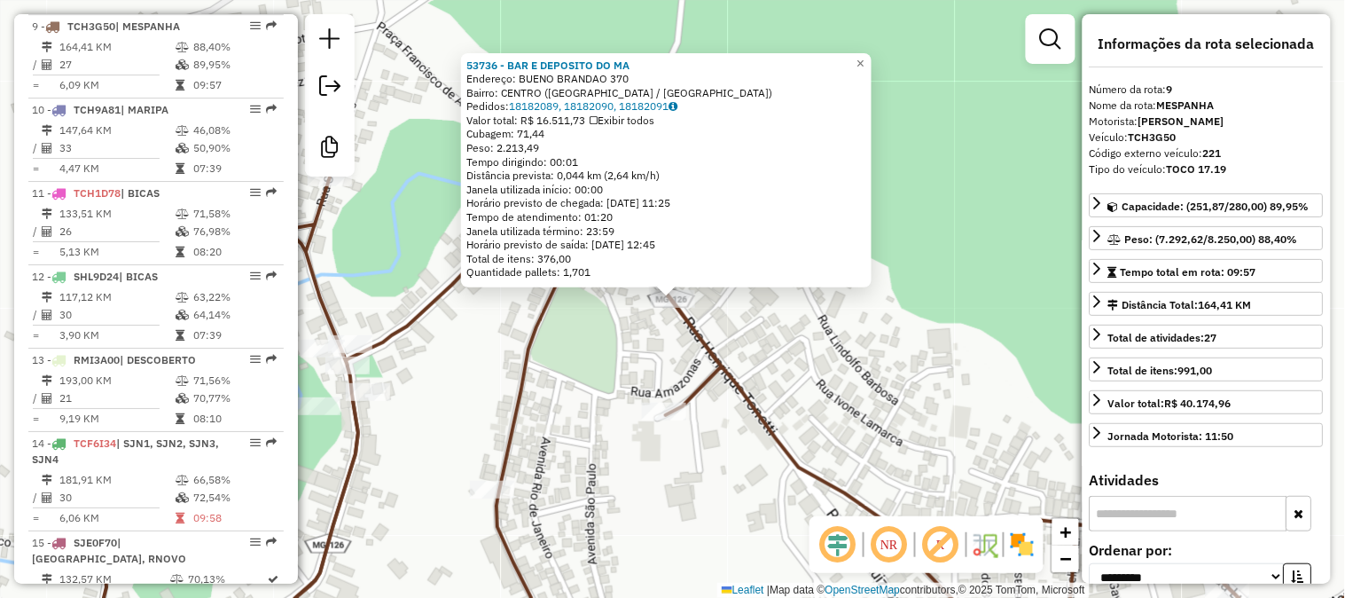
click at [617, 360] on div "53736 - BAR E DEPOSITO DO MA Endereço: BUENO BRANDAO 370 Bairro: CENTRO (MAR DE…" at bounding box center [672, 299] width 1345 height 598
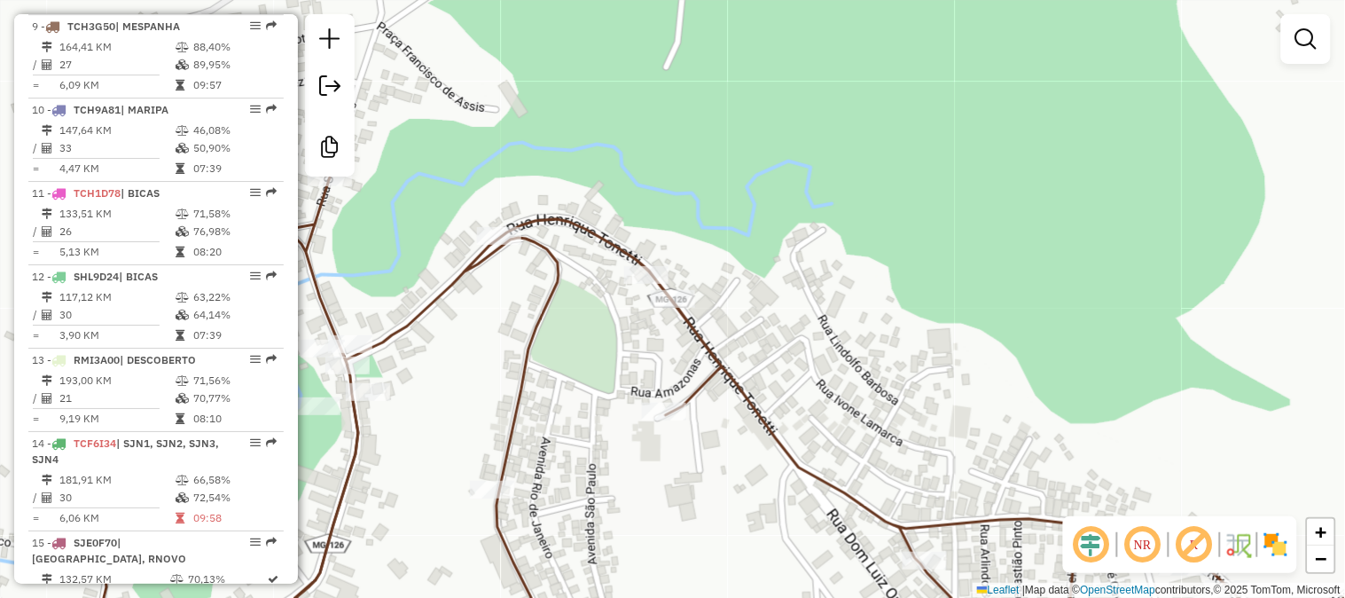
click at [839, 261] on div "Janela de atendimento Grade de atendimento Capacidade Transportadoras Veículos …" at bounding box center [672, 299] width 1345 height 598
select select "**********"
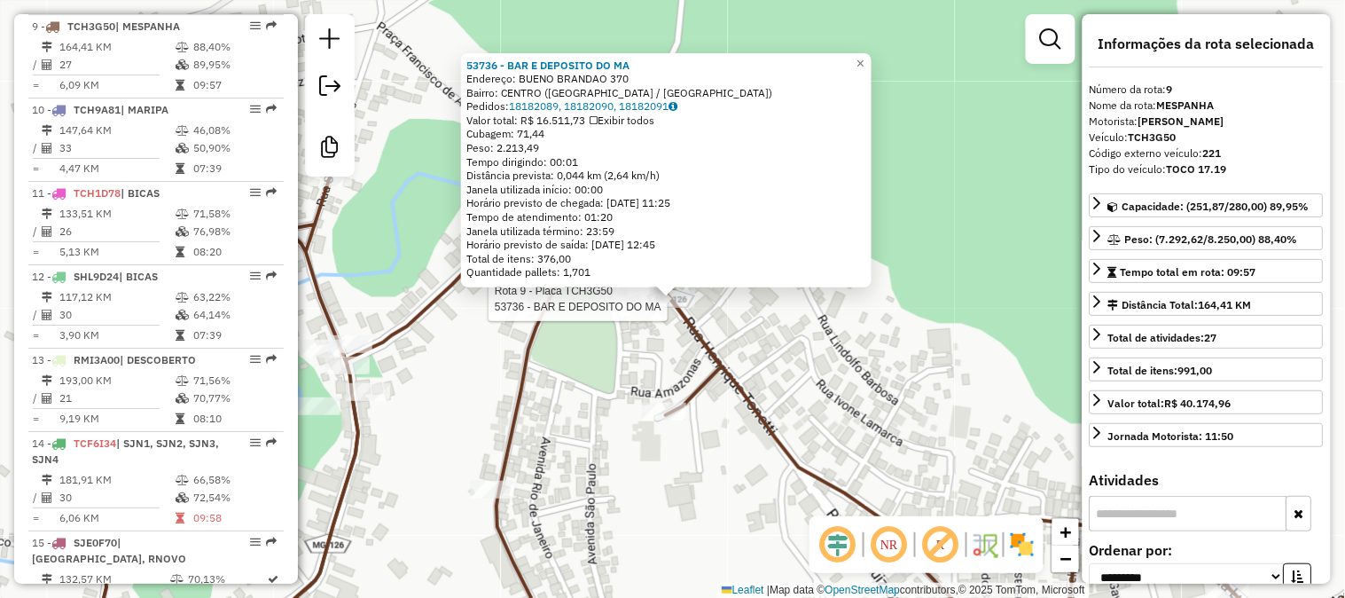
click at [889, 371] on div "Rota 9 - Placa TCH3G50 53736 - BAR E DEPOSITO DO MA 53736 - BAR E DEPOSITO DO M…" at bounding box center [672, 299] width 1345 height 598
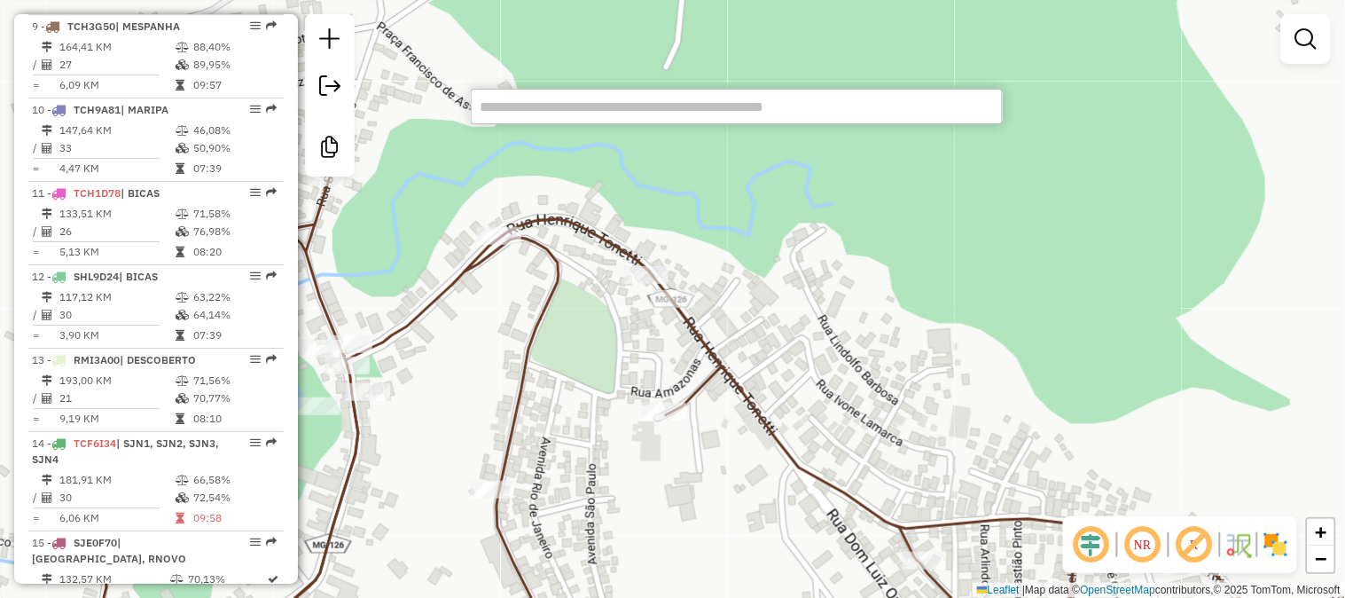
click at [641, 510] on div "Janela de atendimento Grade de atendimento Capacidade Transportadoras Veículos …" at bounding box center [672, 299] width 1345 height 598
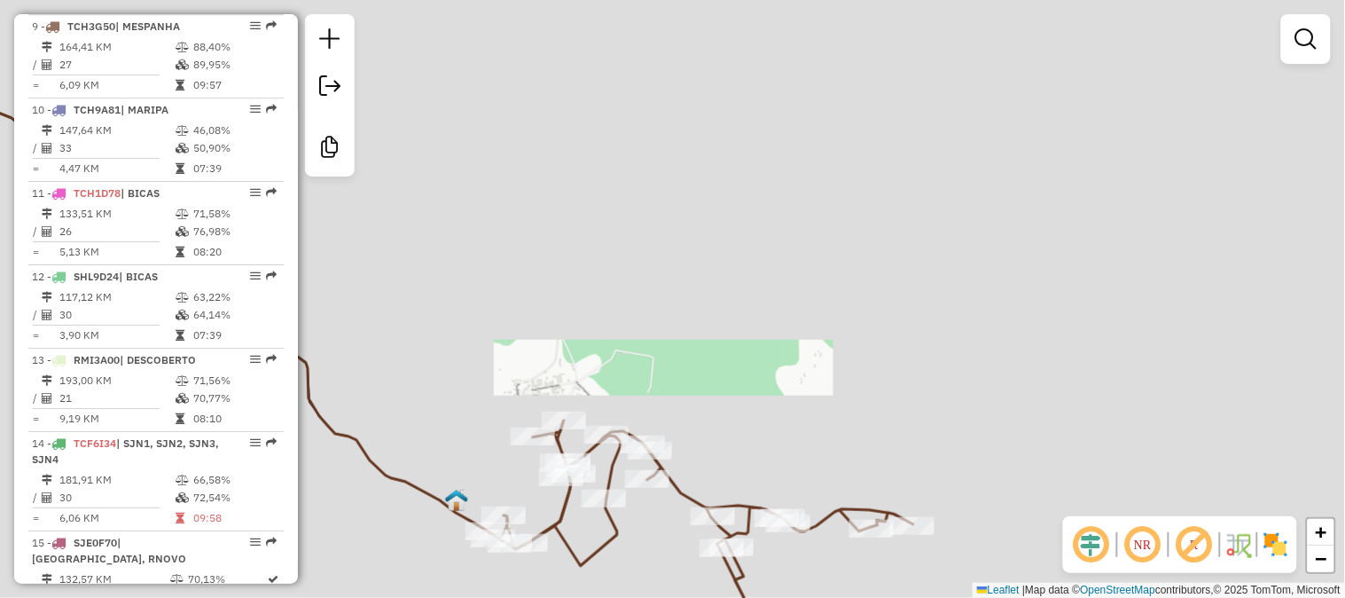
click at [641, 294] on div "Janela de atendimento Grade de atendimento Capacidade Transportadoras Veículos …" at bounding box center [672, 299] width 1345 height 598
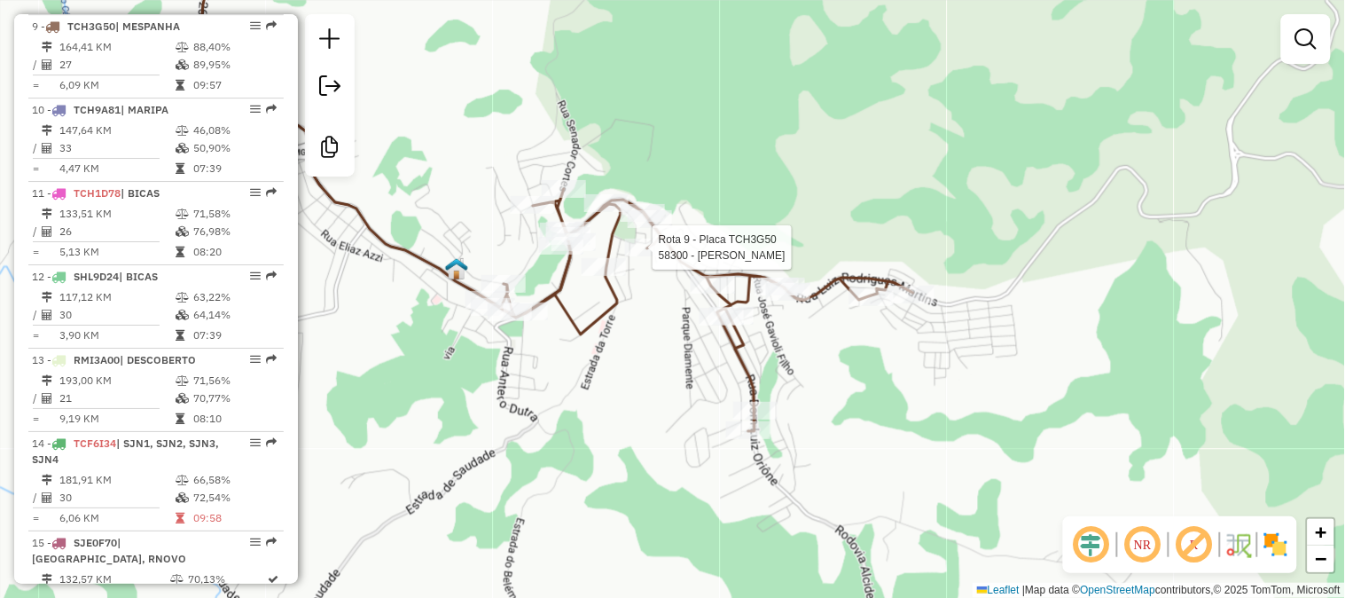
drag, startPoint x: 578, startPoint y: 332, endPoint x: 582, endPoint y: 311, distance: 21.6
click at [580, 319] on div "Rota 9 - Placa TCH3G50 58300 - PAULO CESAR COELHO C Janela de atendimento Grade…" at bounding box center [672, 299] width 1345 height 598
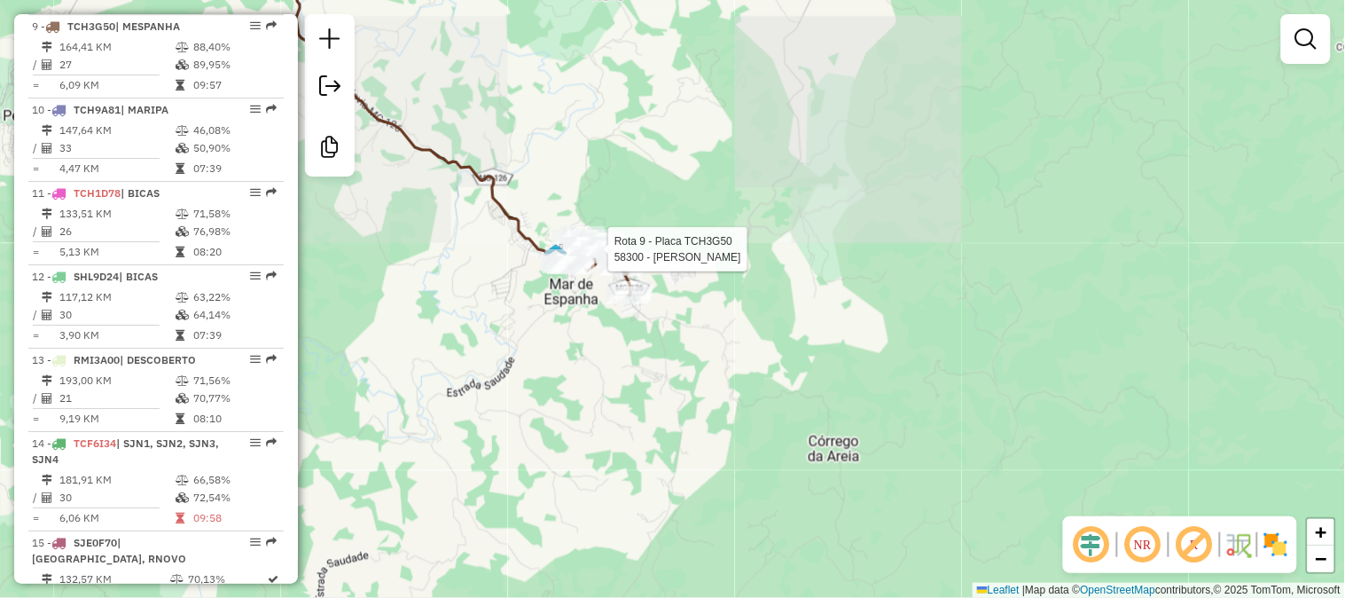
click at [639, 179] on div "Rota 9 - Placa TCH3G50 58300 - PAULO CESAR COELHO C Janela de atendimento Grade…" at bounding box center [672, 299] width 1345 height 598
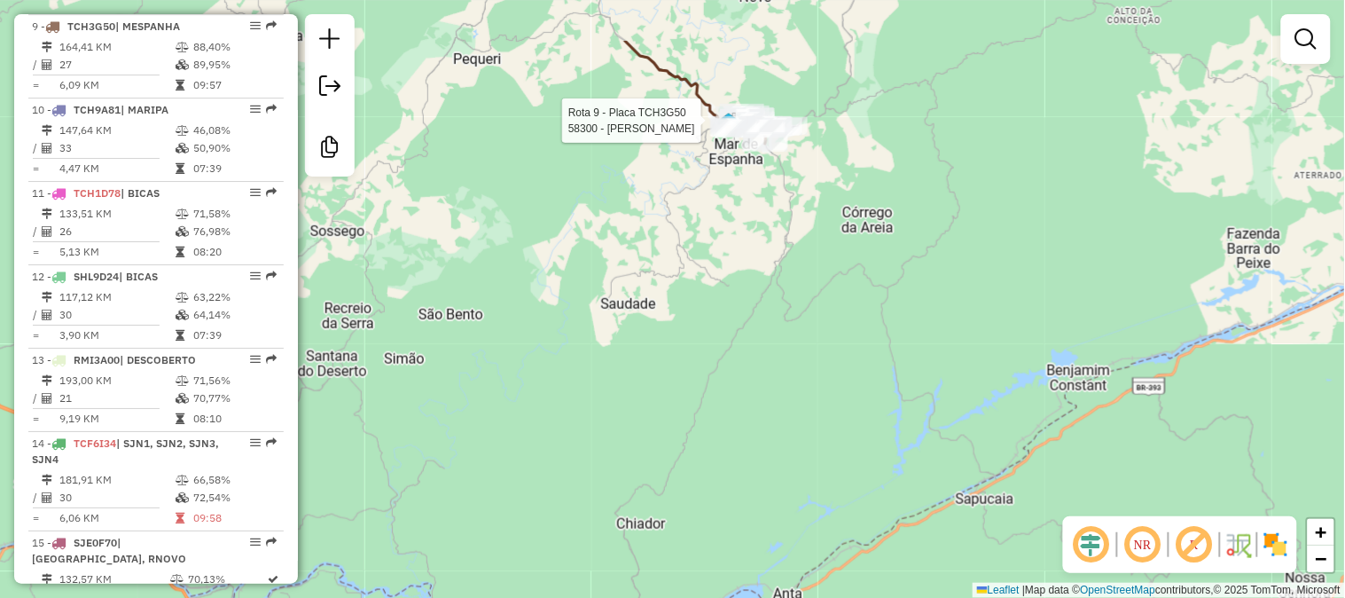
drag, startPoint x: 640, startPoint y: 155, endPoint x: 636, endPoint y: 457, distance: 301.5
click at [680, 417] on div "Rota 9 - Placa TCH3G50 58300 - PAULO CESAR COELHO C Janela de atendimento Grade…" at bounding box center [672, 299] width 1345 height 598
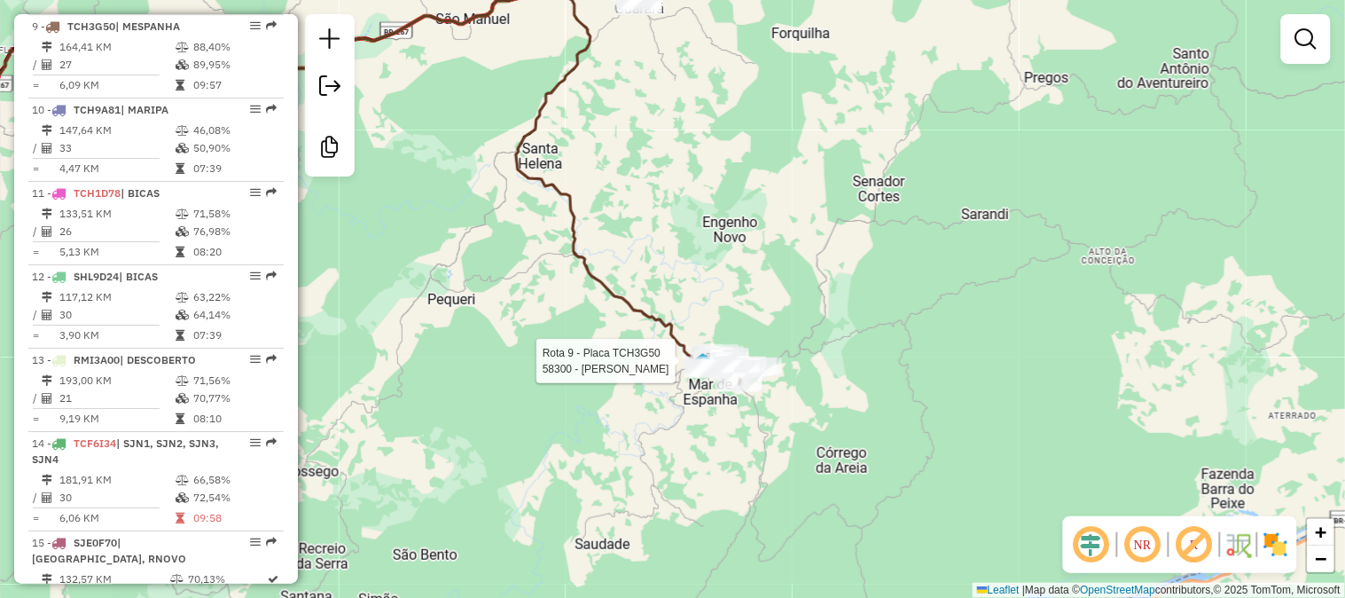
drag, startPoint x: 692, startPoint y: 166, endPoint x: 650, endPoint y: 301, distance: 141.9
click at [650, 301] on div "Rota 9 - Placa TCH3G50 58300 - PAULO CESAR COELHO C Janela de atendimento Grade…" at bounding box center [672, 299] width 1345 height 598
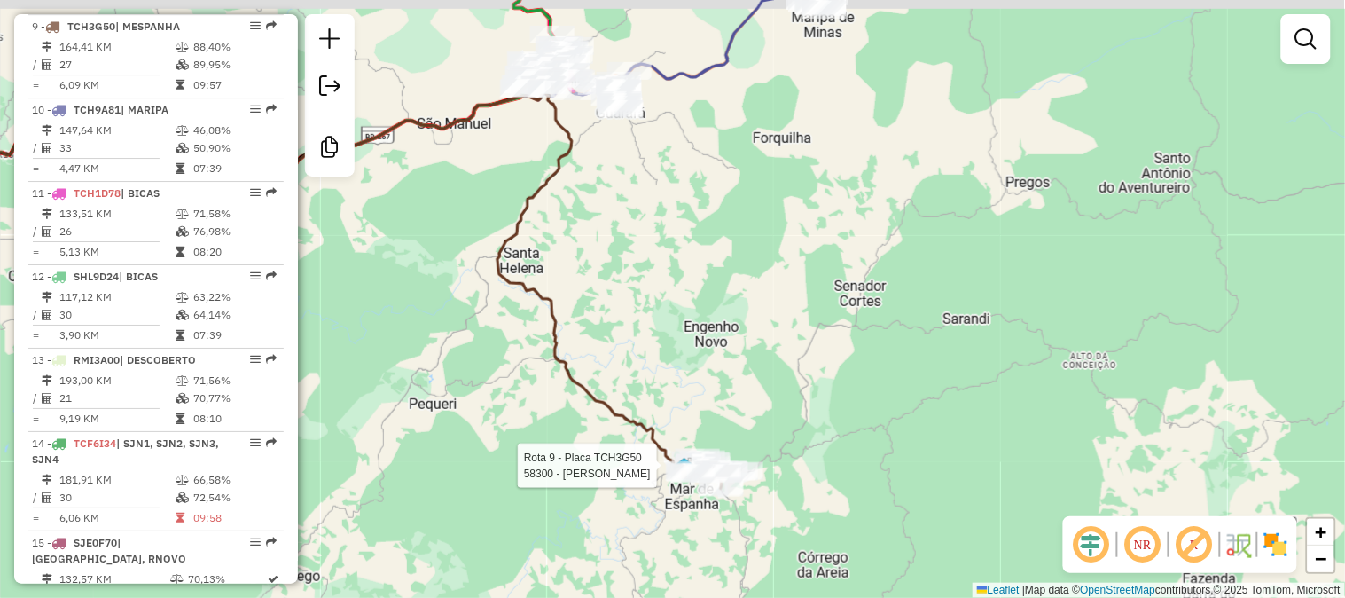
drag, startPoint x: 648, startPoint y: 199, endPoint x: 657, endPoint y: 216, distance: 19.8
click at [657, 216] on div "Rota 9 - Placa TCH3G50 58300 - PAULO CESAR COELHO C Janela de atendimento Grade…" at bounding box center [672, 299] width 1345 height 598
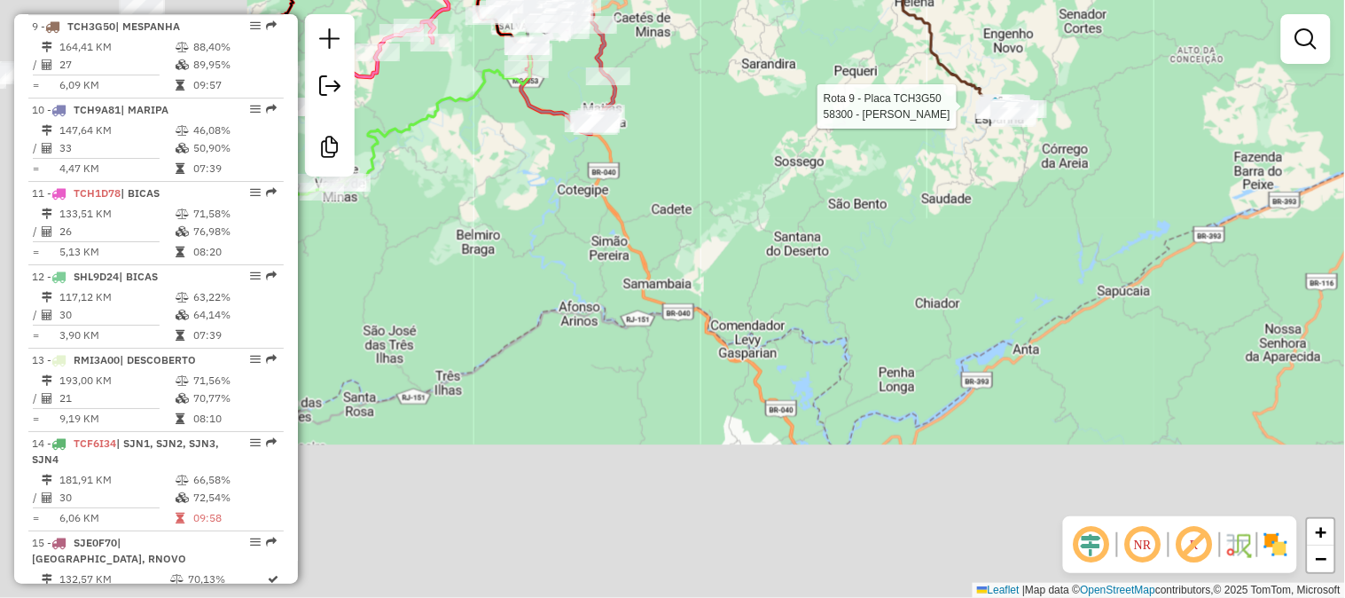
drag, startPoint x: 444, startPoint y: 352, endPoint x: 811, endPoint y: 64, distance: 466.7
click at [804, 67] on div "Rota 9 - Placa TCH3G50 58300 - PAULO CESAR COELHO C Janela de atendimento Grade…" at bounding box center [672, 299] width 1345 height 598
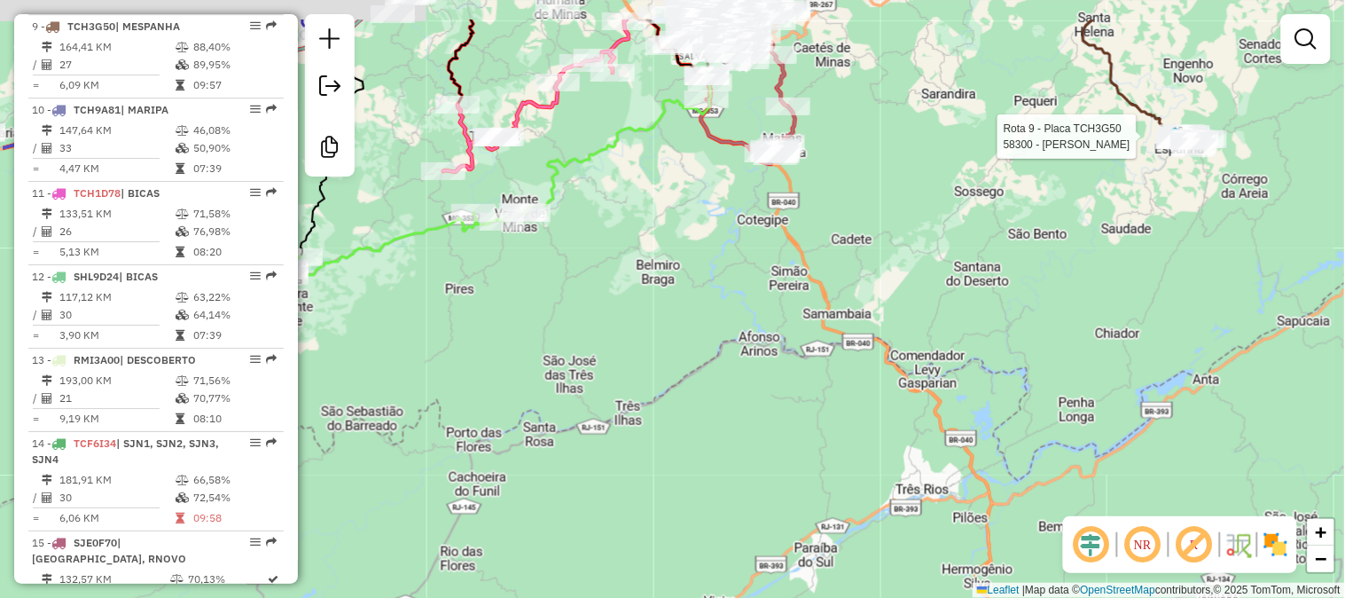
drag, startPoint x: 740, startPoint y: 182, endPoint x: 819, endPoint y: 215, distance: 85.8
click at [803, 215] on div "Rota 9 - Placa TCH3G50 58300 - PAULO CESAR COELHO C Janela de atendimento Grade…" at bounding box center [672, 299] width 1345 height 598
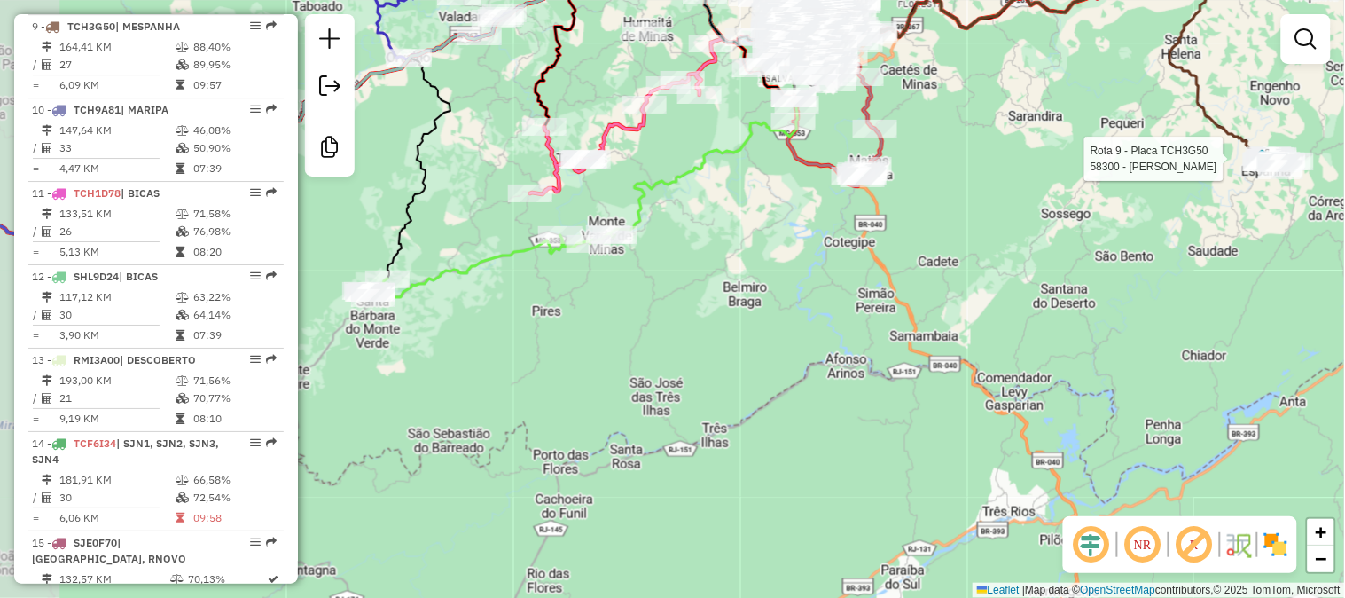
drag, startPoint x: 699, startPoint y: 225, endPoint x: 715, endPoint y: 228, distance: 16.2
click at [715, 228] on div "Rota 9 - Placa TCH3G50 58300 - PAULO CESAR COELHO C Janela de atendimento Grade…" at bounding box center [672, 299] width 1345 height 598
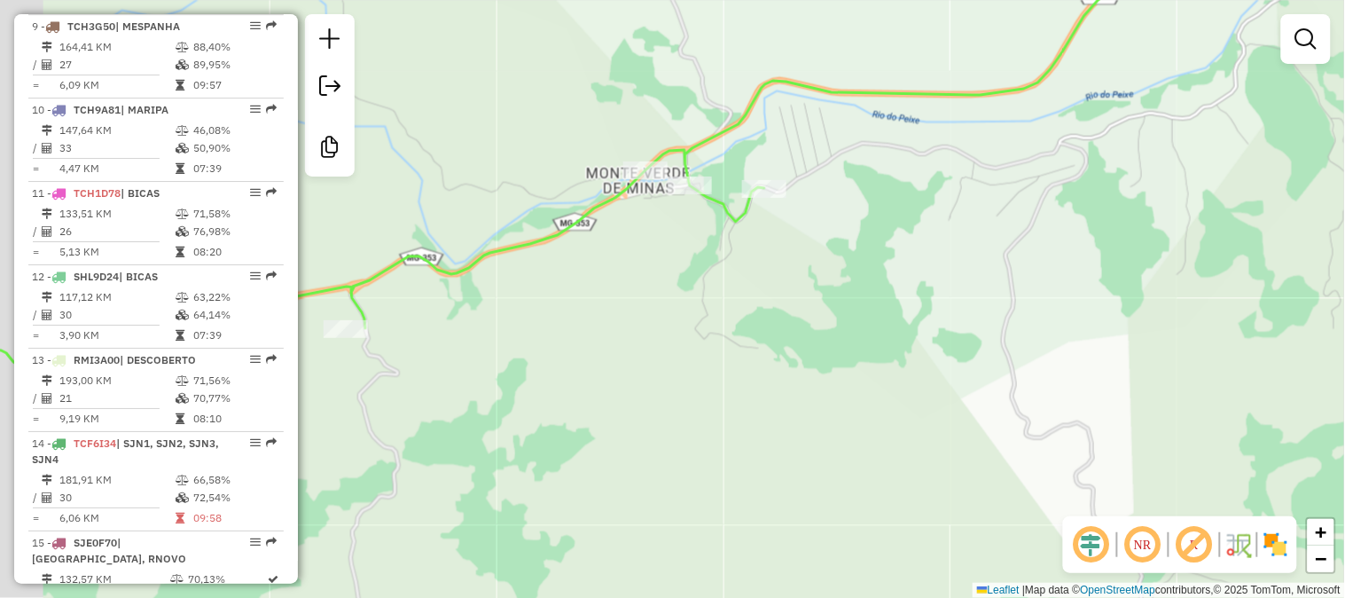
drag, startPoint x: 583, startPoint y: 199, endPoint x: 599, endPoint y: 198, distance: 16.9
click at [599, 198] on div "Rota 9 - Placa TCH3G50 58300 - PAULO CESAR COELHO C Janela de atendimento Grade…" at bounding box center [672, 299] width 1345 height 598
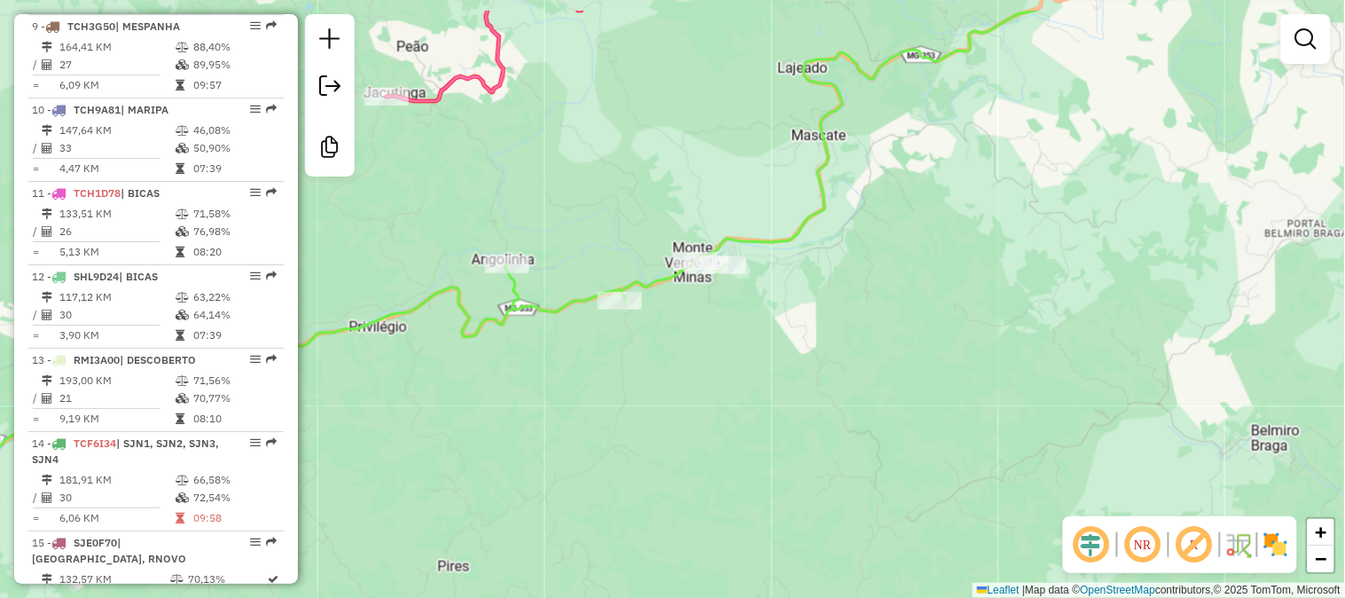
drag, startPoint x: 568, startPoint y: 167, endPoint x: 652, endPoint y: 240, distance: 111.2
click at [652, 239] on div "Rota 9 - Placa TCH3G50 58300 - PAULO CESAR COELHO C Janela de atendimento Grade…" at bounding box center [672, 299] width 1345 height 598
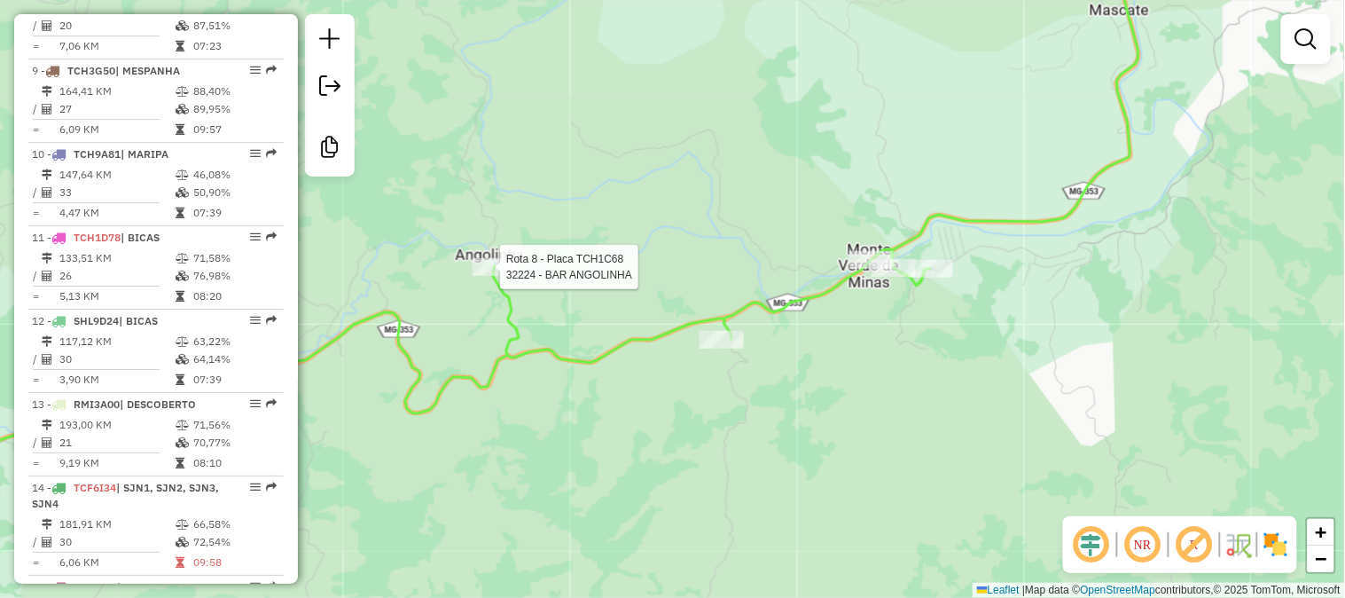
select select "**********"
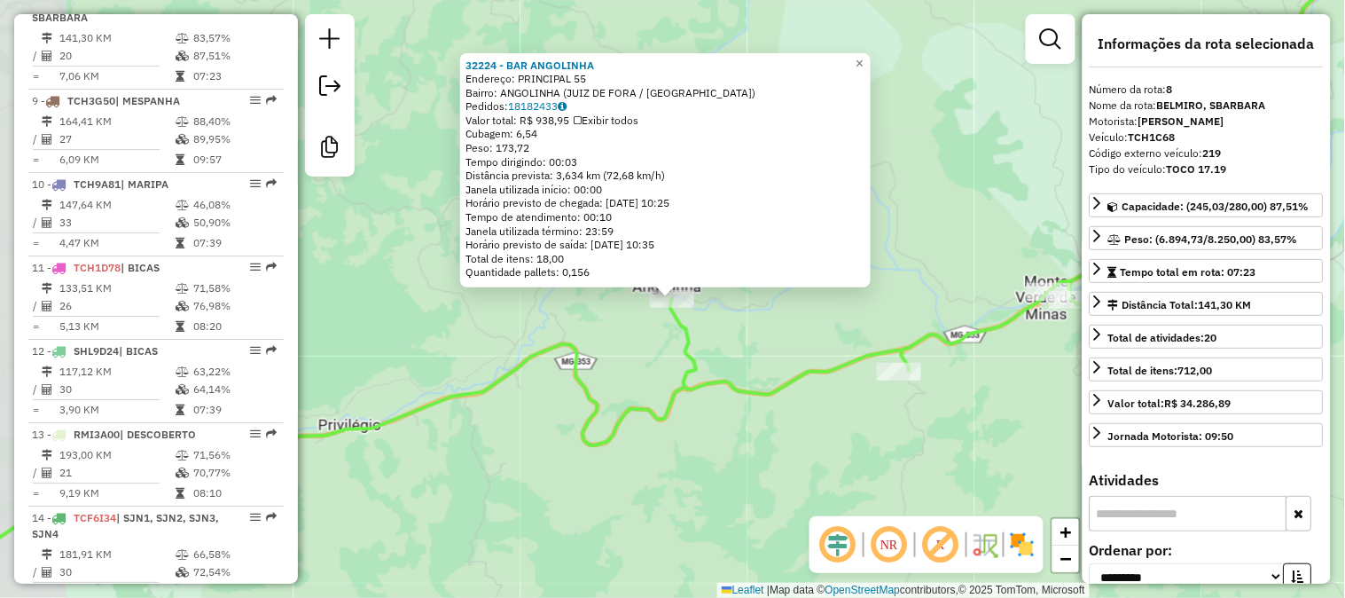
scroll to position [1383, 0]
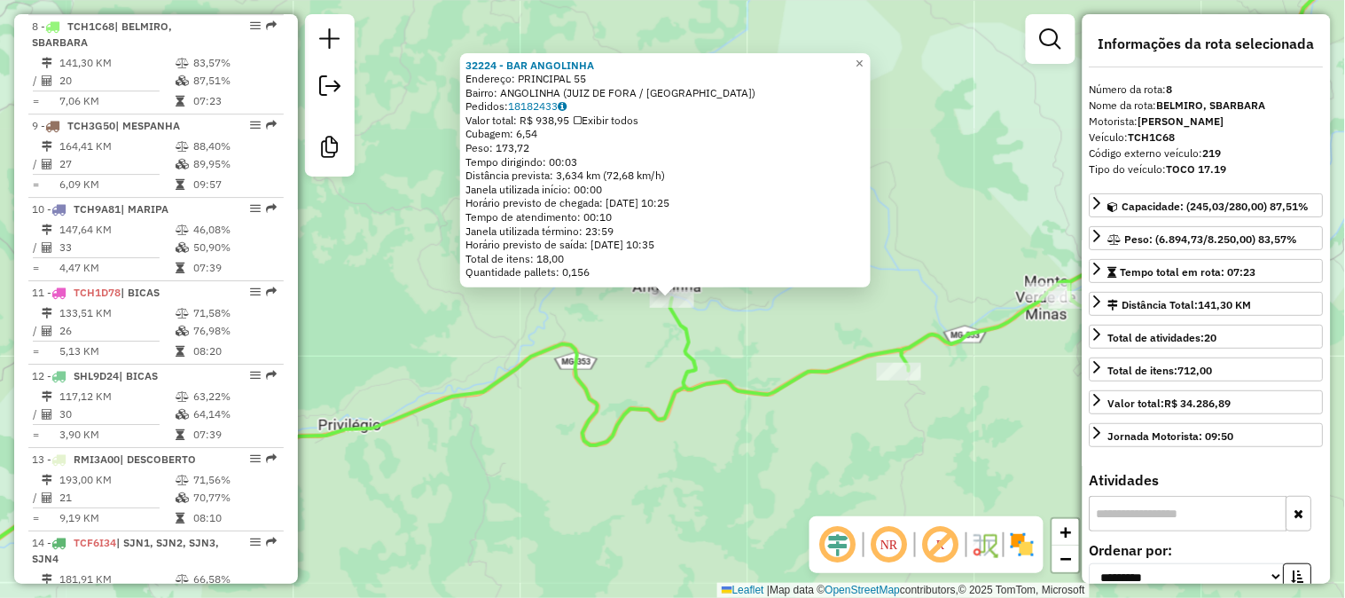
click at [615, 333] on div "32224 - BAR ANGOLINHA Endereço: PRINCIPAL 55 Bairro: ANGOLINHA (JUIZ DE FORA / …" at bounding box center [672, 299] width 1345 height 598
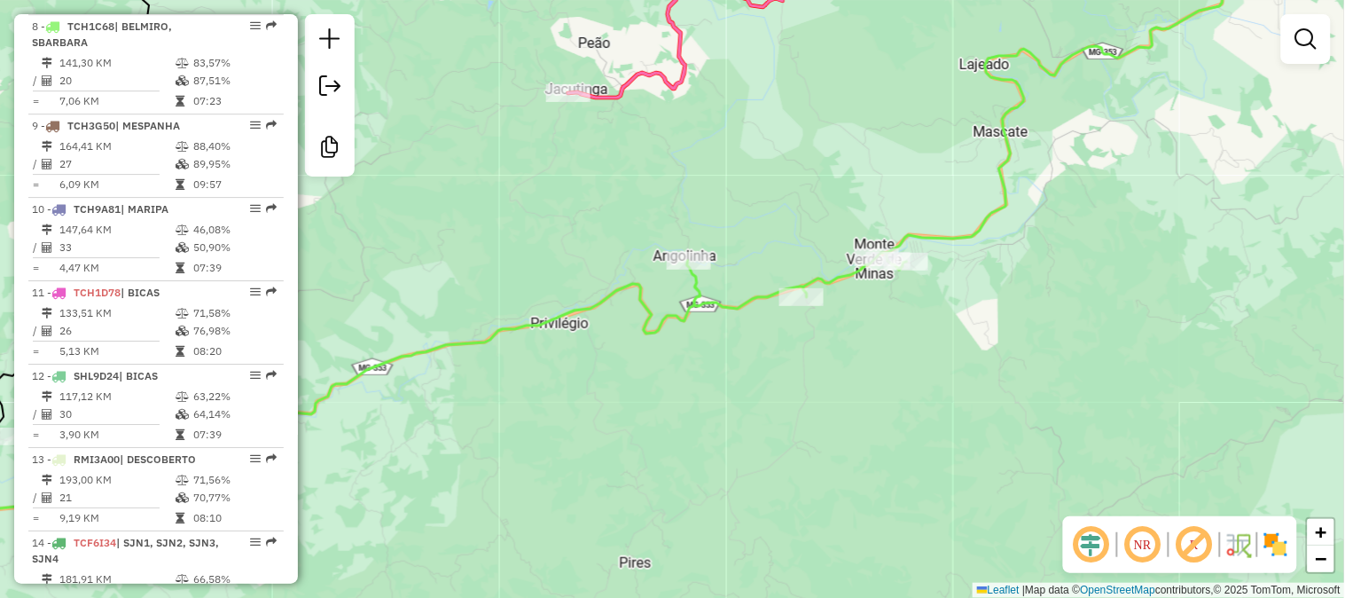
click at [891, 198] on div "Janela de atendimento Grade de atendimento Capacidade Transportadoras Veículos …" at bounding box center [672, 299] width 1345 height 598
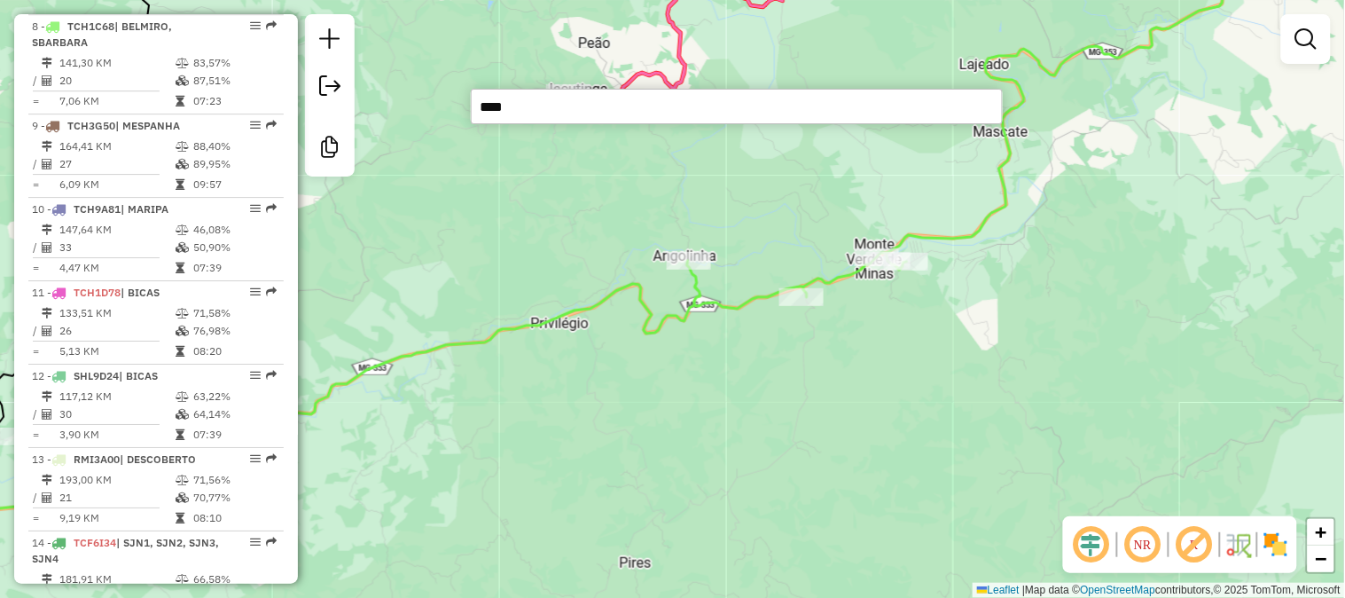
type input "*****"
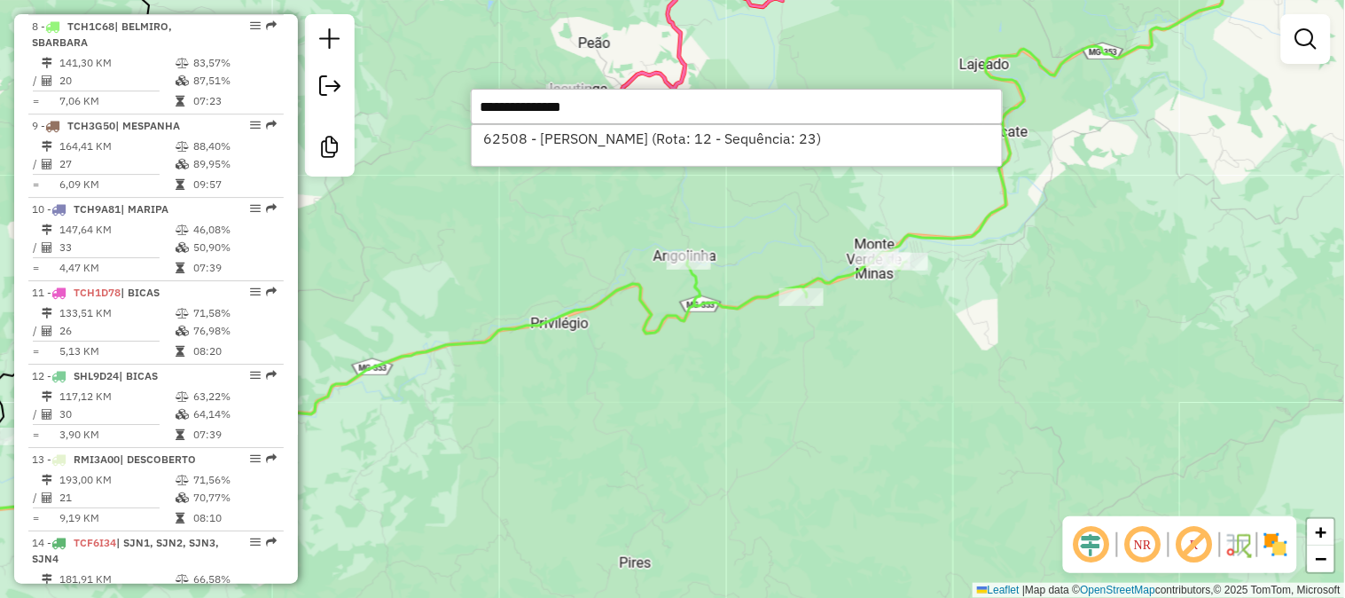
select select "**********"
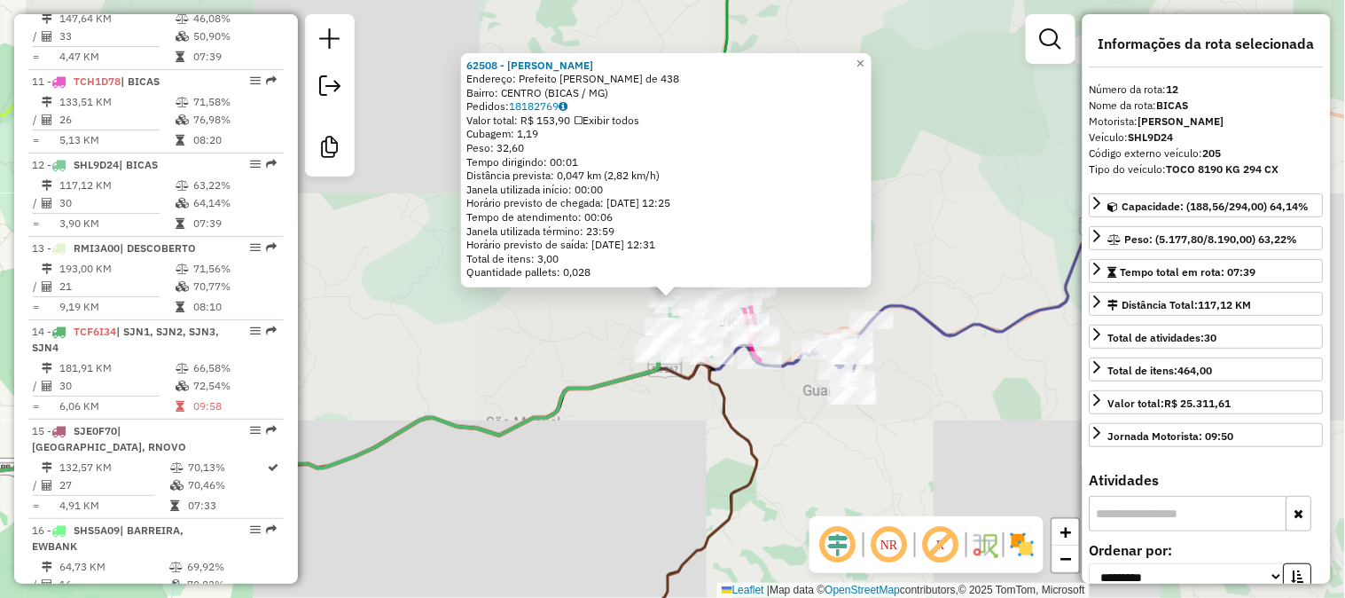
scroll to position [1732, 0]
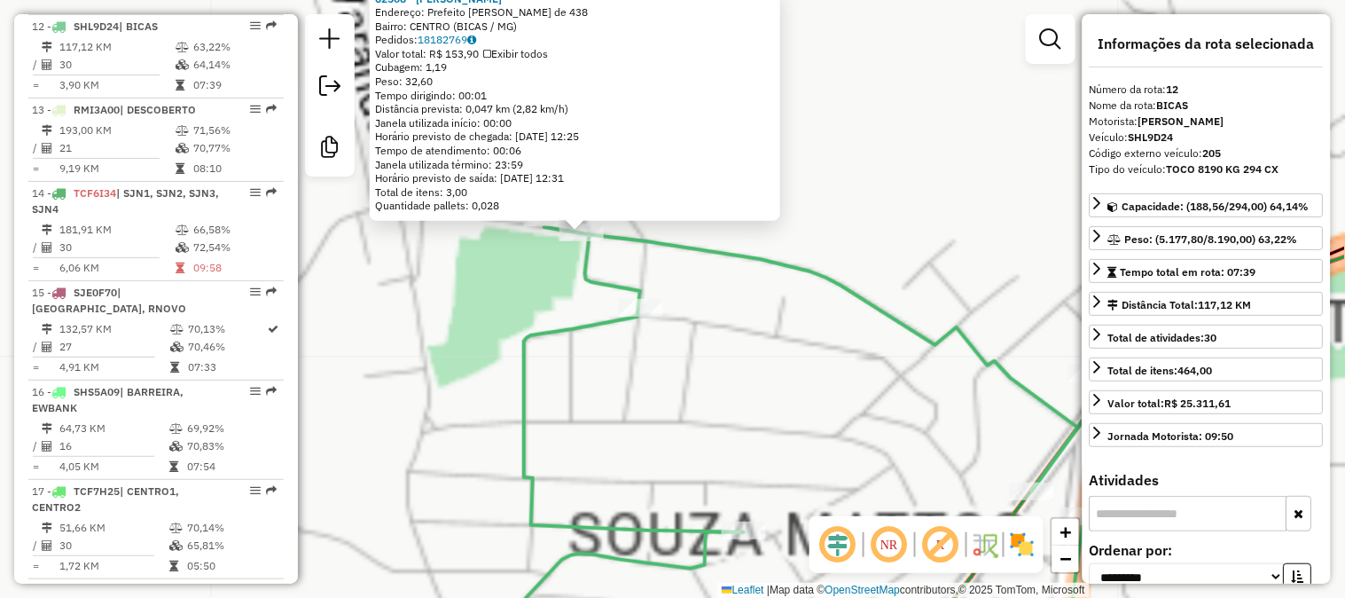
click at [681, 260] on div "62508 - PATRICIA Endereço: Prefeito Gentil Correa de 438 Bairro: CENTRO (BICAS …" at bounding box center [672, 299] width 1345 height 598
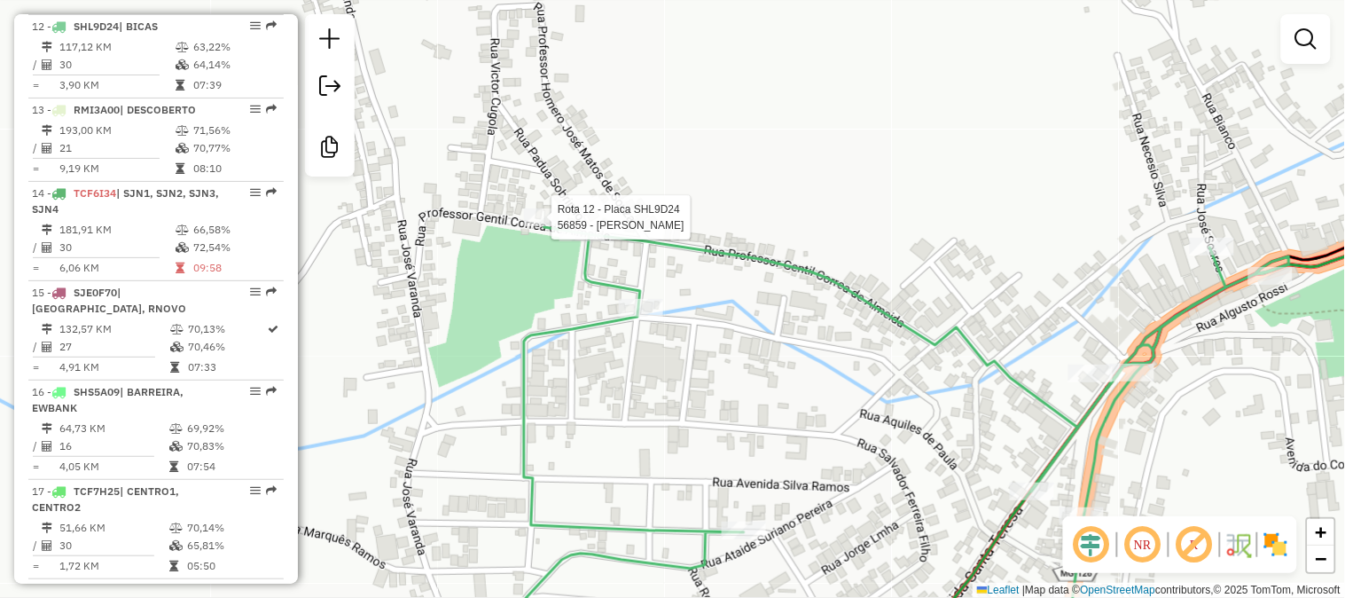
select select "**********"
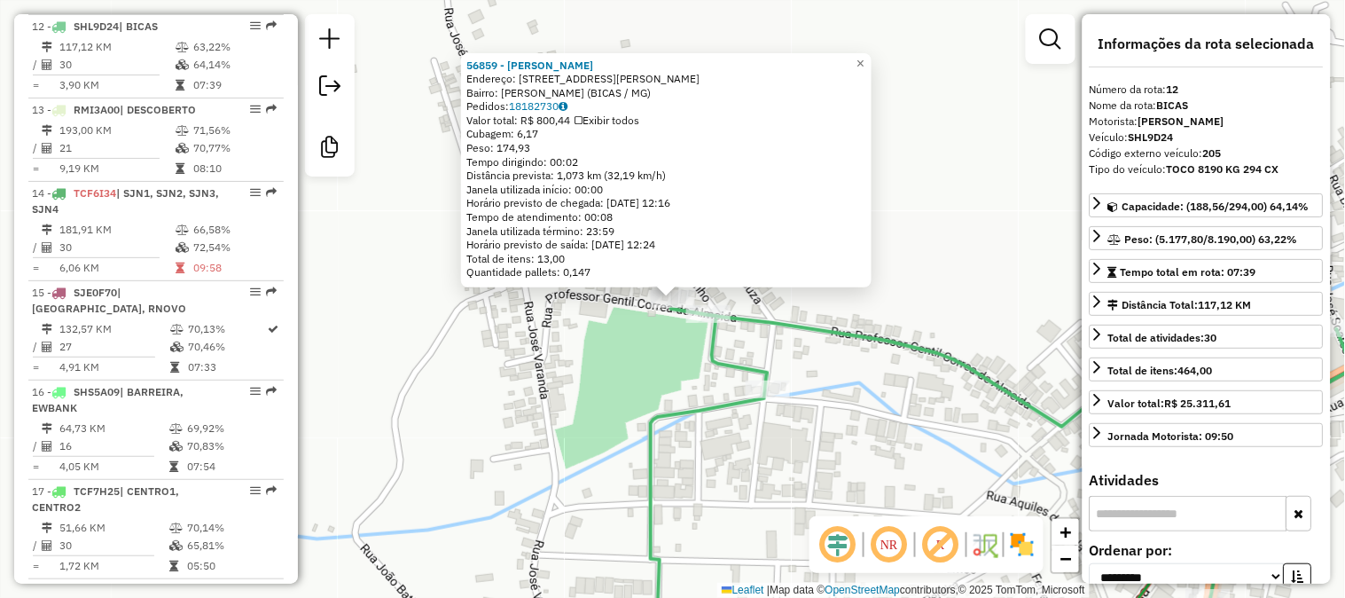
click at [1031, 497] on div "56859 - ADRIANA NUNES Endereço: RUA JOSE PAULA SOBRINHO 50 Bairro: JOSE ALFREDO…" at bounding box center [672, 299] width 1345 height 598
